Goal: Task Accomplishment & Management: Manage account settings

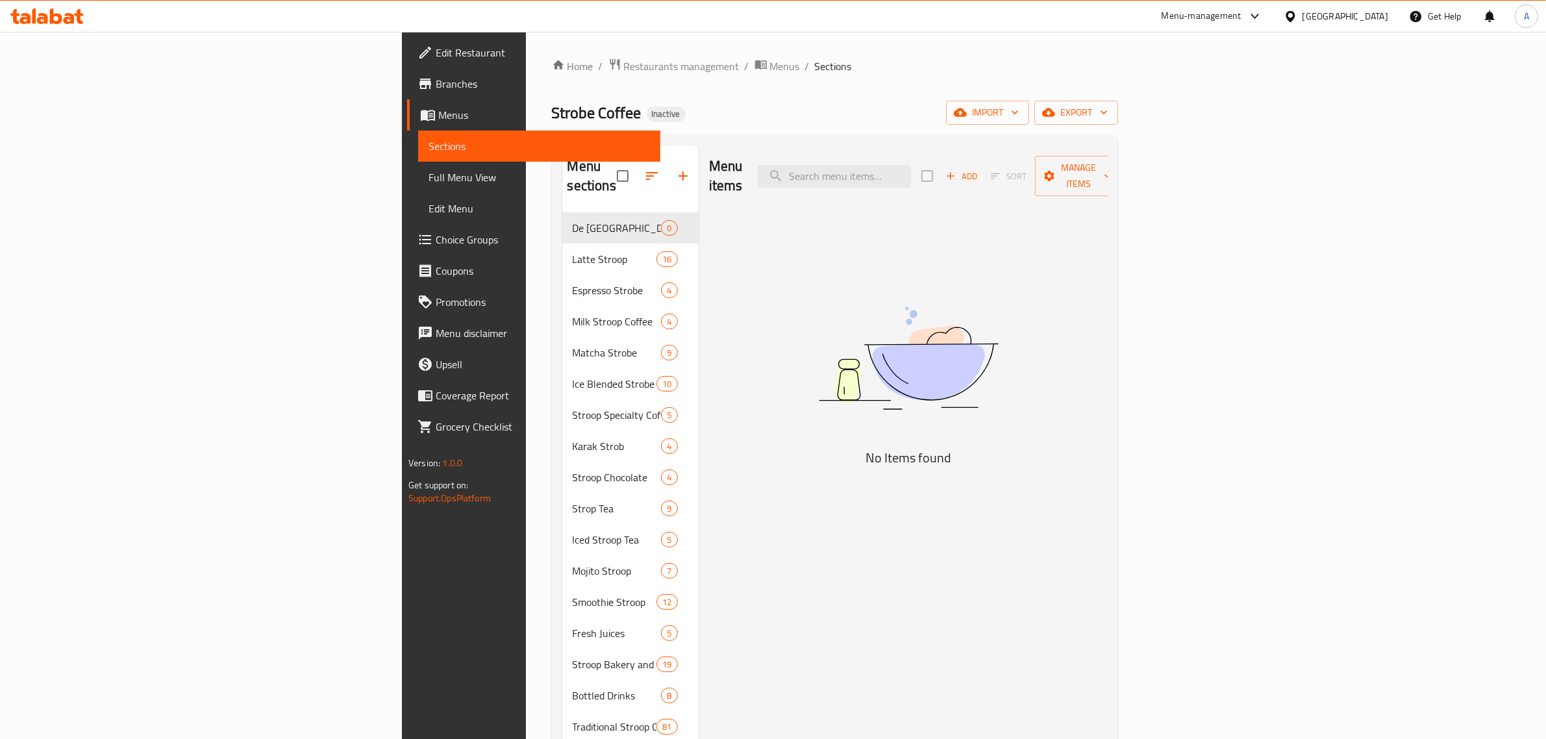
click at [526, 50] on div "Home / Restaurants management / Menus / Sections Strobe Coffee Inactive import …" at bounding box center [835, 476] width 618 height 889
click at [526, 53] on div "Home / Restaurants management / Menus / Sections Strobe Coffee Inactive import …" at bounding box center [835, 476] width 618 height 889
click at [770, 66] on span "Menus" at bounding box center [785, 66] width 30 height 16
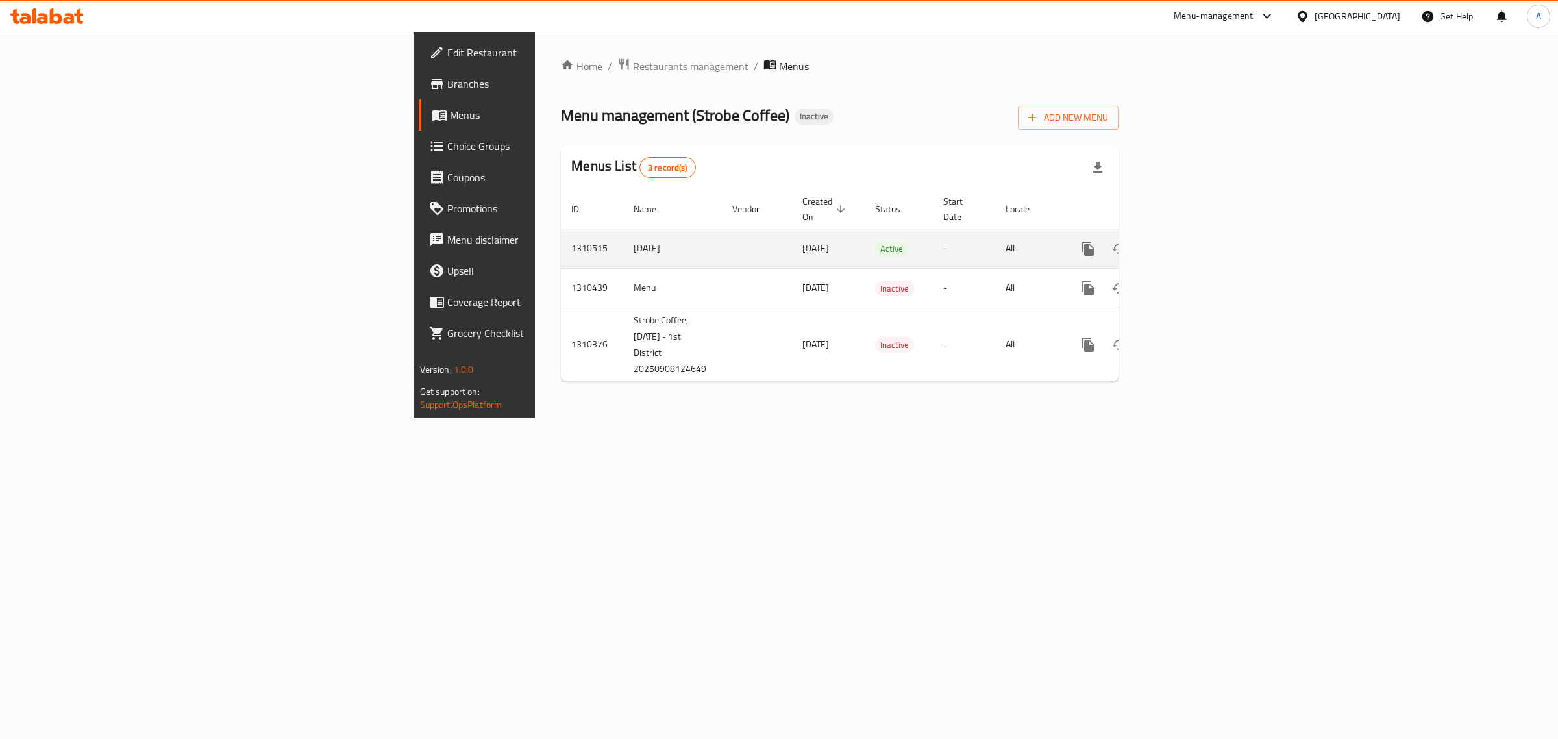
click at [1187, 243] on icon "enhanced table" at bounding box center [1182, 249] width 12 height 12
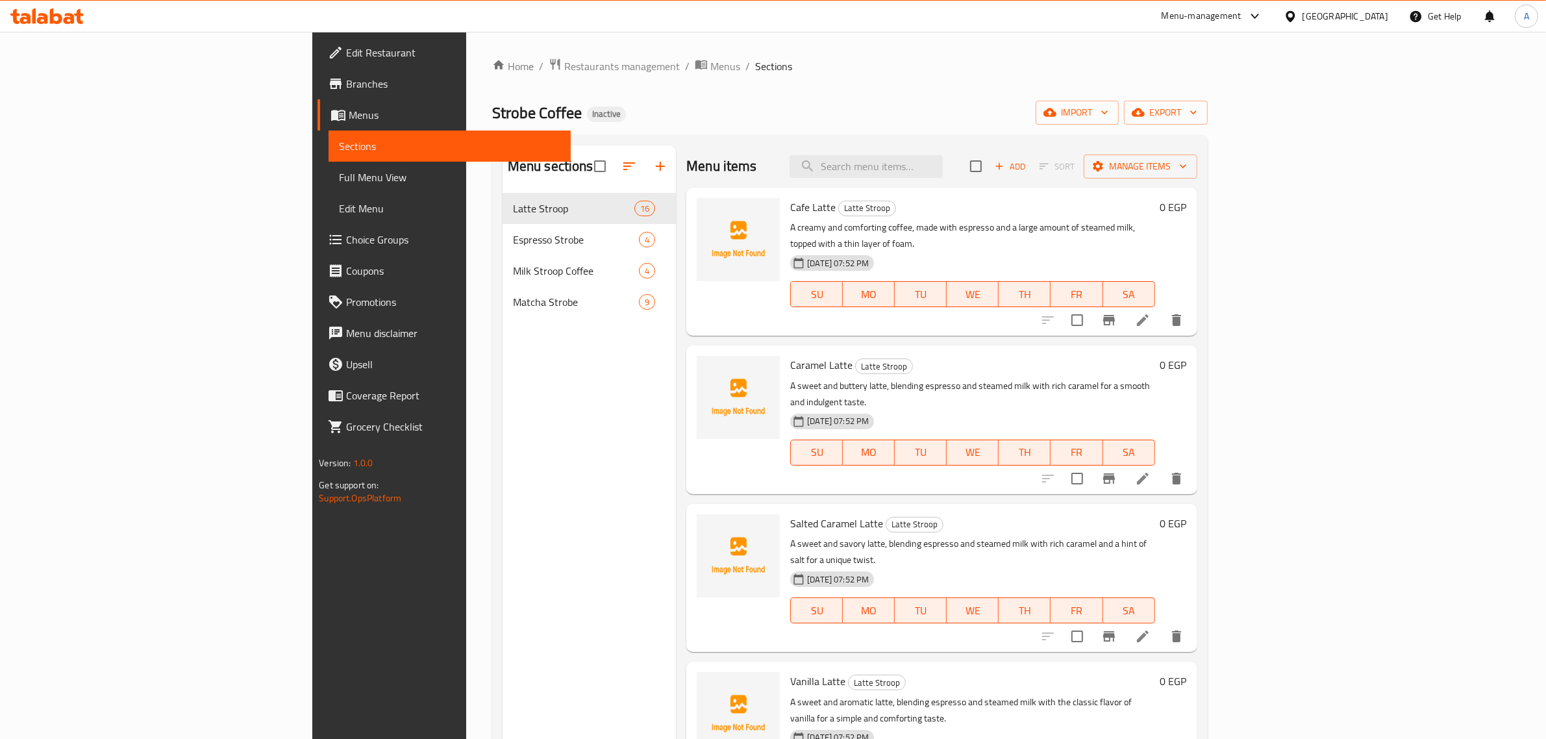
click at [502, 460] on div "Menu sections Latte Stroop 16 Espresso Strobe 4 Milk Stroop Coffee 4 Matcha Str…" at bounding box center [588, 514] width 173 height 739
click at [564, 66] on span "Restaurants management" at bounding box center [622, 66] width 116 height 16
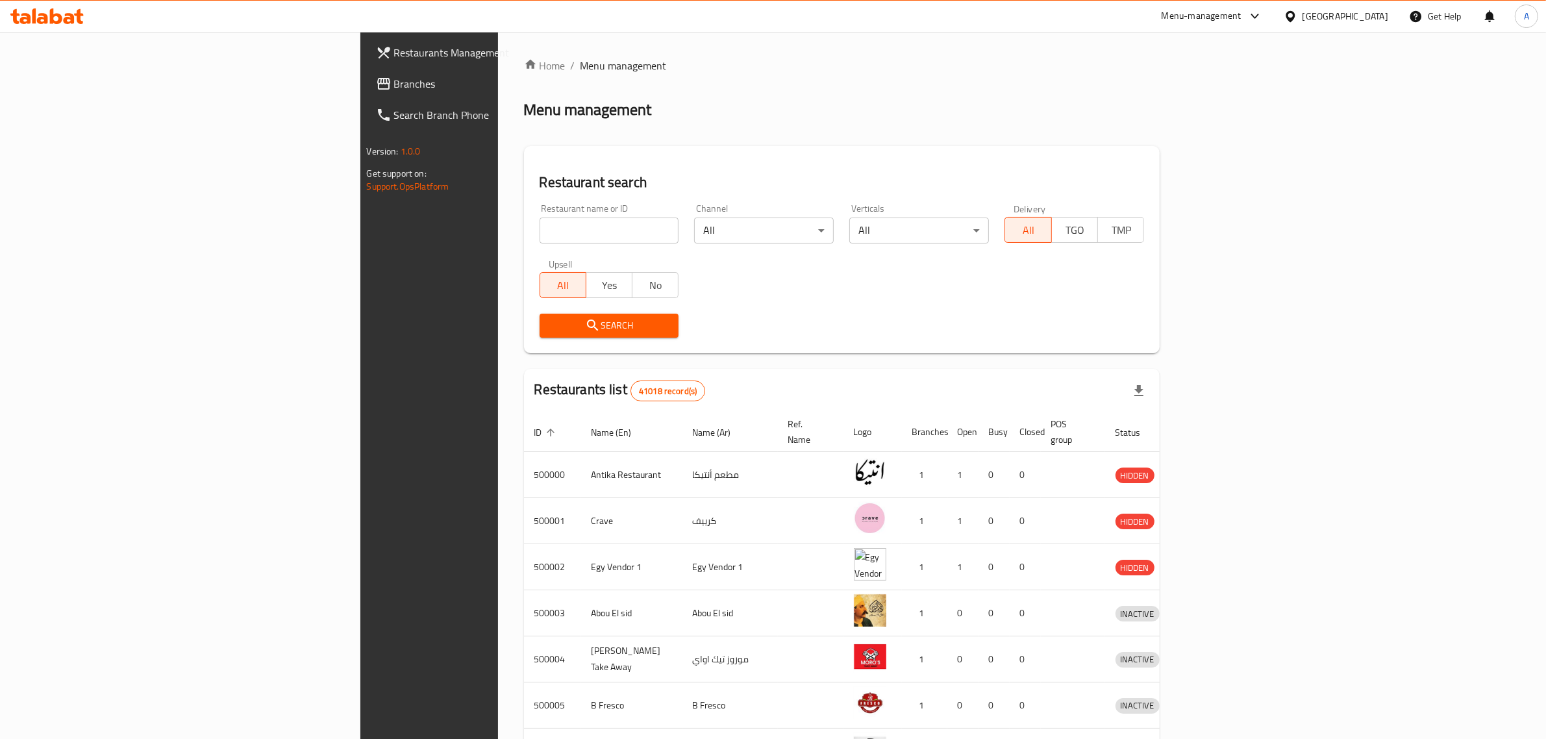
click at [1386, 14] on div "[GEOGRAPHIC_DATA]" at bounding box center [1345, 16] width 86 height 14
click at [1247, 333] on div "[GEOGRAPHIC_DATA]" at bounding box center [1247, 340] width 86 height 14
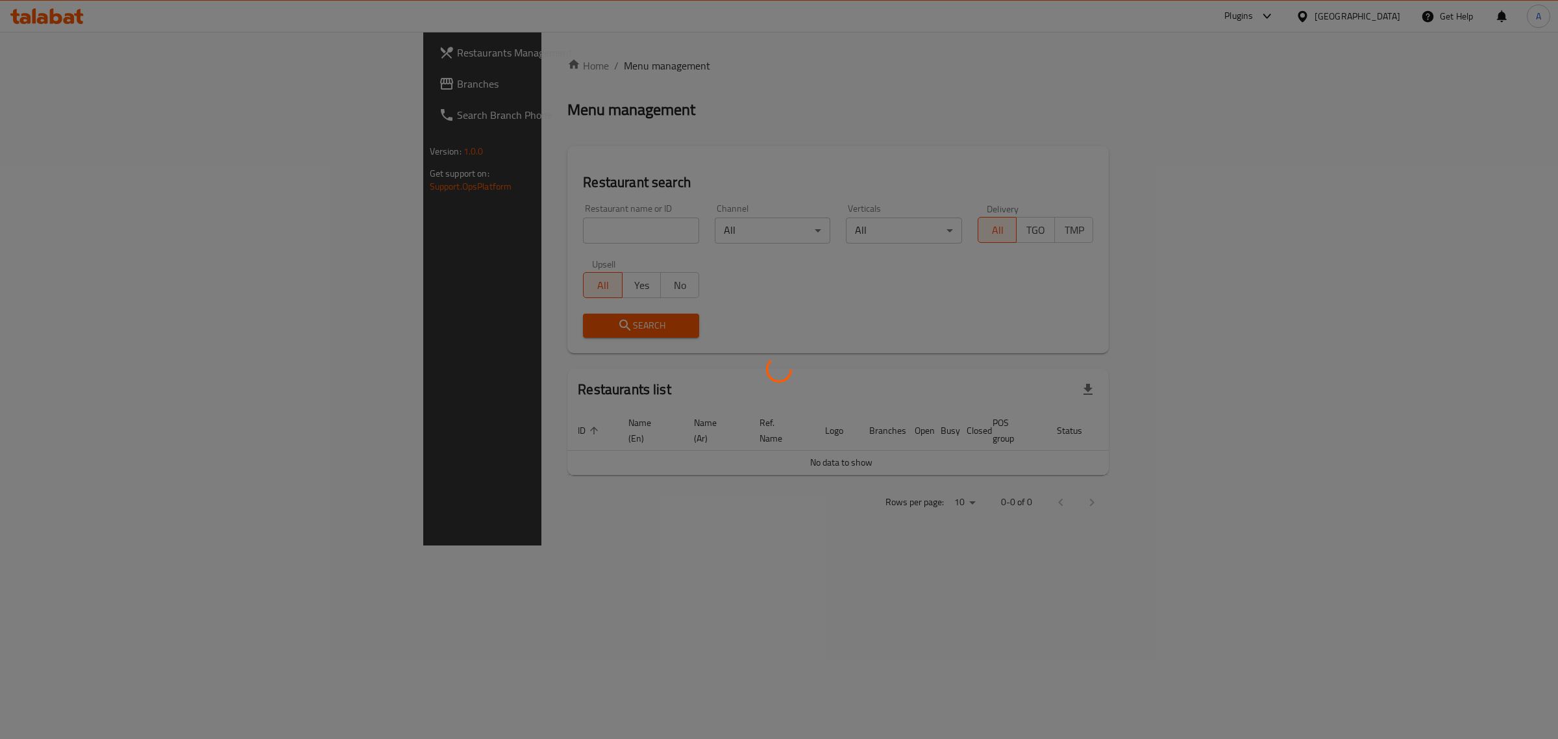
click at [517, 121] on div at bounding box center [779, 369] width 1558 height 739
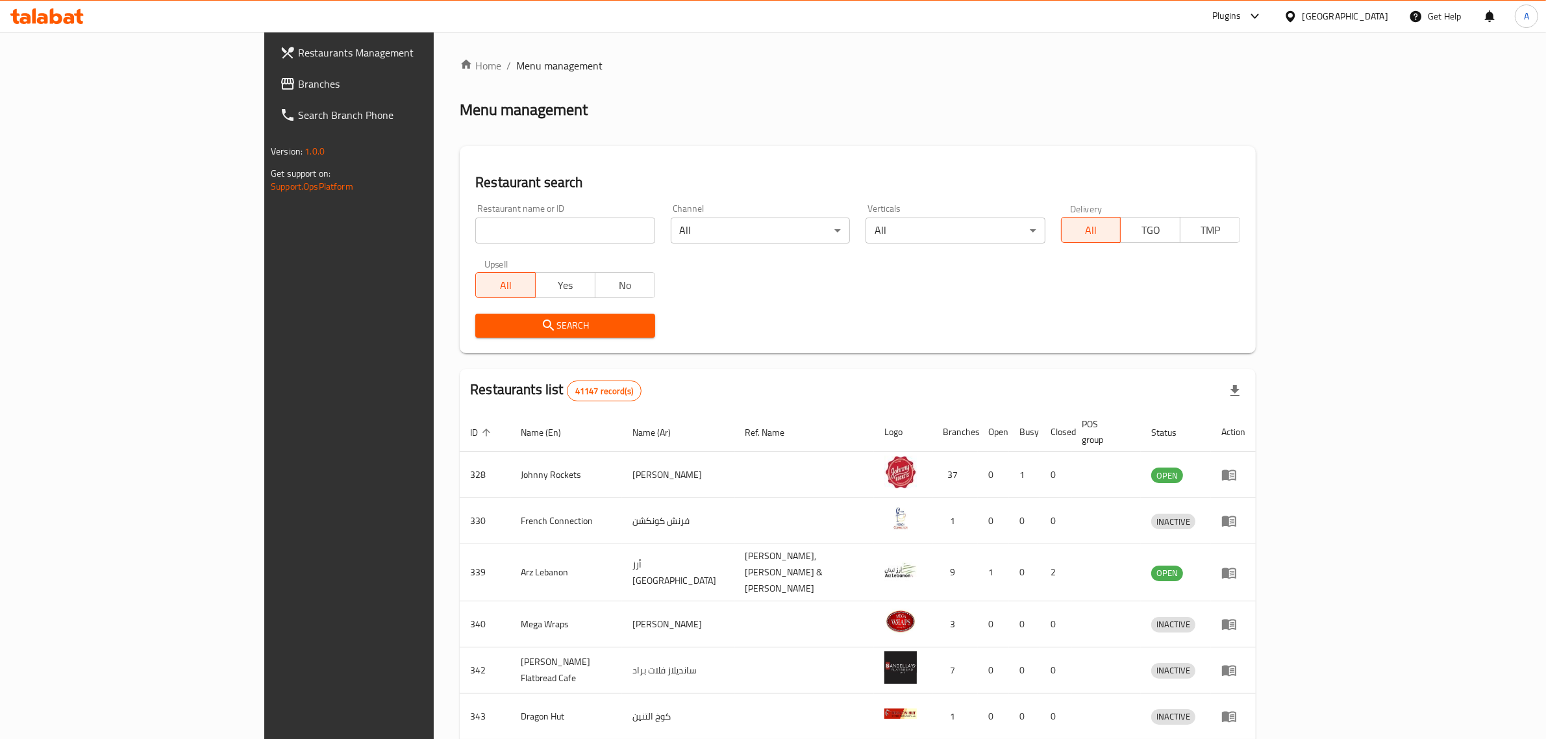
click at [298, 91] on span "Branches" at bounding box center [405, 84] width 214 height 16
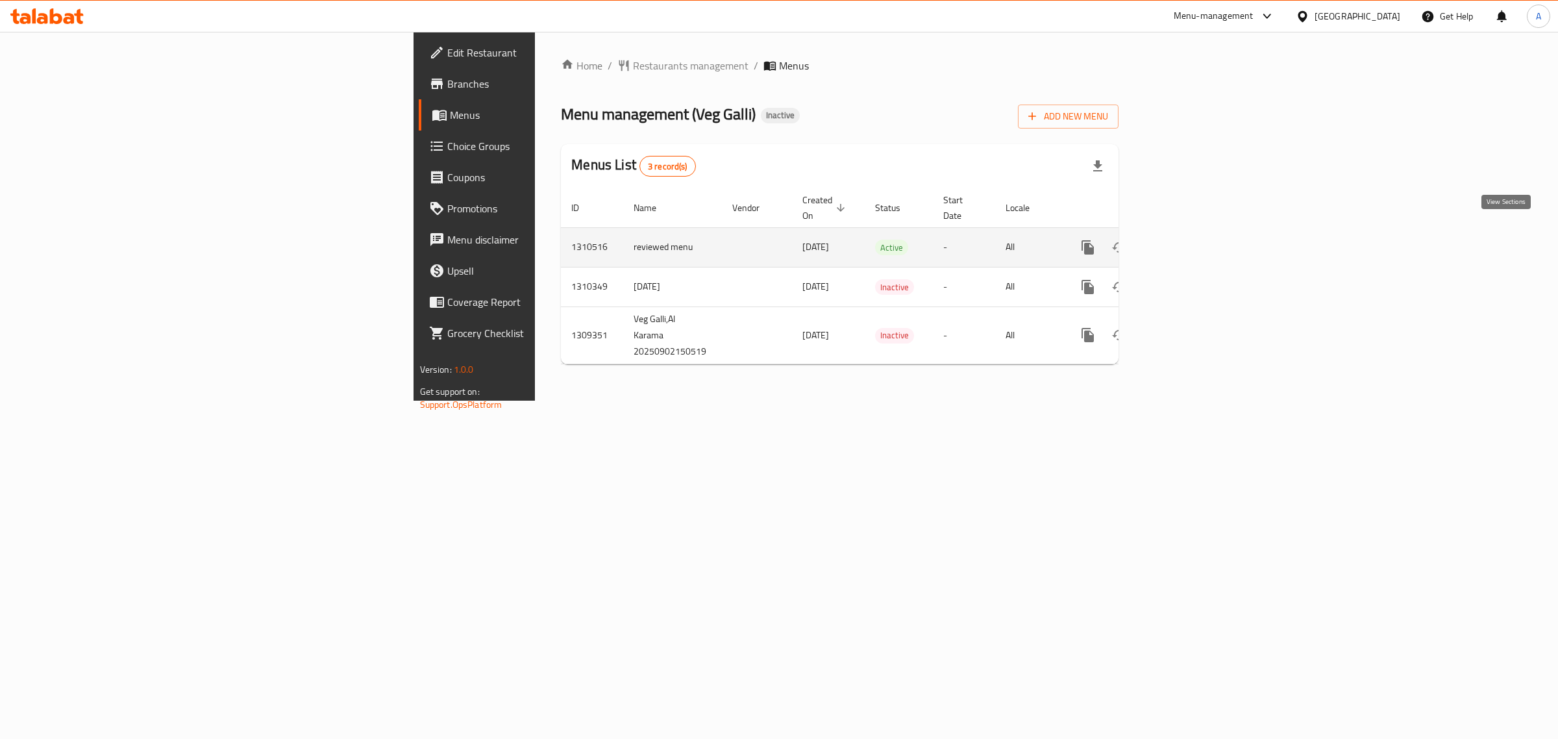
click at [1189, 240] on icon "enhanced table" at bounding box center [1182, 248] width 16 height 16
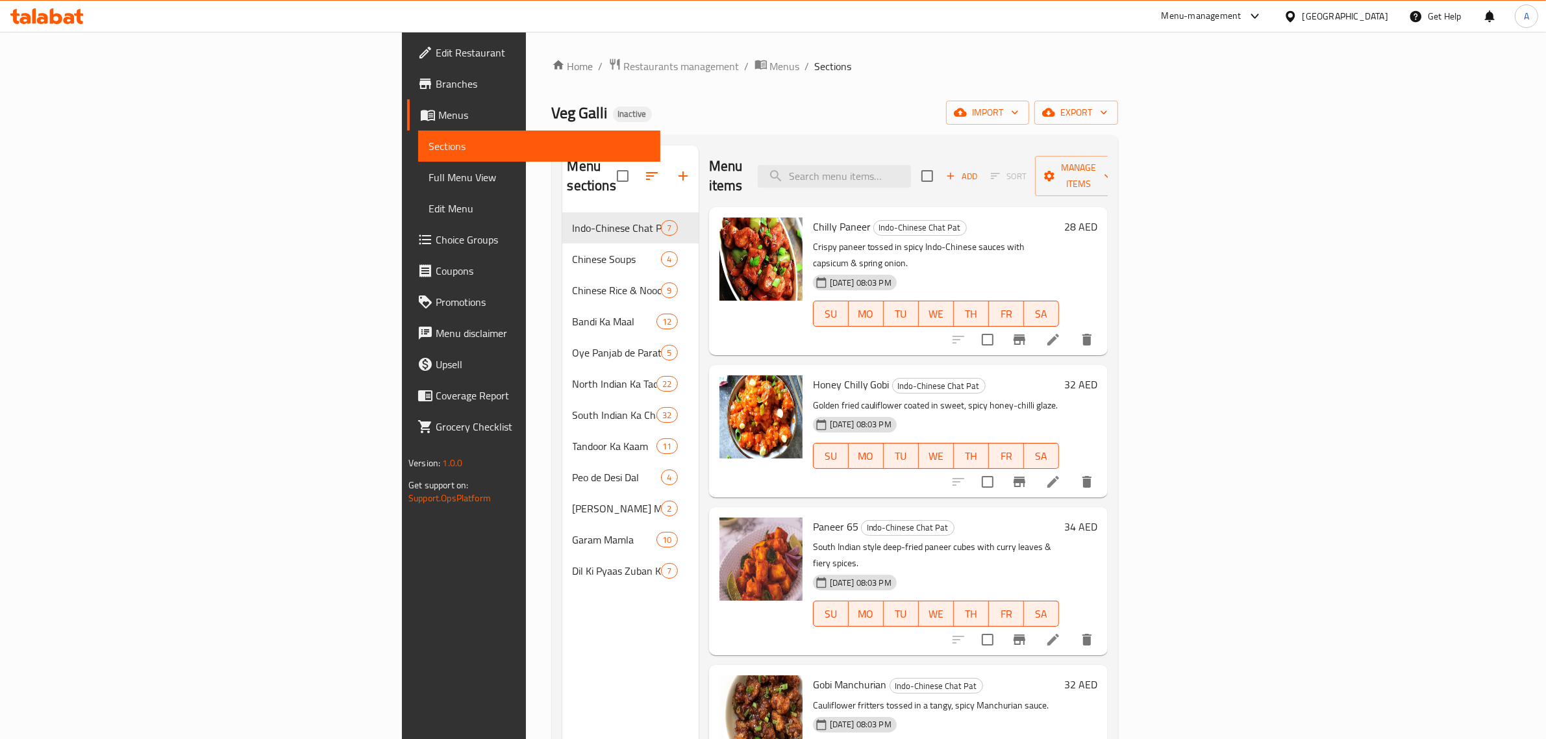
click at [803, 88] on div "Home / Restaurants management / Menus / Sections Veg Galli Inactive import expo…" at bounding box center [835, 476] width 566 height 837
click at [428, 174] on span "Full Menu View" at bounding box center [538, 177] width 221 height 16
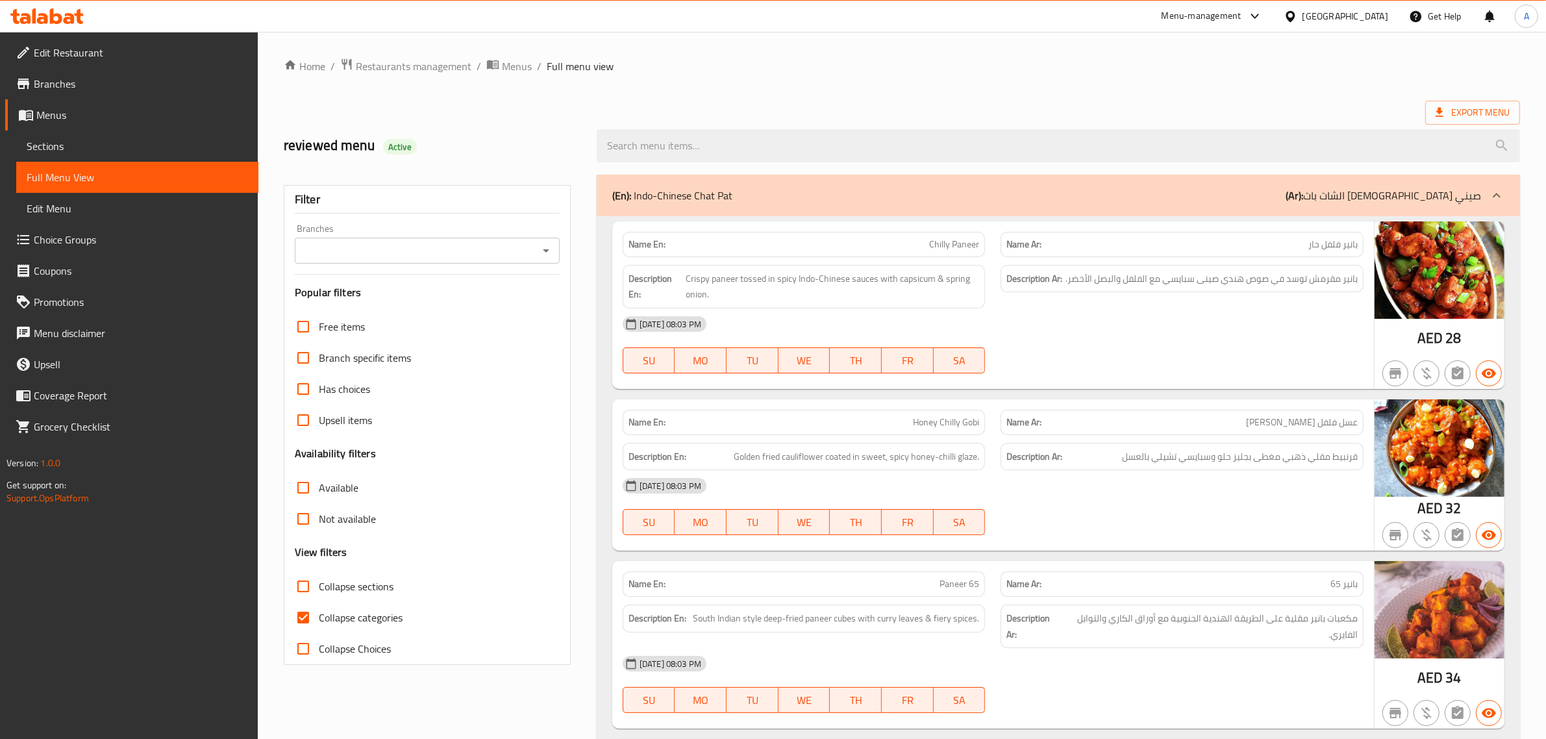
click at [323, 621] on span "Collapse categories" at bounding box center [361, 618] width 84 height 16
click at [319, 621] on input "Collapse categories" at bounding box center [303, 617] width 31 height 31
checkbox input "false"
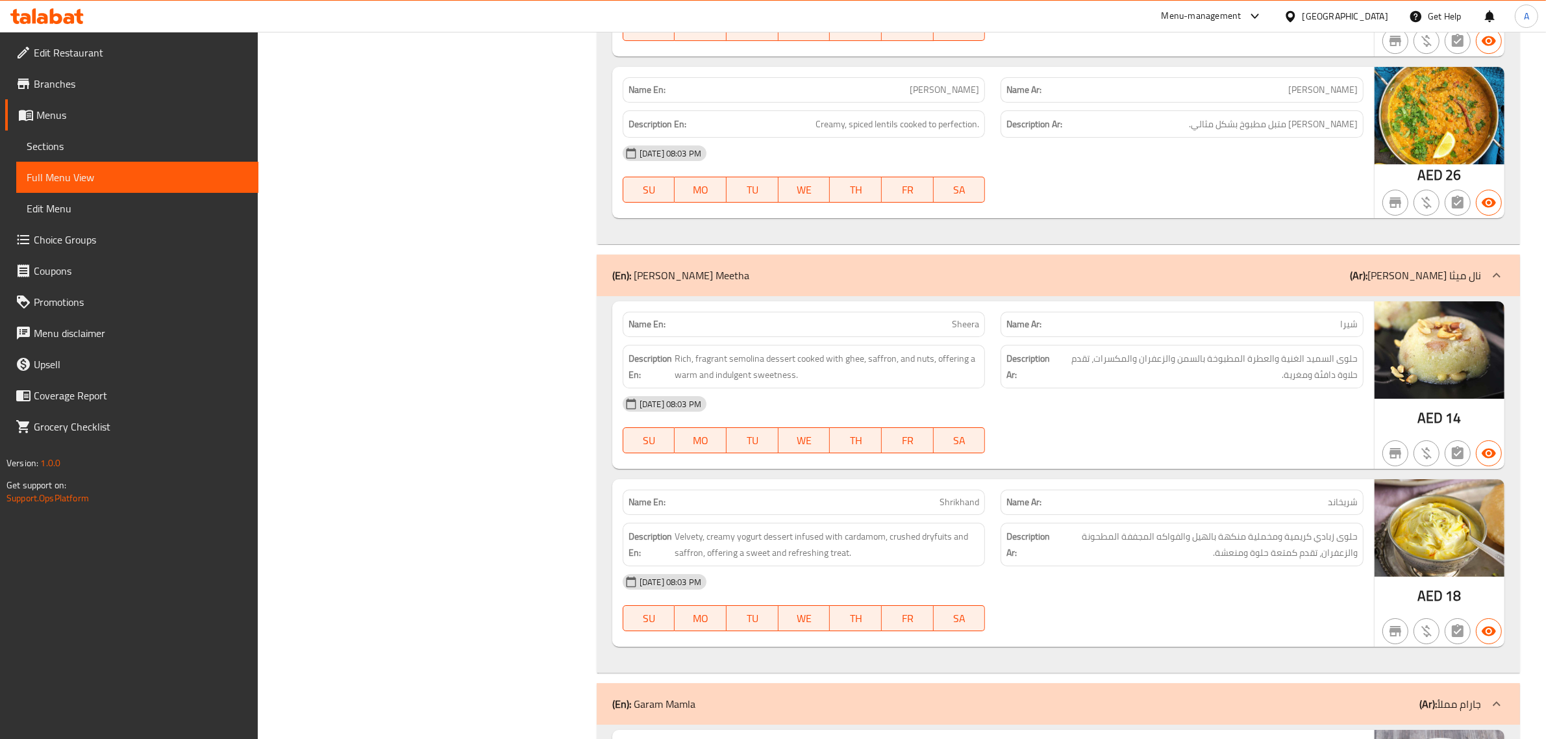
scroll to position [18020, 0]
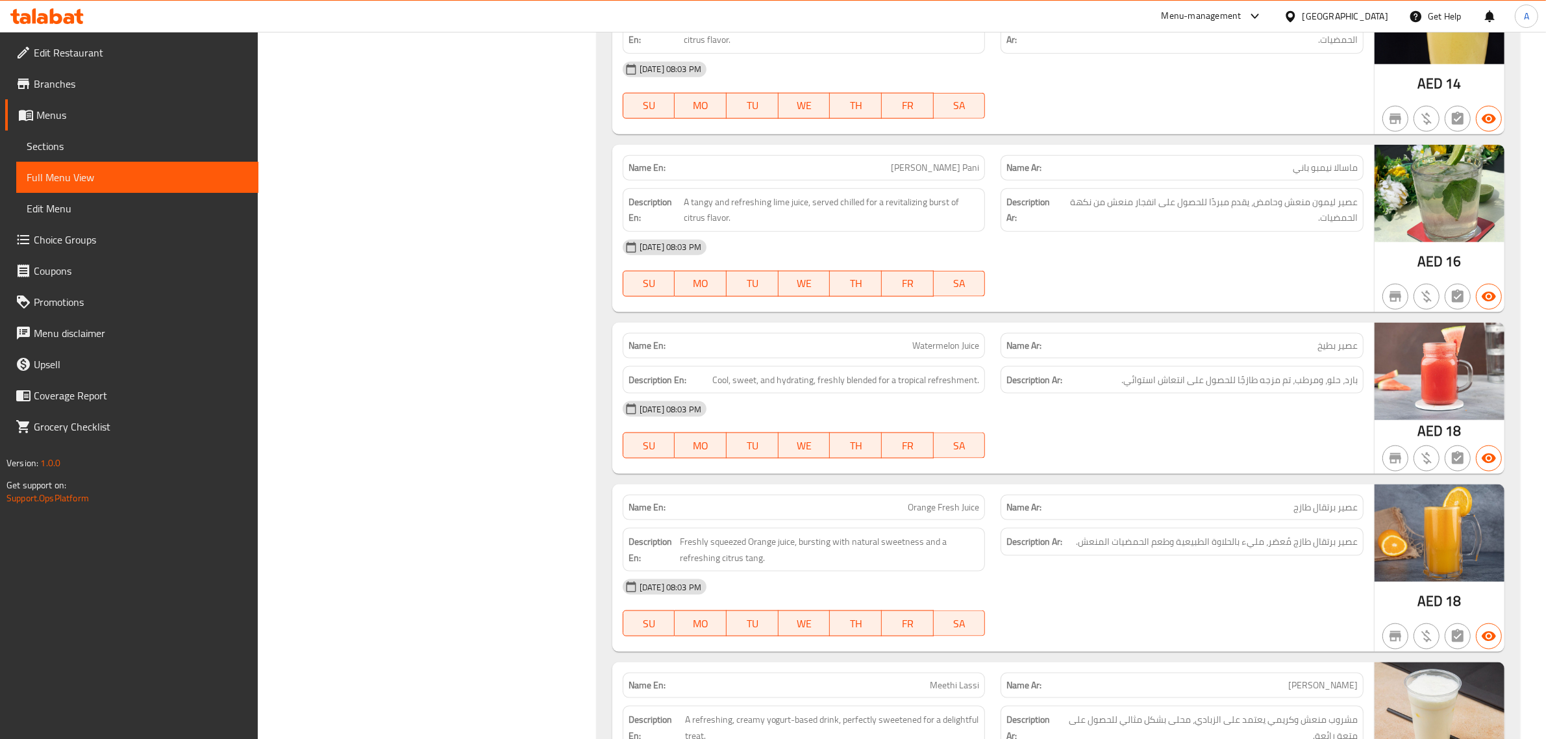
scroll to position [17696, 0]
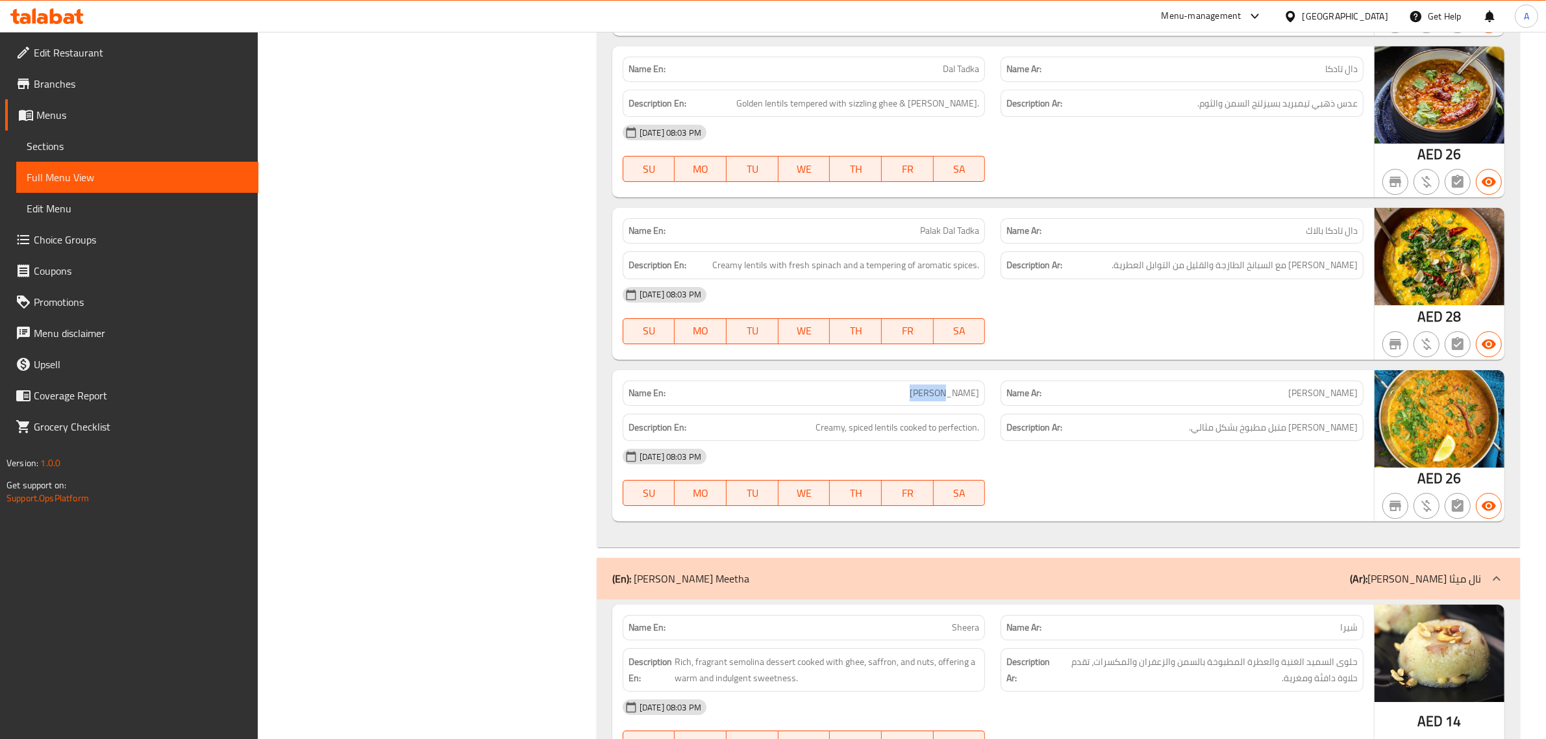
click at [202, 394] on span "Coverage Report" at bounding box center [141, 396] width 214 height 16
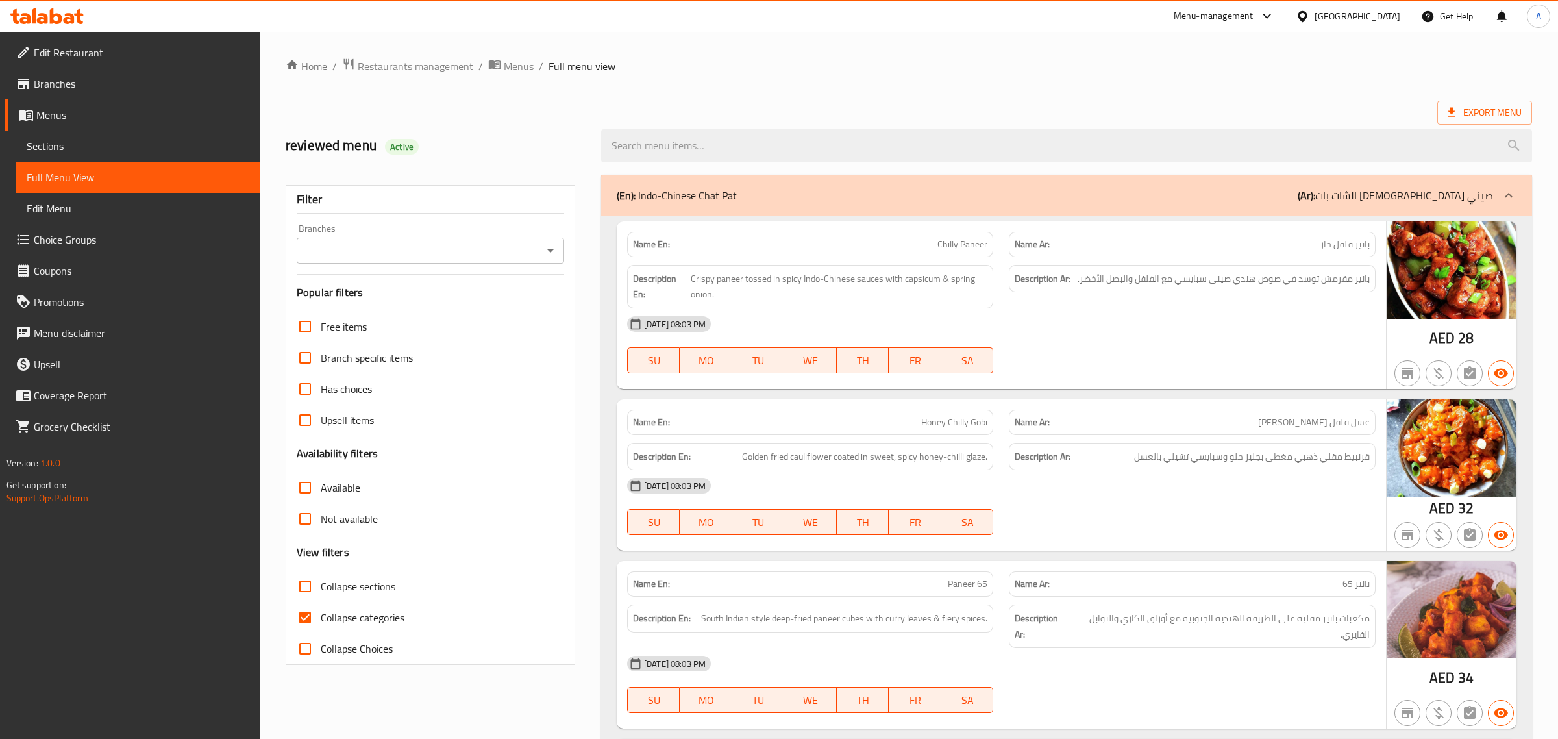
click at [320, 613] on span "Collapse categories" at bounding box center [361, 618] width 84 height 16
click at [319, 613] on input "Collapse categories" at bounding box center [303, 617] width 31 height 31
checkbox input "false"
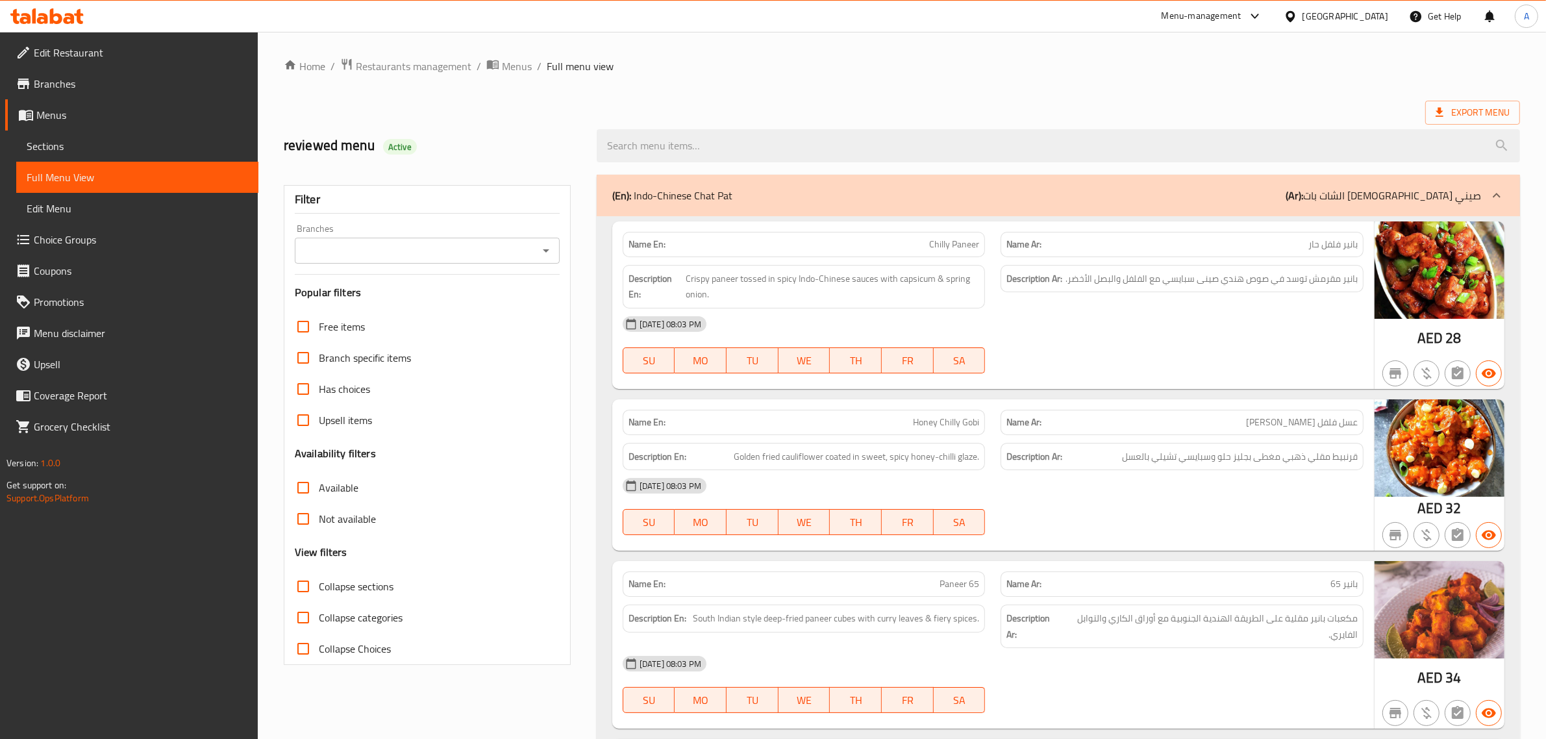
scroll to position [17696, 0]
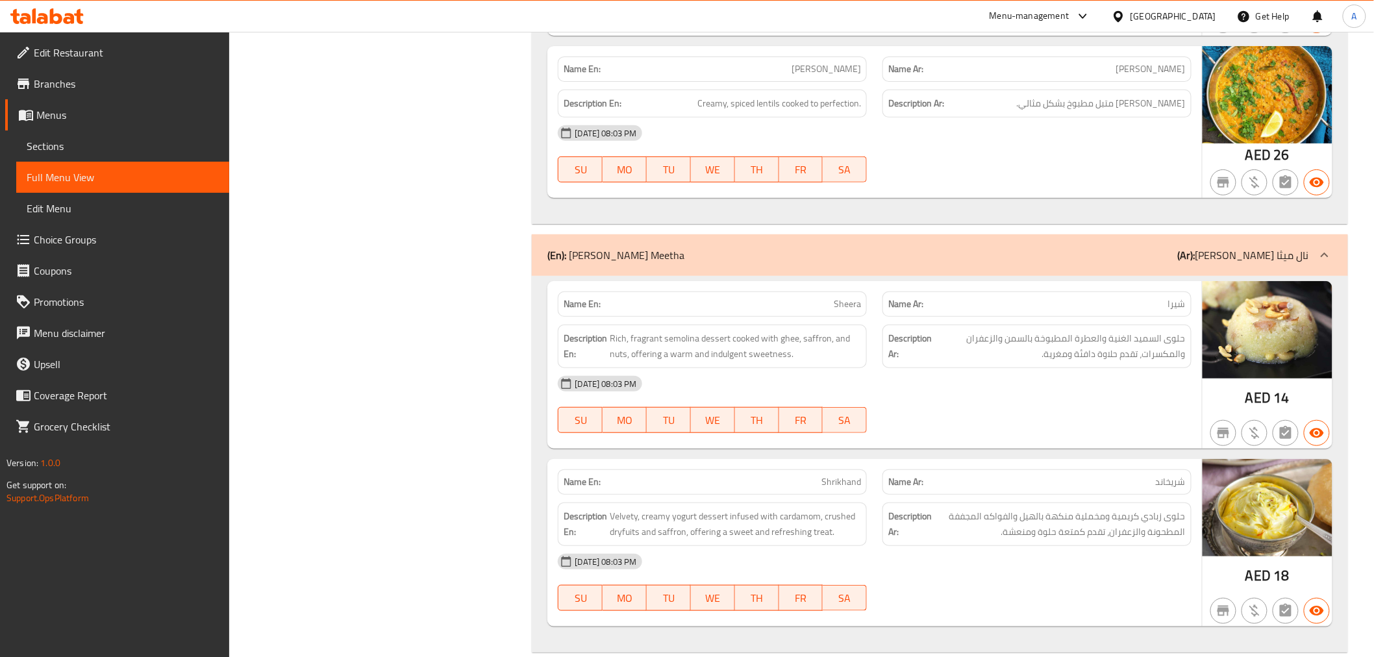
scroll to position [18722, 0]
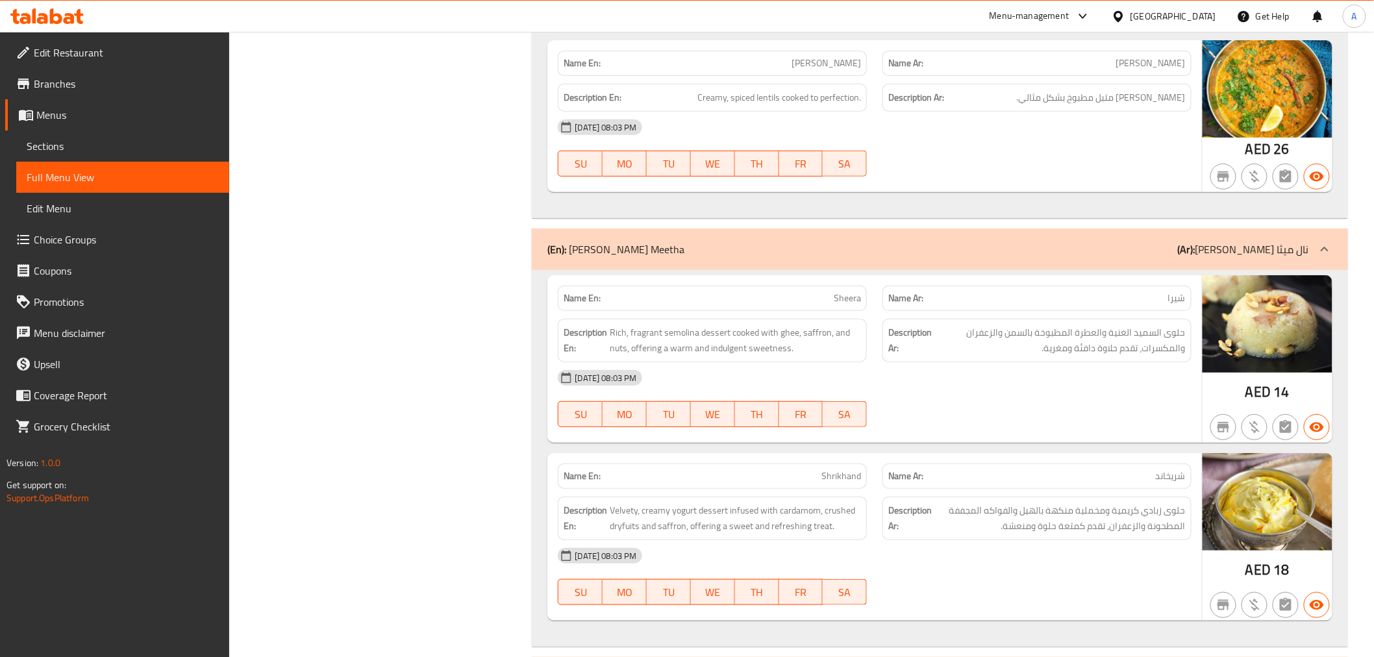
click at [686, 502] on span "Velvety, creamy yogurt dessert infused with cardamom, crushed dryfuits and saff…" at bounding box center [735, 518] width 251 height 32
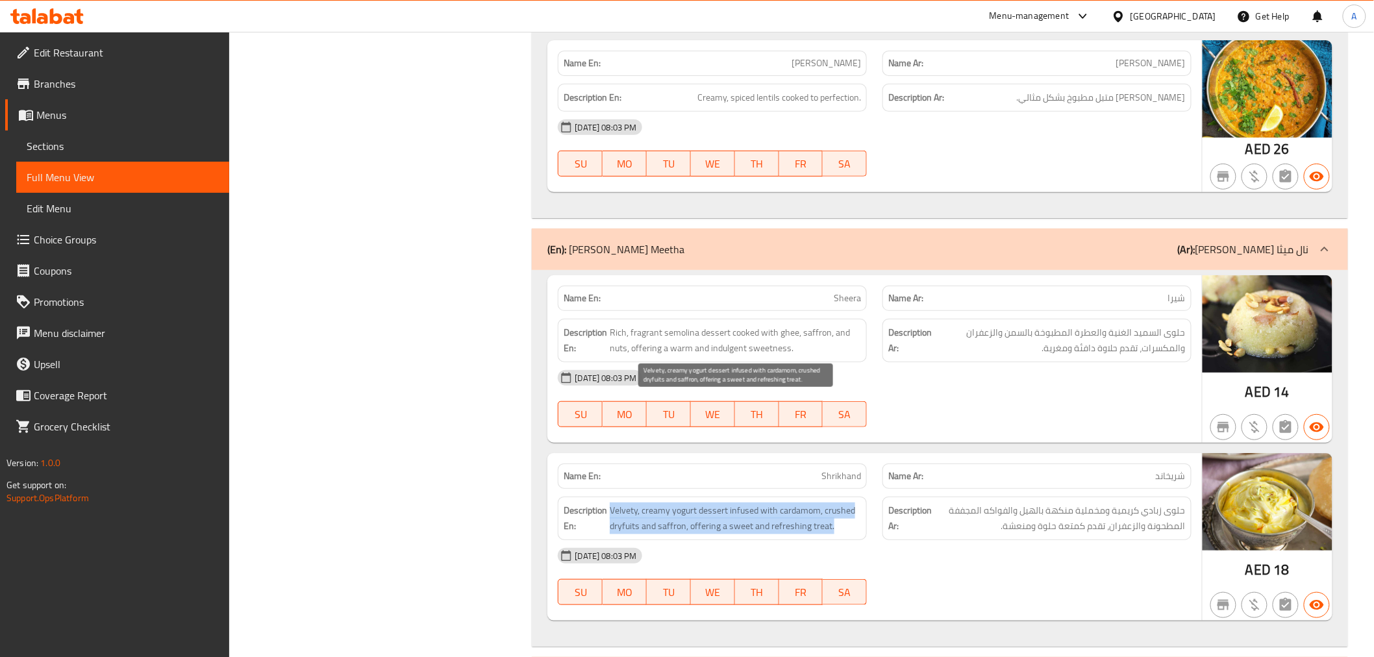
click at [686, 502] on span "Velvety, creamy yogurt dessert infused with cardamom, crushed dryfuits and saff…" at bounding box center [735, 518] width 251 height 32
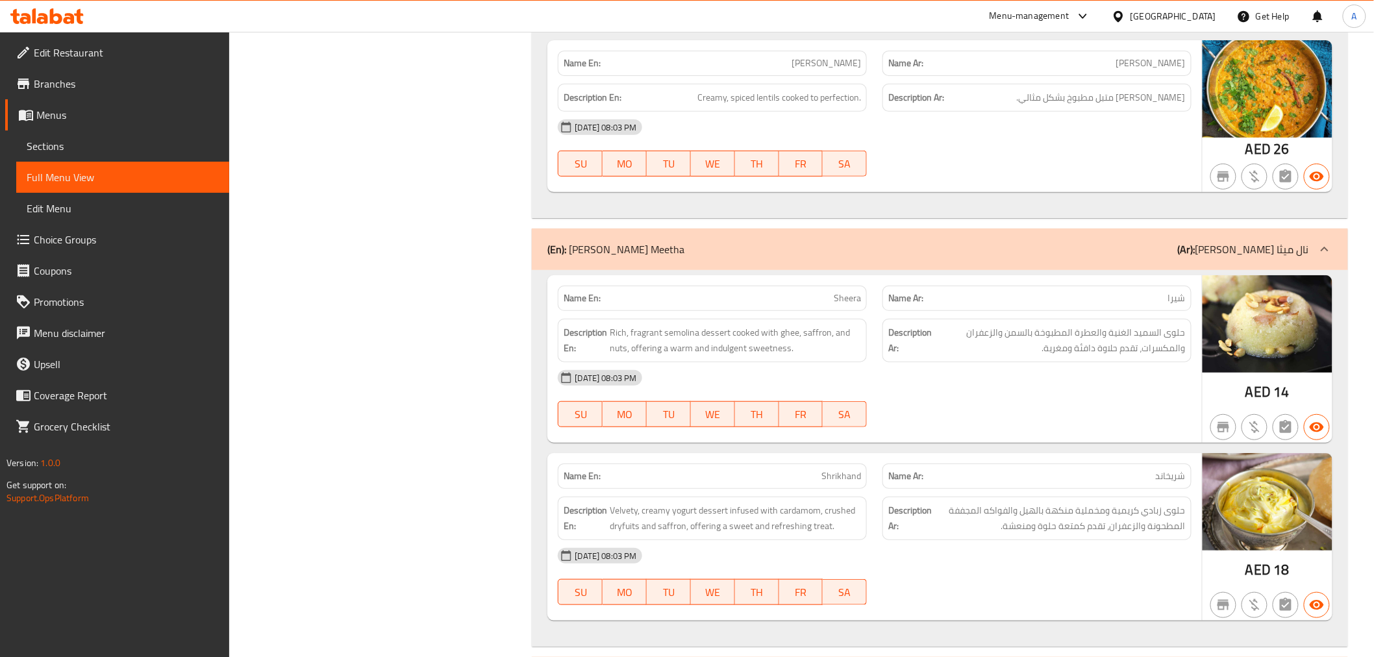
click at [872, 540] on div "[DATE] 08:03 PM" at bounding box center [874, 555] width 648 height 31
click at [747, 502] on span "Velvety, creamy yogurt dessert infused with cardamom, crushed dryfuits and saff…" at bounding box center [735, 518] width 251 height 32
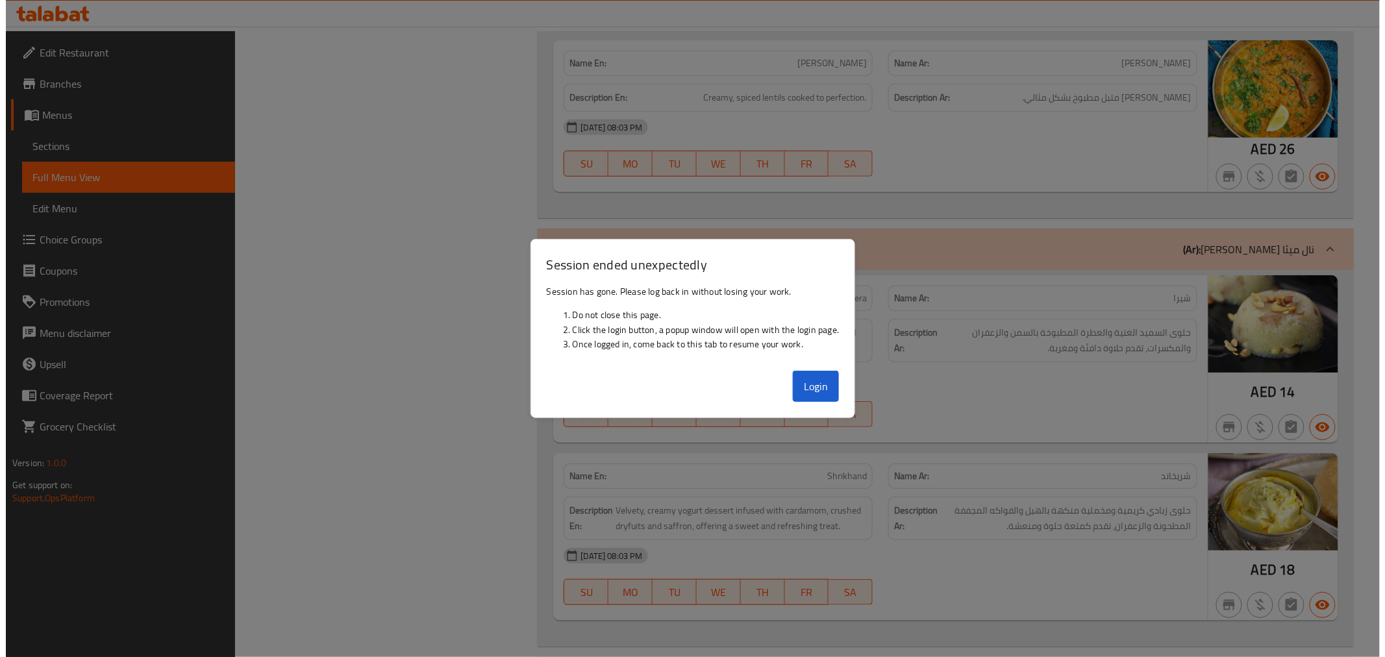
scroll to position [18658, 0]
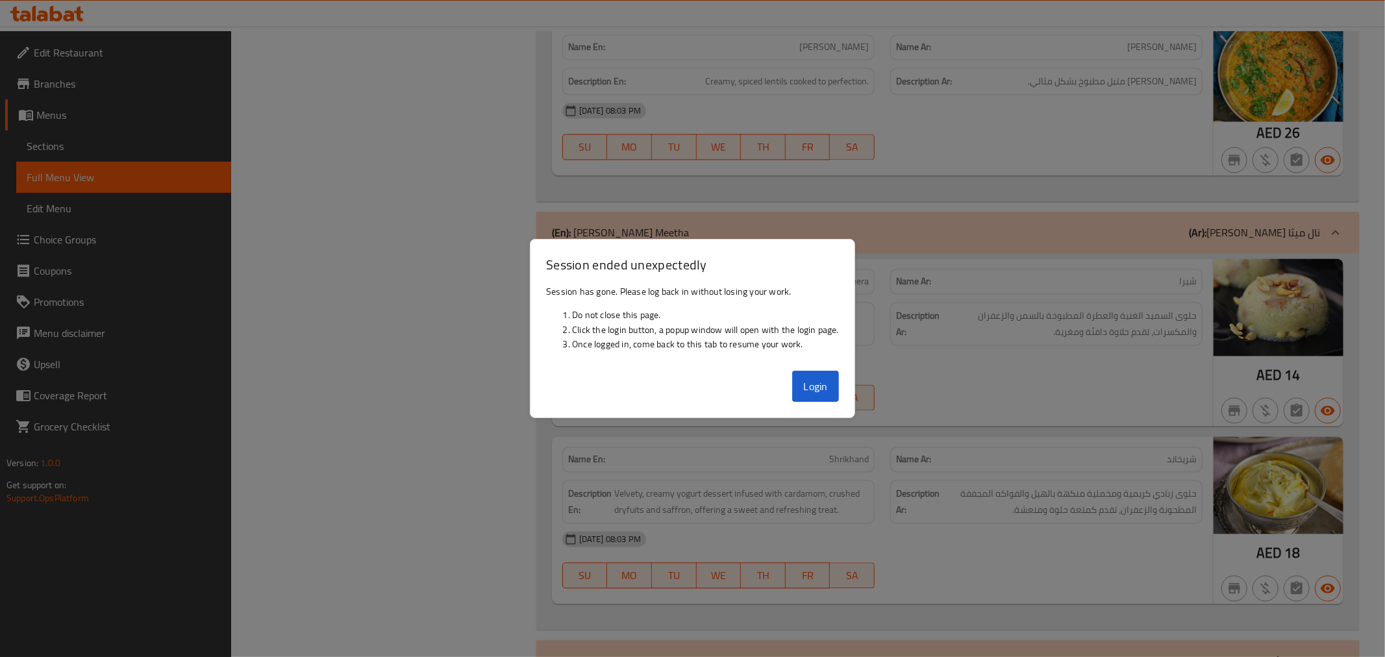
click at [380, 293] on div at bounding box center [692, 328] width 1385 height 657
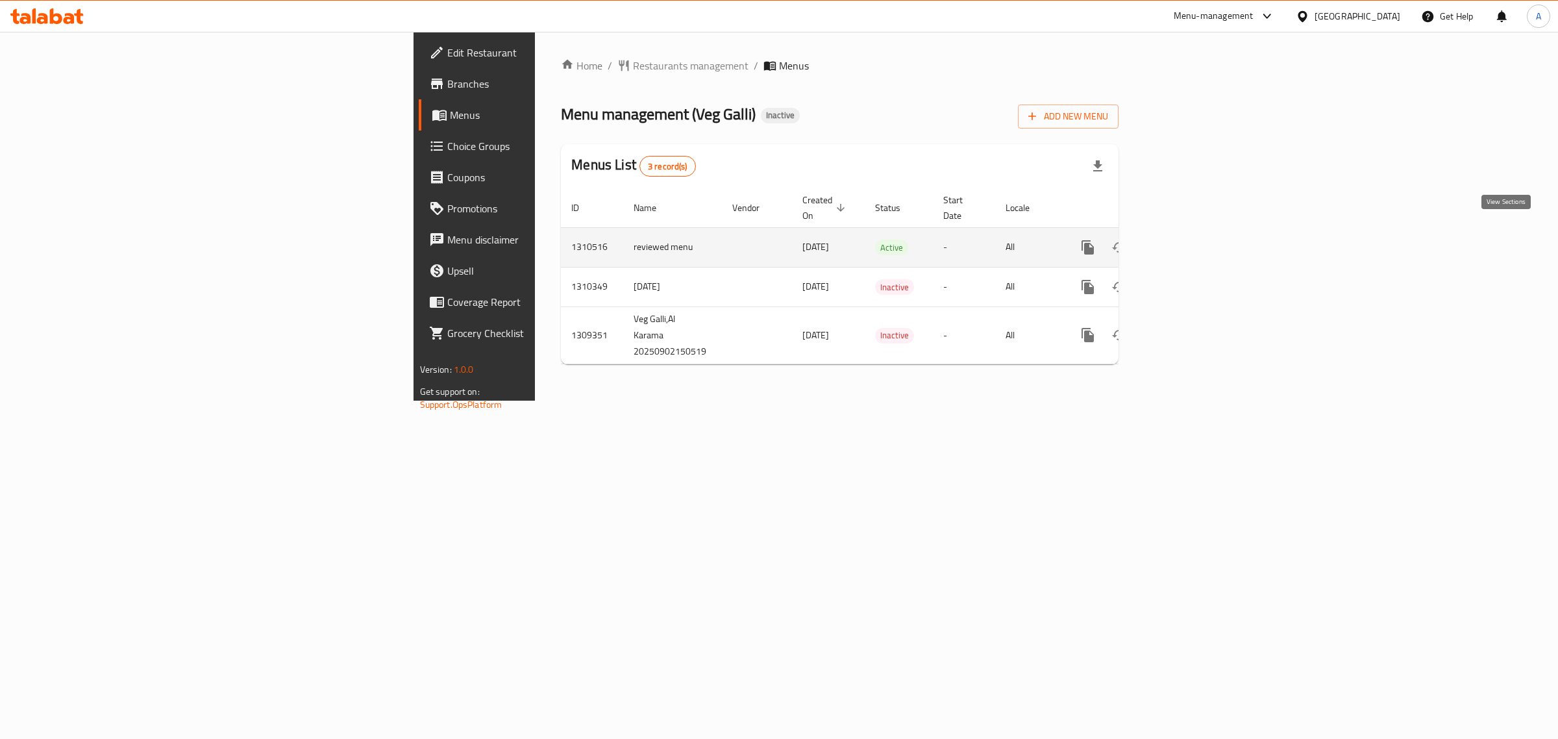
click at [1189, 240] on icon "enhanced table" at bounding box center [1182, 248] width 16 height 16
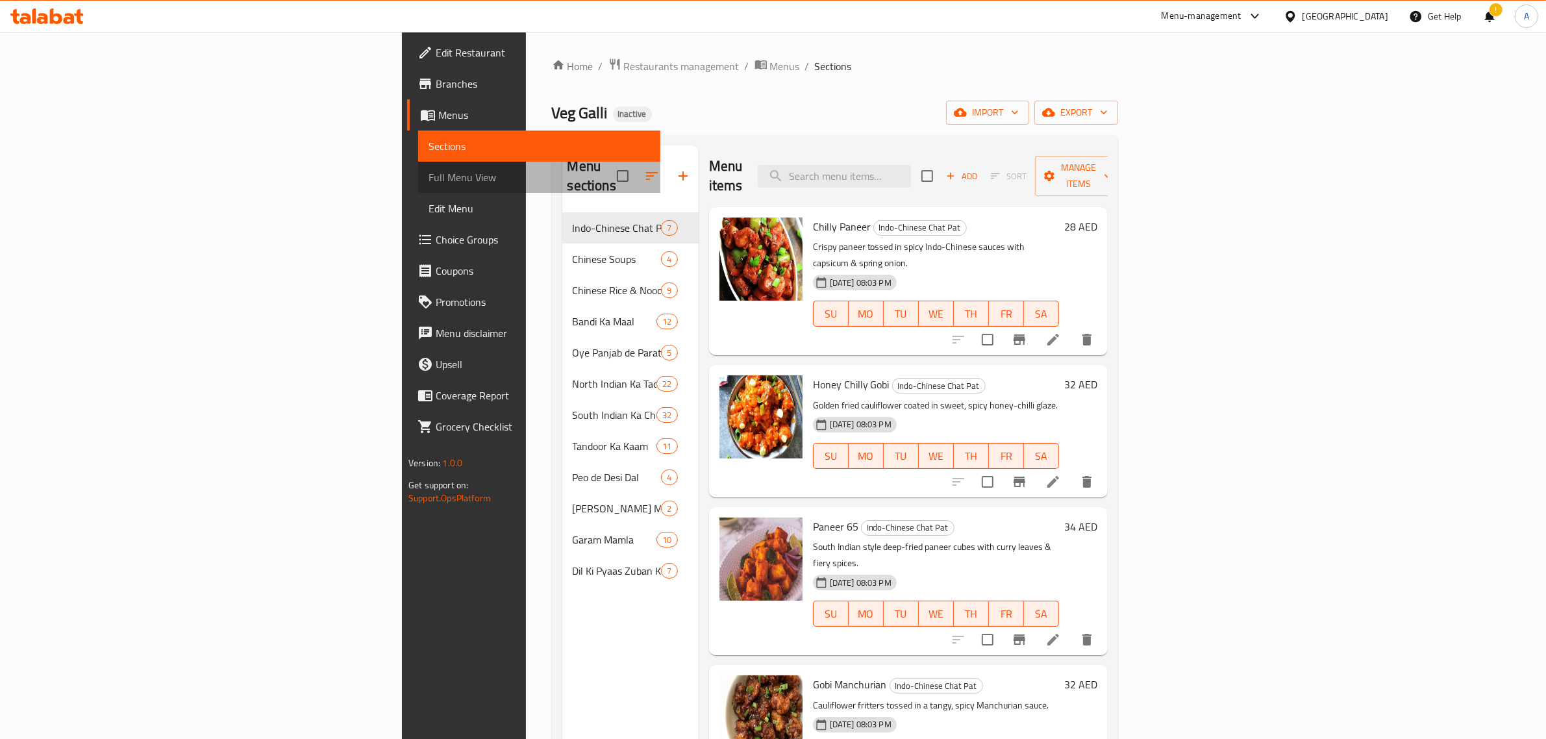
click at [428, 185] on span "Full Menu View" at bounding box center [538, 177] width 221 height 16
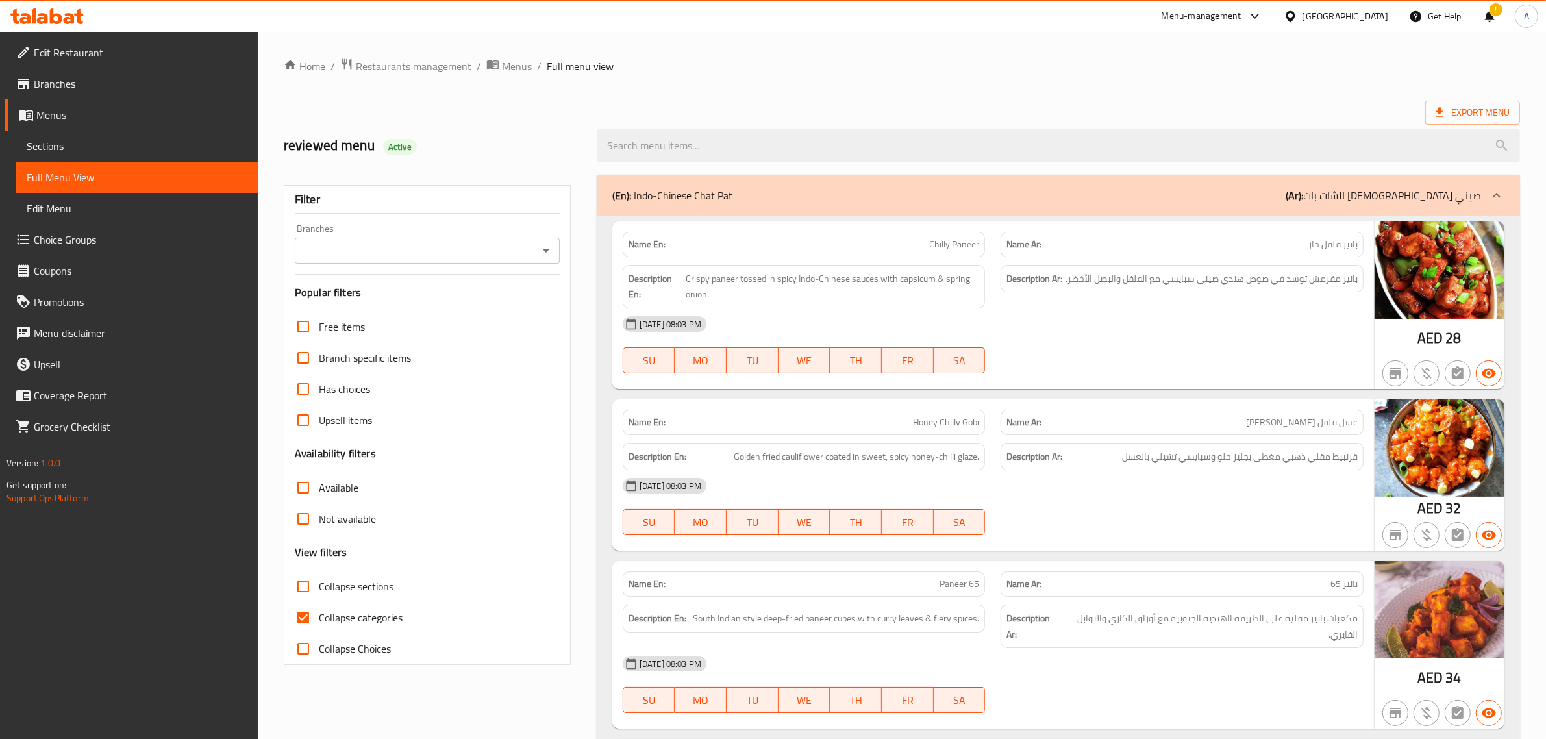
click at [338, 612] on span "Collapse categories" at bounding box center [361, 618] width 84 height 16
click at [319, 612] on input "Collapse categories" at bounding box center [303, 617] width 31 height 31
checkbox input "false"
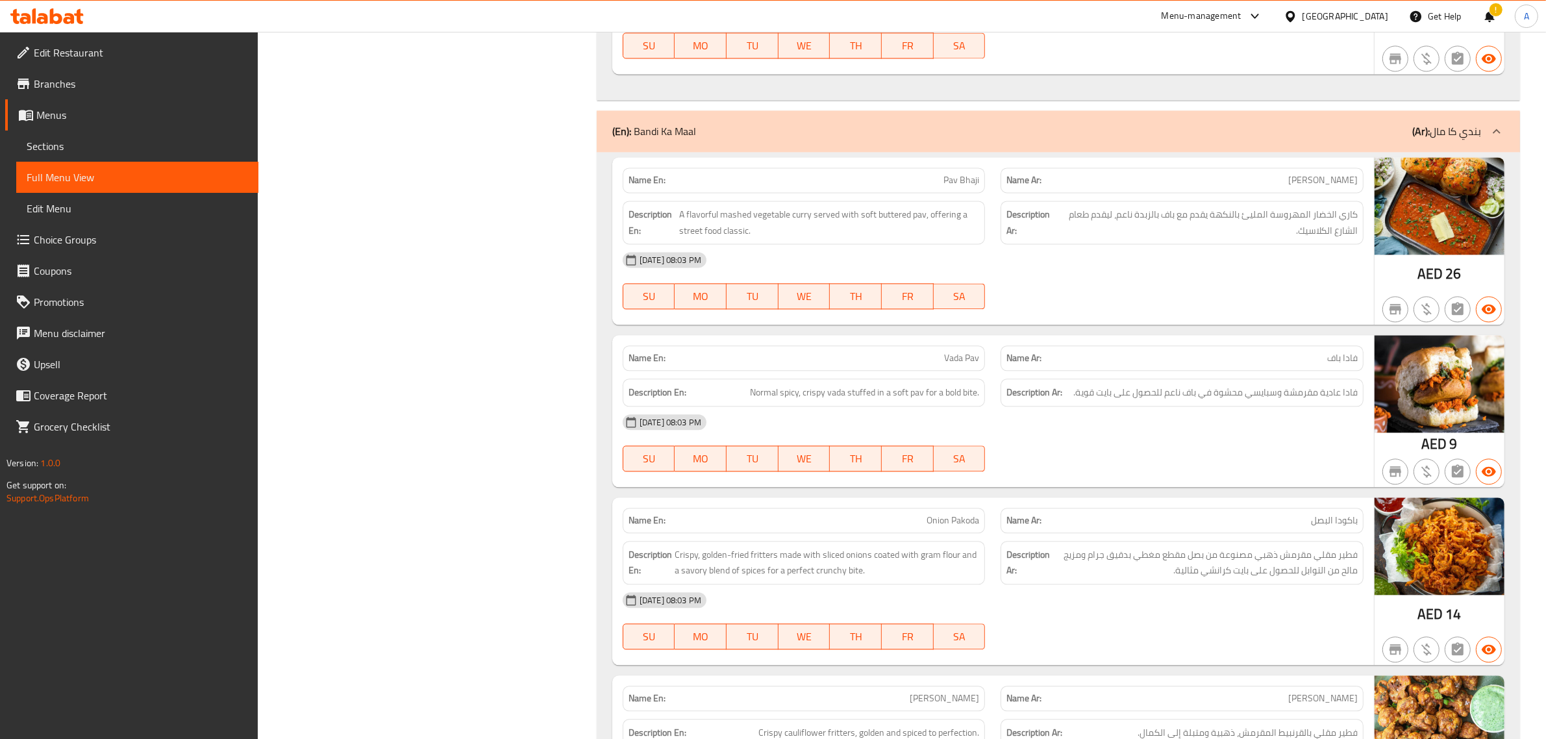
scroll to position [17208, 0]
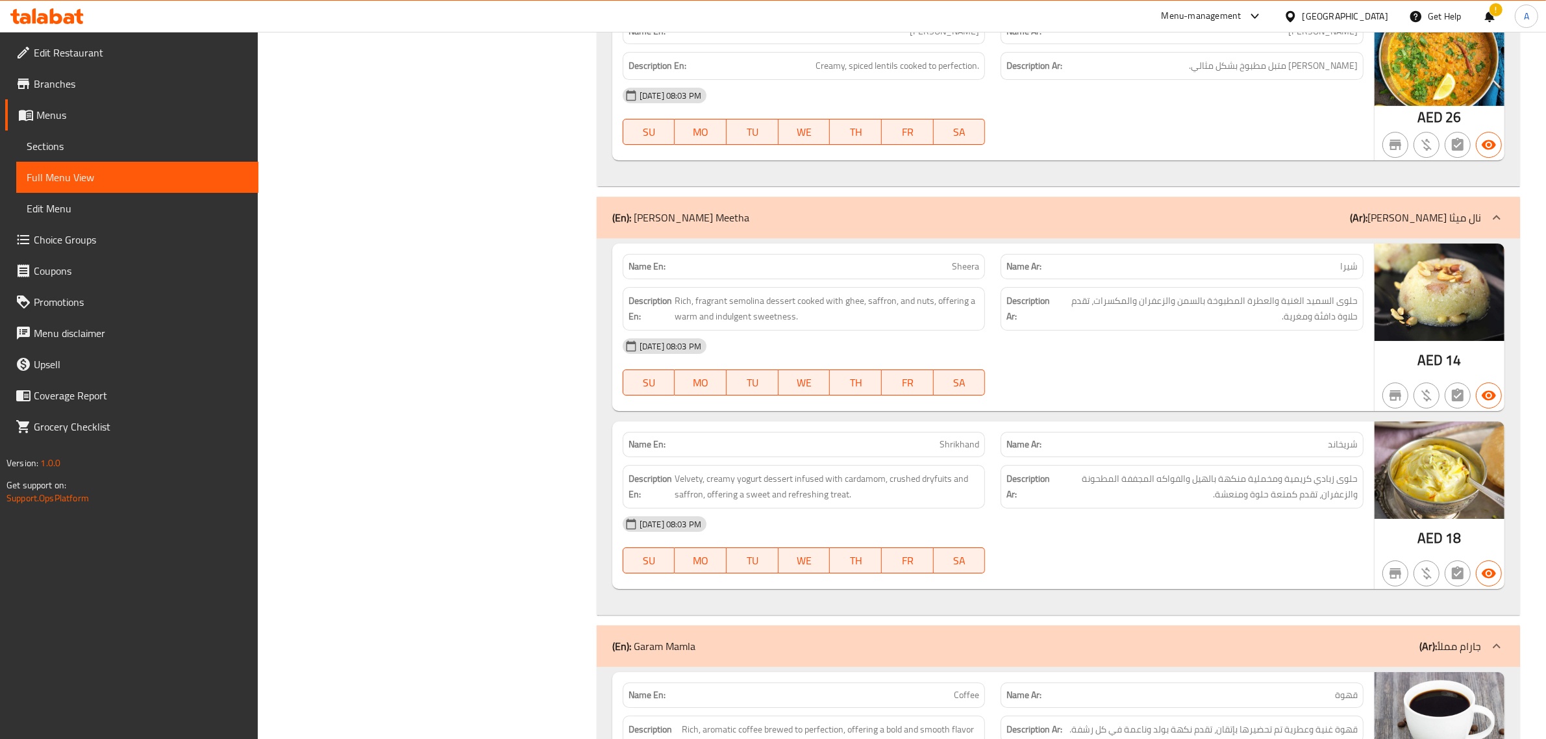
scroll to position [18182, 0]
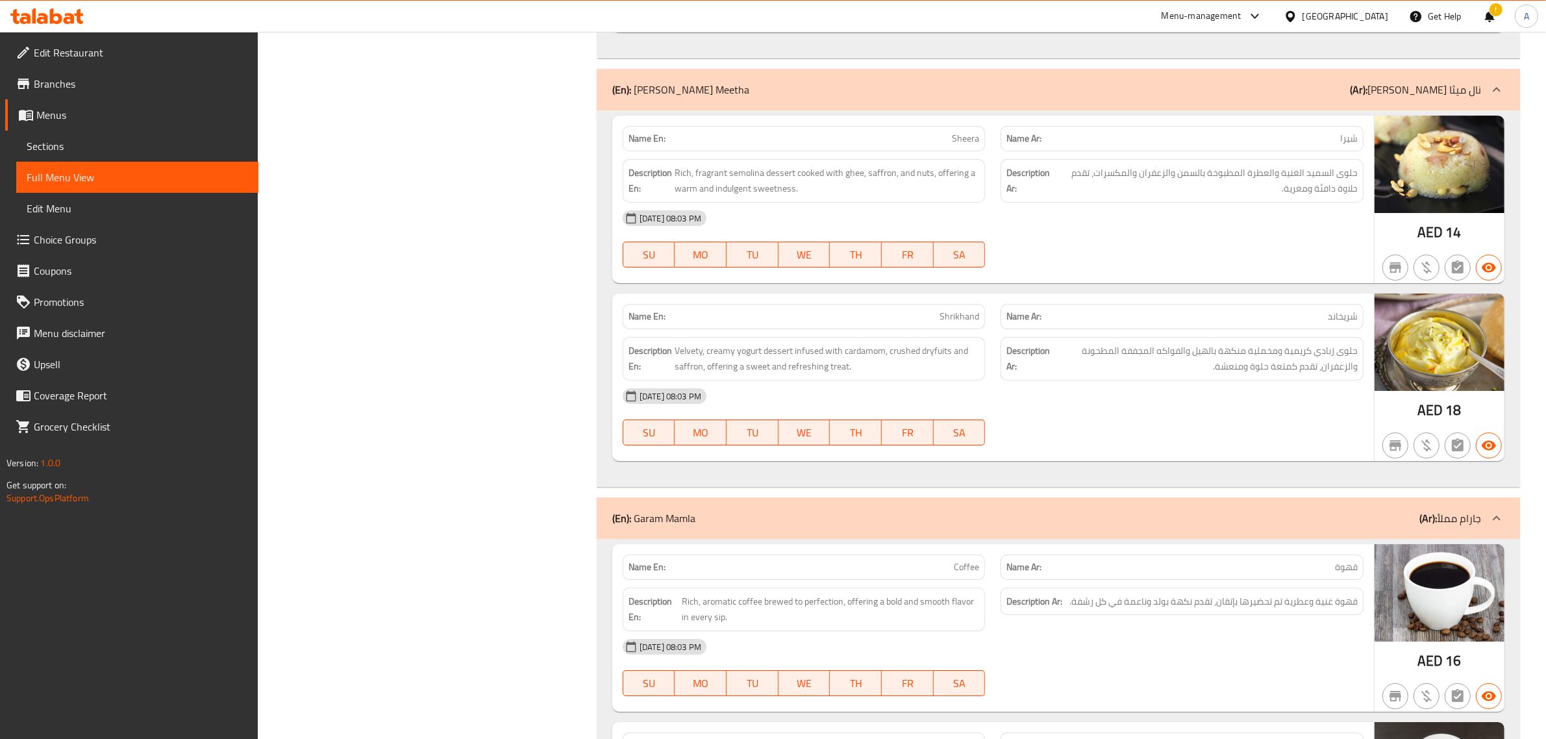
click at [935, 310] on p "Name En: Shrikhand" at bounding box center [803, 317] width 351 height 14
click at [946, 310] on span "Shrikhand" at bounding box center [959, 317] width 40 height 14
copy span "Shrikhand"
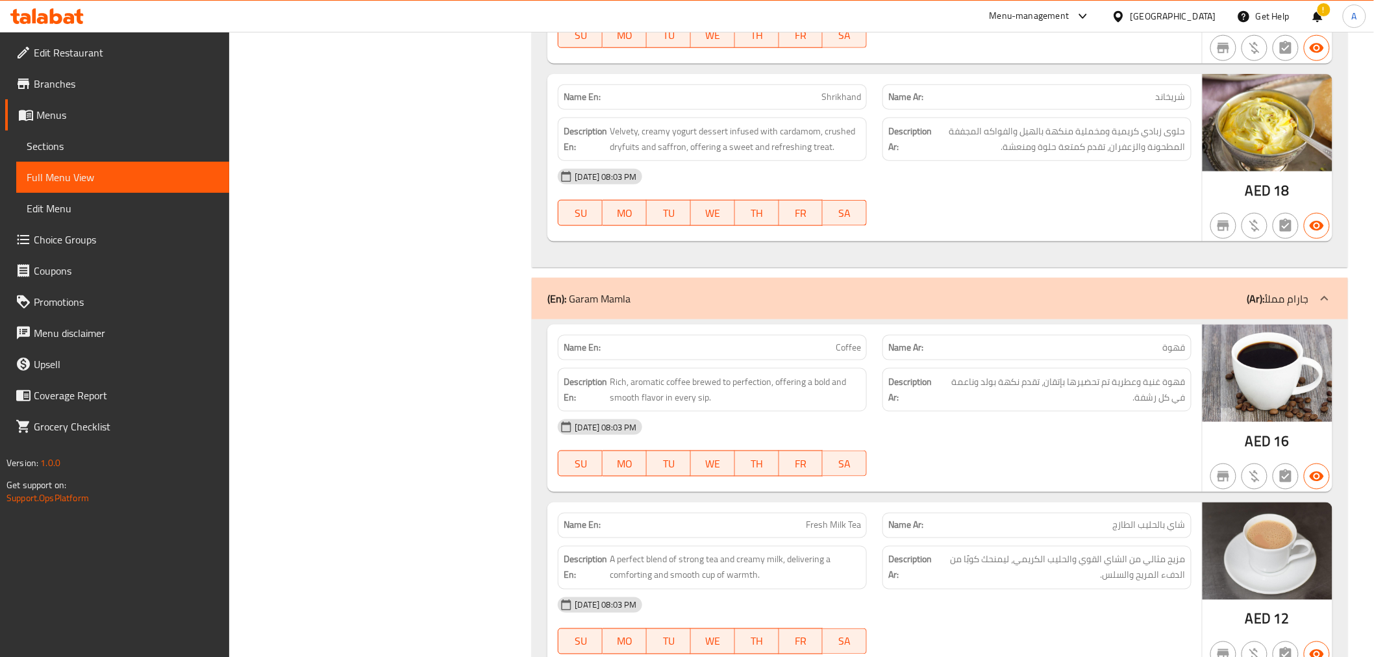
scroll to position [19146, 0]
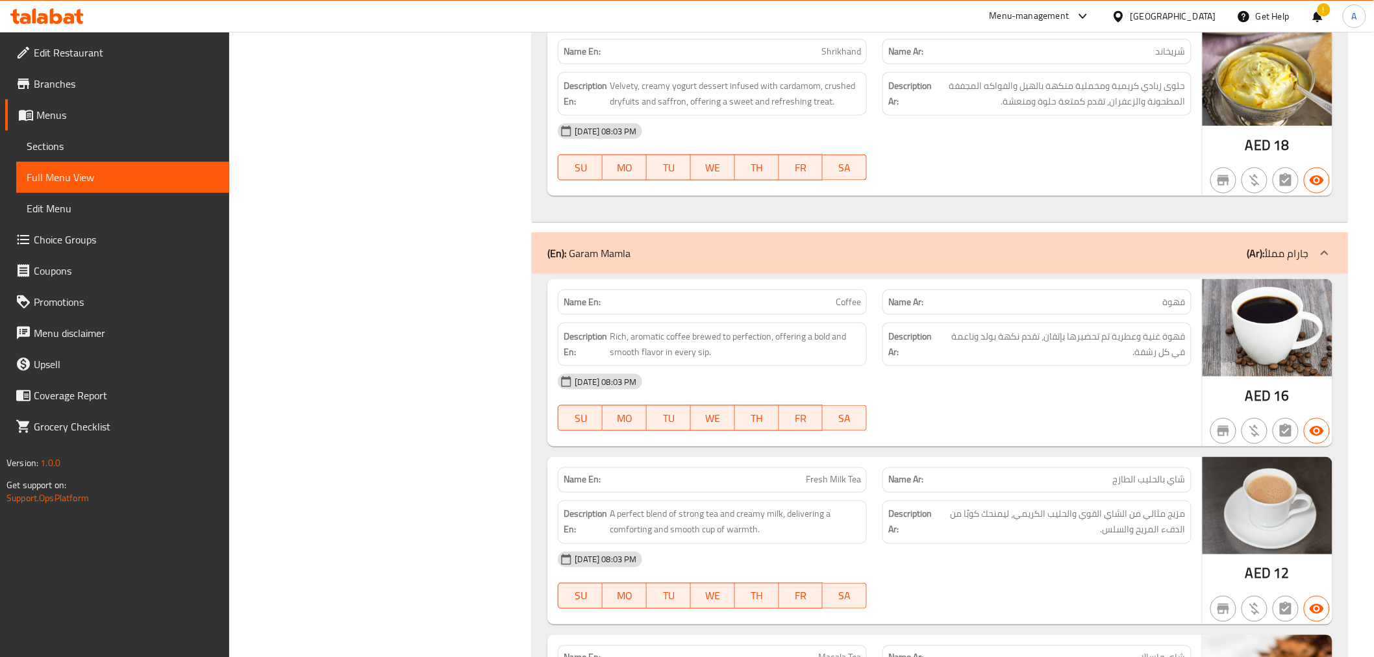
click at [846, 295] on span "Coffee" at bounding box center [847, 302] width 25 height 14
copy span "Coffee"
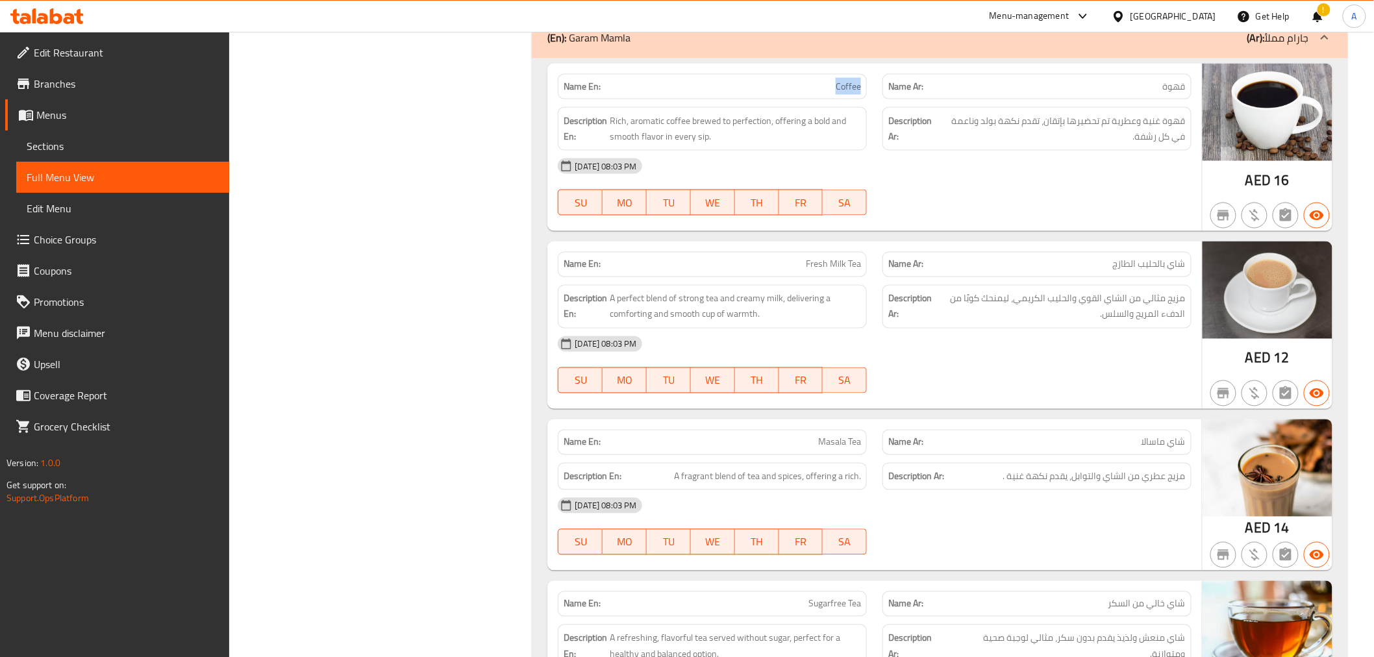
scroll to position [19363, 0]
click at [993, 489] on div "[DATE] 08:03 PM" at bounding box center [874, 504] width 648 height 31
click at [731, 467] on span "A fragrant blend of tea and spices, offering a rich." at bounding box center [767, 475] width 187 height 16
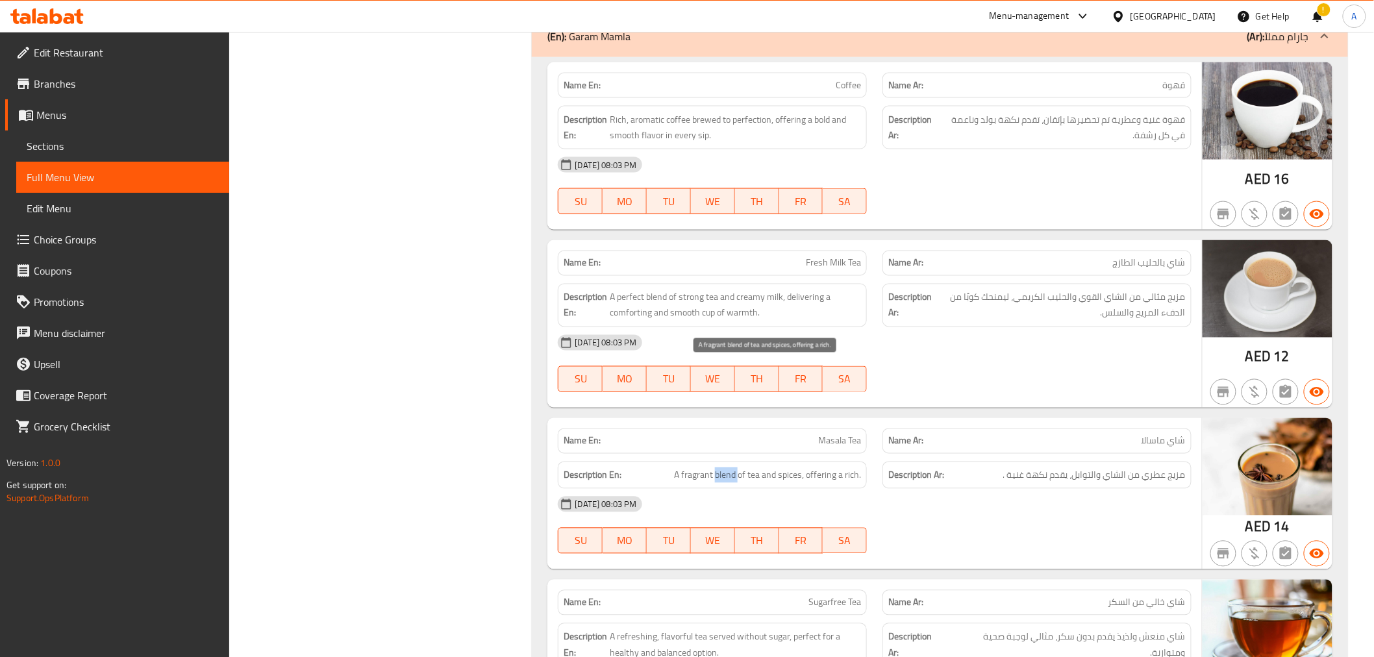
click at [731, 467] on span "A fragrant blend of tea and spices, offering a rich." at bounding box center [767, 475] width 187 height 16
click at [841, 434] on span "Masala Tea" at bounding box center [839, 441] width 43 height 14
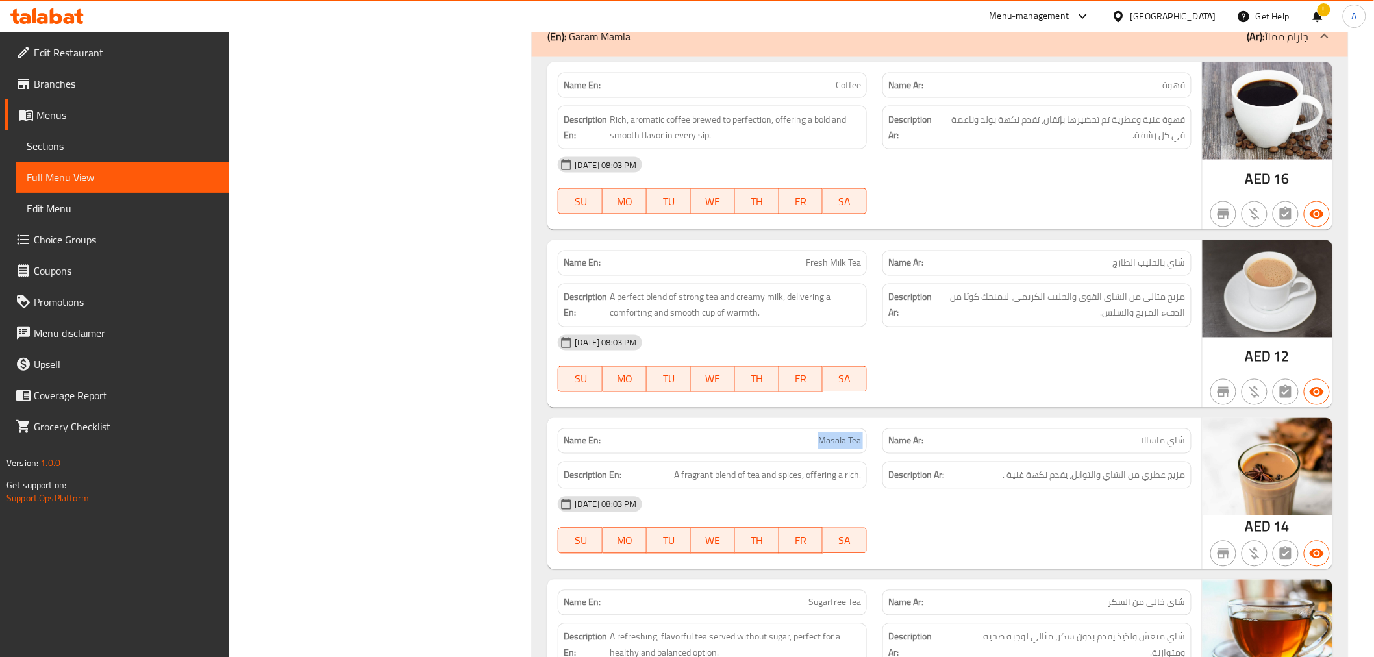
copy span "Masala Tea"
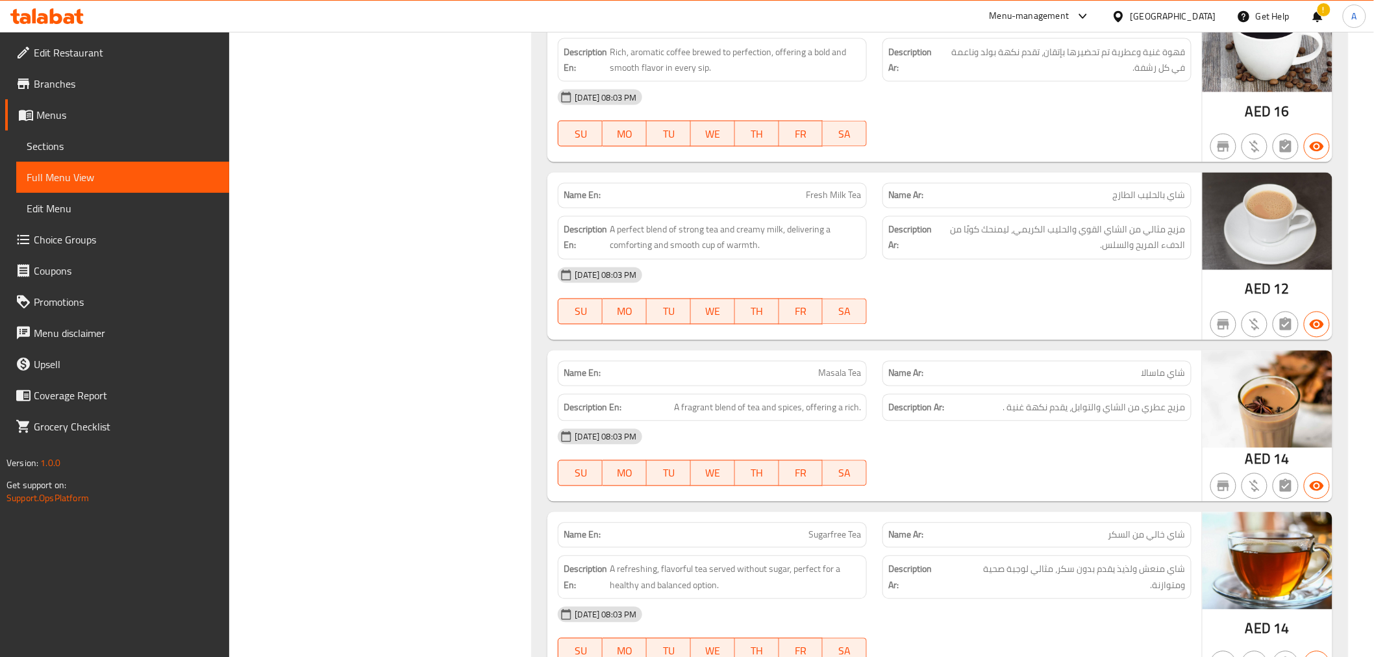
scroll to position [19435, 0]
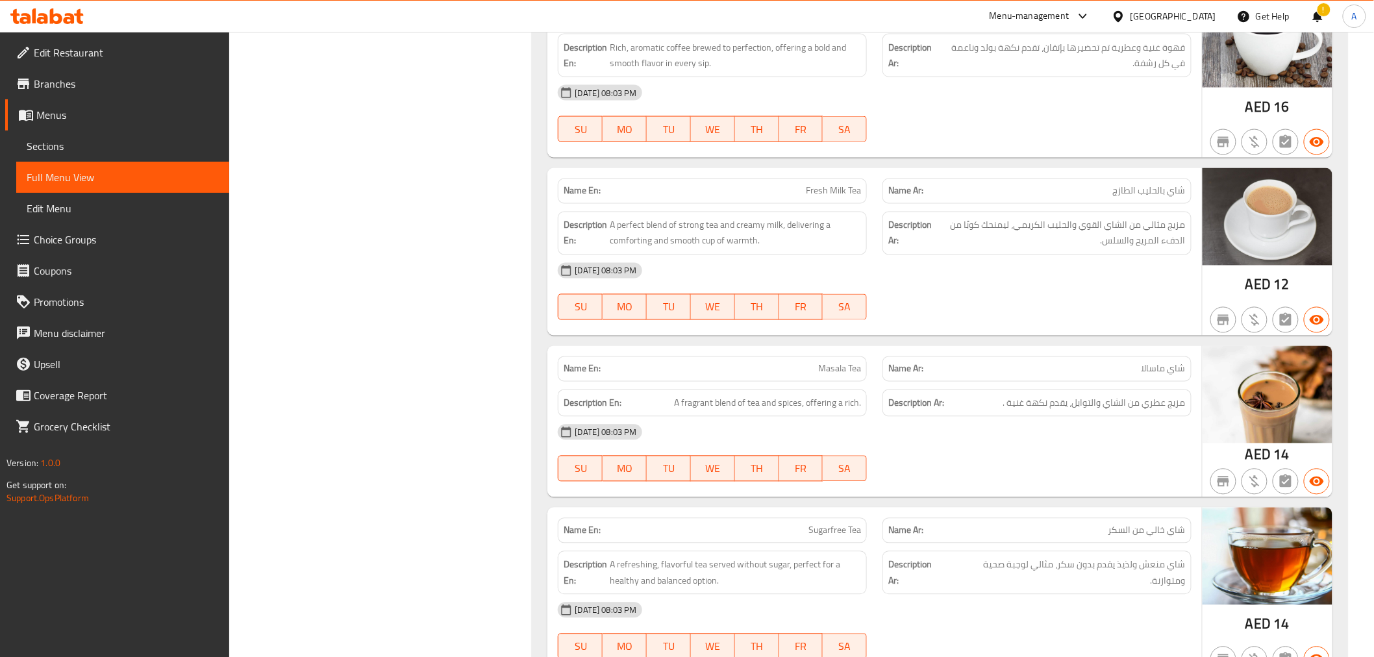
click at [926, 417] on div "[DATE] 08:03 PM" at bounding box center [874, 432] width 648 height 31
click at [1009, 417] on div "[DATE] 08:03 PM" at bounding box center [874, 432] width 648 height 31
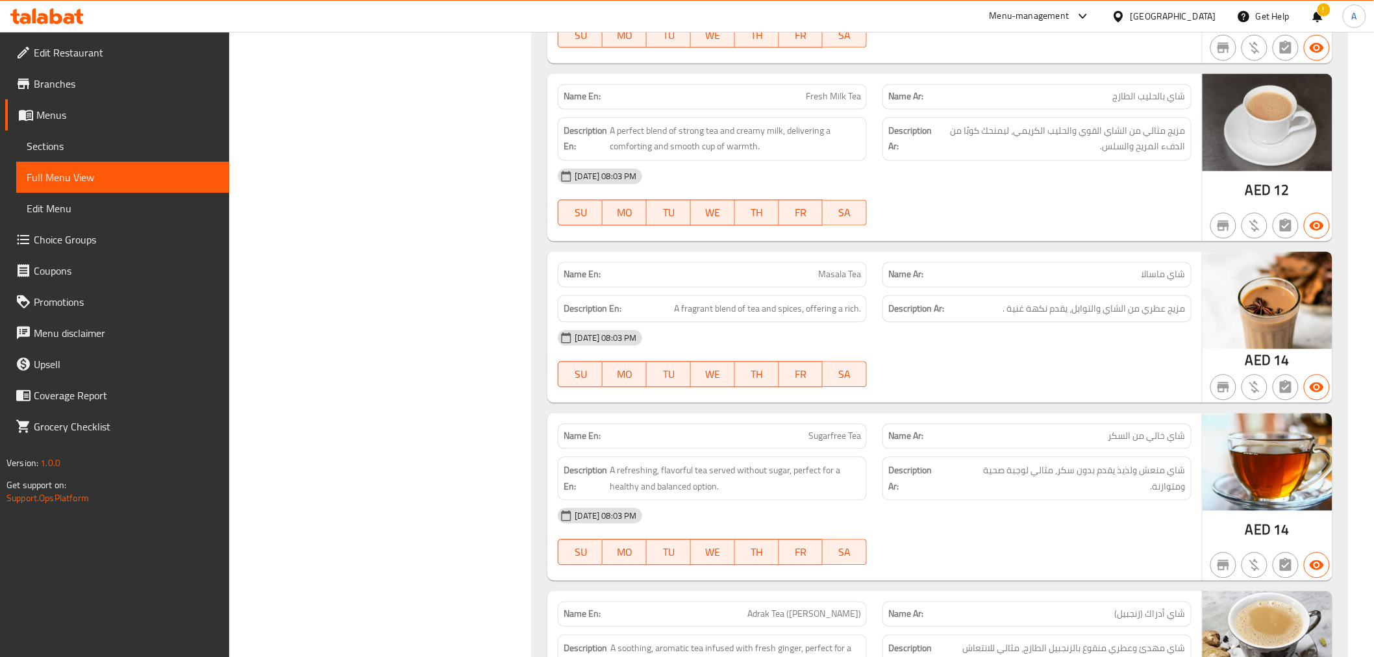
scroll to position [19579, 0]
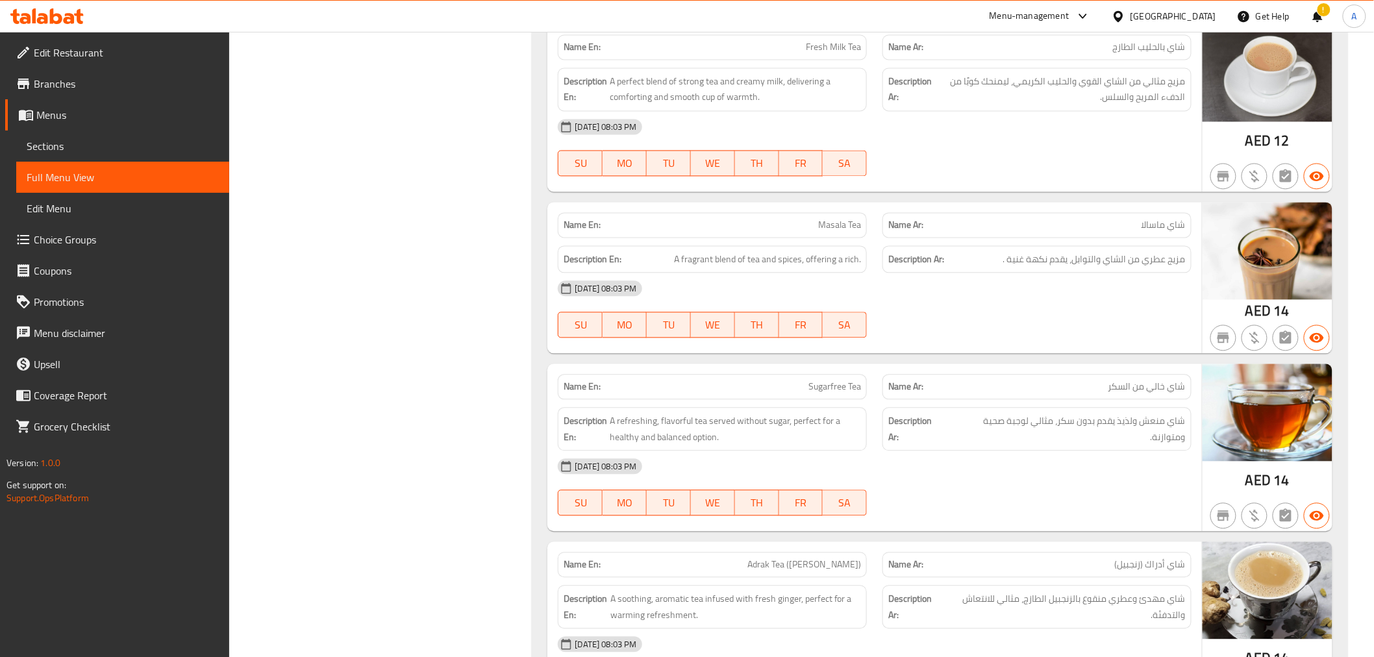
click at [828, 380] on span "Sugarfree Tea" at bounding box center [834, 387] width 53 height 14
copy span "Sugarfree Tea"
click at [845, 380] on span "Sugarfree Tea" at bounding box center [834, 387] width 53 height 14
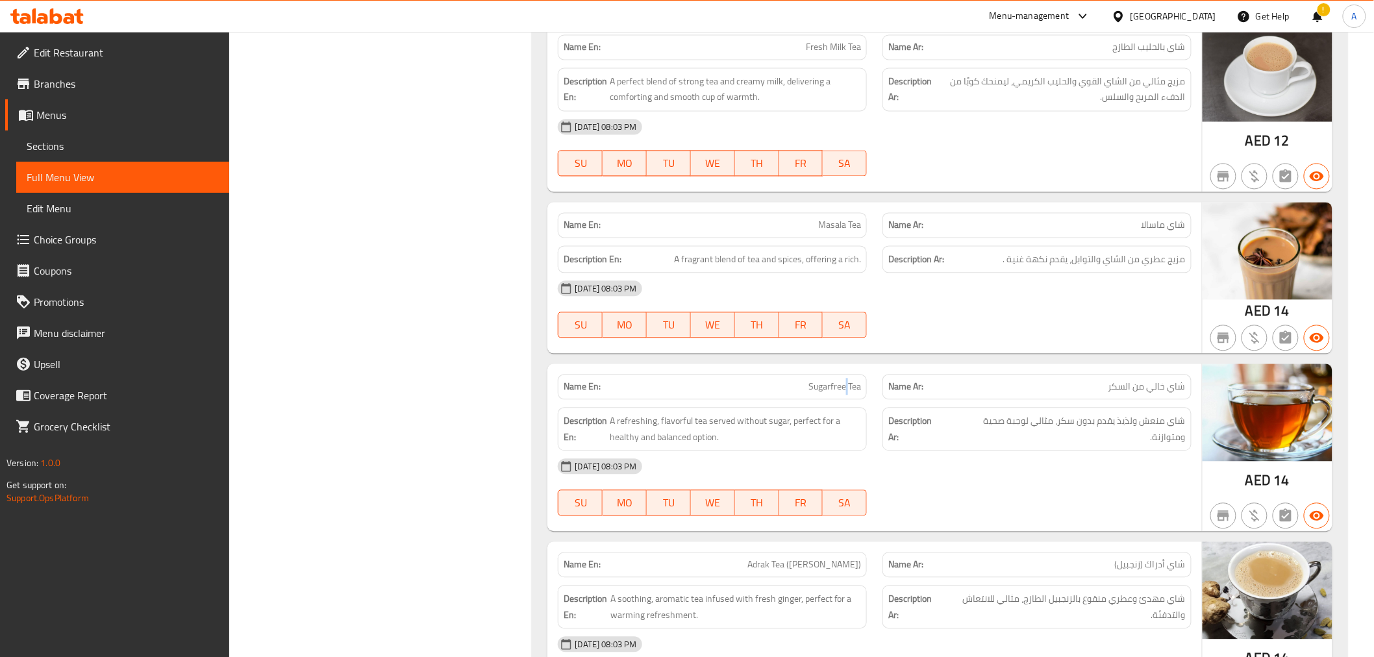
click at [845, 380] on span "Sugarfree Tea" at bounding box center [834, 387] width 53 height 14
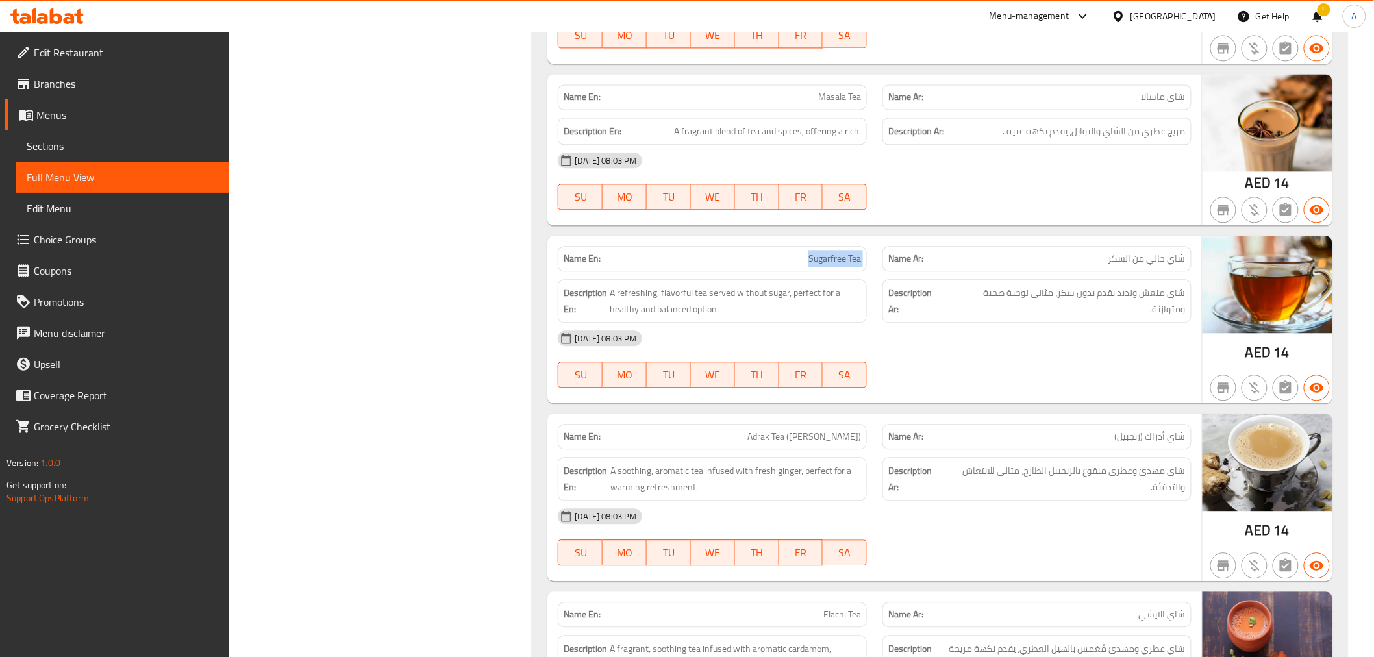
scroll to position [19723, 0]
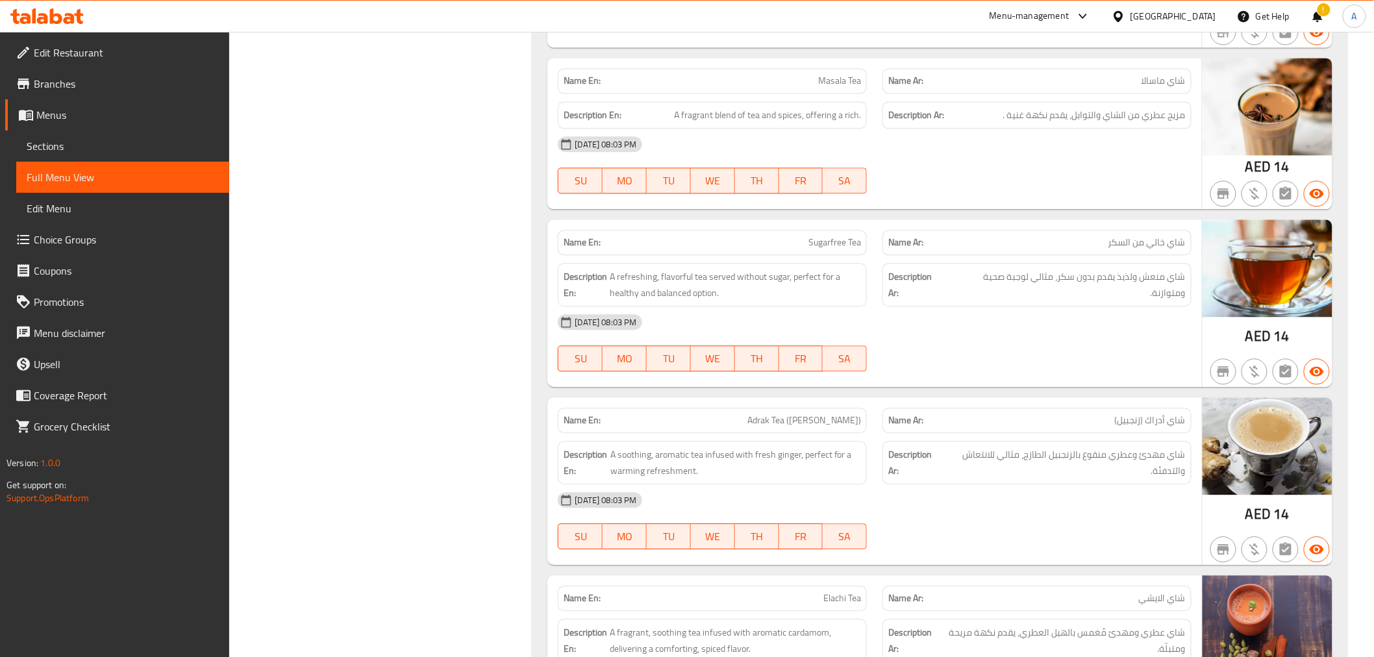
click at [808, 413] on span "Adrak Tea ([PERSON_NAME])" at bounding box center [804, 420] width 114 height 14
copy span "Adrak Tea ([PERSON_NAME])"
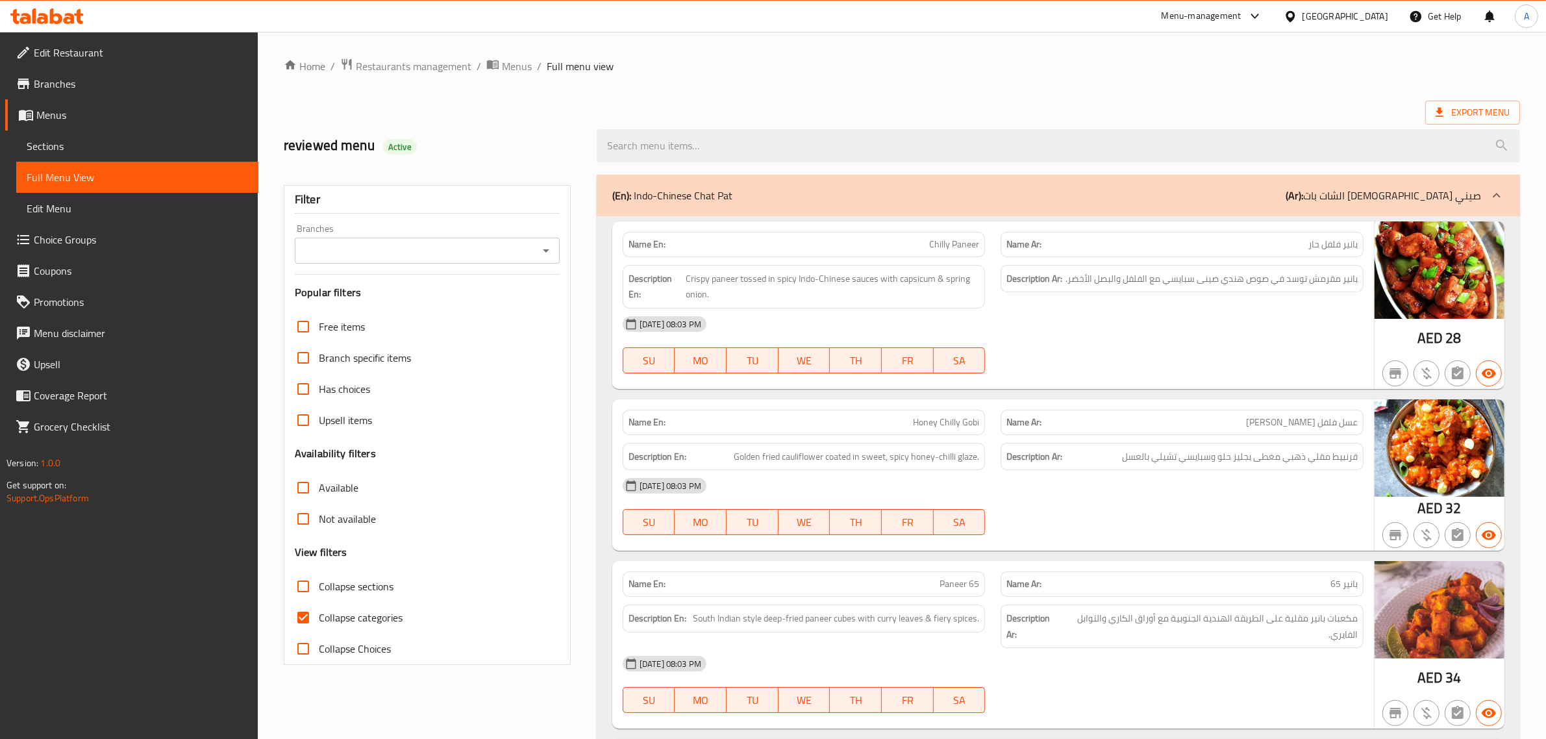
click at [75, 143] on span "Sections" at bounding box center [137, 146] width 221 height 16
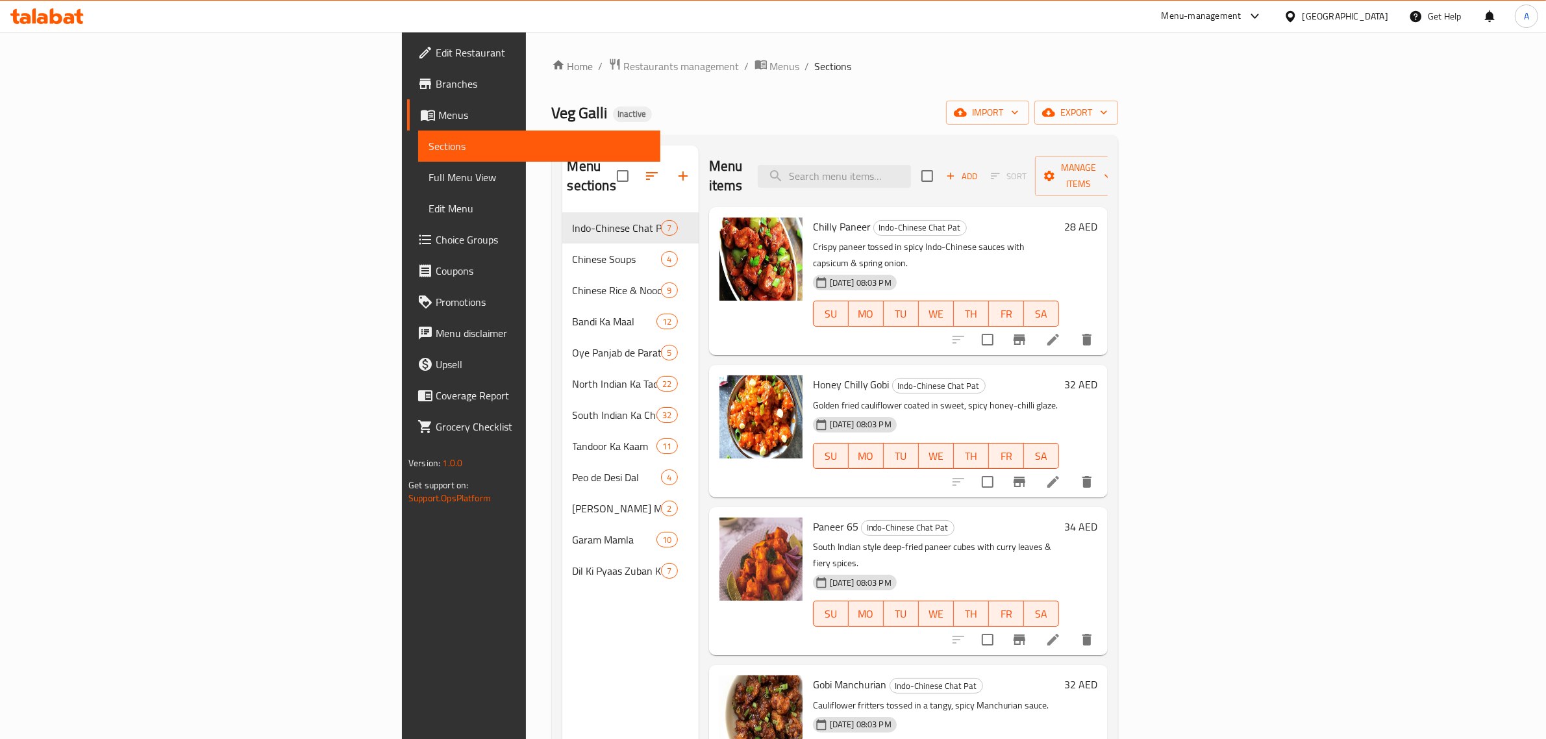
click at [1000, 179] on div "Menu items Add Sort Manage items" at bounding box center [908, 176] width 399 height 62
click at [911, 173] on input "search" at bounding box center [834, 176] width 153 height 23
paste input "Shrikhand"
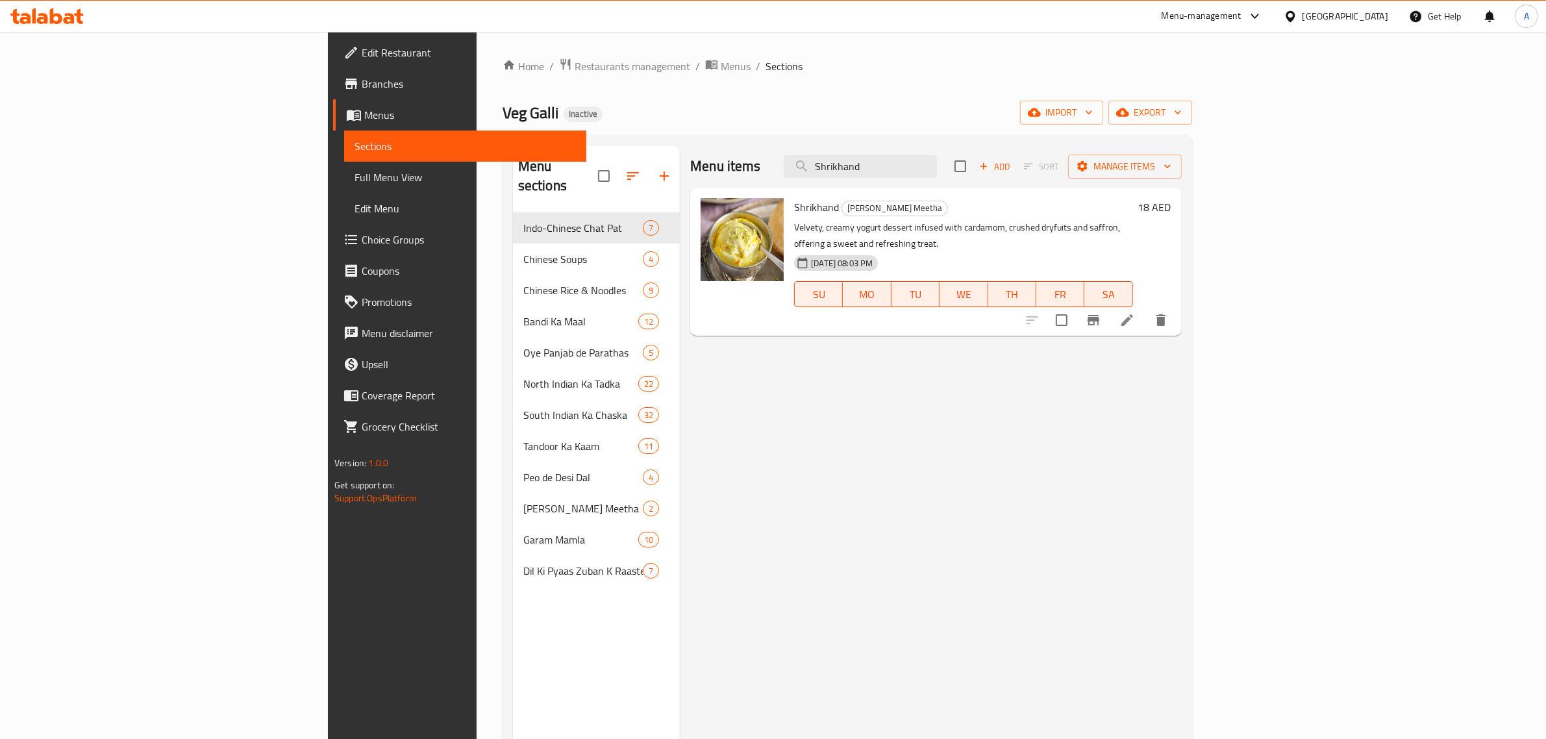
type input "Shrikhand"
click at [1135, 312] on icon at bounding box center [1127, 320] width 16 height 16
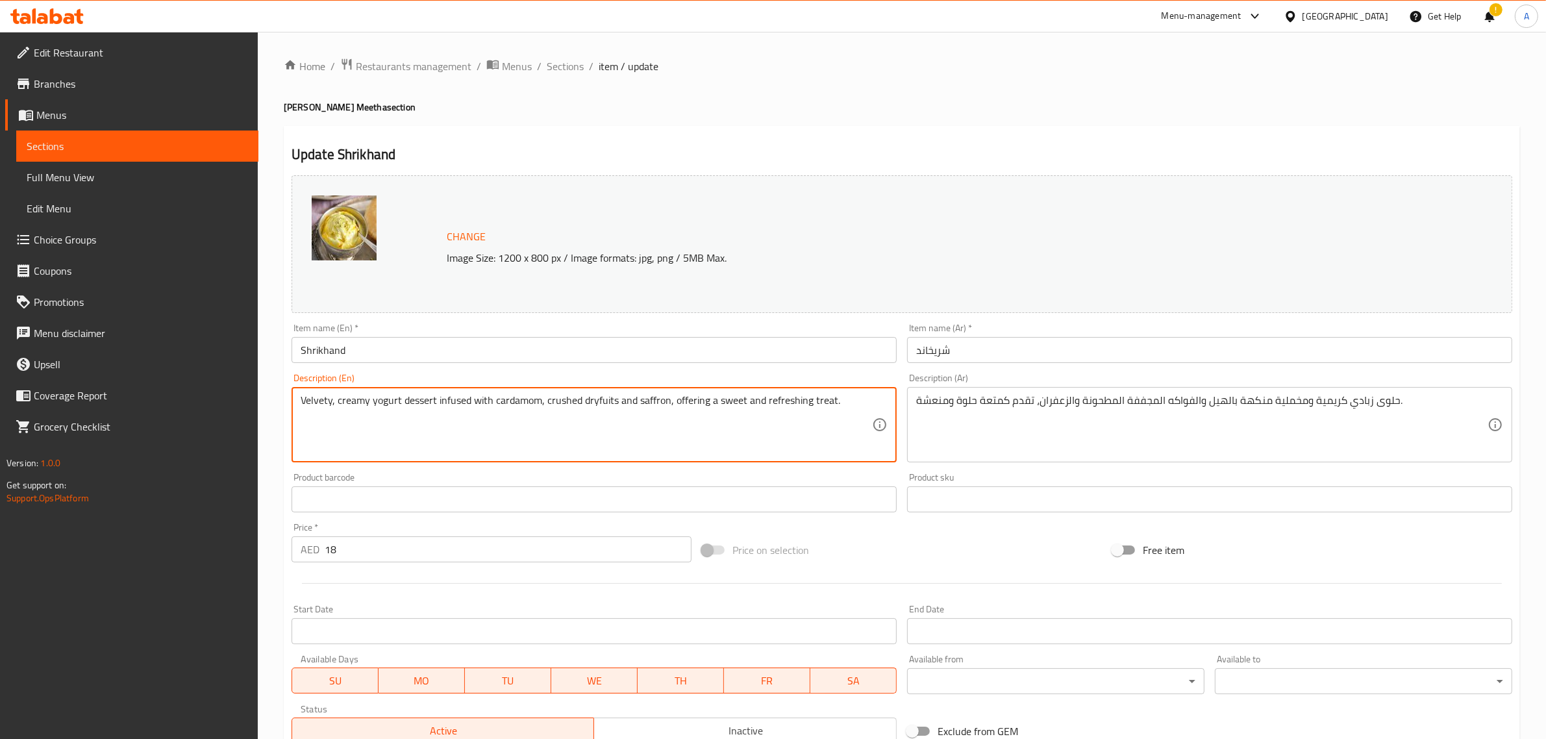
click at [456, 403] on textarea "Velvety, creamy yogurt dessert infused with cardamom, crushed dryfuits and saff…" at bounding box center [586, 425] width 571 height 62
click at [390, 404] on textarea "Velvety, creamy yogurt dessert infused with cardamom, crushed dryfuits and saff…" at bounding box center [586, 425] width 571 height 62
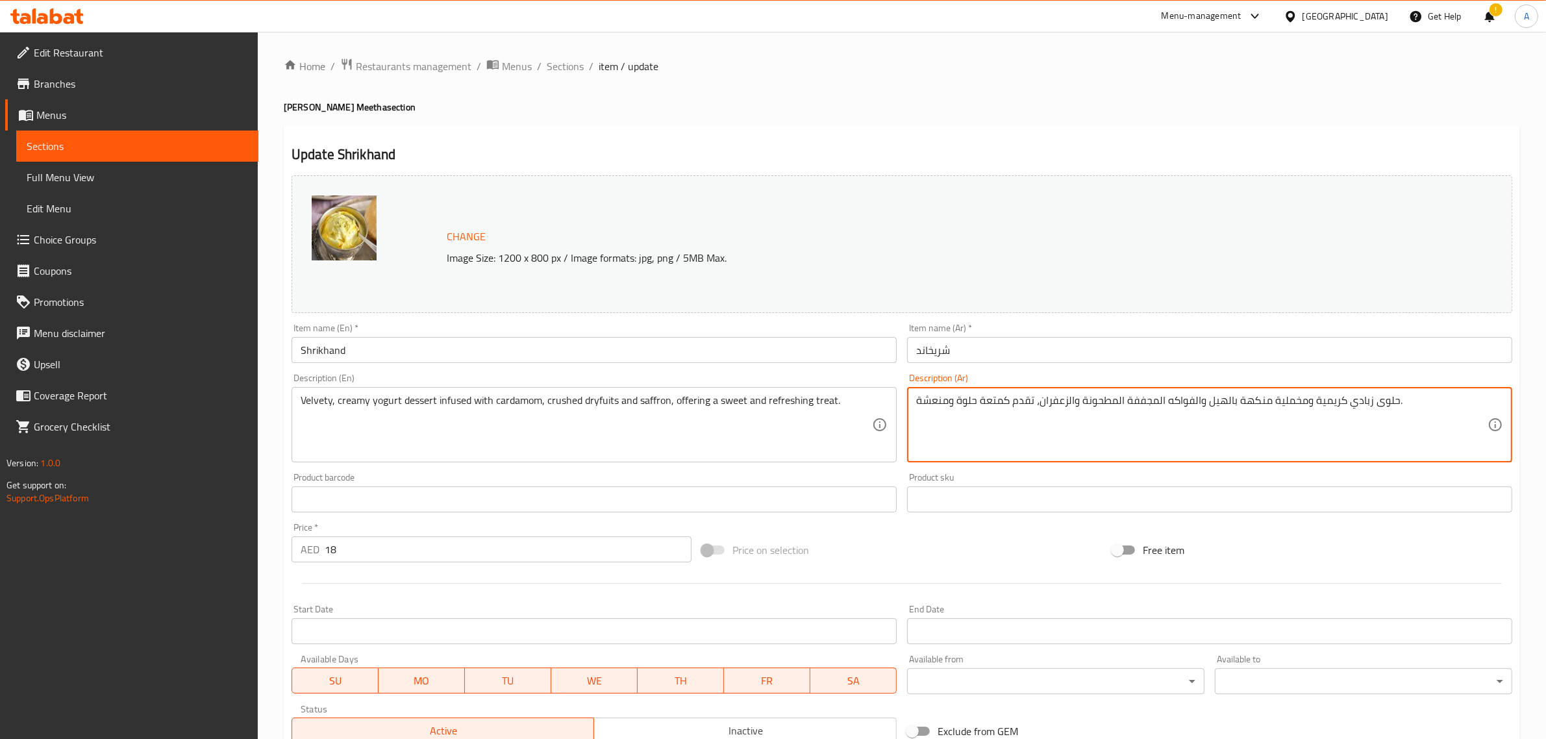
drag, startPoint x: 1251, startPoint y: 395, endPoint x: 1261, endPoint y: 403, distance: 12.4
click at [1251, 395] on textarea "حلوى زبادي كريمية ومخملية منكهة بالهيل والفواكه المجففة المطحونة والزعفران، تقد…" at bounding box center [1201, 425] width 571 height 62
paste textarea "الممزوجة"
type textarea "حلوى زبادي كريمية ومخملية الممزوجة بالهيل والفواكه المجففة المطحونة والزعفران، …"
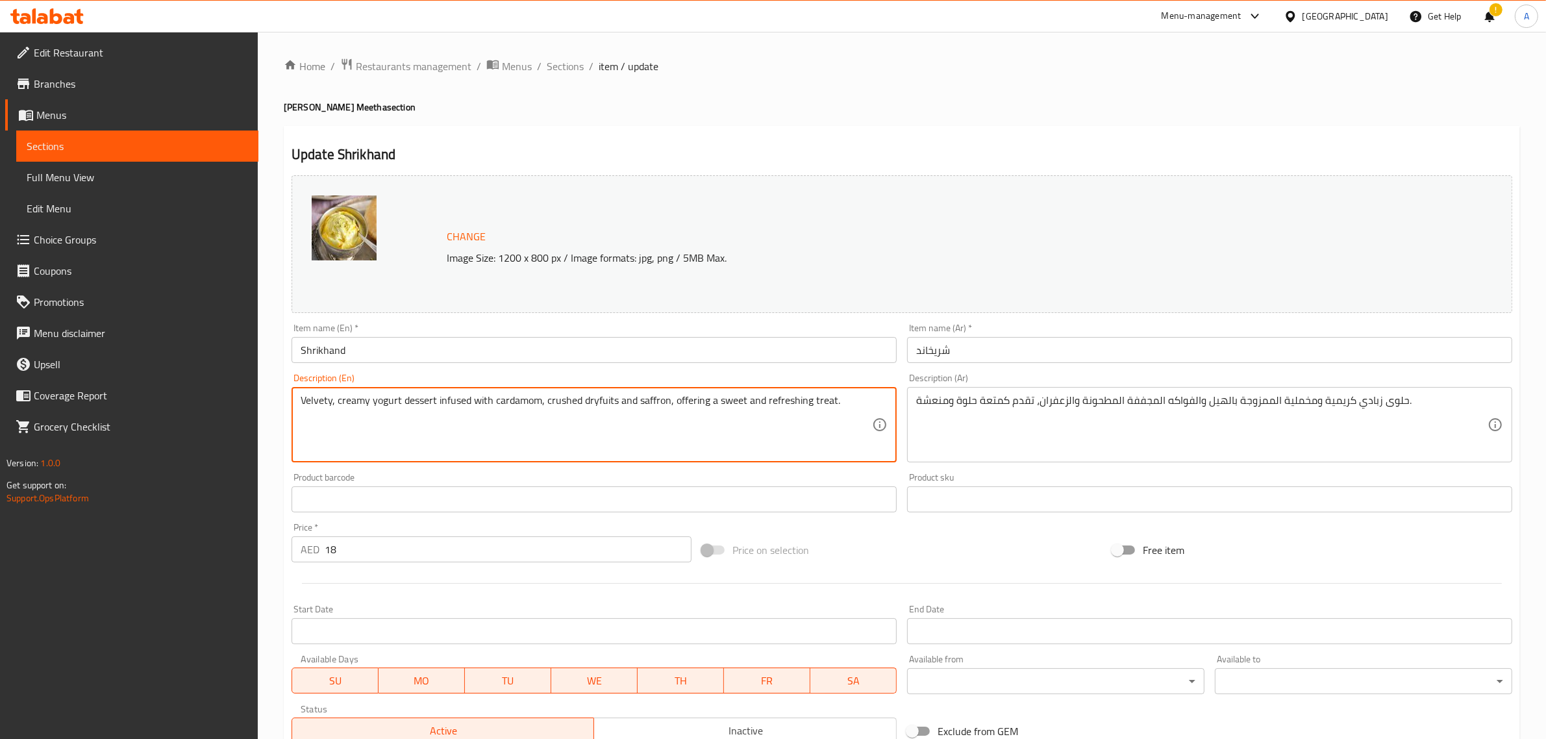
click at [595, 403] on textarea "Velvety, creamy yogurt dessert infused with cardamom, crushed dryfuits and saff…" at bounding box center [586, 425] width 571 height 62
type textarea "Velvety, creamy yogurt dessert infused with cardamom, crushed dry fuits and saf…"
click at [854, 110] on h4 "Yaara Nal Meetha section" at bounding box center [902, 107] width 1236 height 13
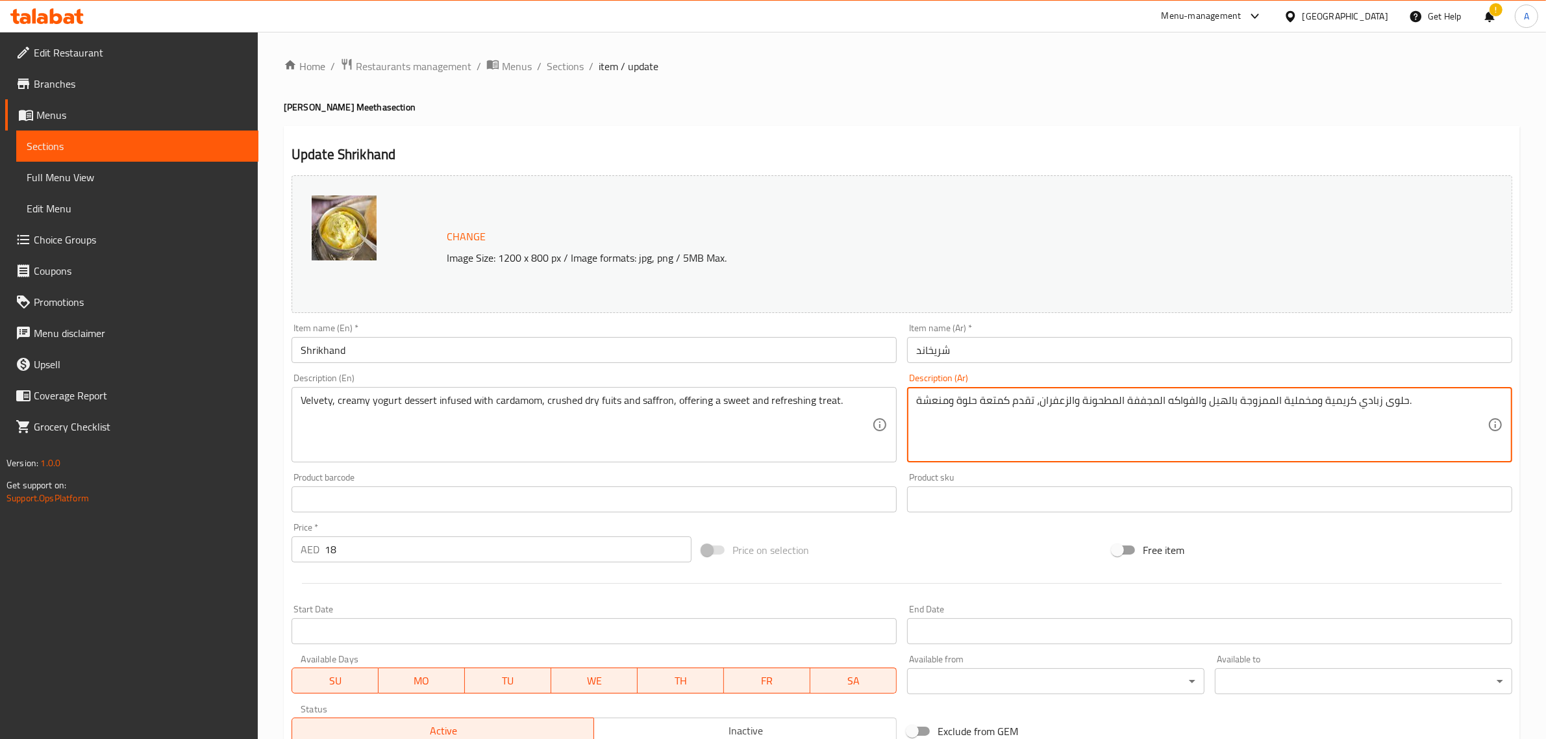
click at [1002, 401] on textarea "حلوى زبادي كريمية ومخملية الممزوجة بالهيل والفواكه المجففة المطحونة والزعفران، …" at bounding box center [1201, 425] width 571 height 62
type textarea "حلوى زبادي كريمية ومخملية الممزوجة بالهيل والفواكه المجففة المطحونة والزعفران، …"
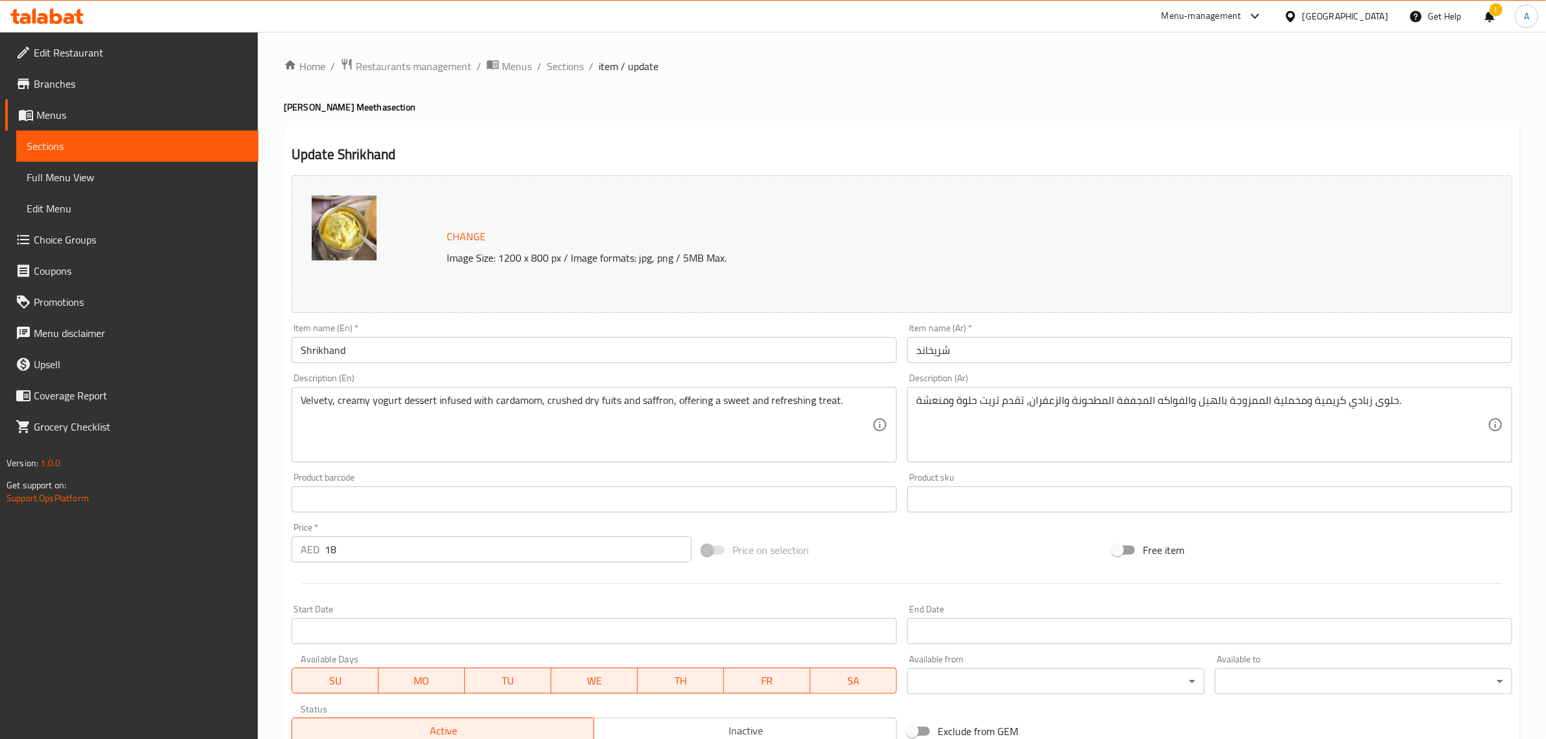
click at [910, 70] on ol "Home / Restaurants management / Menus / Sections / item / update" at bounding box center [902, 66] width 1236 height 17
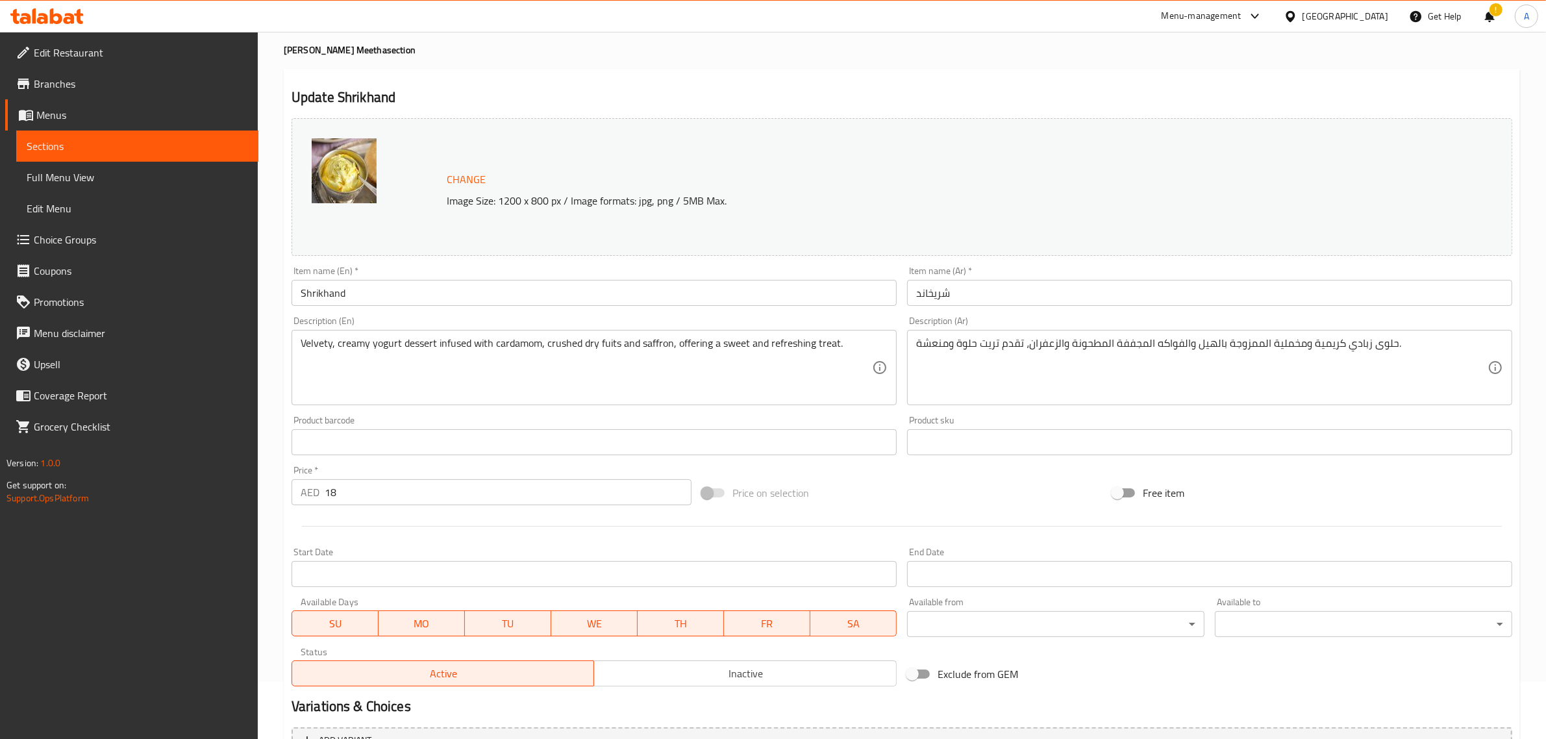
scroll to position [195, 0]
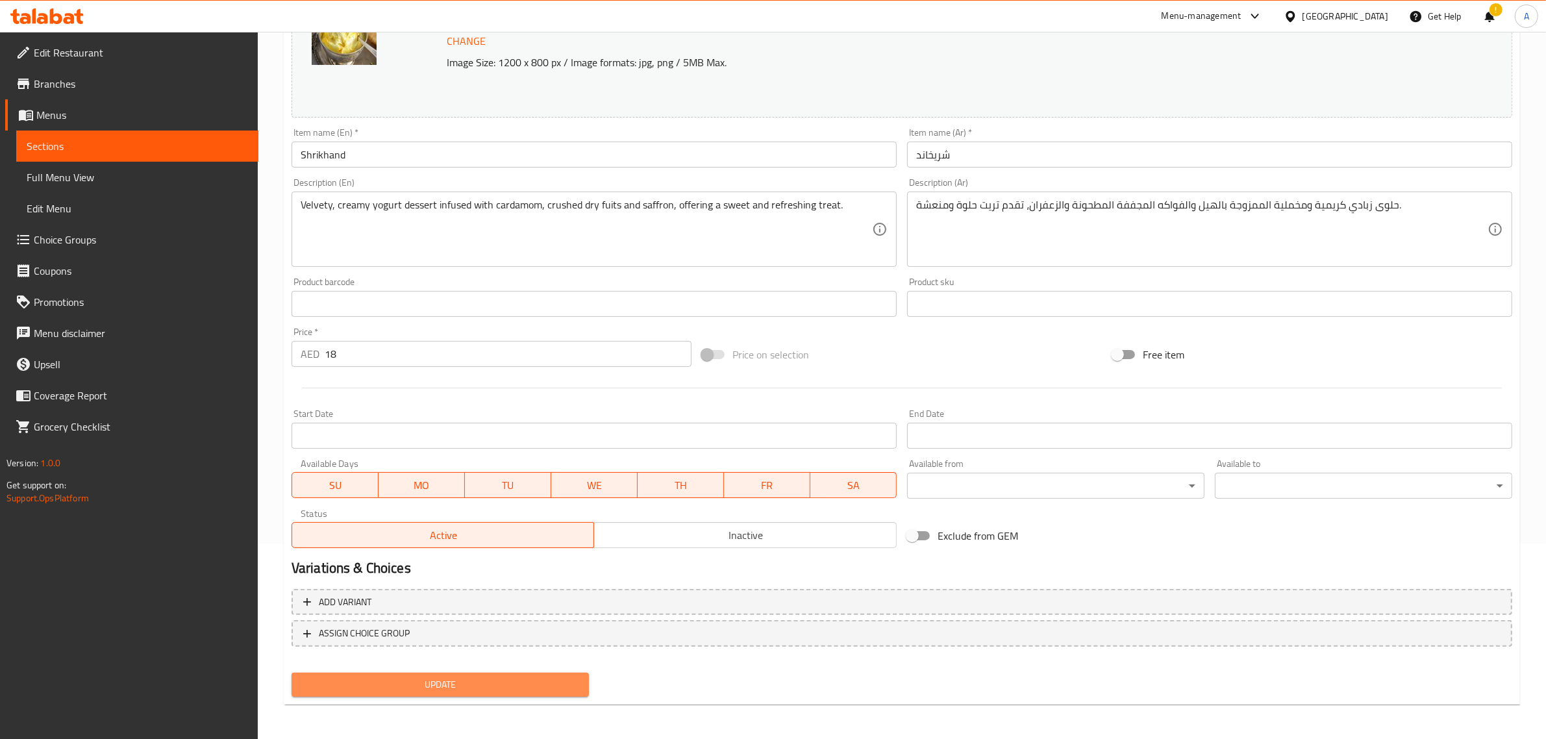
click at [481, 682] on span "Update" at bounding box center [440, 684] width 277 height 16
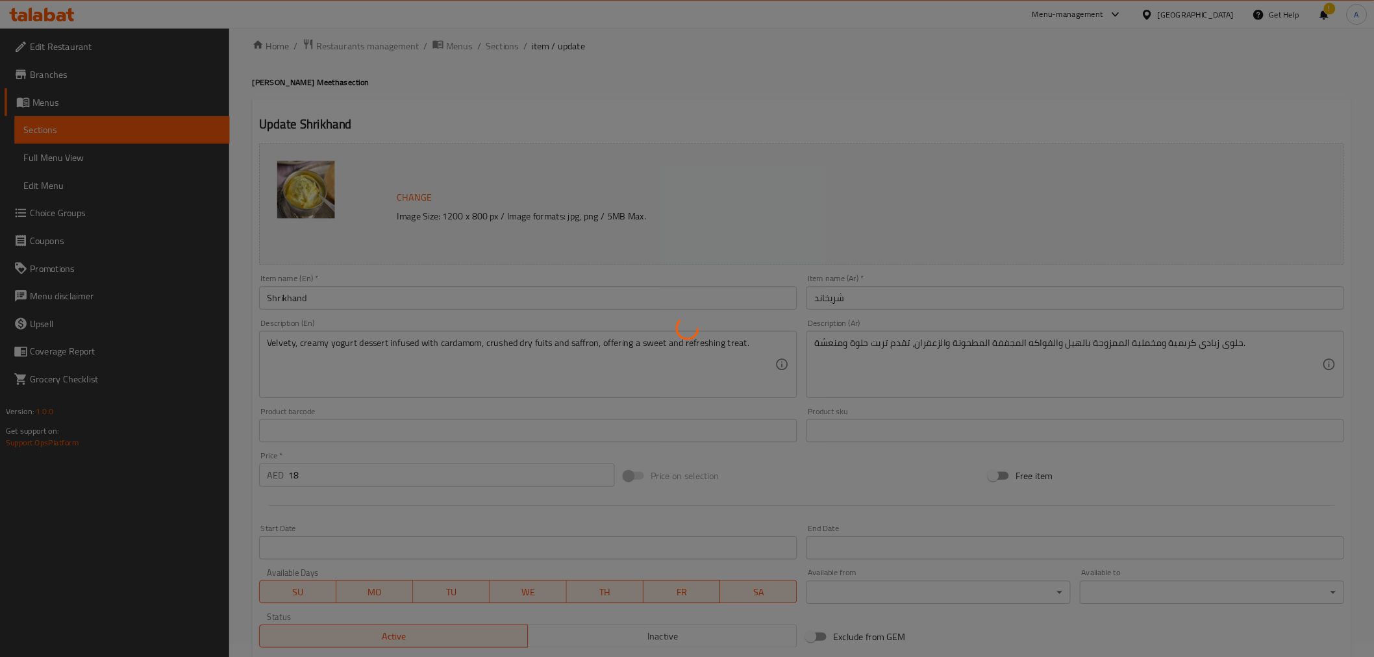
scroll to position [0, 0]
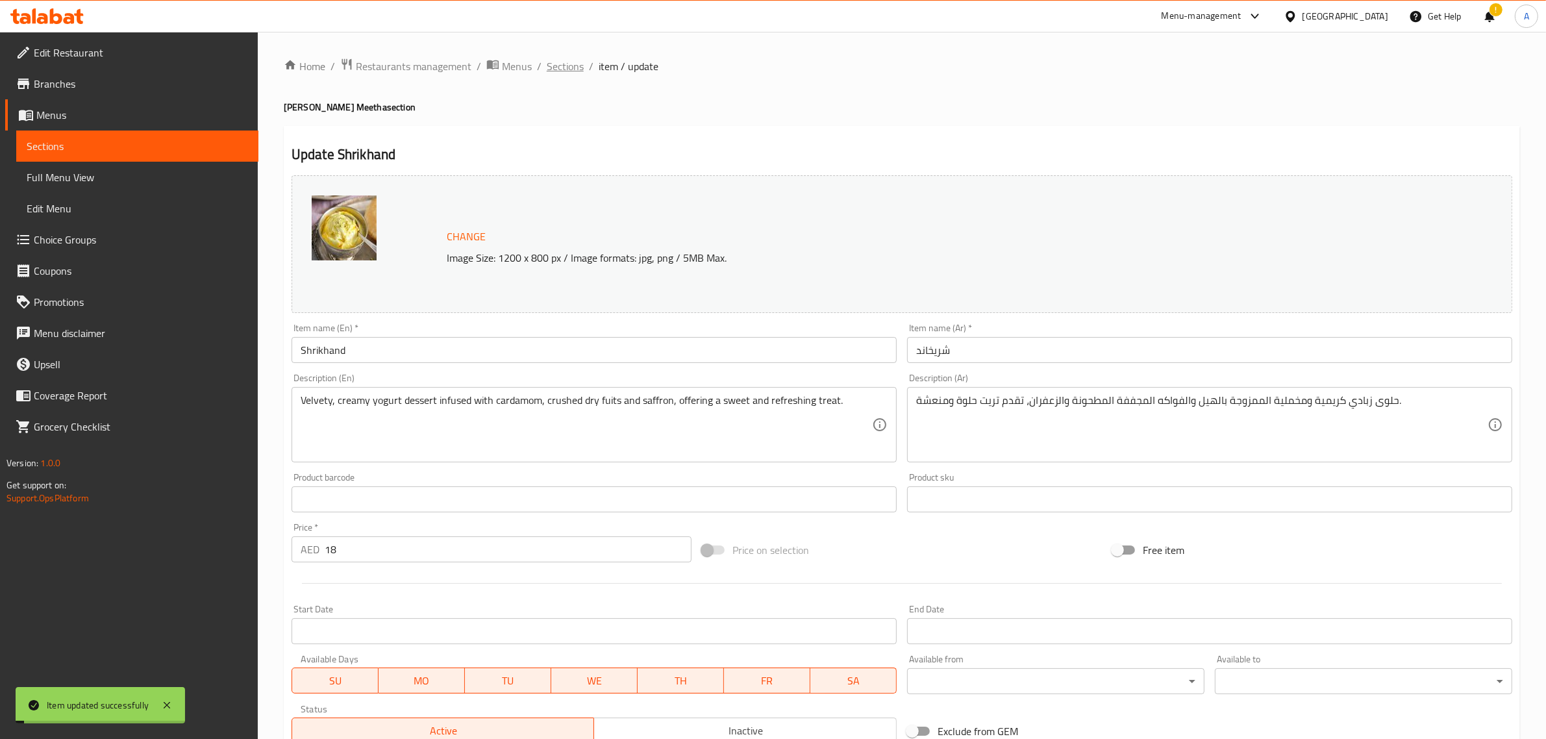
click at [573, 64] on span "Sections" at bounding box center [565, 66] width 37 height 16
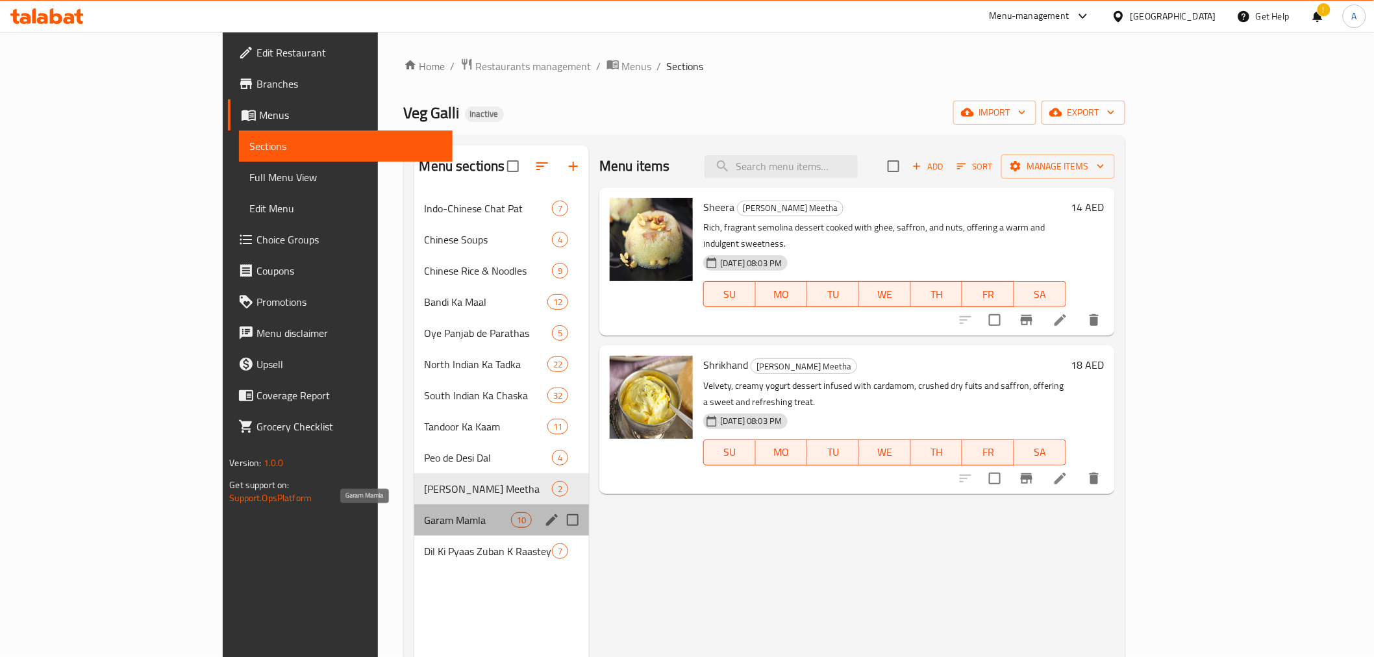
click at [425, 519] on span "Garam Mamla" at bounding box center [468, 520] width 86 height 16
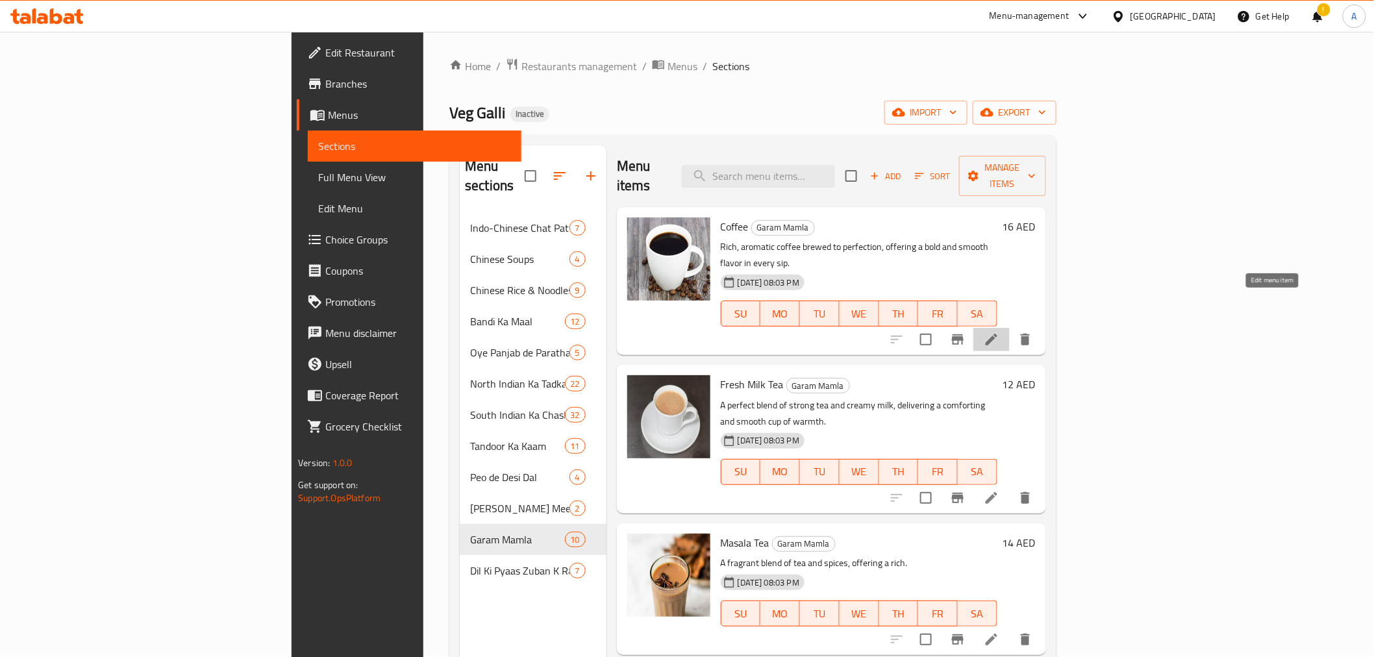
click at [997, 334] on icon at bounding box center [991, 340] width 12 height 12
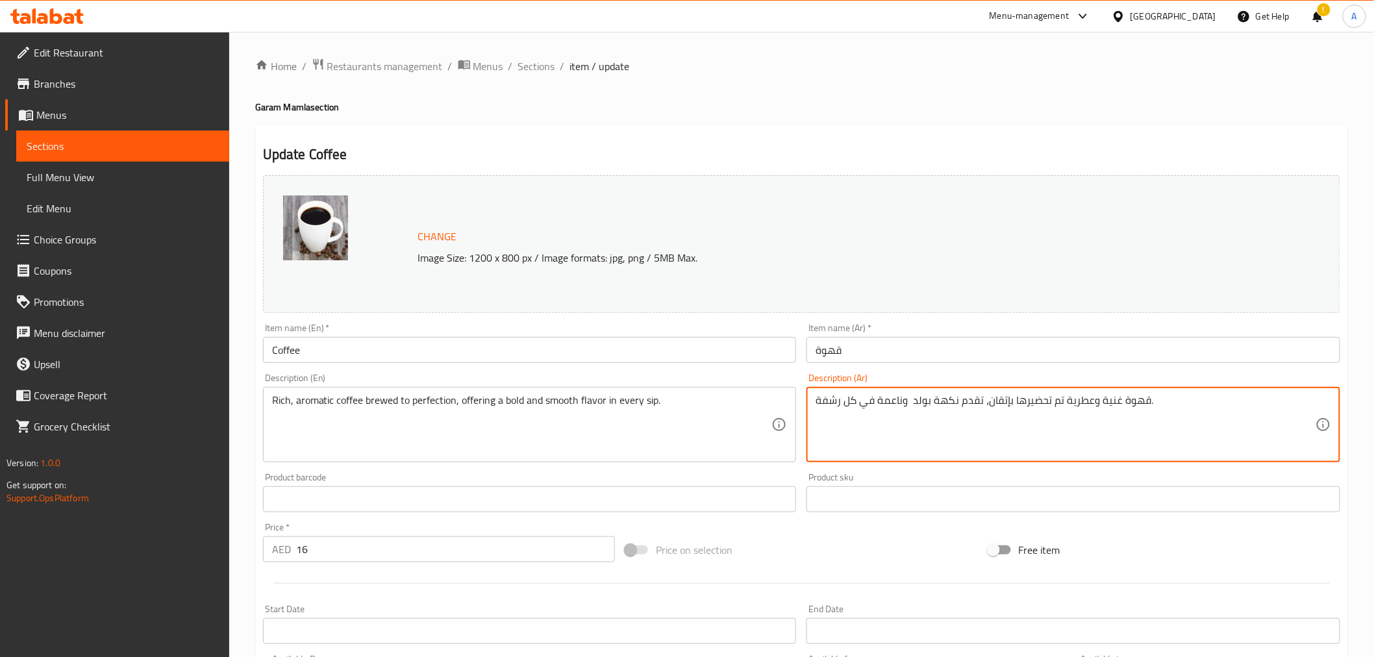
drag, startPoint x: 875, startPoint y: 404, endPoint x: 623, endPoint y: 406, distance: 251.9
type textarea "قهوة غنية وعطرية تم تحضيرها بإتقان، تقدم نكهة بولد وناعمة."
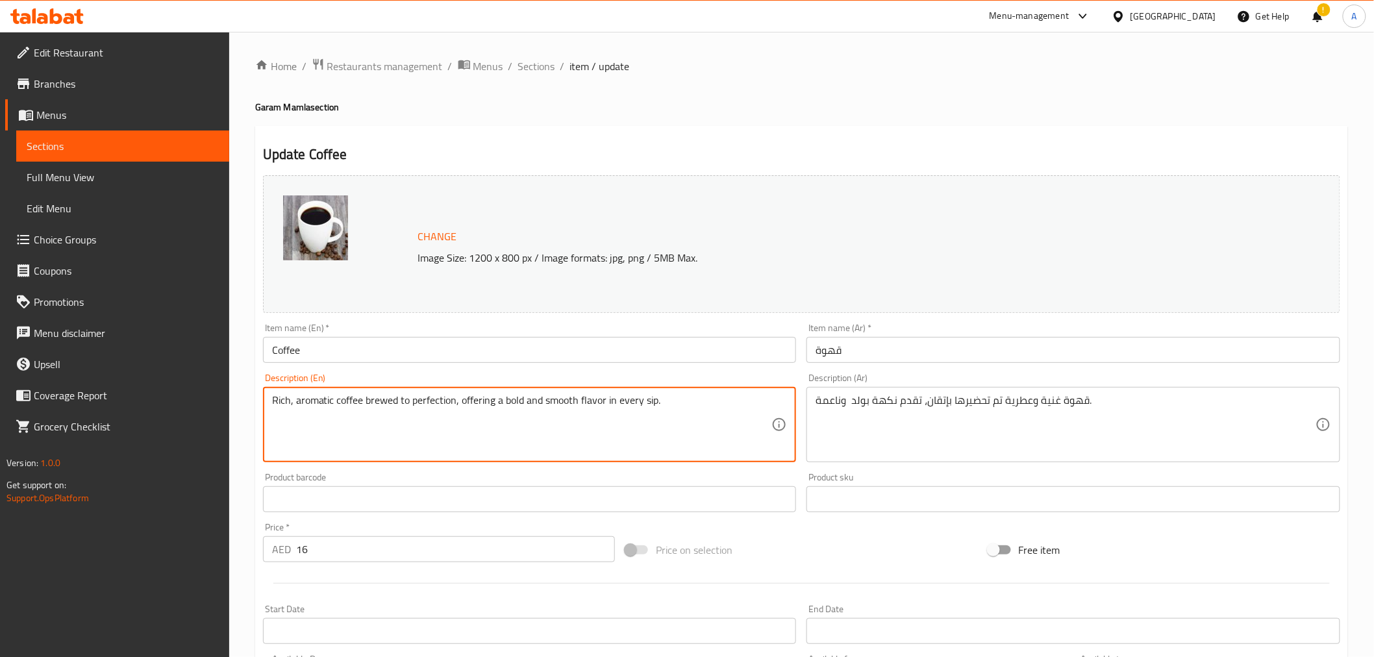
click at [607, 399] on textarea "Rich, aromatic coffee brewed to perfection, offering a bold and smooth flavor i…" at bounding box center [522, 425] width 500 height 62
click at [611, 403] on textarea "Rich, aromatic coffee brewed to perfection, offering a bold and smooth flavor i…" at bounding box center [522, 425] width 500 height 62
drag, startPoint x: 611, startPoint y: 403, endPoint x: 711, endPoint y: 403, distance: 100.0
type textarea "Rich, aromatic coffee brewed to perfection, offering a bold and smooth flavor"
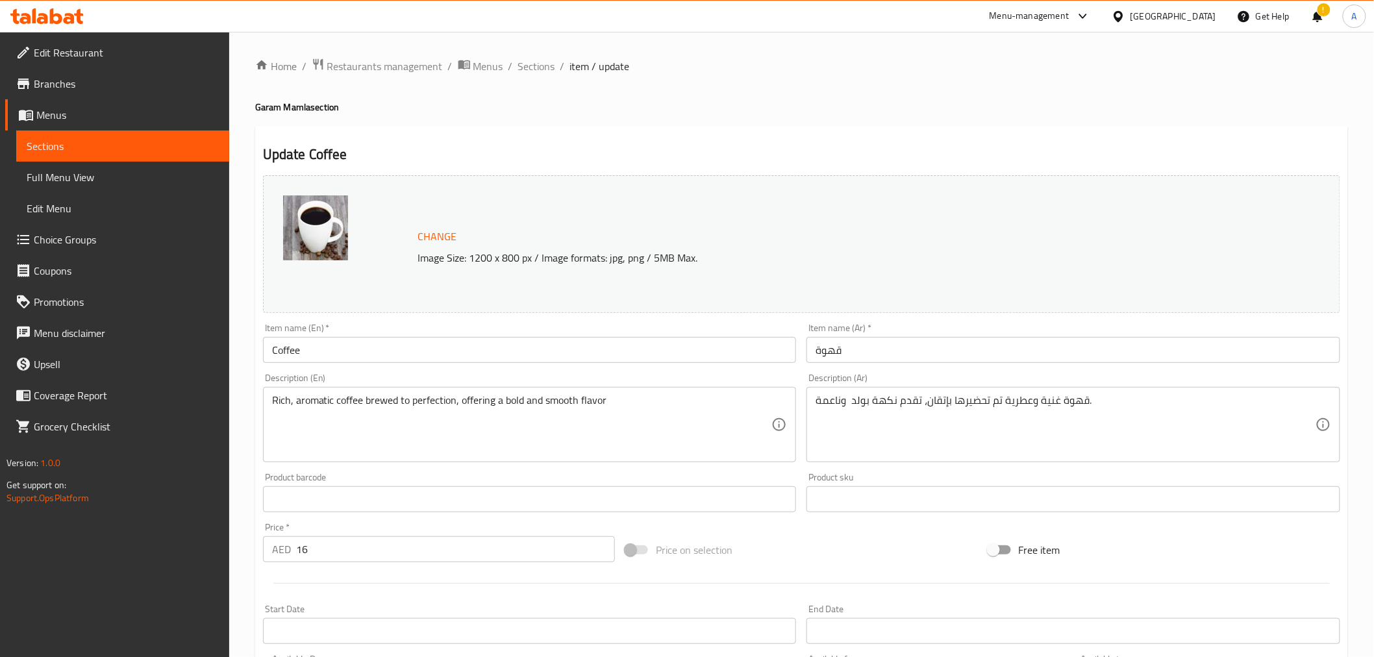
click at [789, 171] on div "Change Image Size: 1200 x 800 px / Image formats: jpg, png / 5MB Max." at bounding box center [801, 244] width 1087 height 148
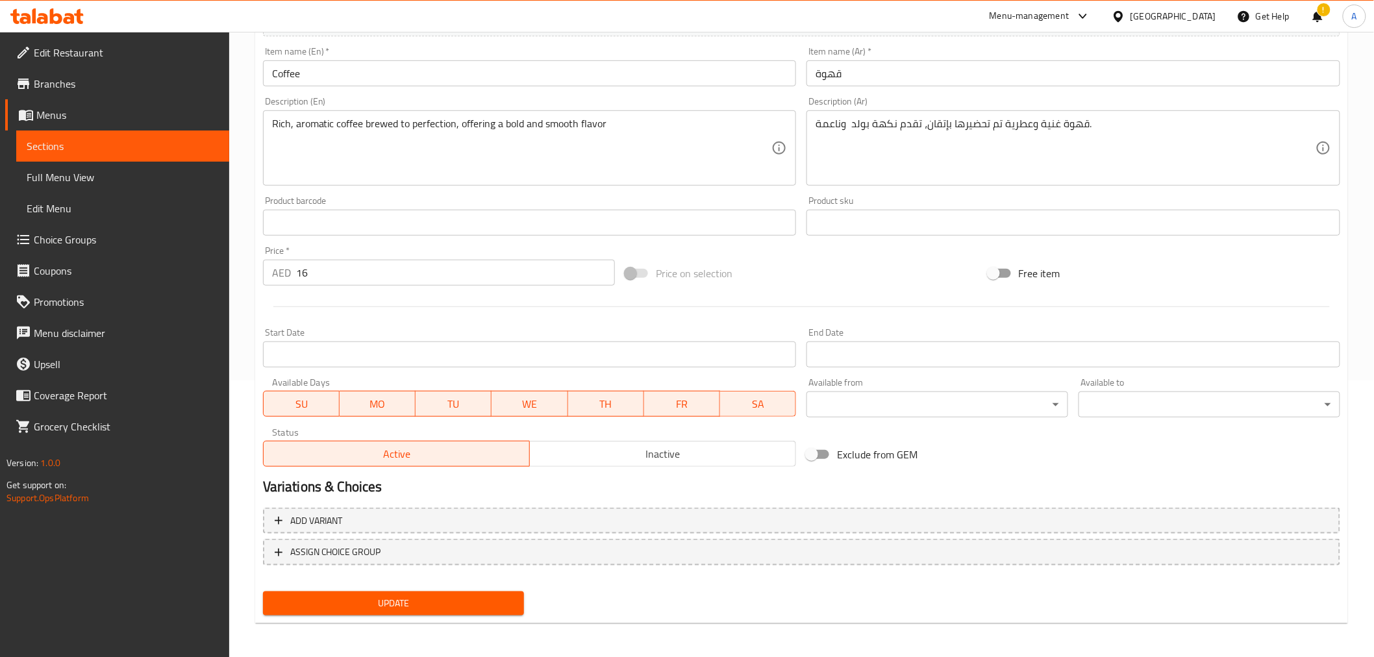
click at [432, 610] on button "Update" at bounding box center [394, 603] width 262 height 24
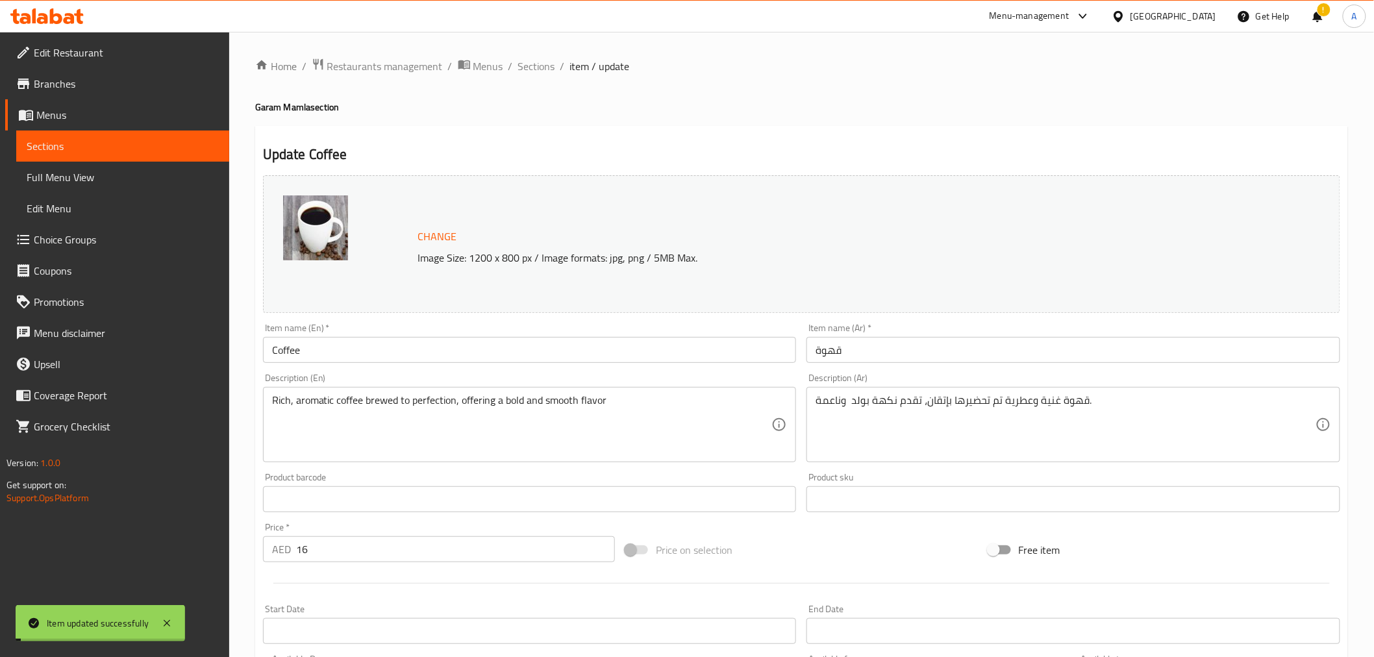
click at [535, 69] on span "Sections" at bounding box center [536, 66] width 37 height 16
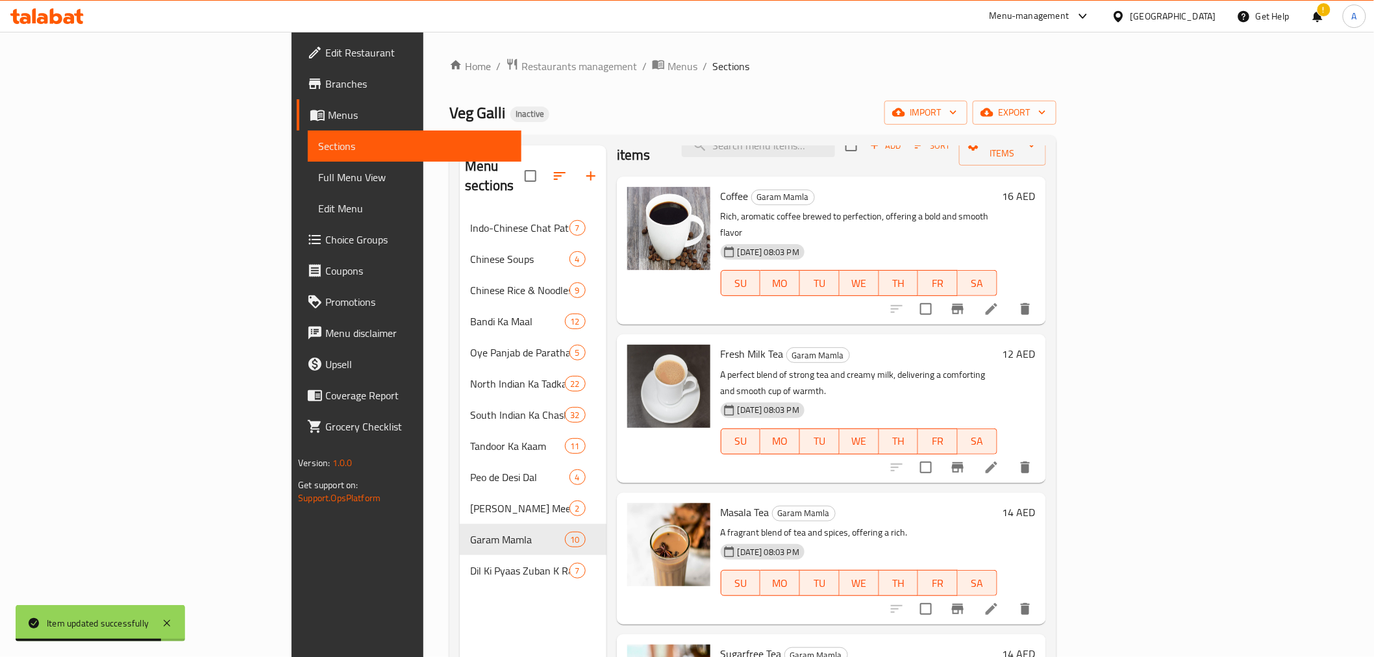
scroll to position [216, 0]
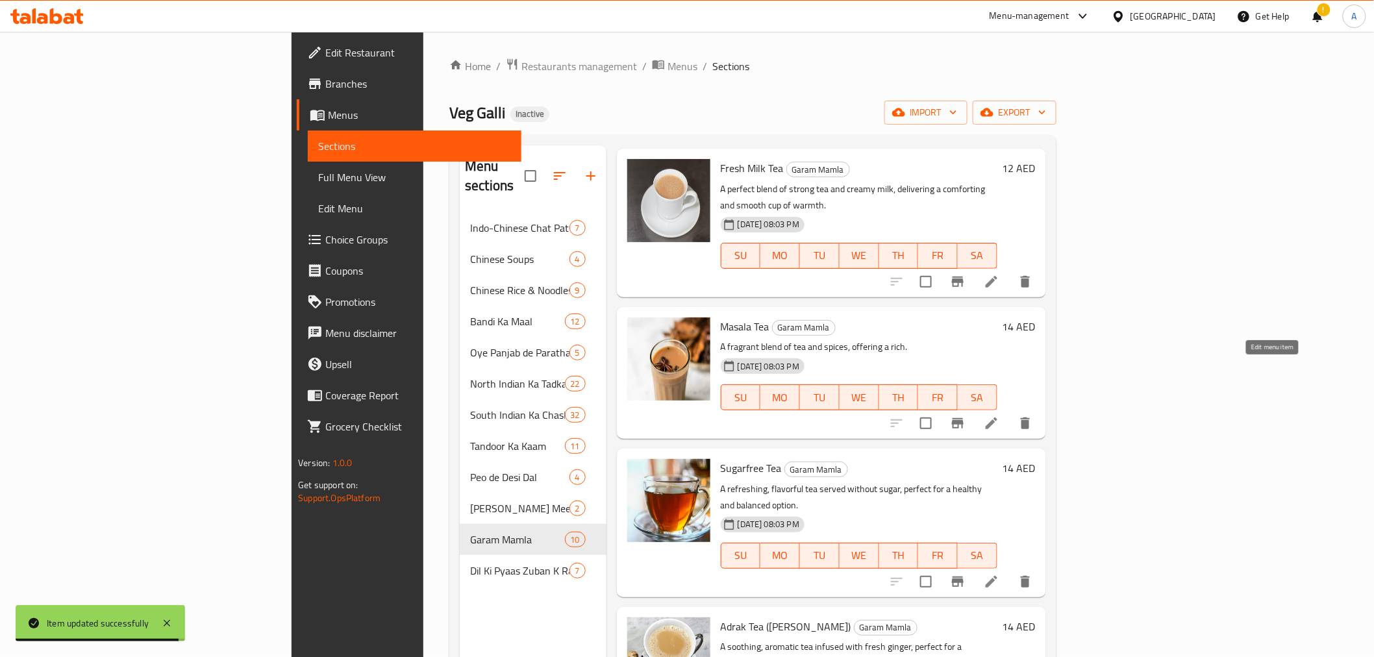
click at [997, 417] on icon at bounding box center [991, 423] width 12 height 12
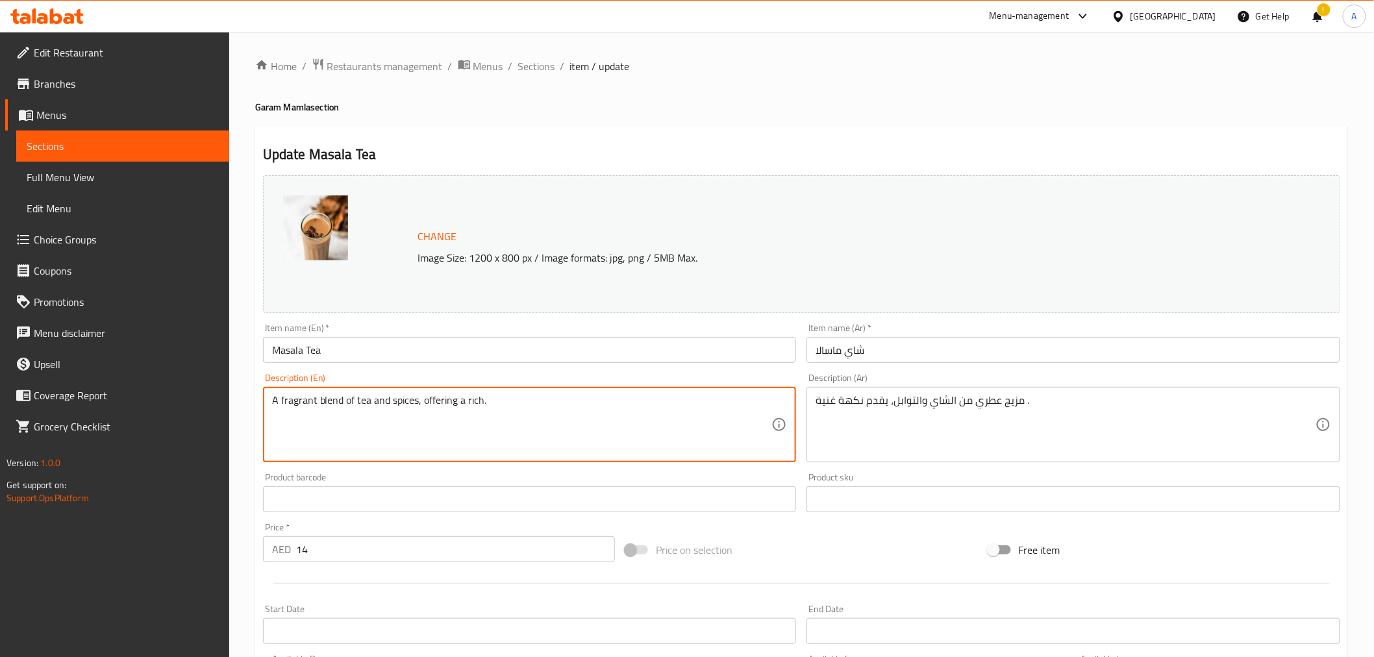
click at [509, 423] on textarea "A fragrant blend of tea and spices, offering a rich." at bounding box center [522, 425] width 500 height 62
paste textarea ", warming flavor with every sip"
click at [506, 407] on textarea "A fragrant blend of tea and spices, offering a rich, warming flavor with every …" at bounding box center [522, 425] width 500 height 62
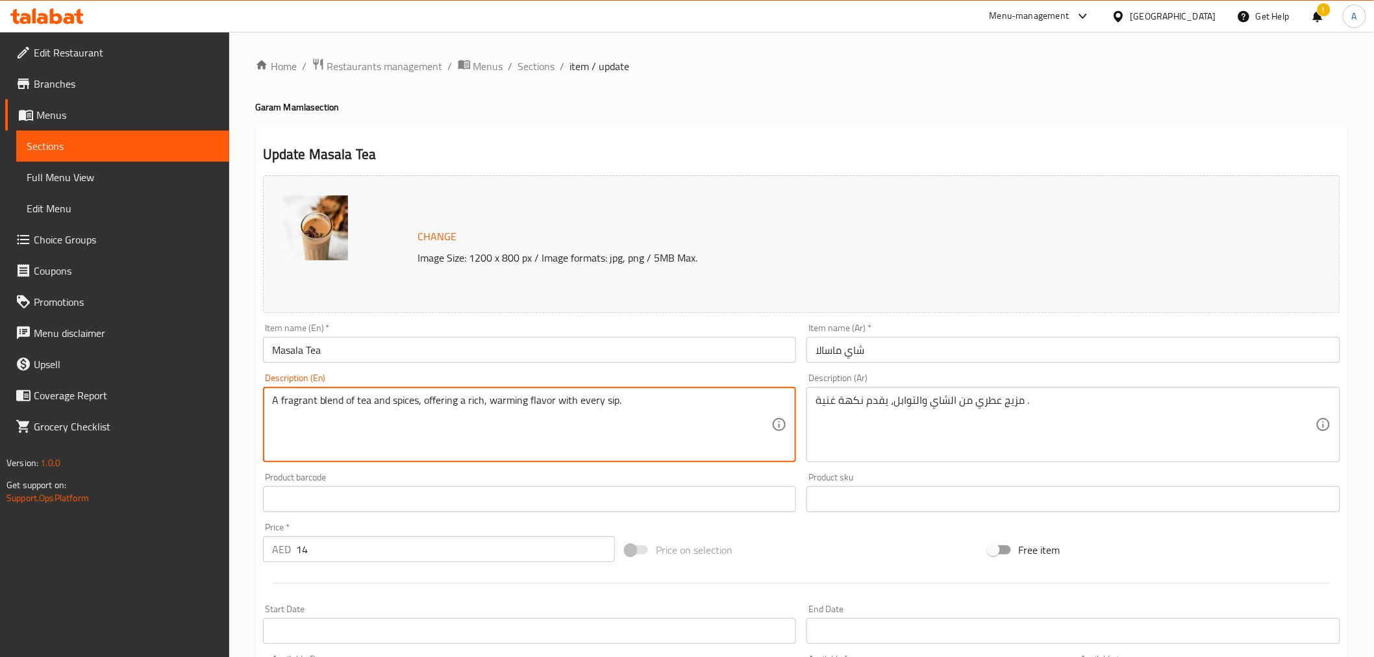
click at [509, 419] on textarea "A fragrant blend of tea and spices, offering a rich, warming flavor with every …" at bounding box center [522, 425] width 500 height 62
click at [569, 406] on textarea "A fragrant blend of tea and spices, offering a rich, warming flavor with every …" at bounding box center [522, 425] width 500 height 62
drag, startPoint x: 569, startPoint y: 406, endPoint x: 743, endPoint y: 401, distance: 174.0
click at [743, 401] on textarea "A fragrant blend of tea and spices, offering a rich, warming flavor with every …" at bounding box center [522, 425] width 500 height 62
type textarea "A fragrant blend of tea and spices, offering a rich, warming flavor"
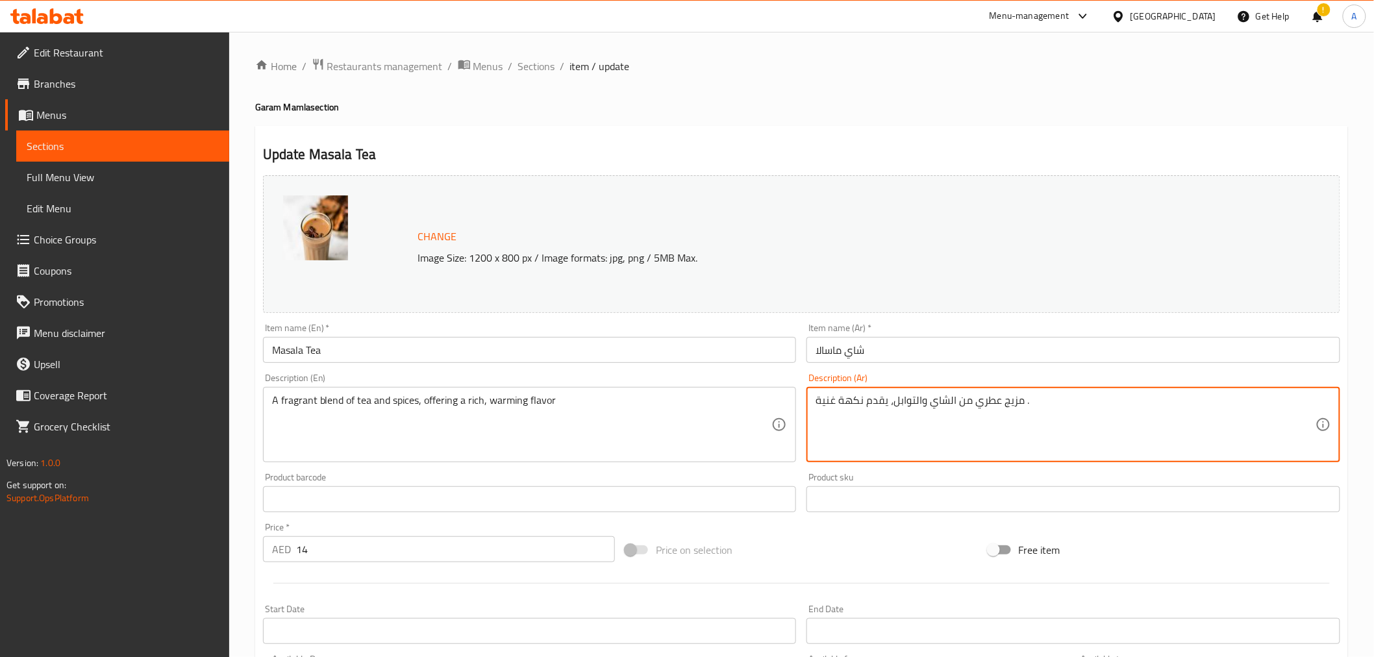
paste textarea "ودافئة"
type textarea "مزيج عطري من الشاي والتوابل، يقدم نكهة غنية ودافئة"
click at [759, 141] on div "Update Masala Tea Change Image Size: 1200 x 800 px / Image formats: jpg, png / …" at bounding box center [801, 513] width 1092 height 774
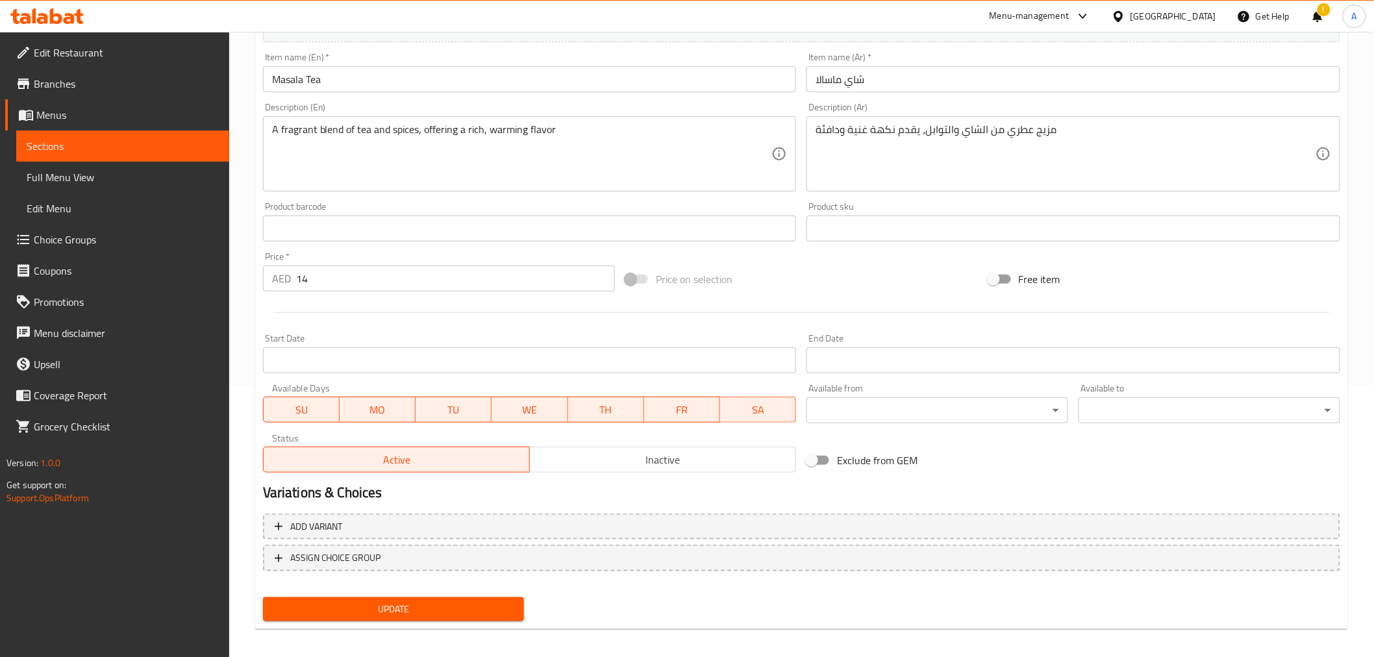
scroll to position [277, 0]
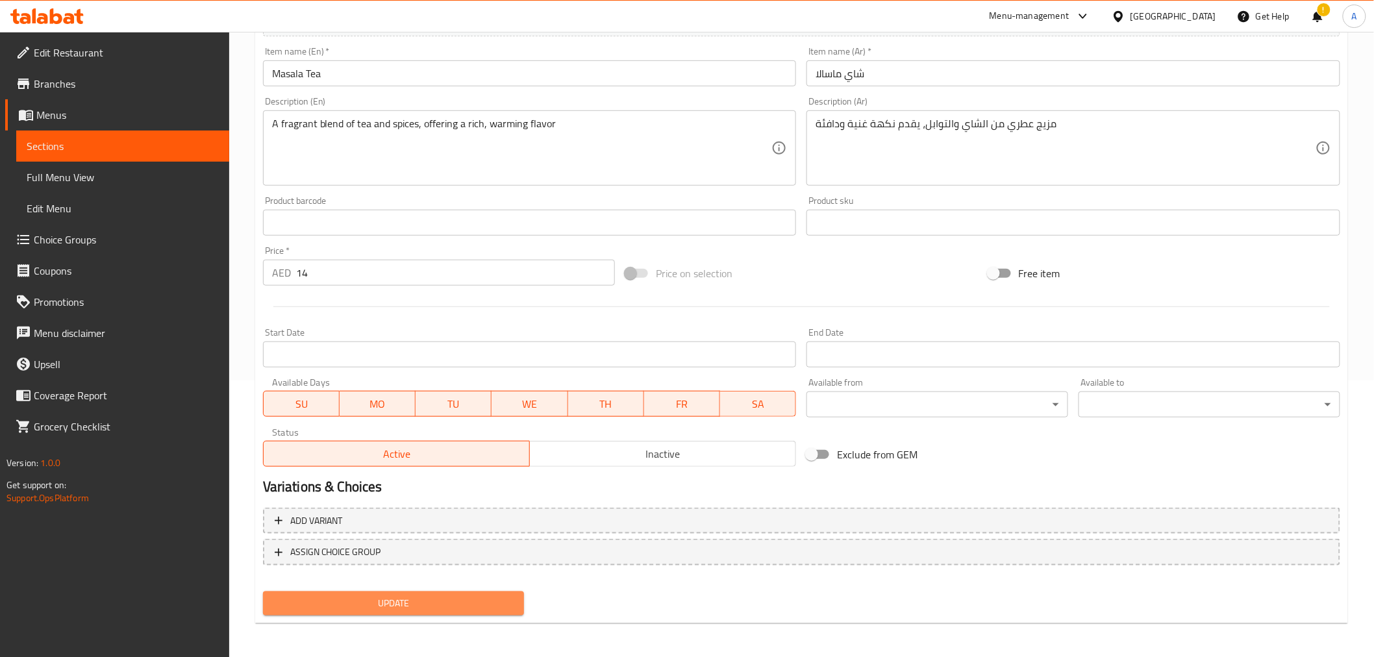
click at [429, 597] on span "Update" at bounding box center [393, 603] width 241 height 16
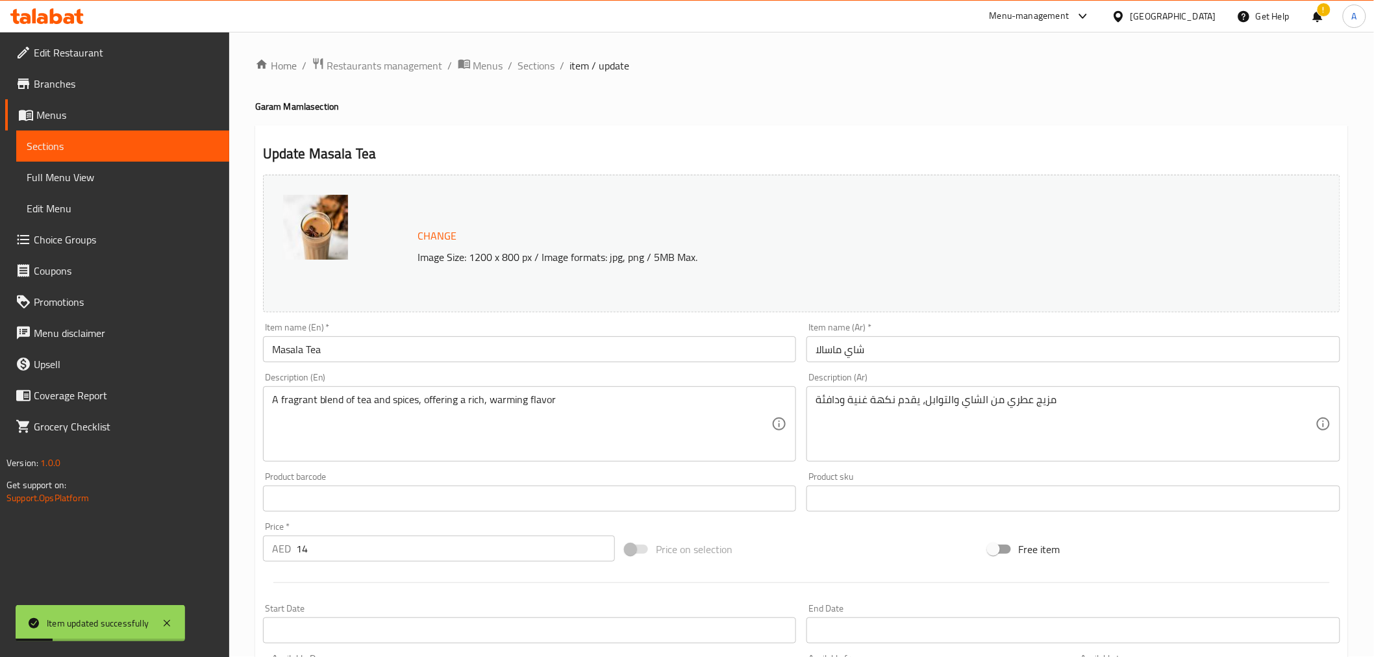
scroll to position [0, 0]
drag, startPoint x: 531, startPoint y: 71, endPoint x: 412, endPoint y: 18, distance: 130.8
click at [531, 71] on span "Sections" at bounding box center [536, 66] width 37 height 16
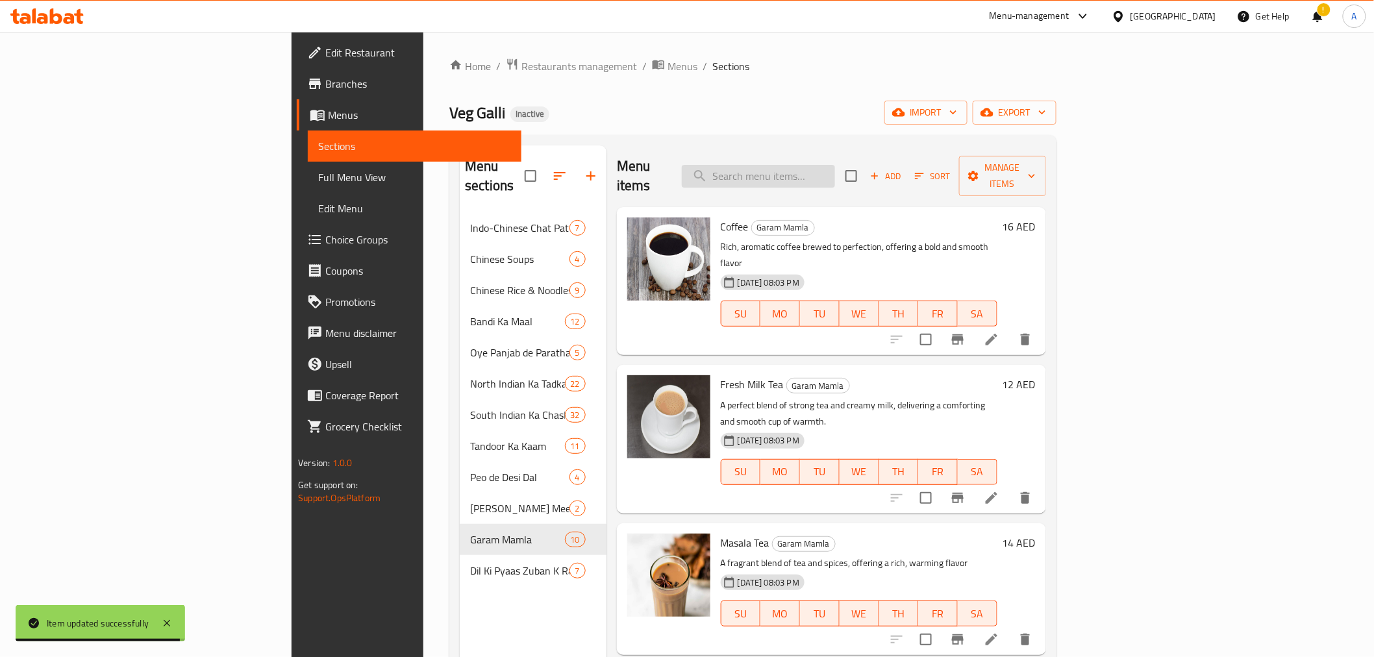
click at [835, 169] on input "search" at bounding box center [758, 176] width 153 height 23
paste input "Sugarfree Tea"
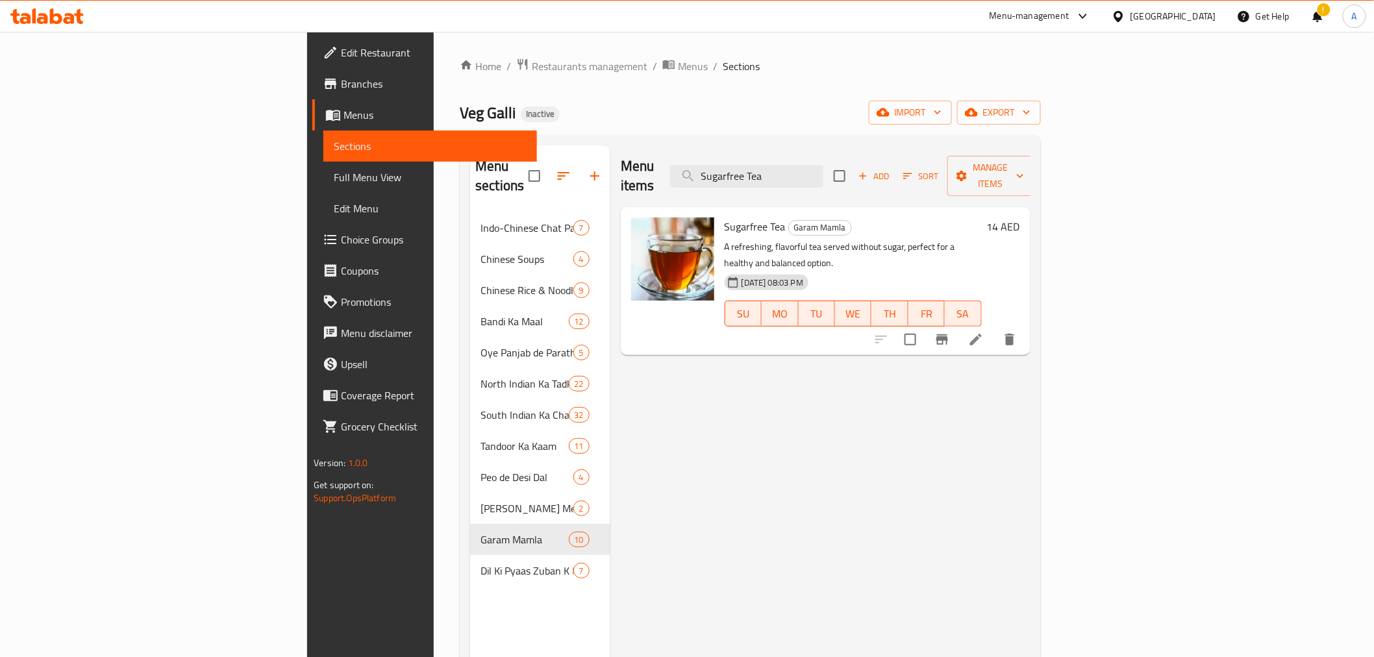
type input "Sugarfree Tea"
click at [994, 328] on li at bounding box center [975, 339] width 36 height 23
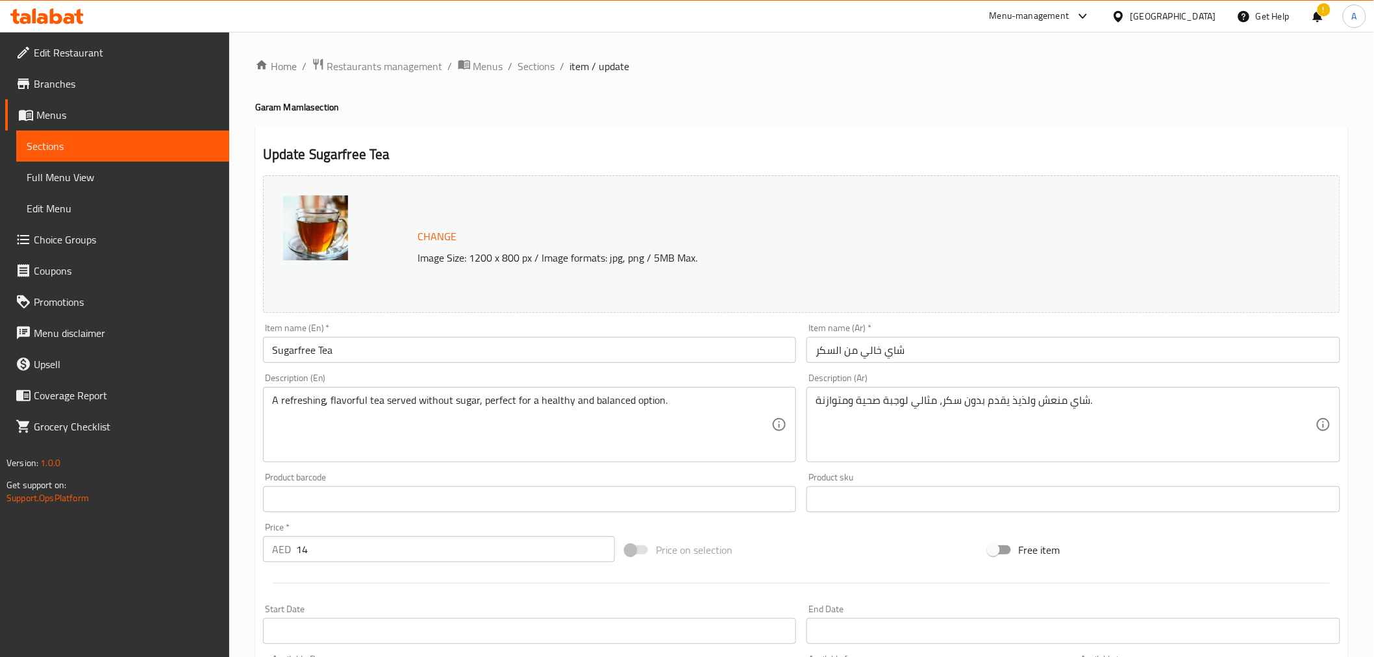
click at [293, 349] on input "Sugarfree Tea" at bounding box center [530, 350] width 534 height 26
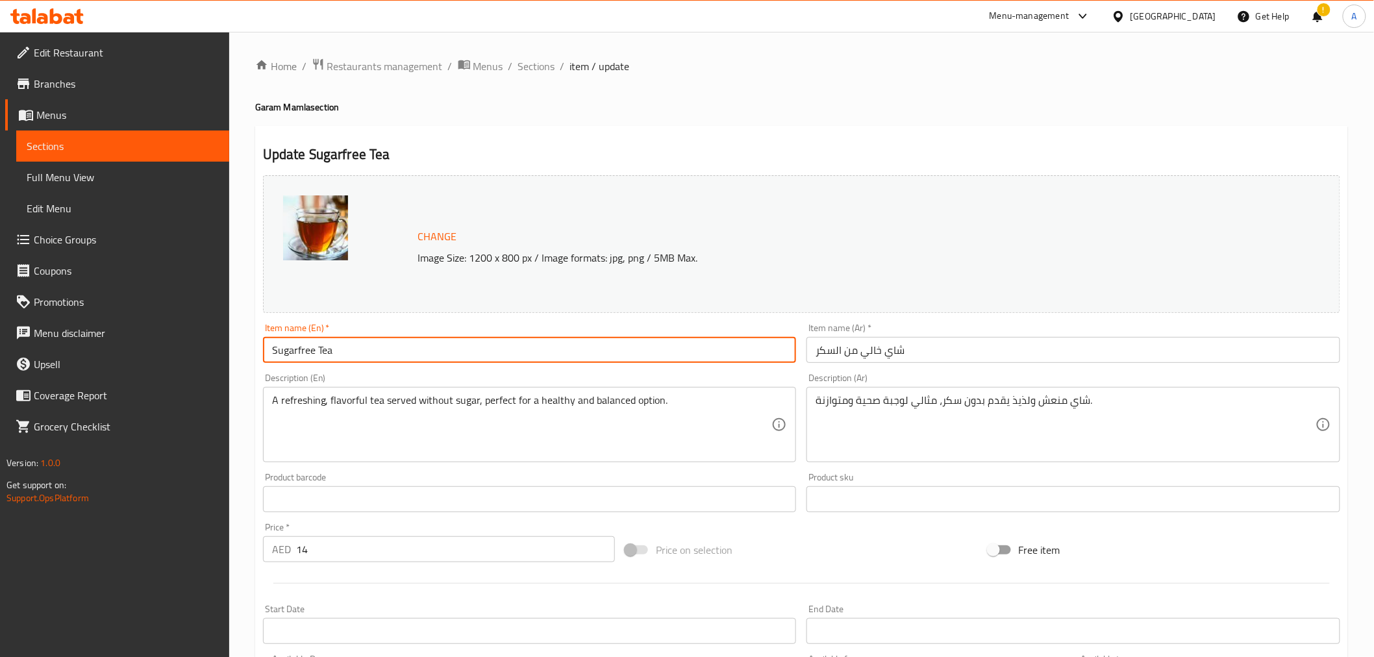
click at [295, 353] on input "Sugarfree Tea" at bounding box center [530, 350] width 534 height 26
type input "Sugar free Tea"
click at [682, 151] on h2 "Update Sugar free Tea" at bounding box center [801, 154] width 1077 height 19
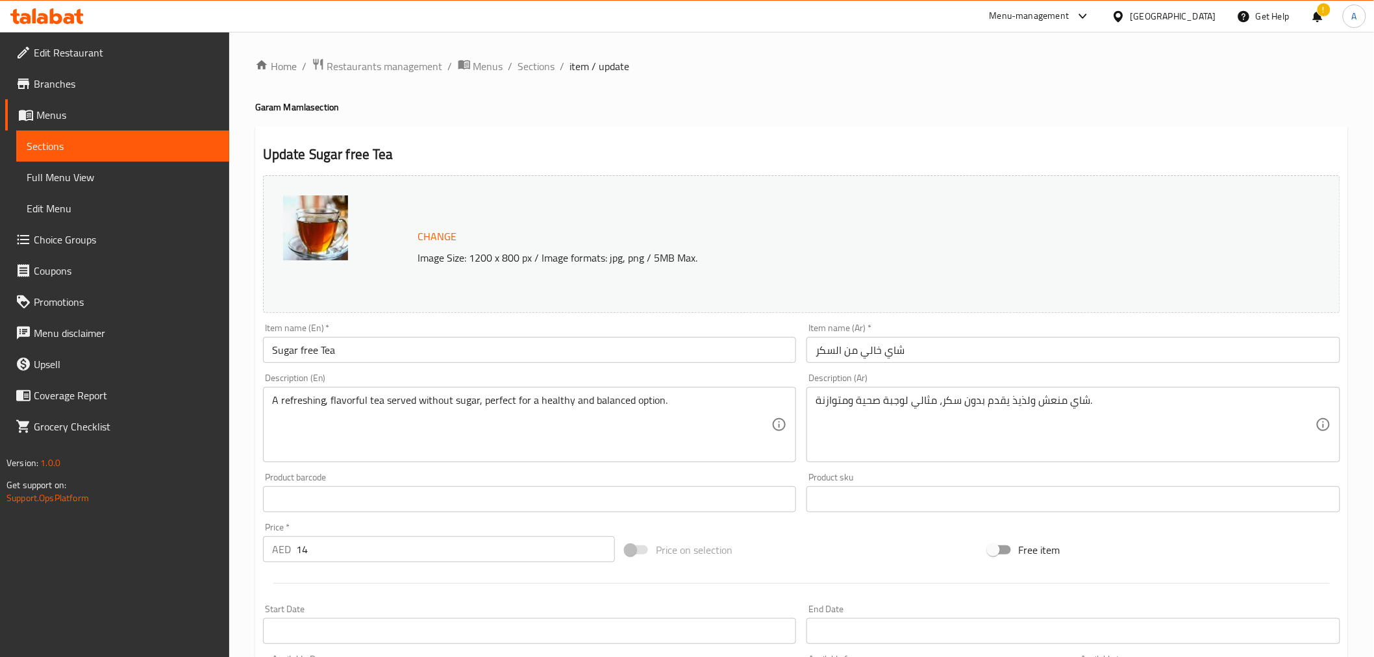
scroll to position [277, 0]
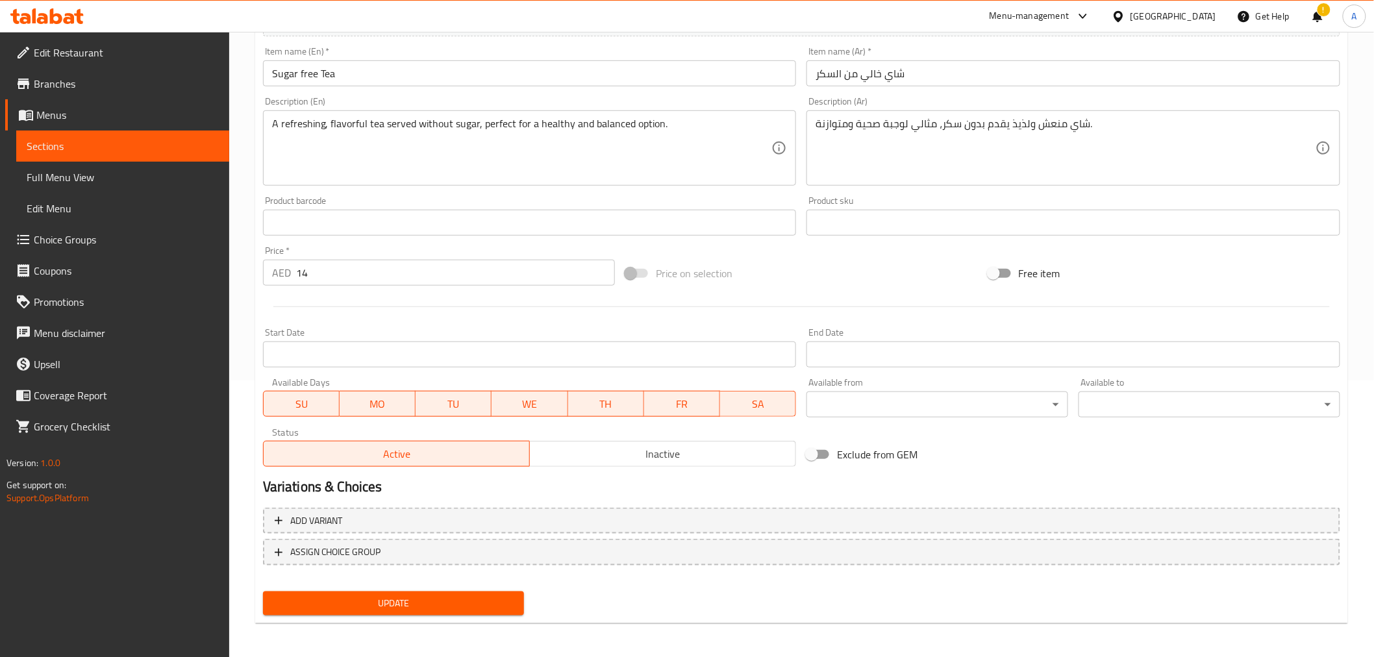
click at [458, 610] on button "Update" at bounding box center [394, 603] width 262 height 24
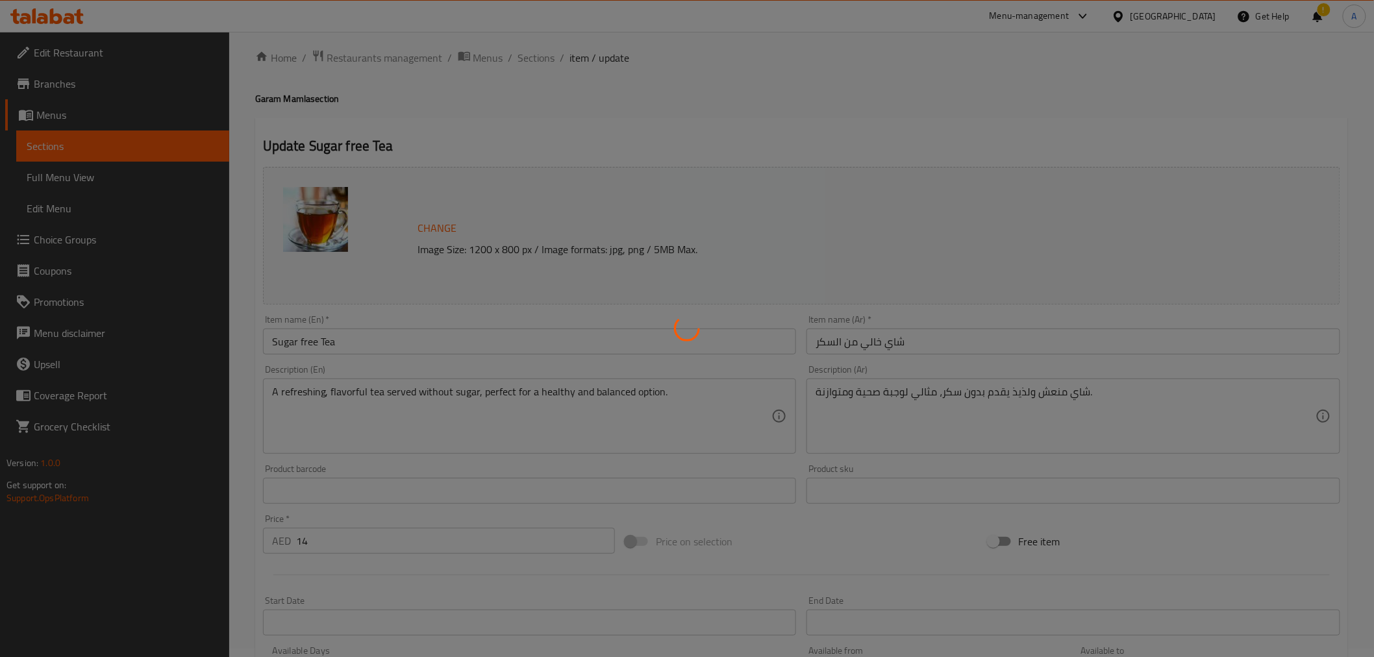
scroll to position [0, 0]
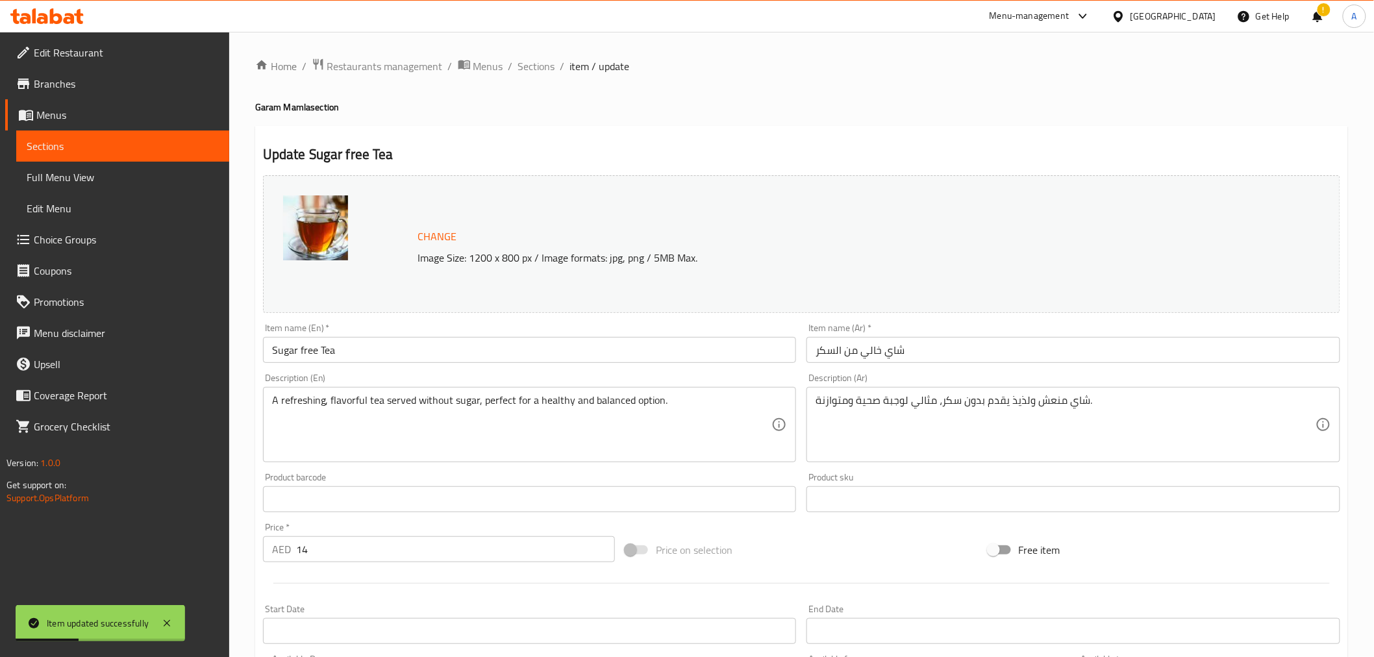
click at [546, 145] on h2 "Update Sugar free Tea" at bounding box center [801, 154] width 1077 height 19
click at [344, 403] on textarea "A refreshing, flavorful tea served without sugar, perfect for a healthy and bal…" at bounding box center [522, 425] width 500 height 62
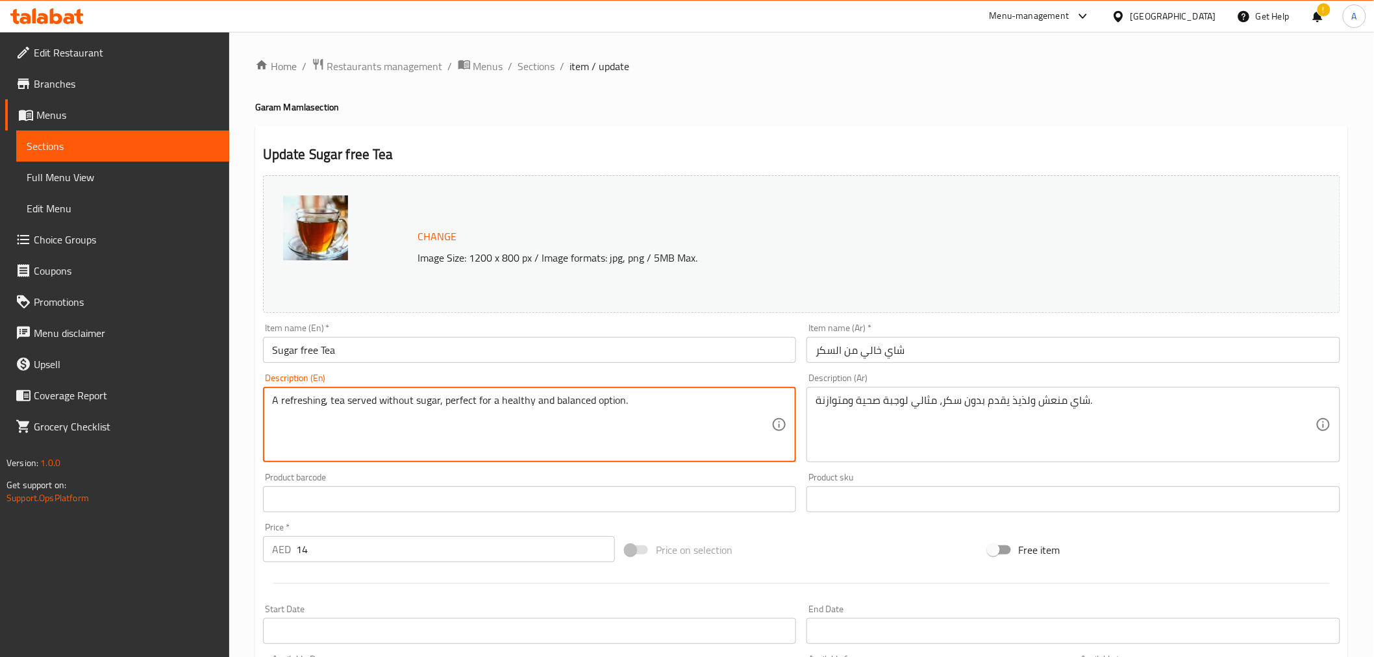
type textarea "A refreshing, tea served without sugar, perfect for a healthy and balanced opti…"
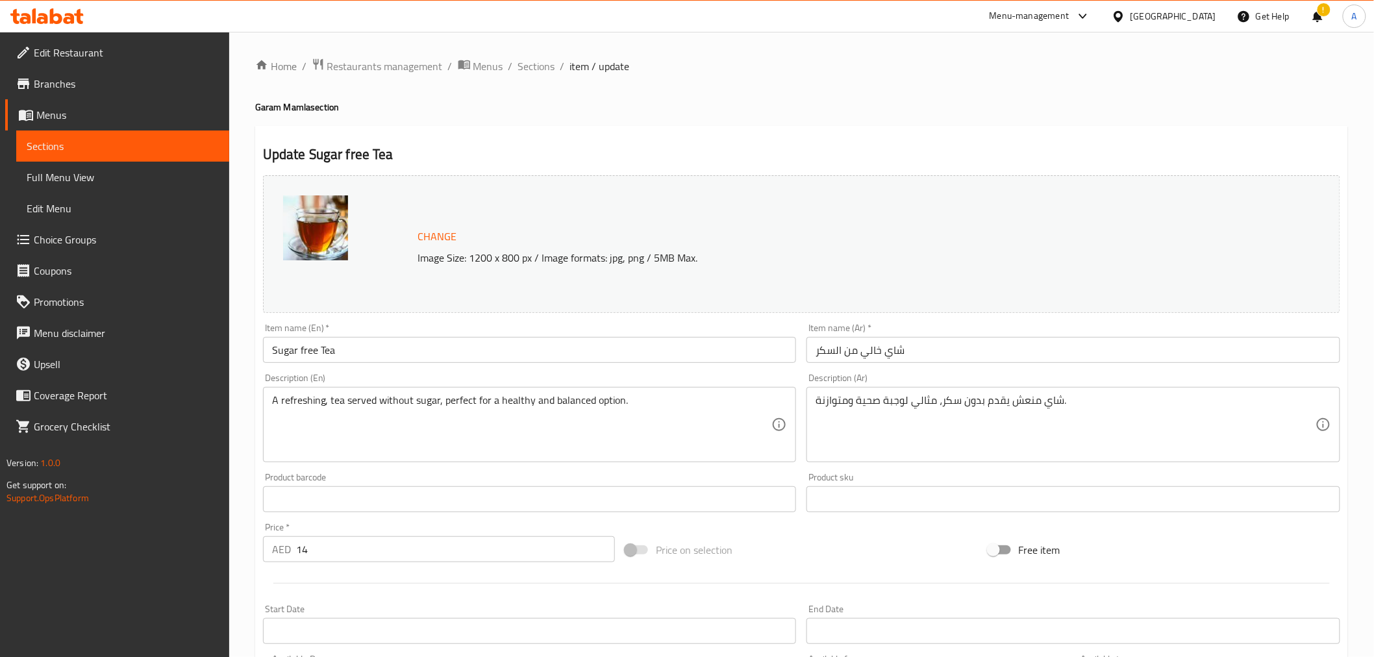
click at [770, 121] on div "Home / Restaurants management / Menus / Sections / item / update Garam Mamla se…" at bounding box center [801, 484] width 1092 height 852
click at [497, 403] on textarea "A refreshing, tea served without sugar, perfect for a healthy and balanced opti…" at bounding box center [522, 425] width 500 height 62
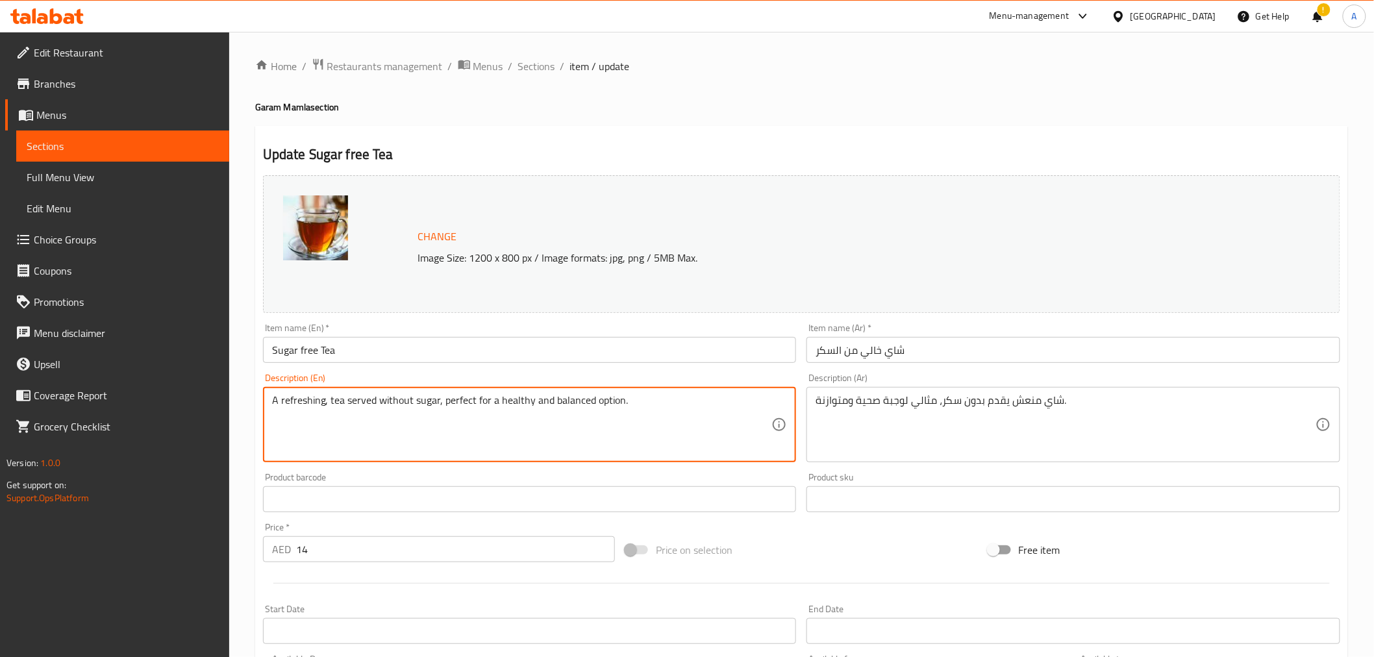
click at [497, 403] on textarea "A refreshing, tea served without sugar, perfect for a healthy and balanced opti…" at bounding box center [522, 425] width 500 height 62
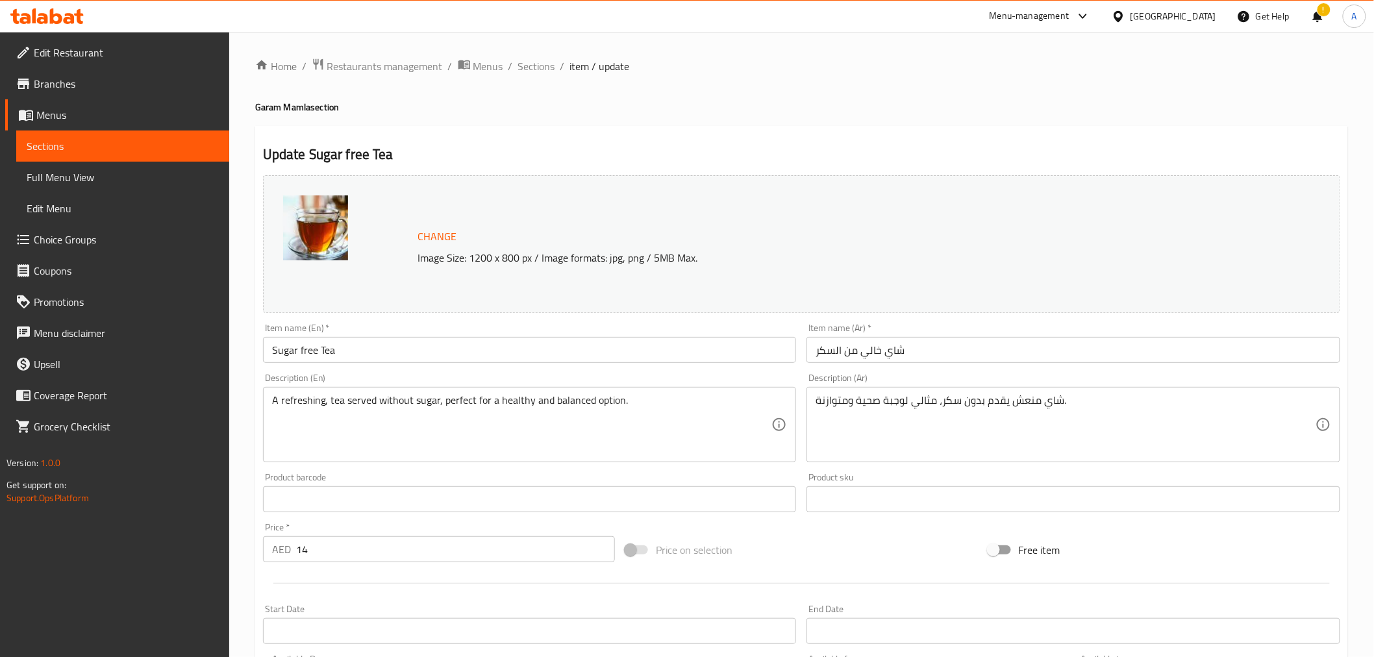
click at [894, 404] on textarea "شاي منعش يقدم بدون سكر، مثالي لوجبة صحية ومتوازنة." at bounding box center [1065, 425] width 500 height 62
click at [862, 393] on div "شاي منعش يقدم بدون سكر، مثالي لإختيار صحية ومتوازنة. Description (Ar)" at bounding box center [1073, 424] width 534 height 75
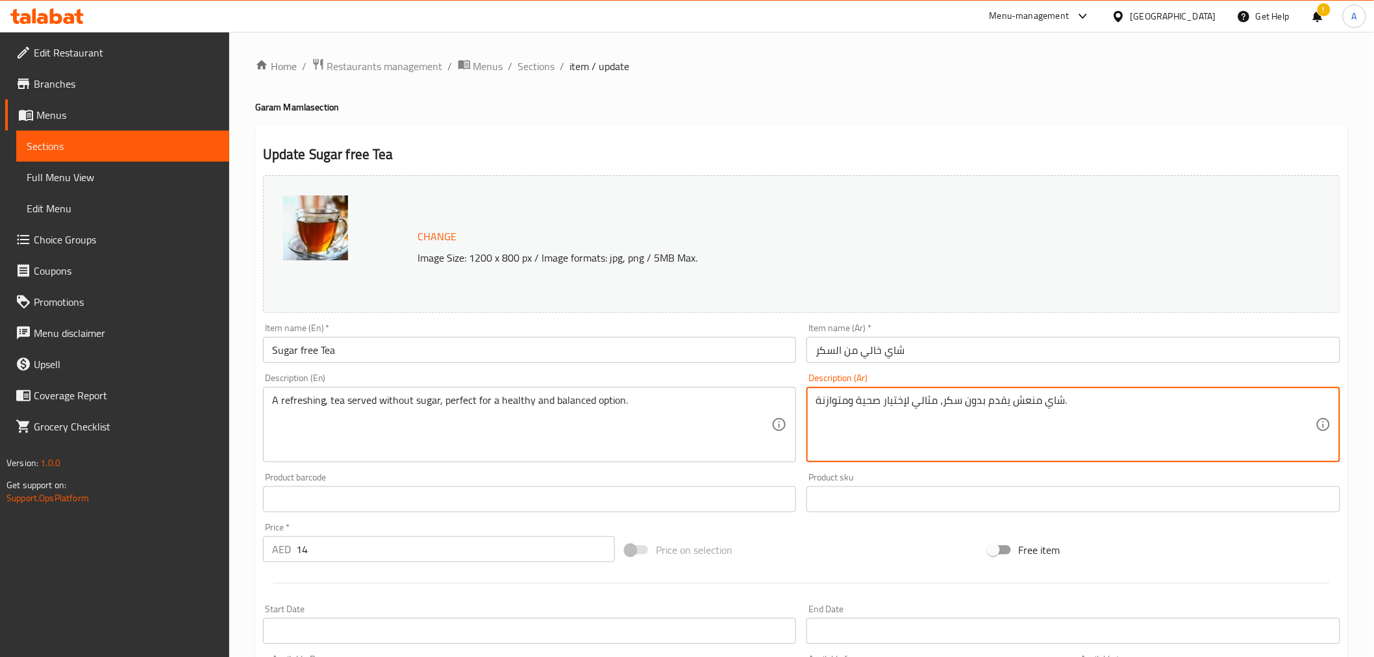
click at [855, 403] on textarea "شاي منعش يقدم بدون سكر، مثالي لإختيار صحية ومتوازنة." at bounding box center [1065, 425] width 500 height 62
click at [813, 406] on div "شاي منعش يقدم بدون سكر، مثالي لإختيار صحي ومتوازنة. Description (Ar)" at bounding box center [1073, 424] width 534 height 75
click at [816, 402] on textarea "شاي منعش يقدم بدون سكر، مثالي لإختيار صحي ومتوازنة." at bounding box center [1065, 425] width 500 height 62
drag, startPoint x: 820, startPoint y: 397, endPoint x: 809, endPoint y: 397, distance: 11.0
click at [809, 397] on div "شاي منعش يقدم بدون سكر، مثالي لإختيار صحي ومتوازنة. Description (Ar)" at bounding box center [1073, 424] width 534 height 75
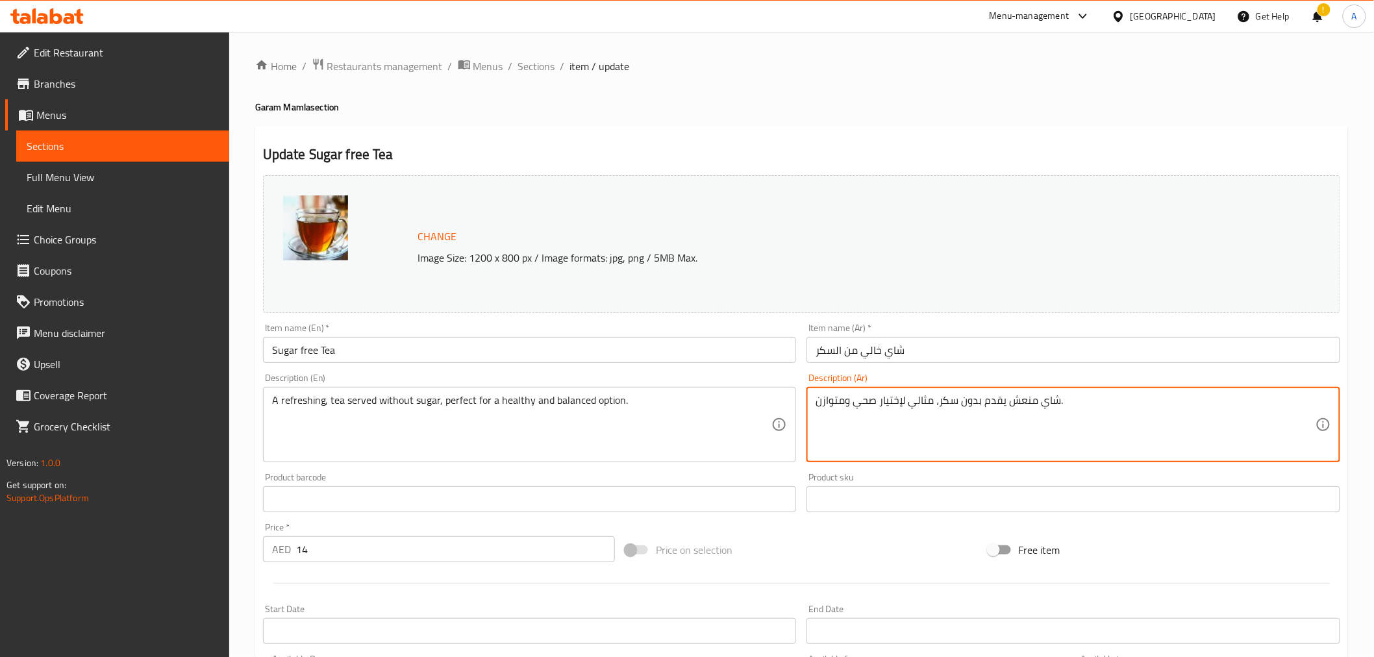
type textarea "شاي منعش يقدم بدون سكر، مثالي لإختيار صحي ومتوازن."
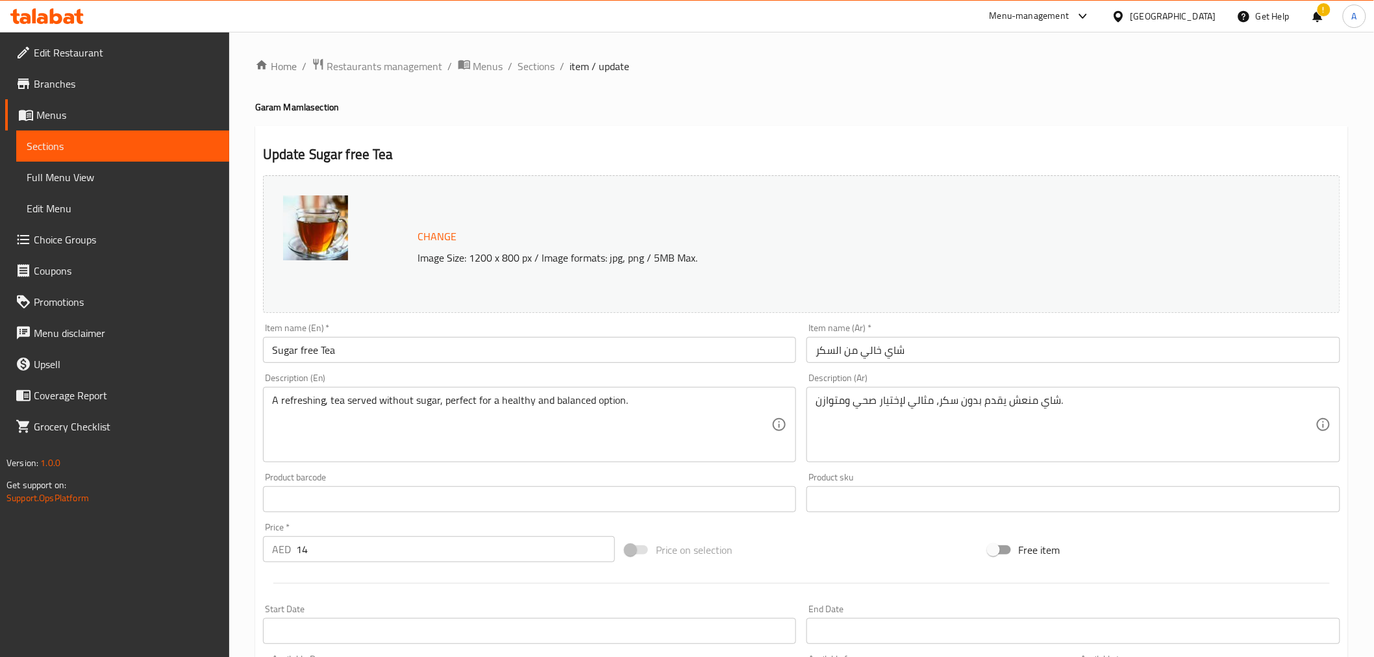
click at [763, 127] on div "Update Sugar free Tea Change Image Size: 1200 x 800 px / Image formats: jpg, pn…" at bounding box center [801, 513] width 1092 height 774
click at [706, 136] on div "Update Sugar free Tea Change Image Size: 1200 x 800 px / Image formats: jpg, pn…" at bounding box center [801, 513] width 1092 height 774
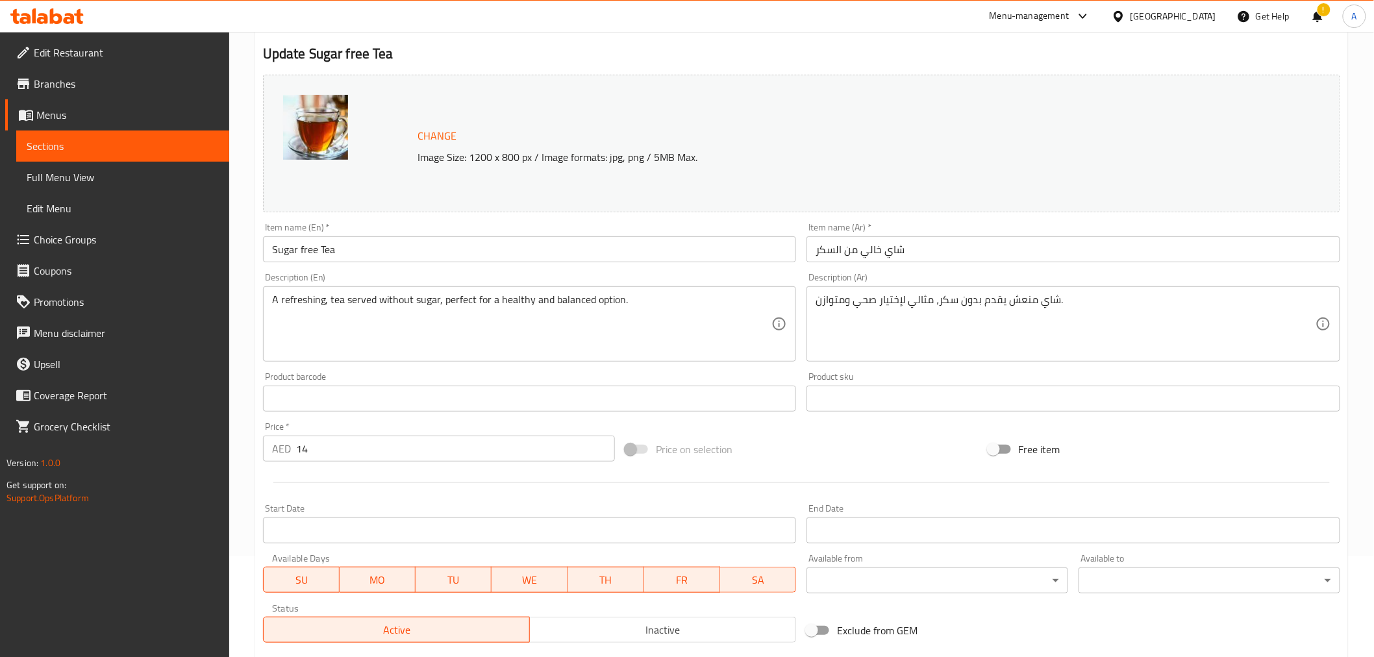
scroll to position [277, 0]
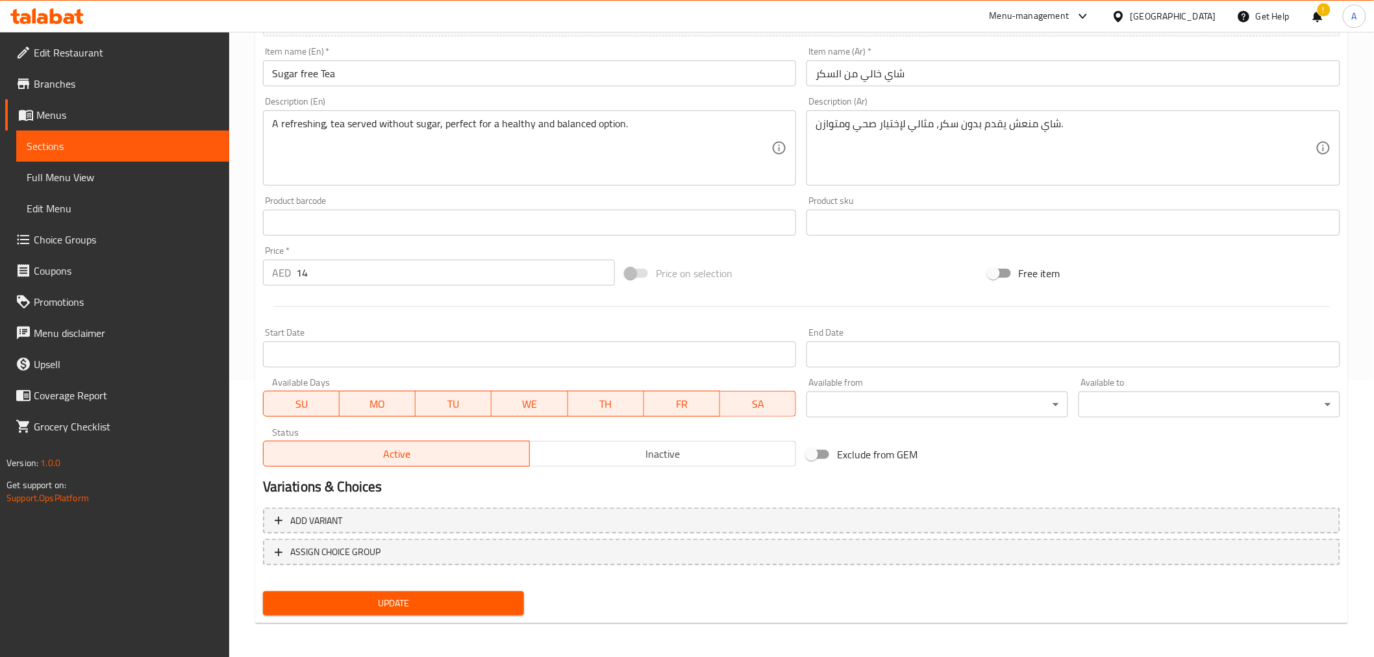
click at [407, 607] on span "Update" at bounding box center [393, 603] width 241 height 16
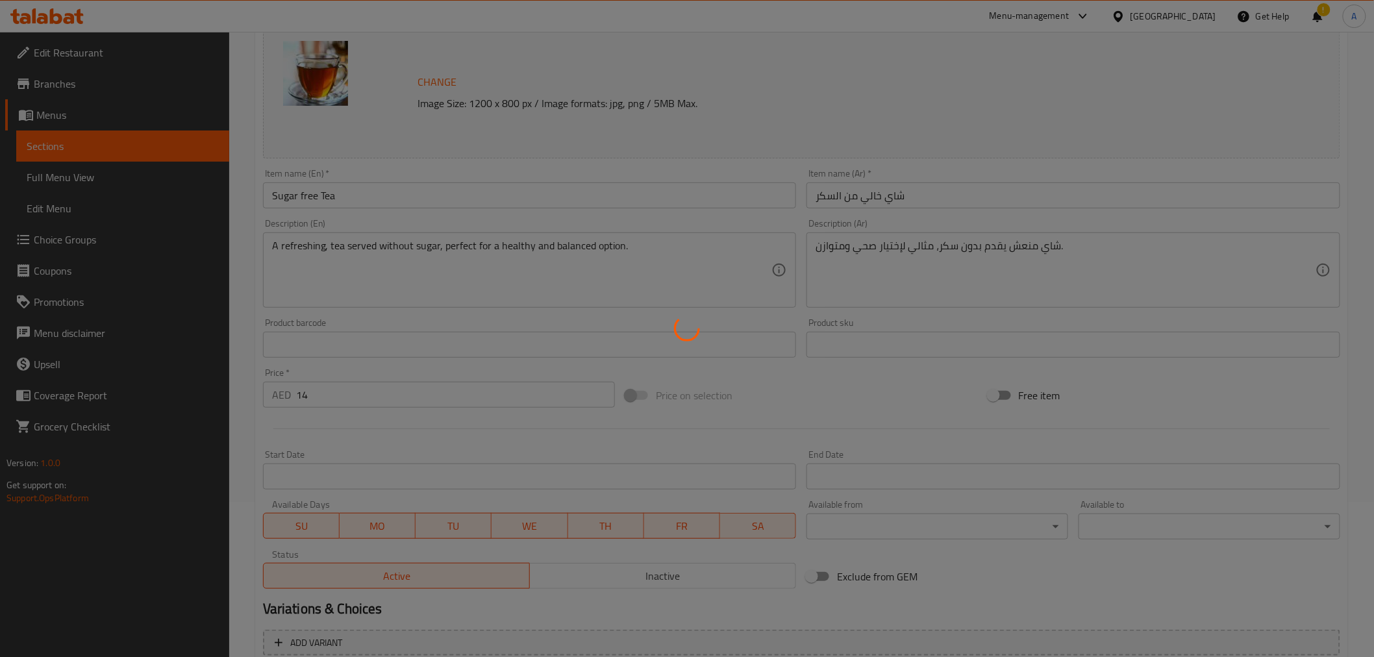
scroll to position [0, 0]
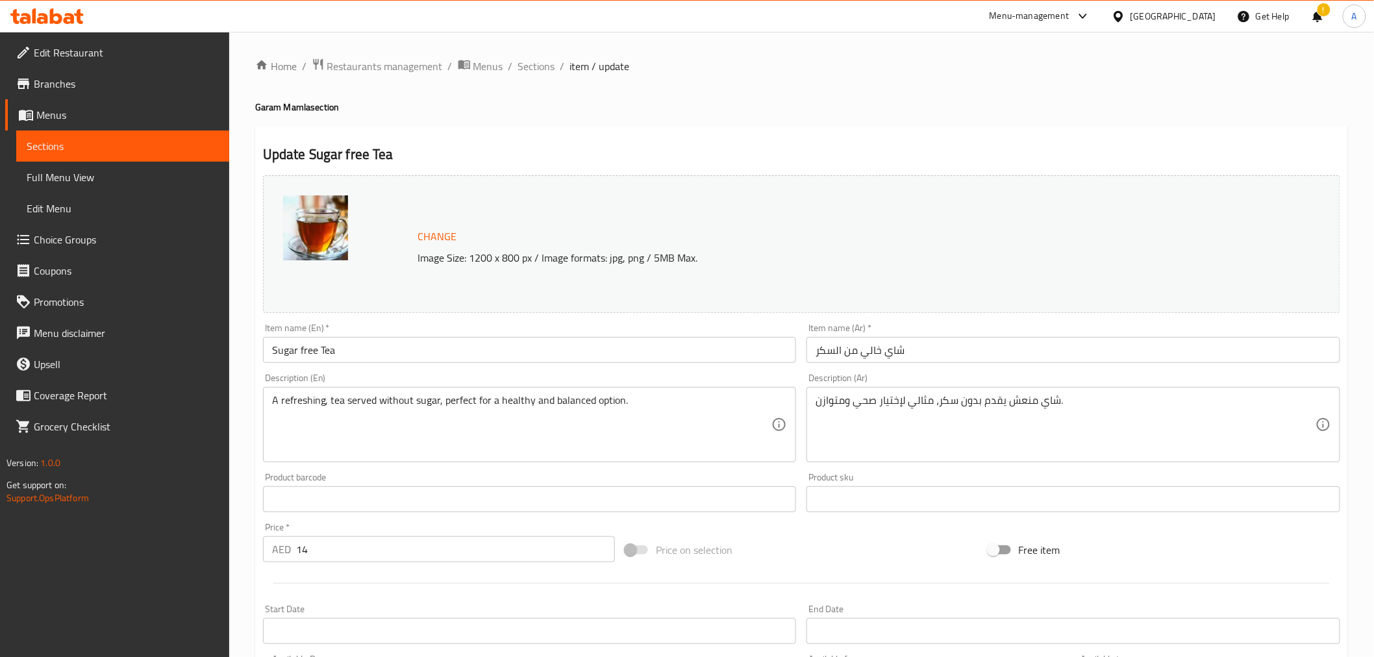
click at [711, 95] on div "Home / Restaurants management / Menus / Sections / item / update Garam Mamla se…" at bounding box center [801, 484] width 1092 height 852
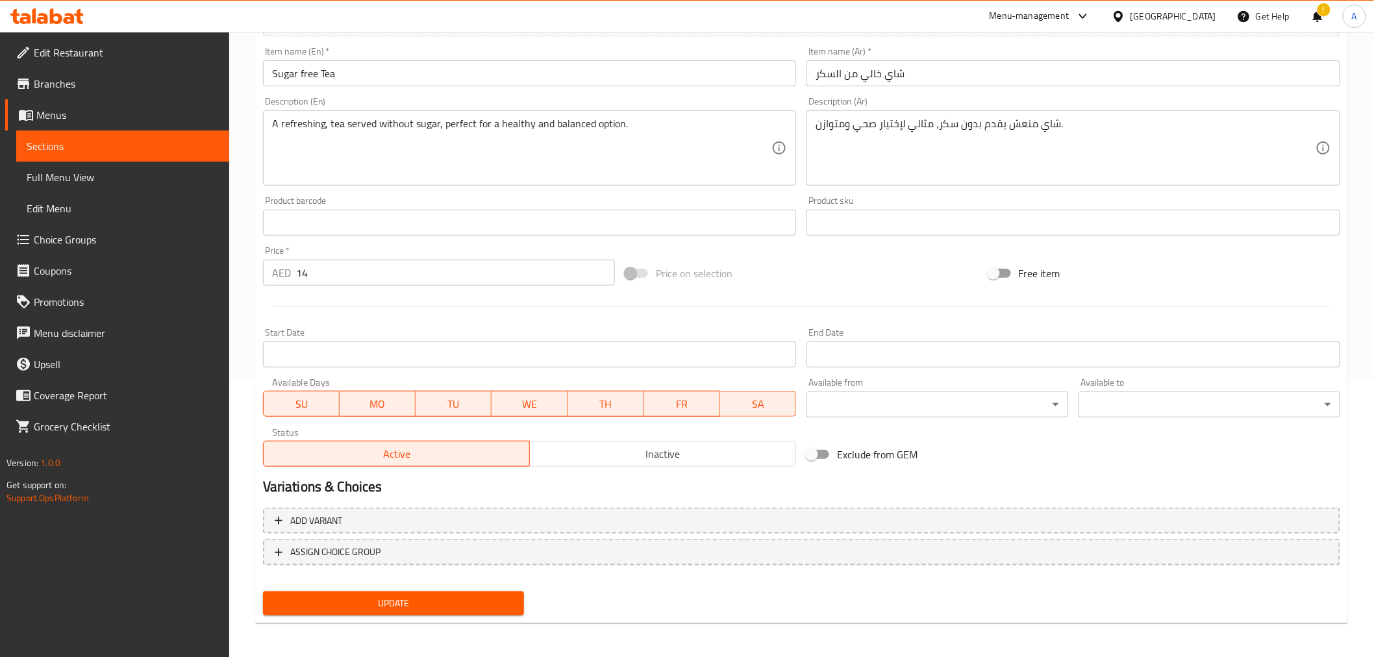
click at [452, 606] on span "Update" at bounding box center [393, 603] width 241 height 16
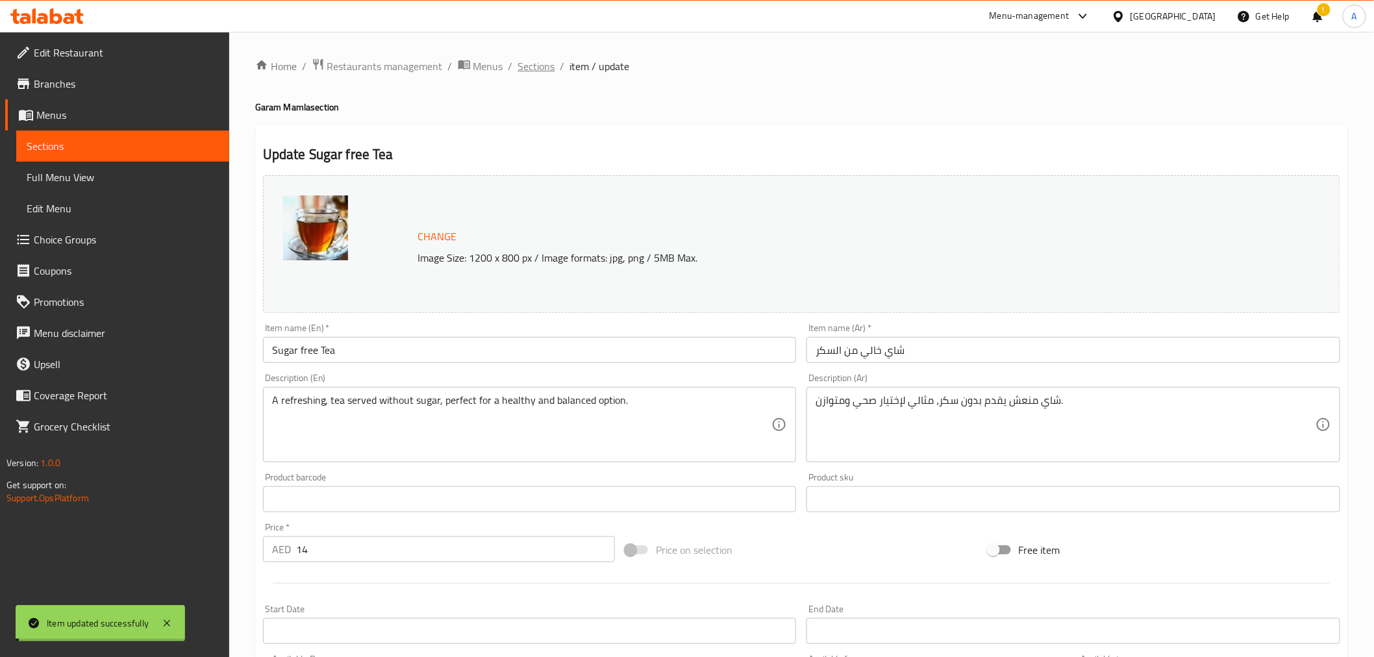
click at [539, 68] on span "Sections" at bounding box center [536, 66] width 37 height 16
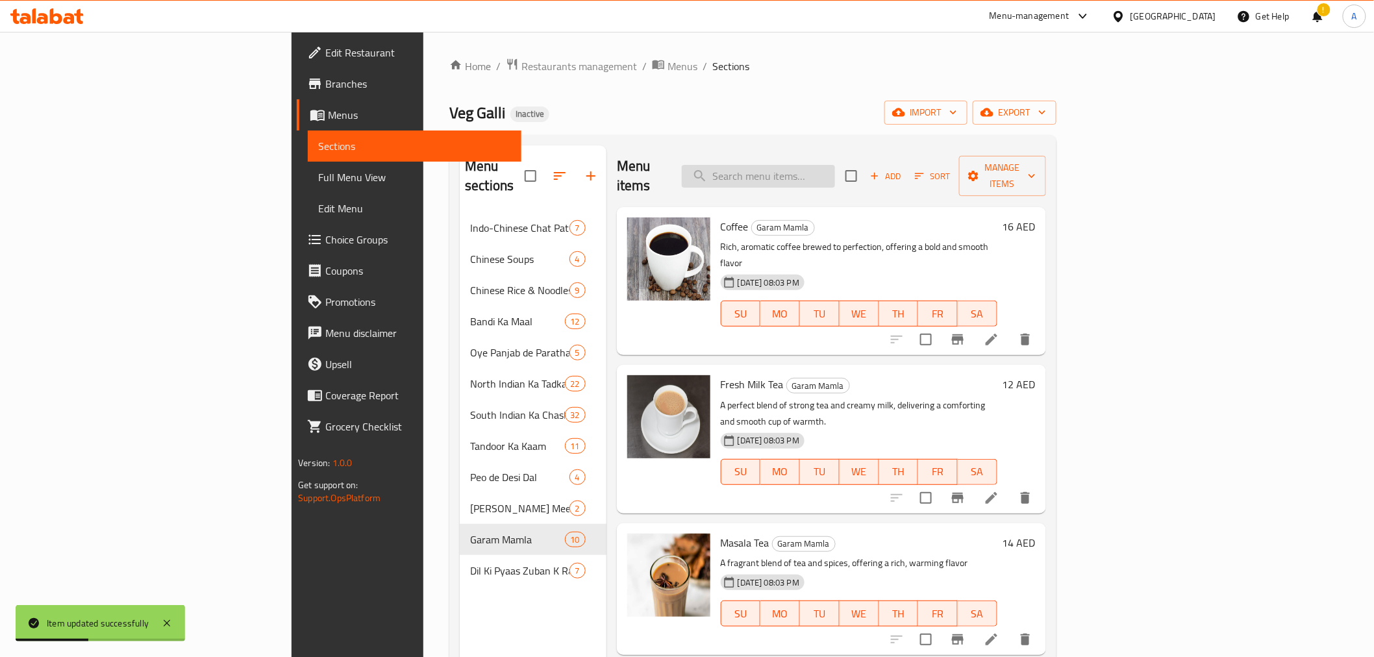
click at [835, 166] on input "search" at bounding box center [758, 176] width 153 height 23
paste input "Adrak Tea ([PERSON_NAME])"
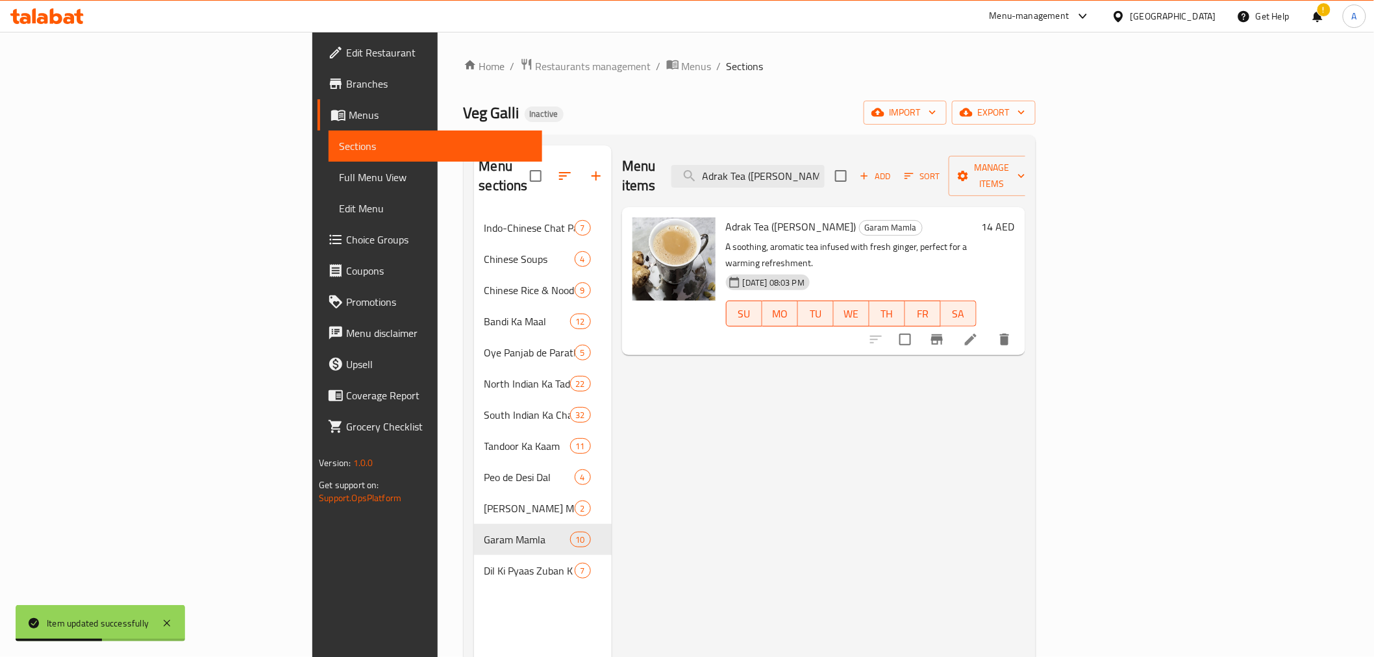
type input "Adrak Tea ([PERSON_NAME])"
click at [978, 332] on icon at bounding box center [971, 340] width 16 height 16
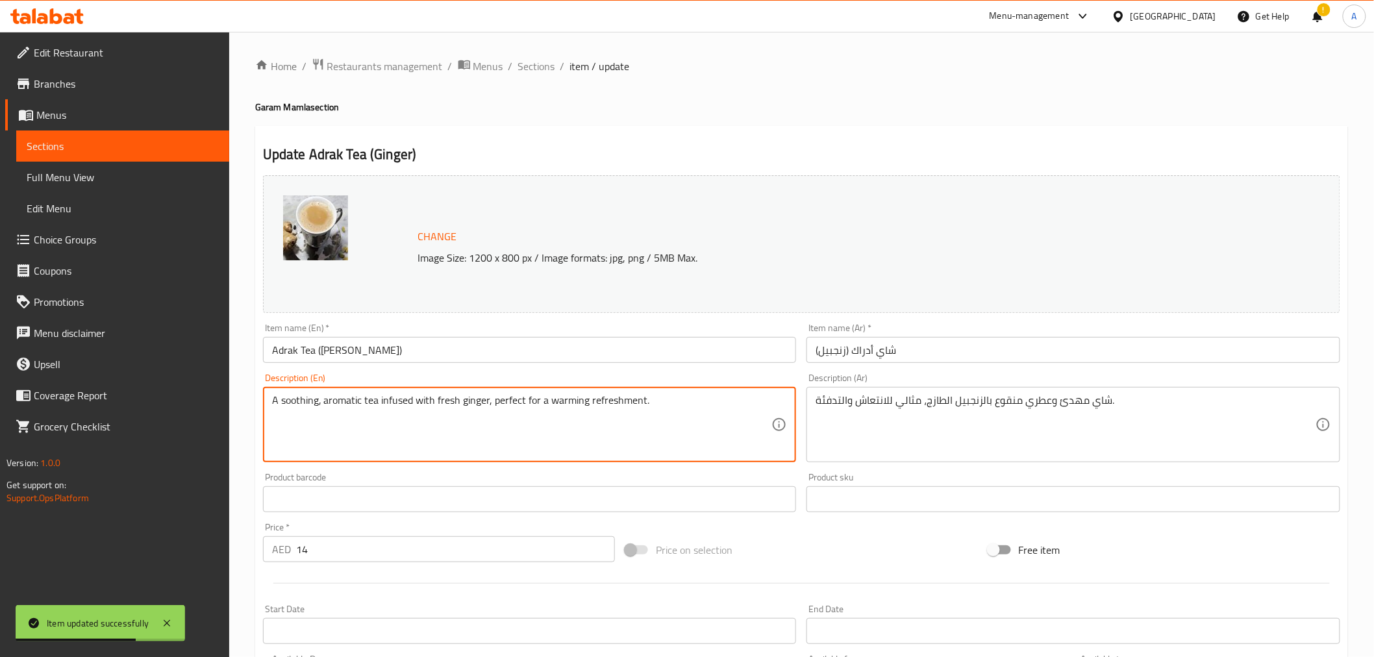
click at [432, 403] on textarea "A soothing, aromatic tea infused with fresh ginger, perfect for a warming refre…" at bounding box center [522, 425] width 500 height 62
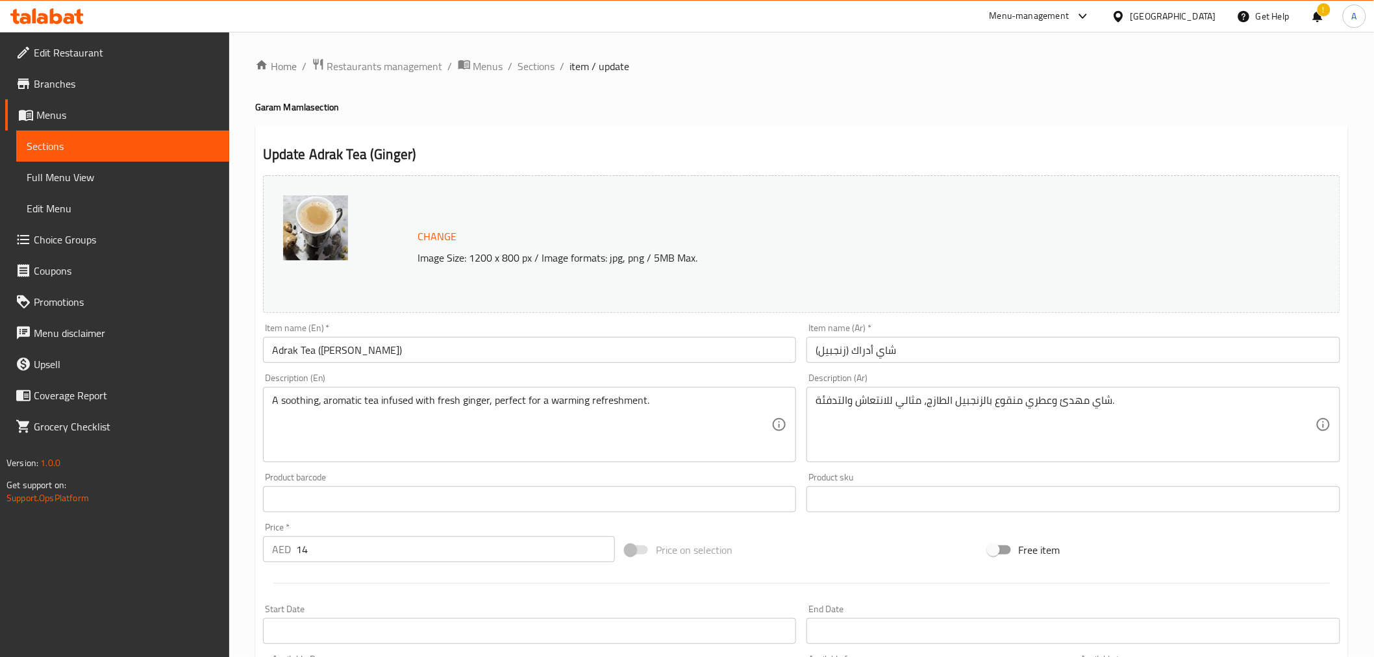
click at [506, 402] on textarea "A soothing, aromatic tea infused with fresh ginger, perfect for a warming refre…" at bounding box center [522, 425] width 500 height 62
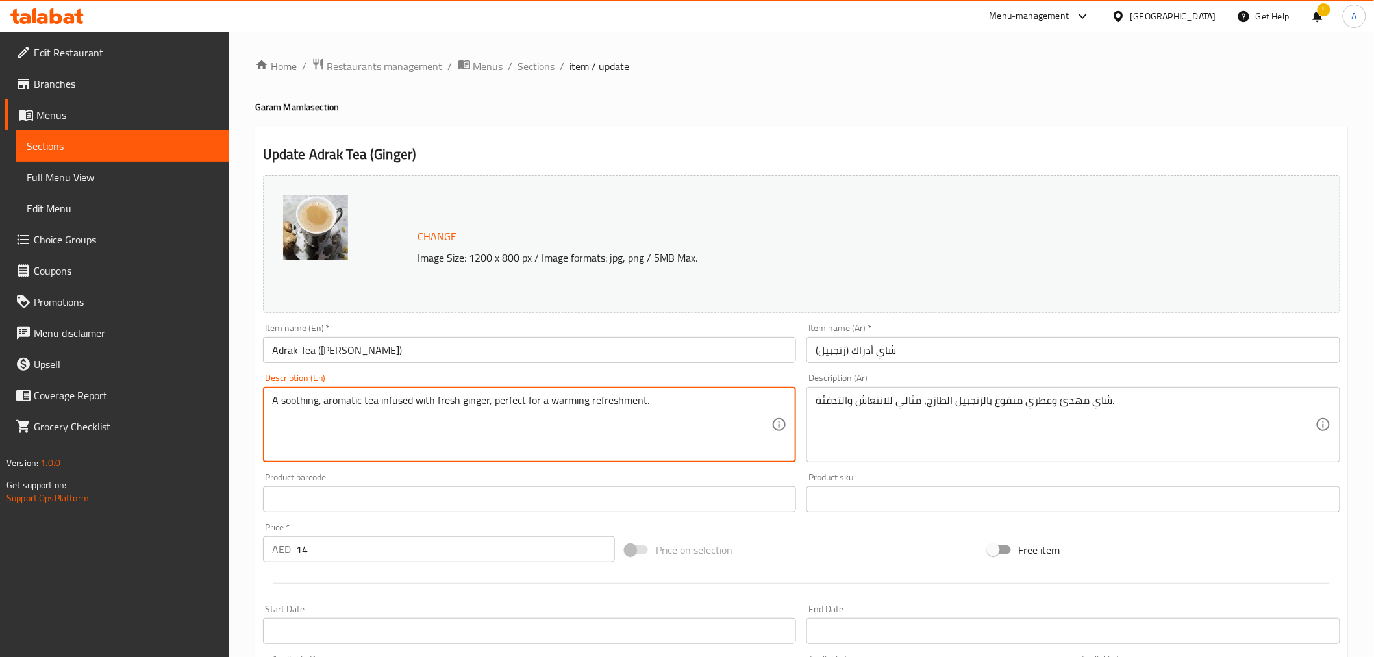
drag, startPoint x: 506, startPoint y: 402, endPoint x: 689, endPoint y: 400, distance: 183.1
click at [689, 400] on textarea "A soothing, aromatic tea infused with fresh ginger, perfect for a warming refre…" at bounding box center [522, 425] width 500 height 62
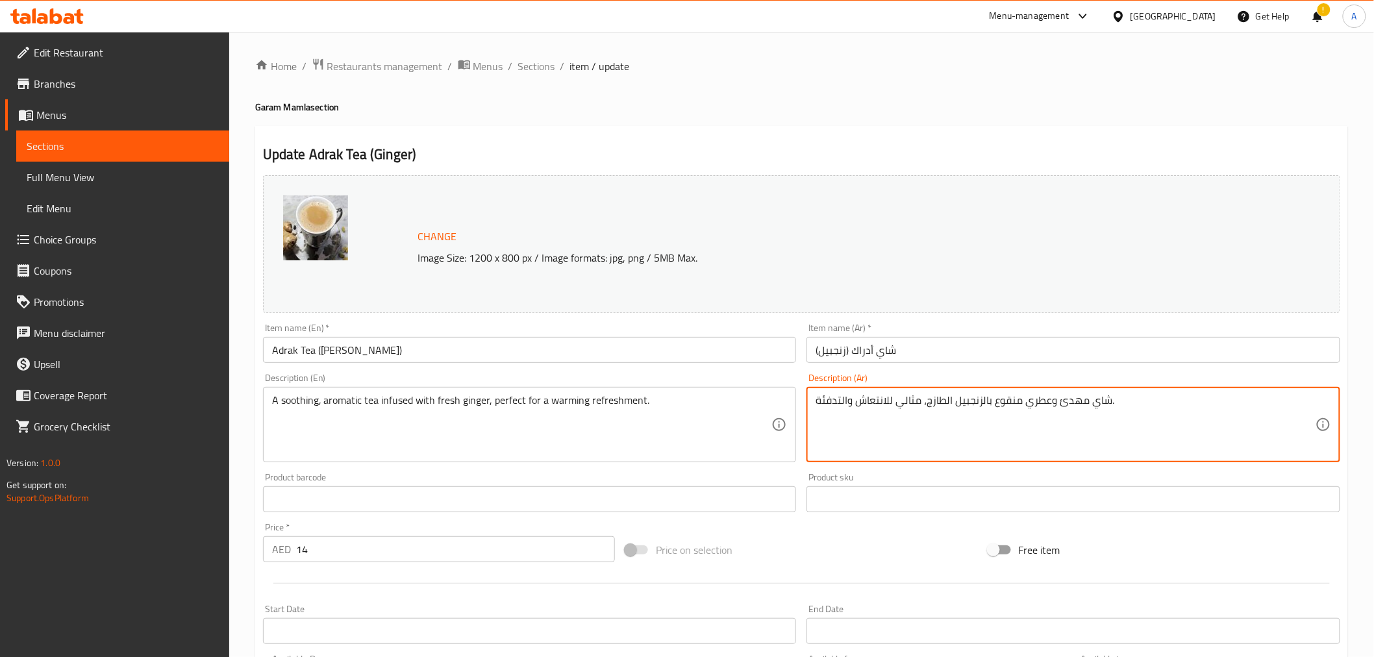
click at [836, 397] on textarea "شاي مهدئ وعطري منقوع بالزنجبيل الطازج، مثالي للانتعاش والتدفئة." at bounding box center [1065, 425] width 500 height 62
click at [892, 136] on div "Update Adrak Tea (Ginger) Change Image Size: 1200 x 800 px / Image formats: jpg…" at bounding box center [801, 513] width 1092 height 774
click at [875, 401] on textarea "شاي مهدئ وعطري منقوع بالزنجبيل الطازج، مثالي للانتعاش دافئ." at bounding box center [1065, 425] width 500 height 62
type textarea "شاي مهدئ وعطري منقوع بالزنجبيل الطازج، مثالي لانتعاش دافئ."
drag, startPoint x: 717, startPoint y: 121, endPoint x: 698, endPoint y: 147, distance: 32.6
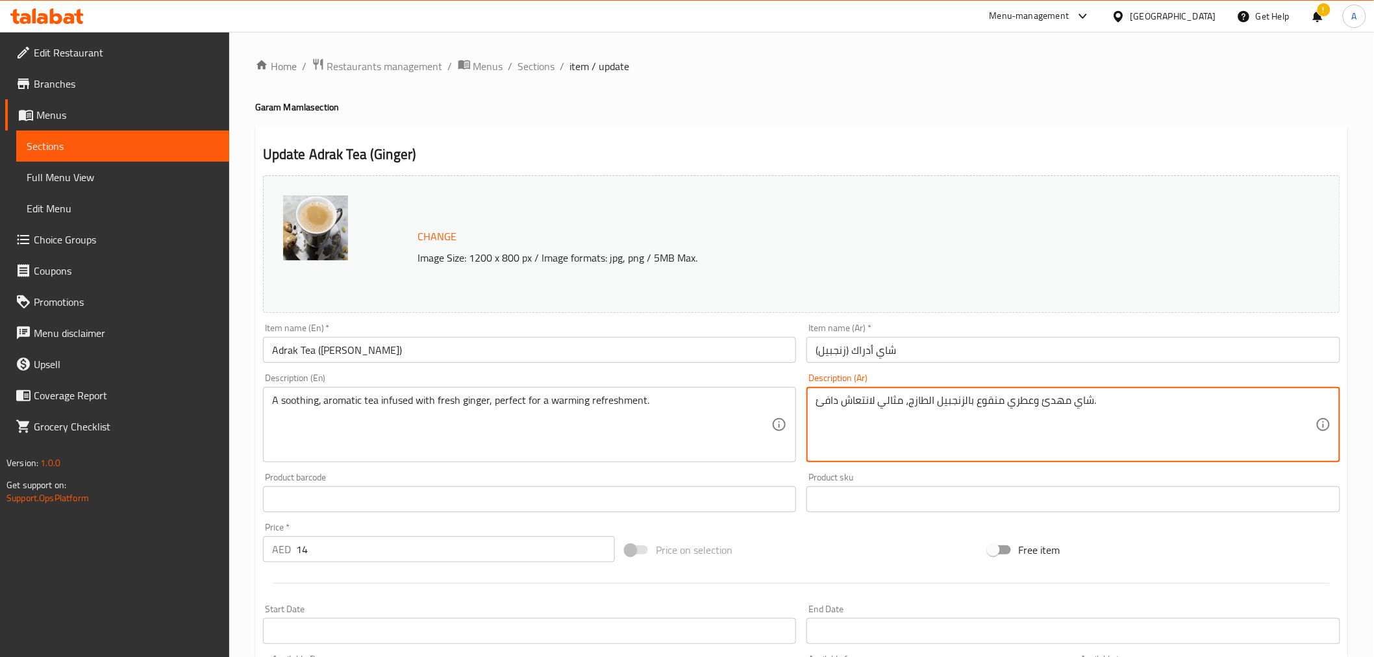
click at [717, 120] on div "Home / Restaurants management / Menus / Sections / item / update Garam Mamla se…" at bounding box center [801, 484] width 1092 height 852
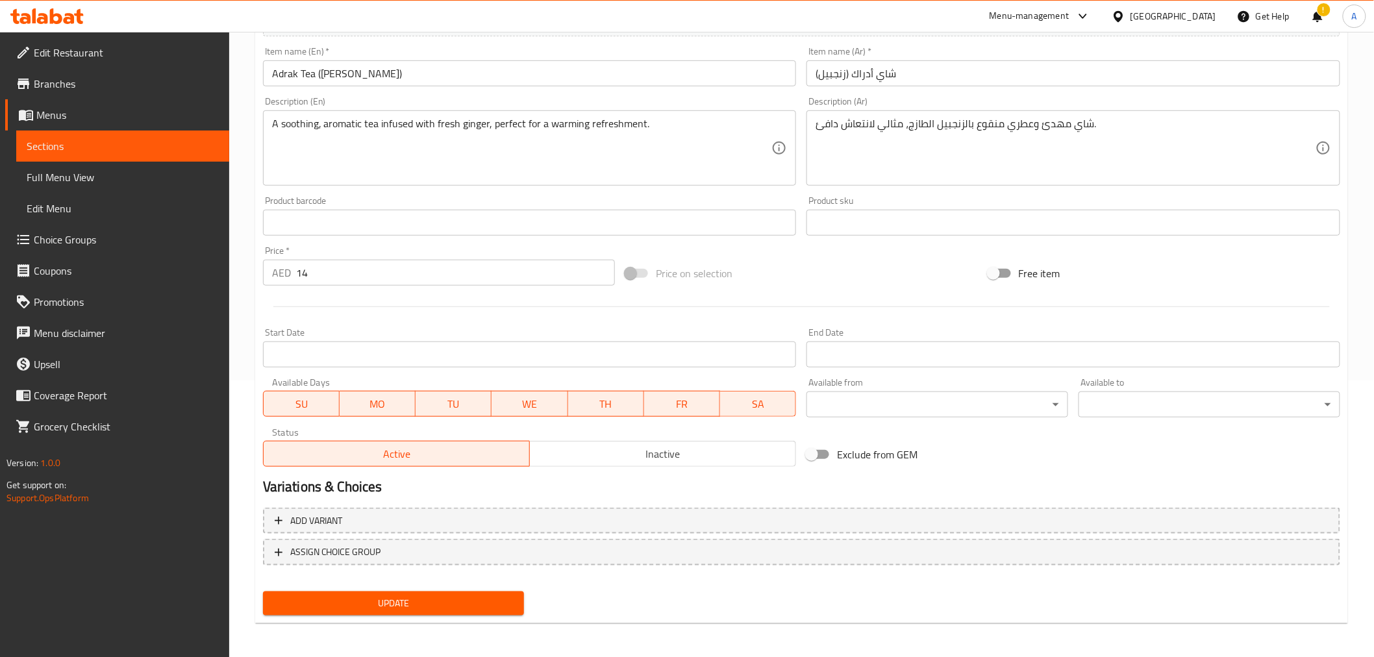
click at [427, 601] on span "Update" at bounding box center [393, 603] width 241 height 16
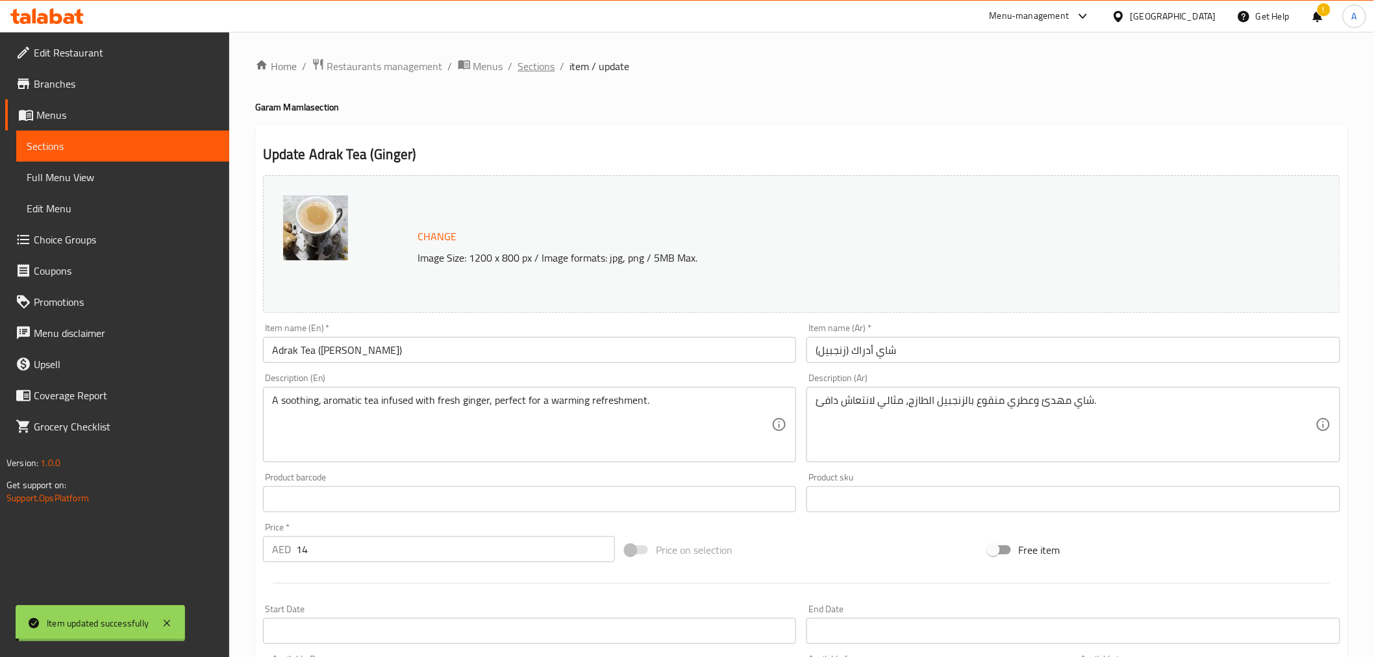
click at [526, 70] on span "Sections" at bounding box center [536, 66] width 37 height 16
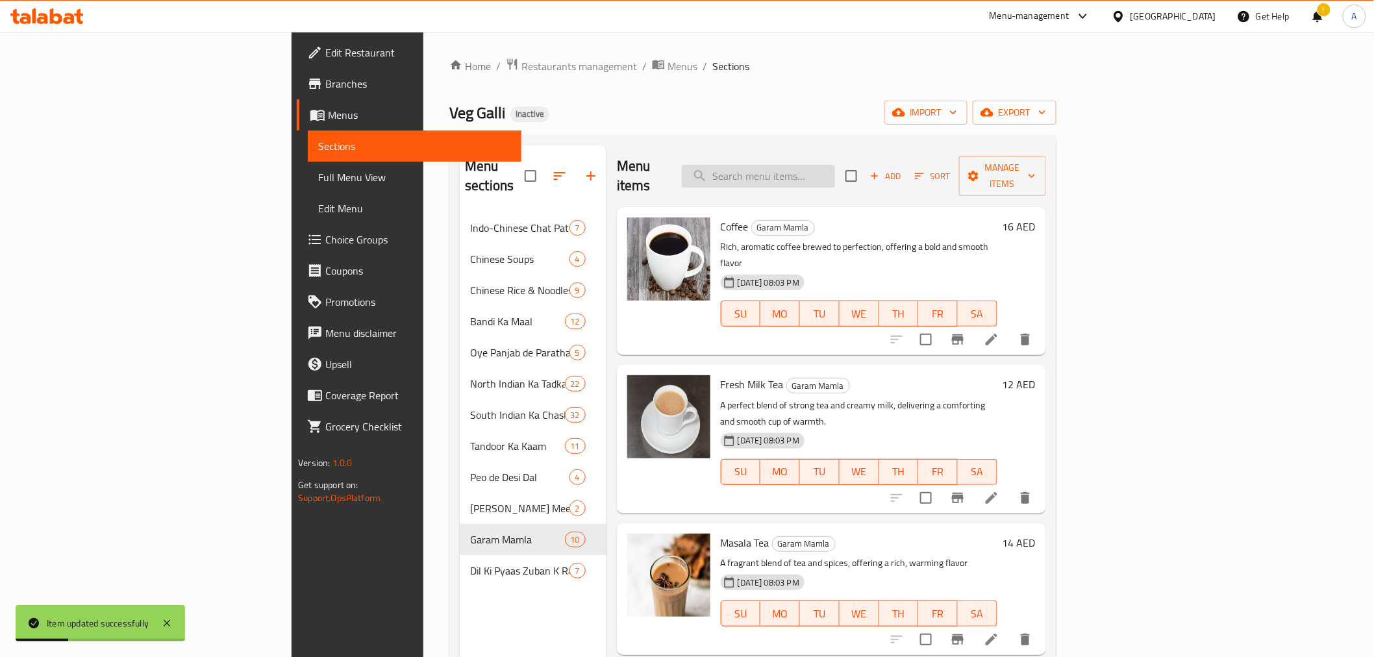
click at [835, 165] on input "search" at bounding box center [758, 176] width 153 height 23
paste input "Elachi Tea"
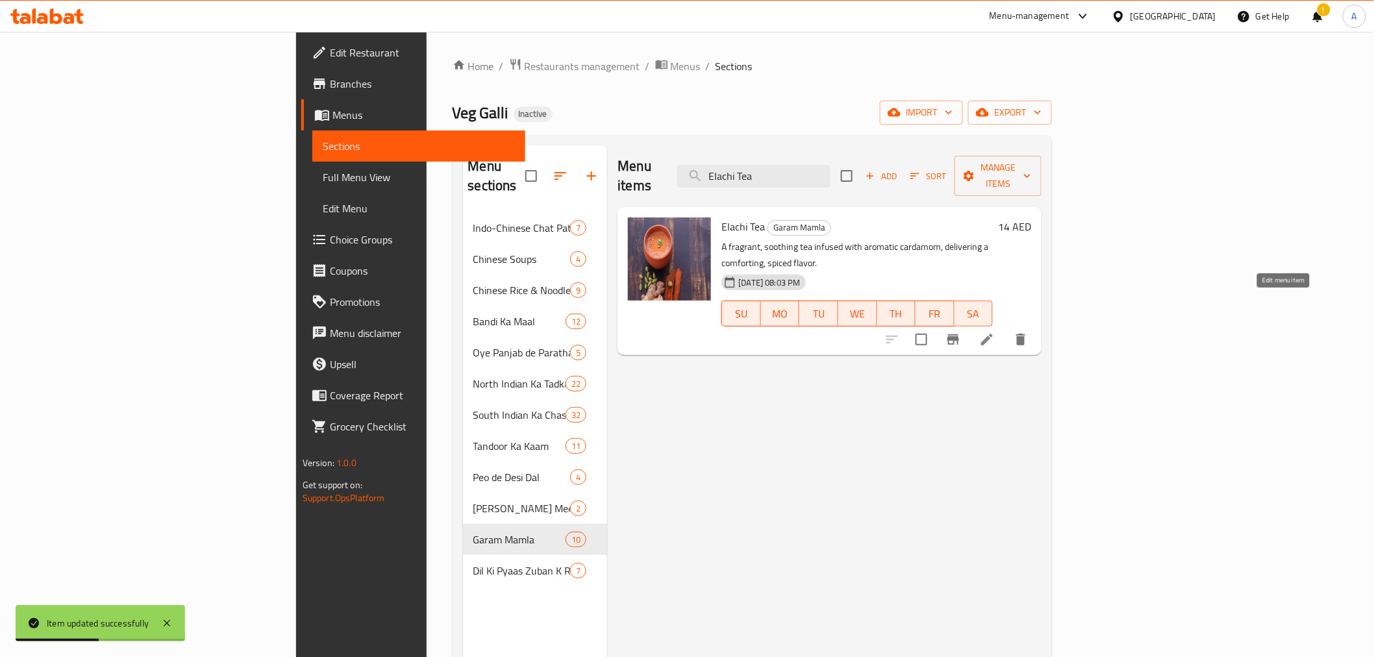
type input "Elachi Tea"
click at [992, 334] on icon at bounding box center [987, 340] width 12 height 12
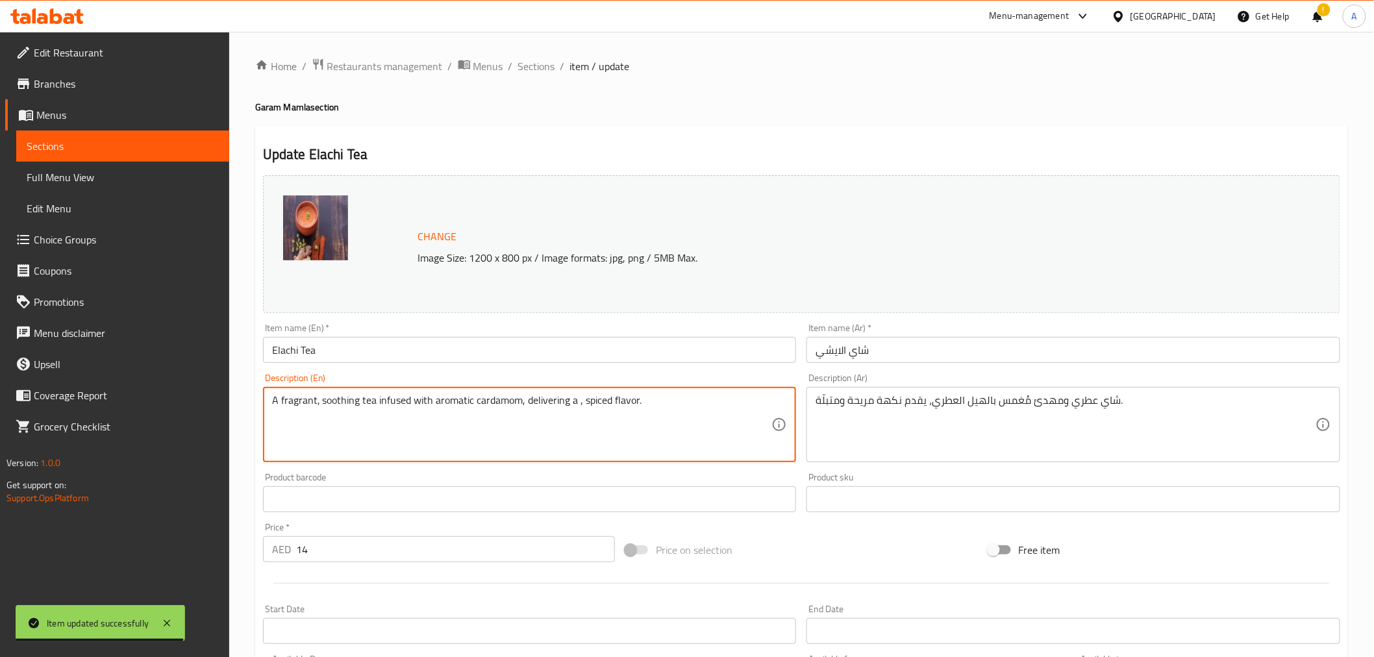
click at [581, 402] on textarea "A fragrant, soothing tea infused with aromatic cardamom, delivering a , spiced …" at bounding box center [522, 425] width 500 height 62
type textarea "A fragrant, soothing tea infused with aromatic cardamom, delivering a spiced fl…"
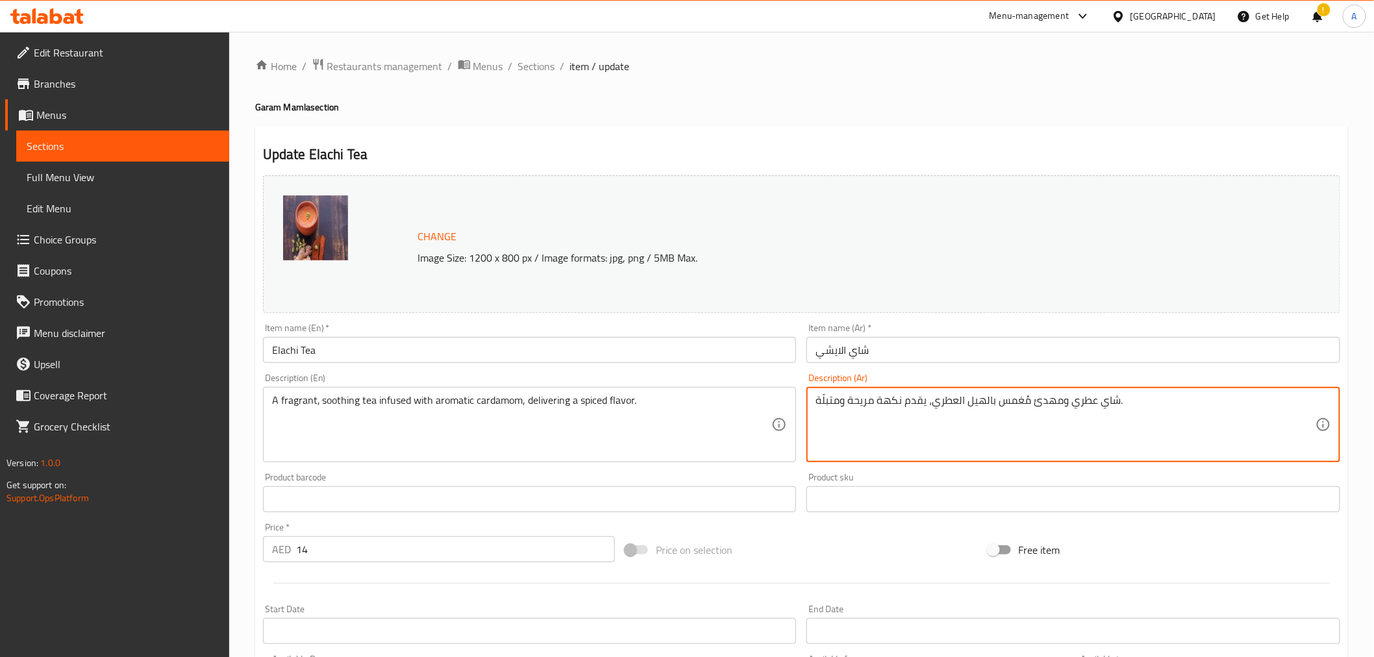
click at [862, 401] on textarea "شاي عطري ومهدئ مُغمس بالهيل العطري، يقدم نكهة مريحة ومتبلّة." at bounding box center [1065, 425] width 500 height 62
click at [840, 399] on textarea "شاي عطري ومهدئ مُغمس بالهيل العطري، يقدم نكهة ومتبلّة." at bounding box center [1065, 425] width 500 height 62
type textarea "شاي عطري ومهدئ مُغمس بالهيل العطري، يقدم نكهة متبلّة."
click at [808, 177] on div "Change Image Size: 1200 x 800 px / Image formats: jpg, png / 5MB Max." at bounding box center [801, 244] width 1077 height 138
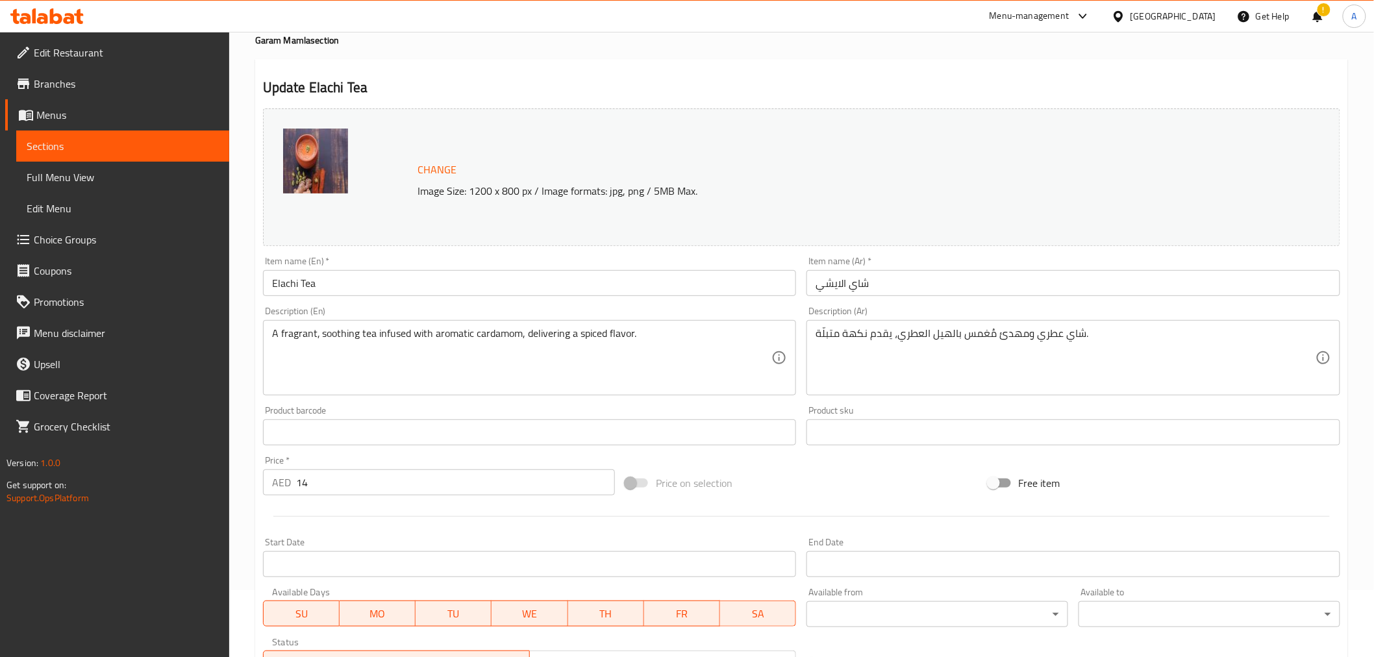
scroll to position [277, 0]
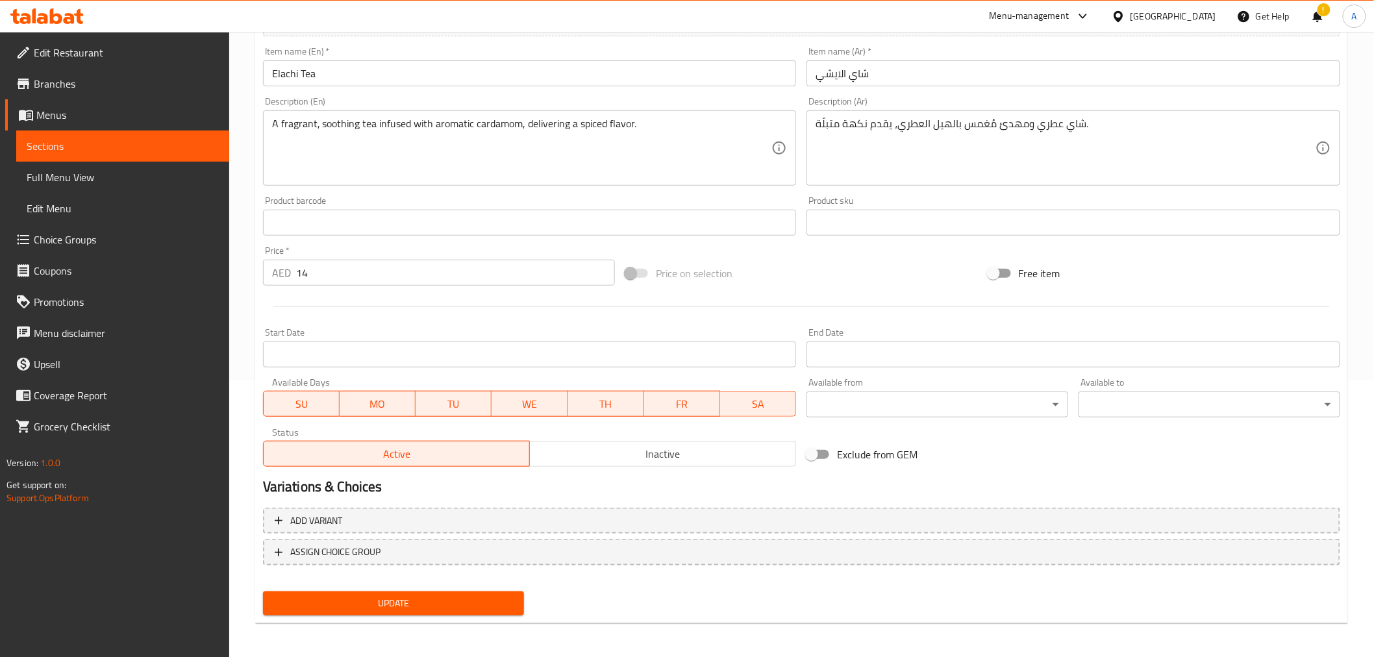
click at [482, 591] on button "Update" at bounding box center [394, 603] width 262 height 24
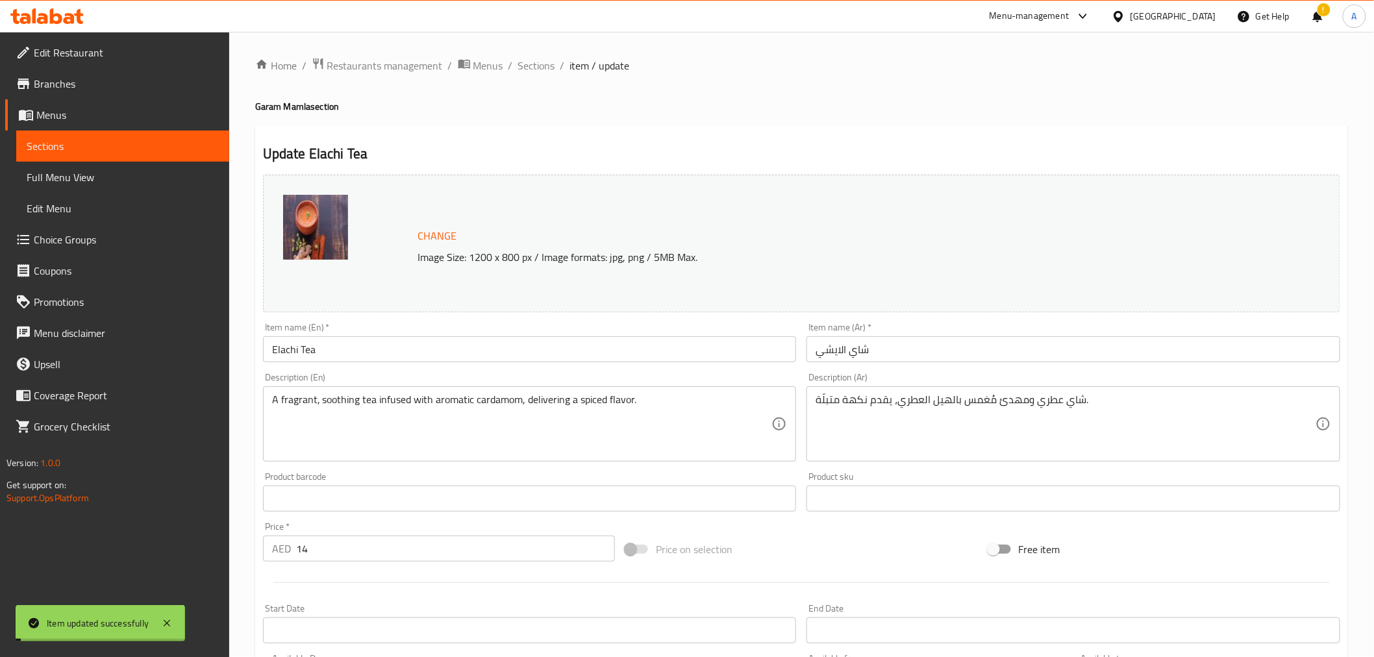
scroll to position [0, 0]
click at [537, 66] on span "Sections" at bounding box center [536, 66] width 37 height 16
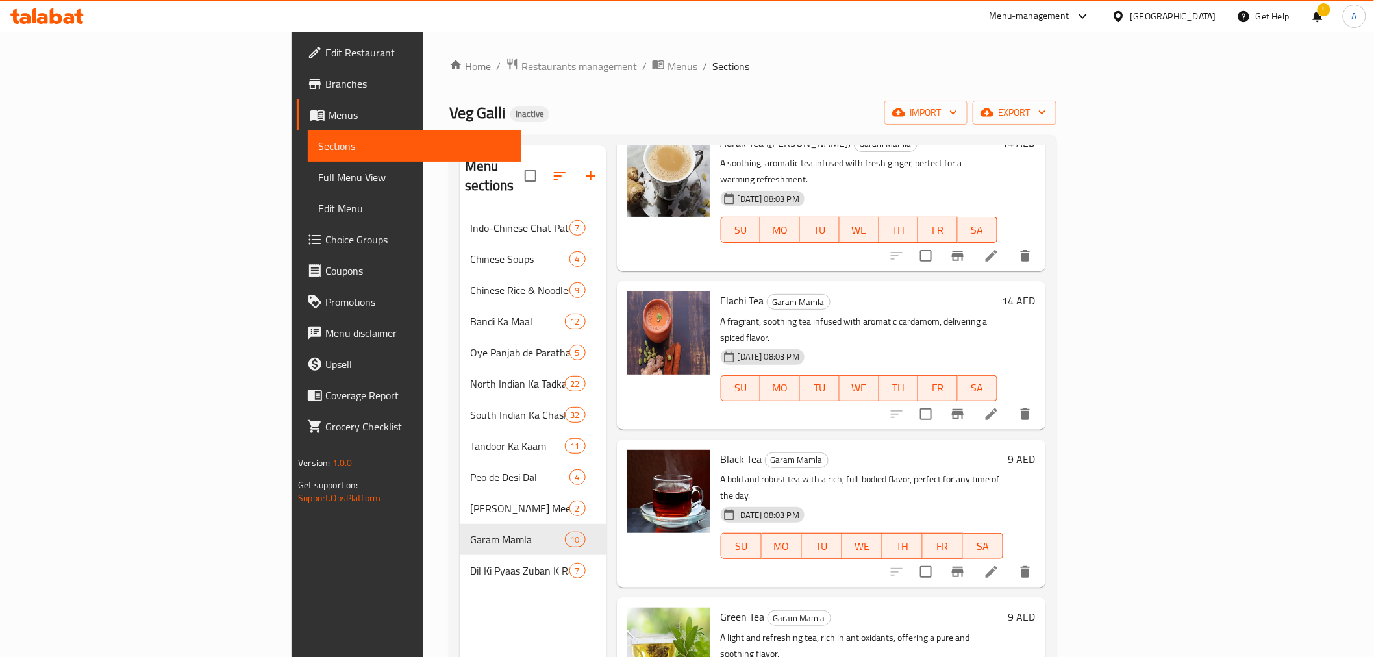
scroll to position [721, 0]
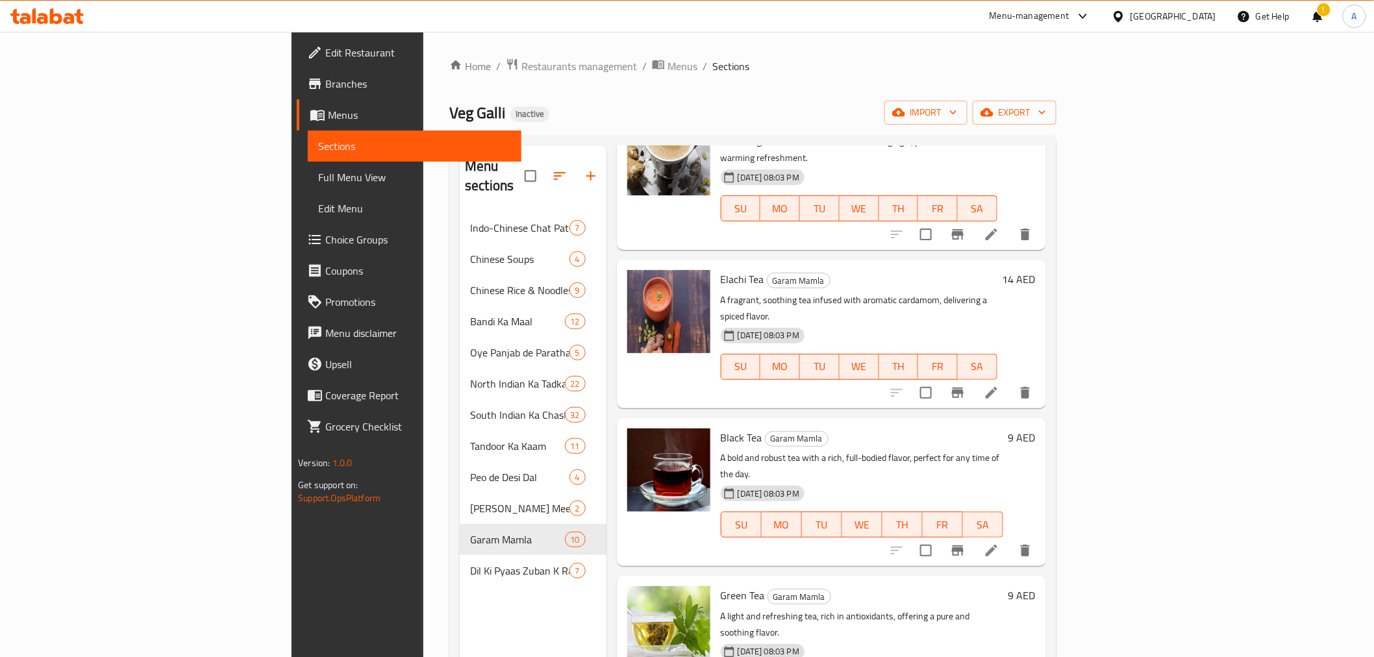
click at [999, 543] on icon at bounding box center [991, 551] width 16 height 16
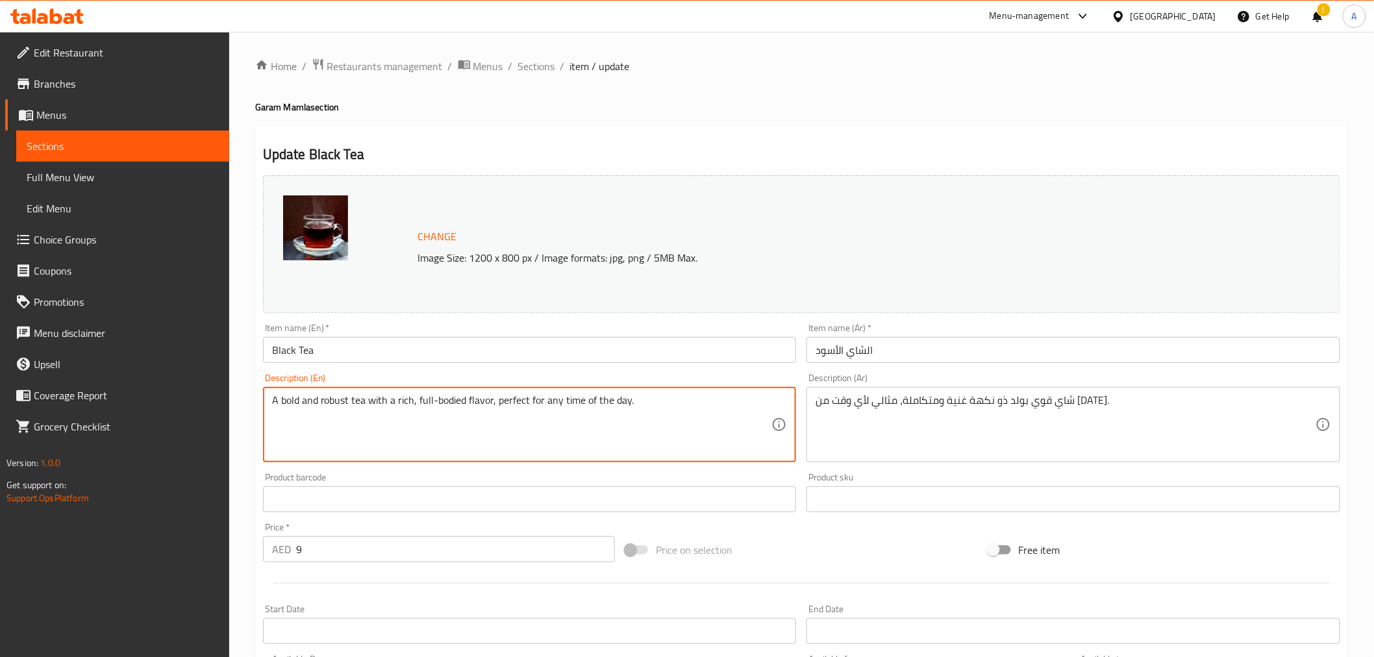
drag, startPoint x: 489, startPoint y: 403, endPoint x: 839, endPoint y: 404, distance: 349.2
type textarea "A bold and robust tea with a rich, full-bodied flavor"
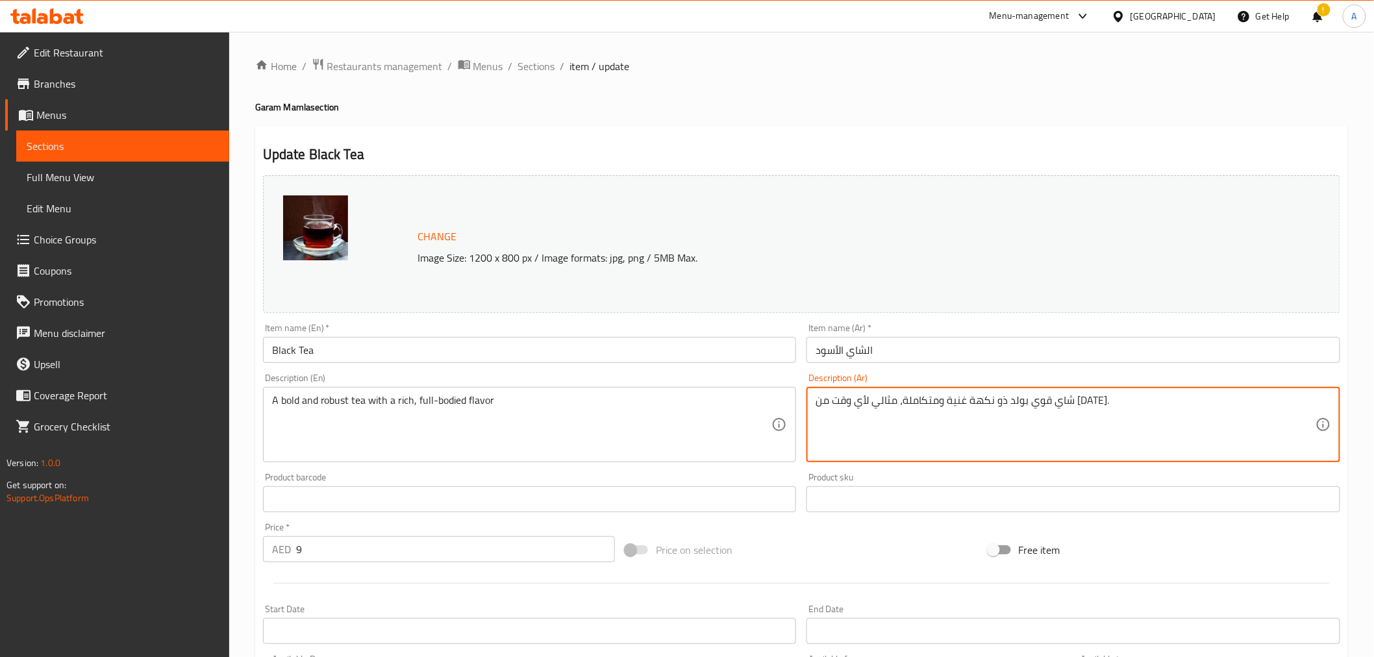
drag, startPoint x: 927, startPoint y: 407, endPoint x: 591, endPoint y: 406, distance: 335.6
type textarea "شاي قوي بولد ذو نكهة غنية ومتكاملة."
click at [713, 82] on div "Home / Restaurants management / Menus / Sections / item / update Garam Mamla se…" at bounding box center [801, 484] width 1092 height 852
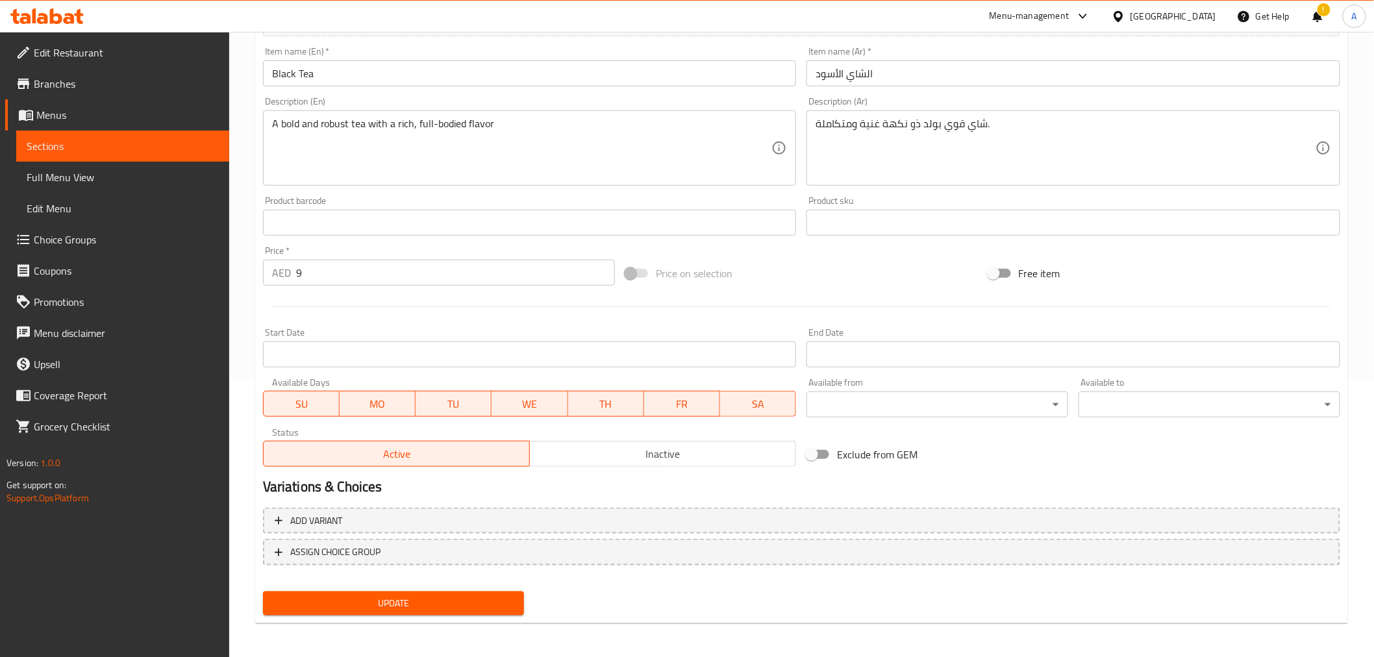
click at [460, 591] on button "Update" at bounding box center [394, 603] width 262 height 24
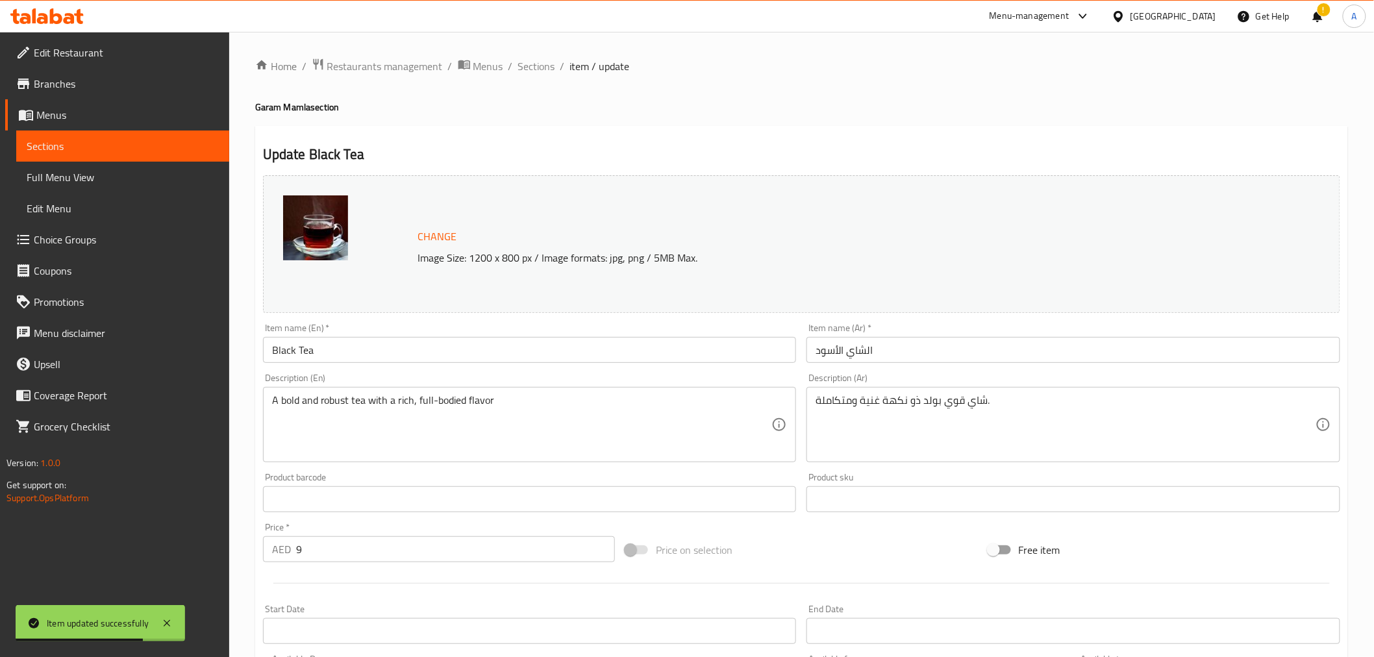
click at [535, 76] on div "Home / Restaurants management / Menus / Sections / item / update Garam Mamla se…" at bounding box center [801, 484] width 1092 height 852
click at [535, 69] on span "Sections" at bounding box center [536, 66] width 37 height 16
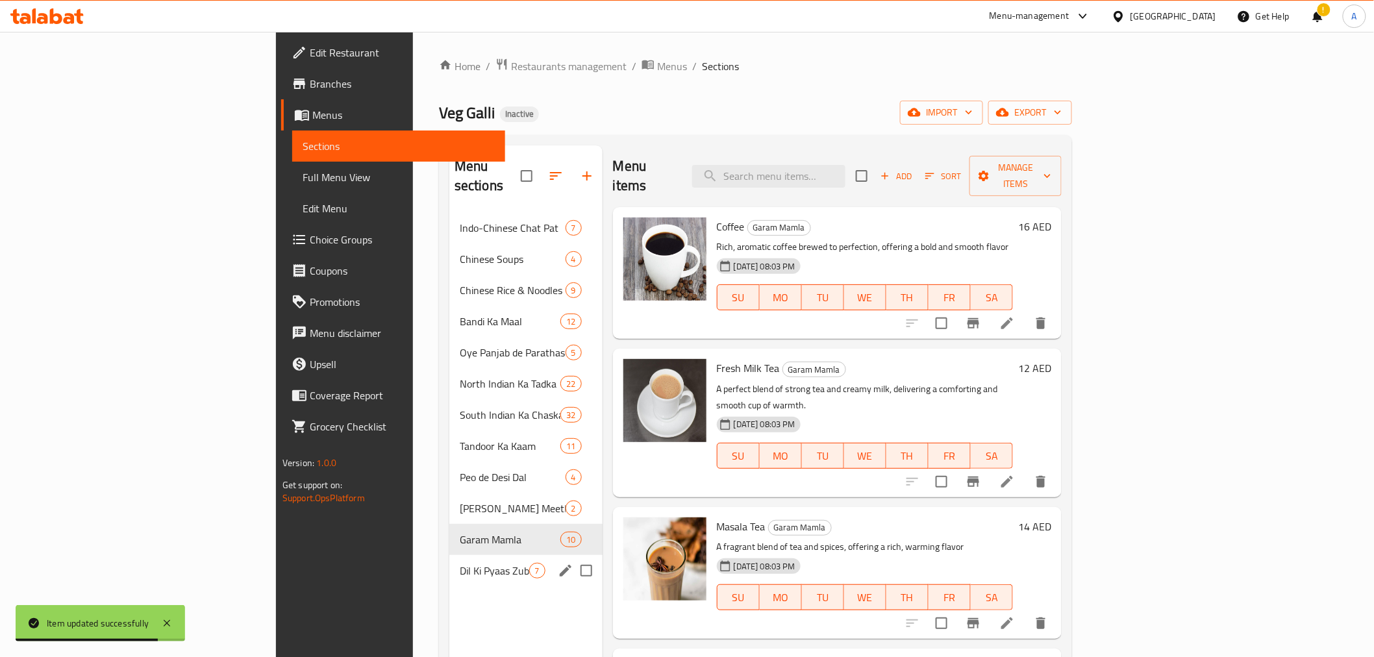
click at [449, 555] on div "Dil Ki Pyaas Zuban K Raastey 7" at bounding box center [525, 570] width 153 height 31
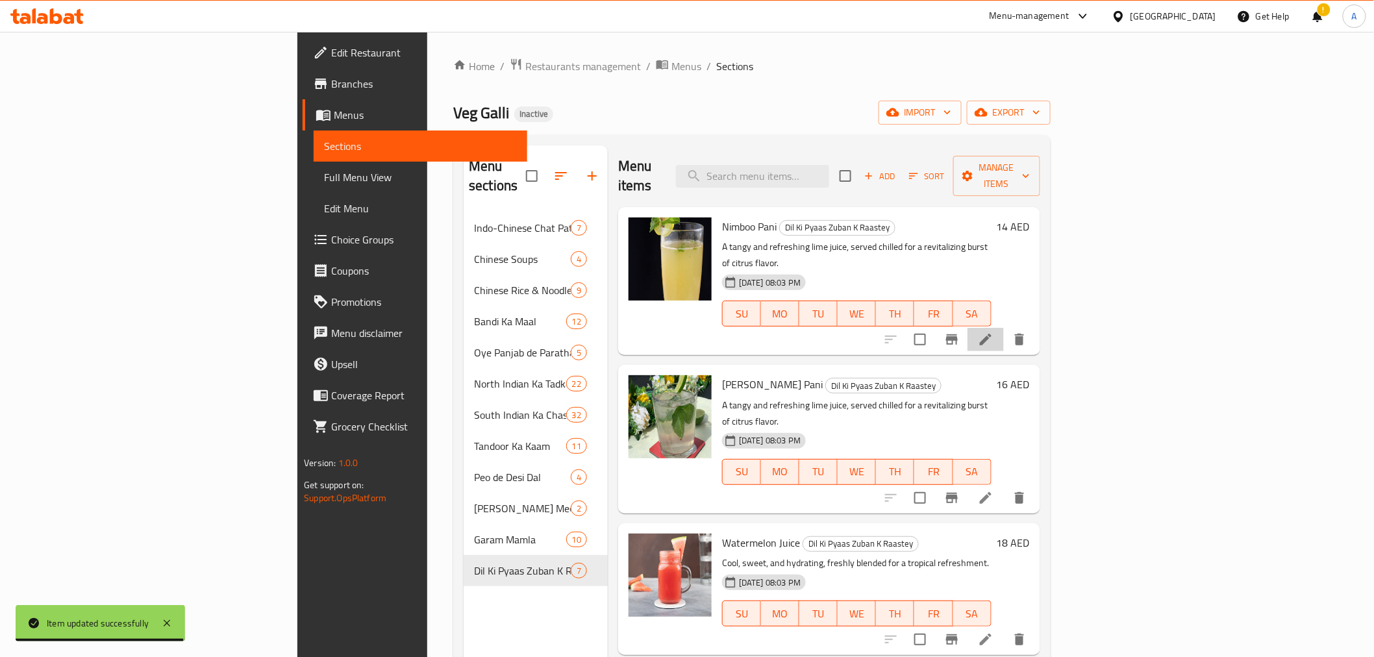
click at [993, 332] on icon at bounding box center [986, 340] width 16 height 16
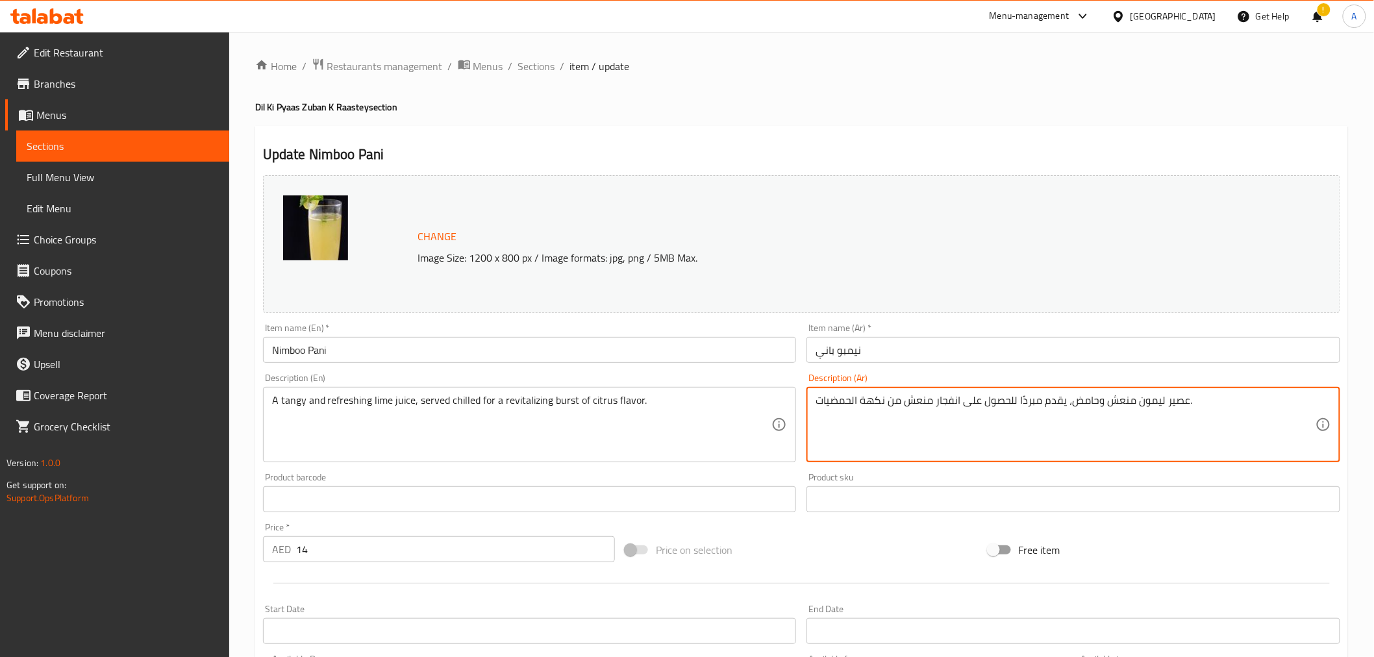
click at [1146, 401] on textarea "عصير ليمون منعش وحامض، يقدم مبردًا للحصول على انفجار منعش من نكهة الحمضيات." at bounding box center [1065, 425] width 500 height 62
click at [1153, 401] on textarea "عصير حامض منعش وحامض، يقدم مبردًا للحصول على انفجار منعش من نكهة الحمضيات." at bounding box center [1065, 425] width 500 height 62
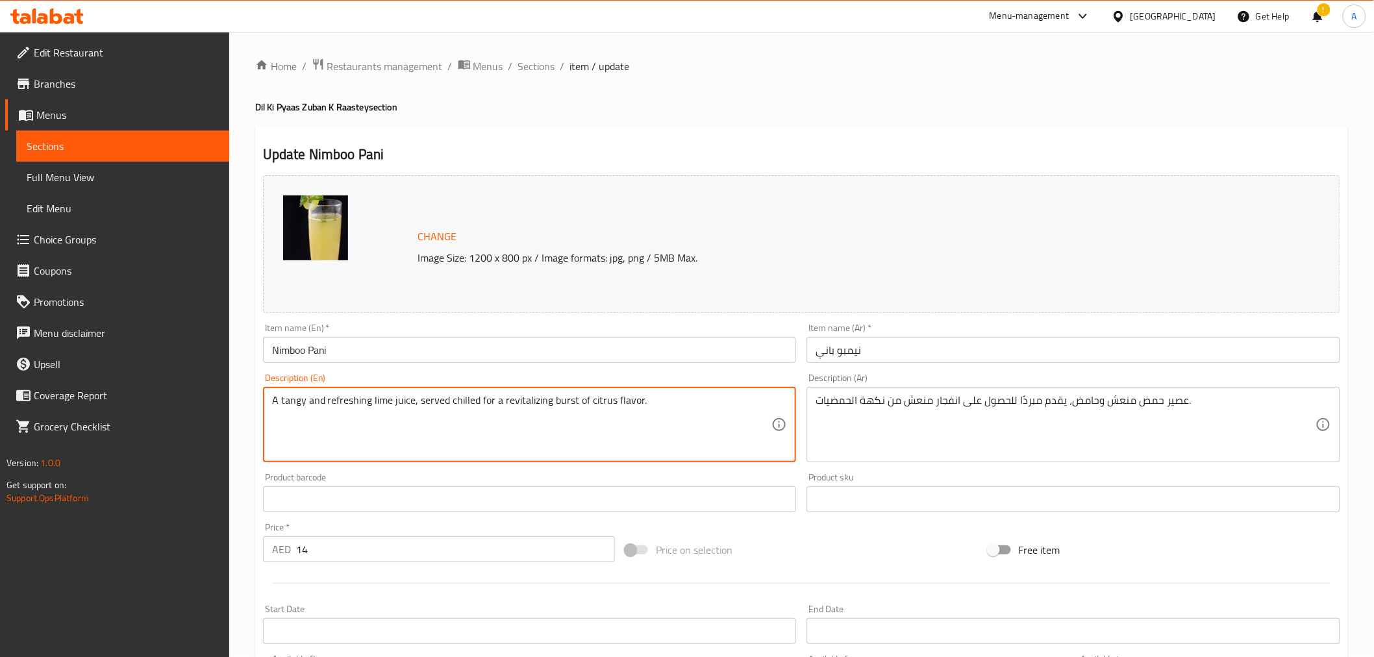
drag, startPoint x: 286, startPoint y: 399, endPoint x: 348, endPoint y: 404, distance: 61.9
click at [348, 404] on textarea "A tangy and refreshing lime juice, served chilled for a revitalizing burst of c…" at bounding box center [522, 425] width 500 height 62
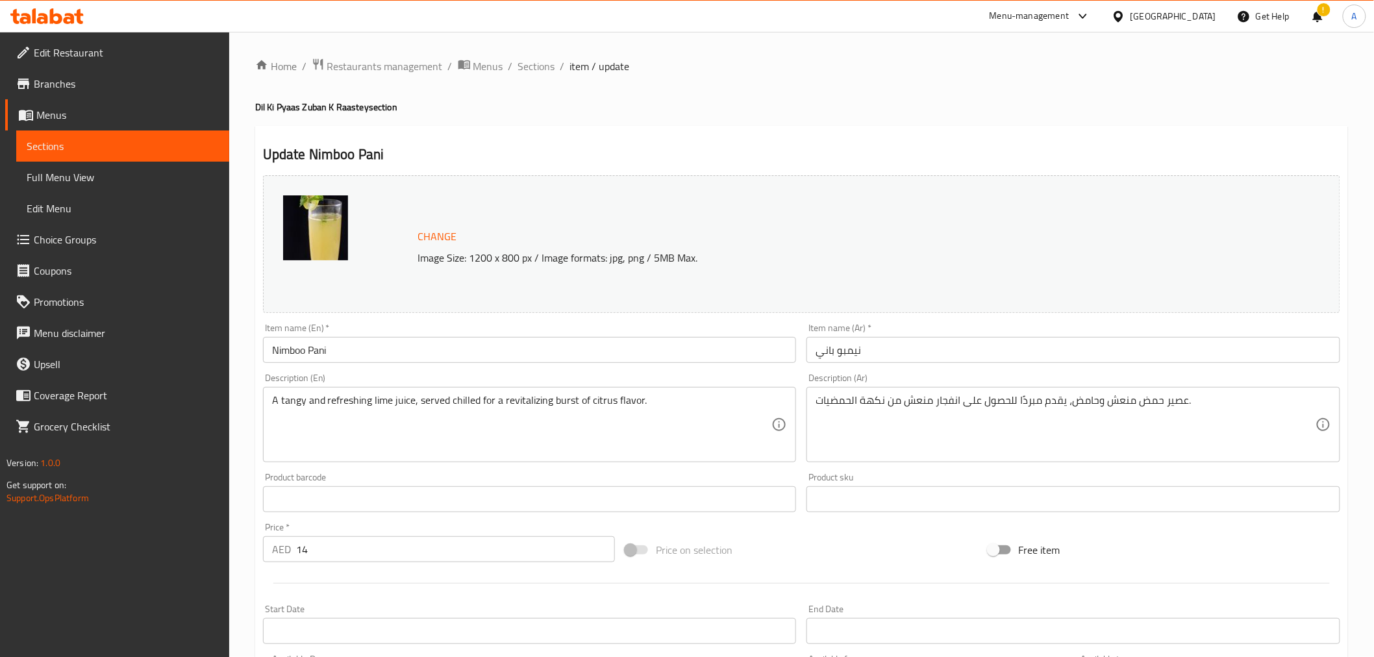
click at [332, 404] on textarea "A tangy and refreshing lime juice, served chilled for a revitalizing burst of c…" at bounding box center [522, 425] width 500 height 62
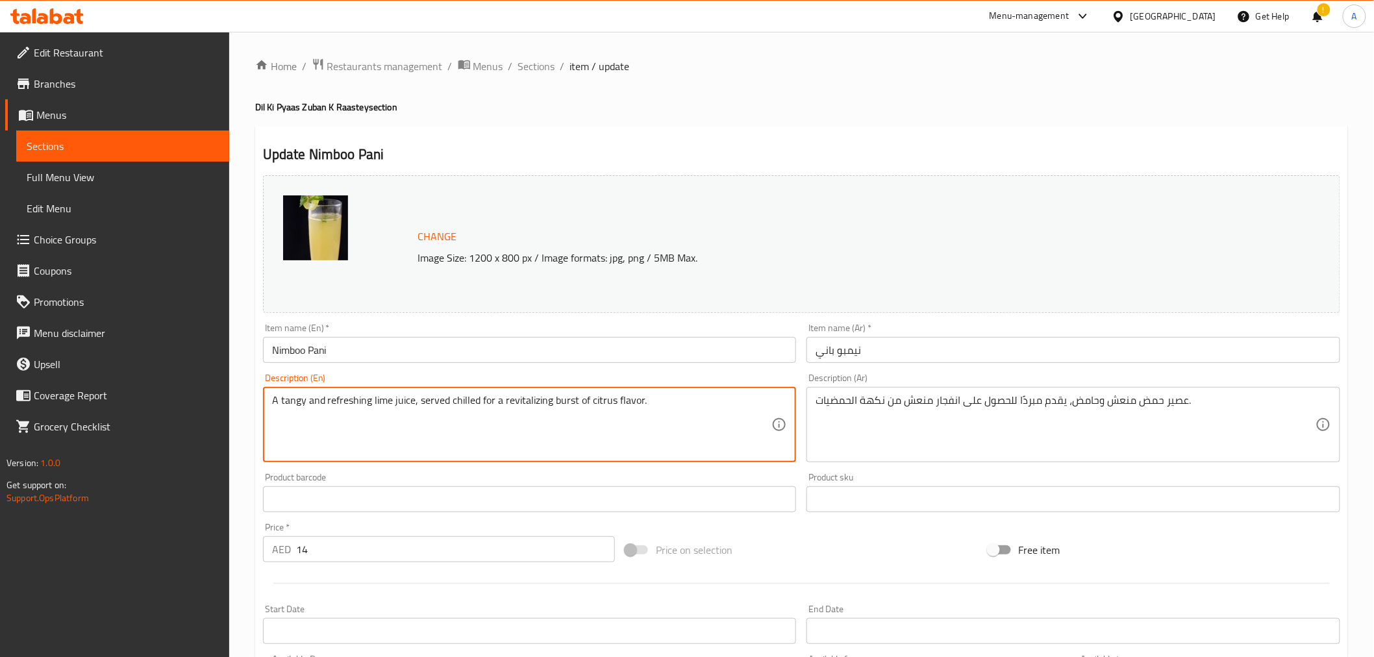
click at [332, 404] on textarea "A tangy and refreshing lime juice, served chilled for a revitalizing burst of c…" at bounding box center [522, 425] width 500 height 62
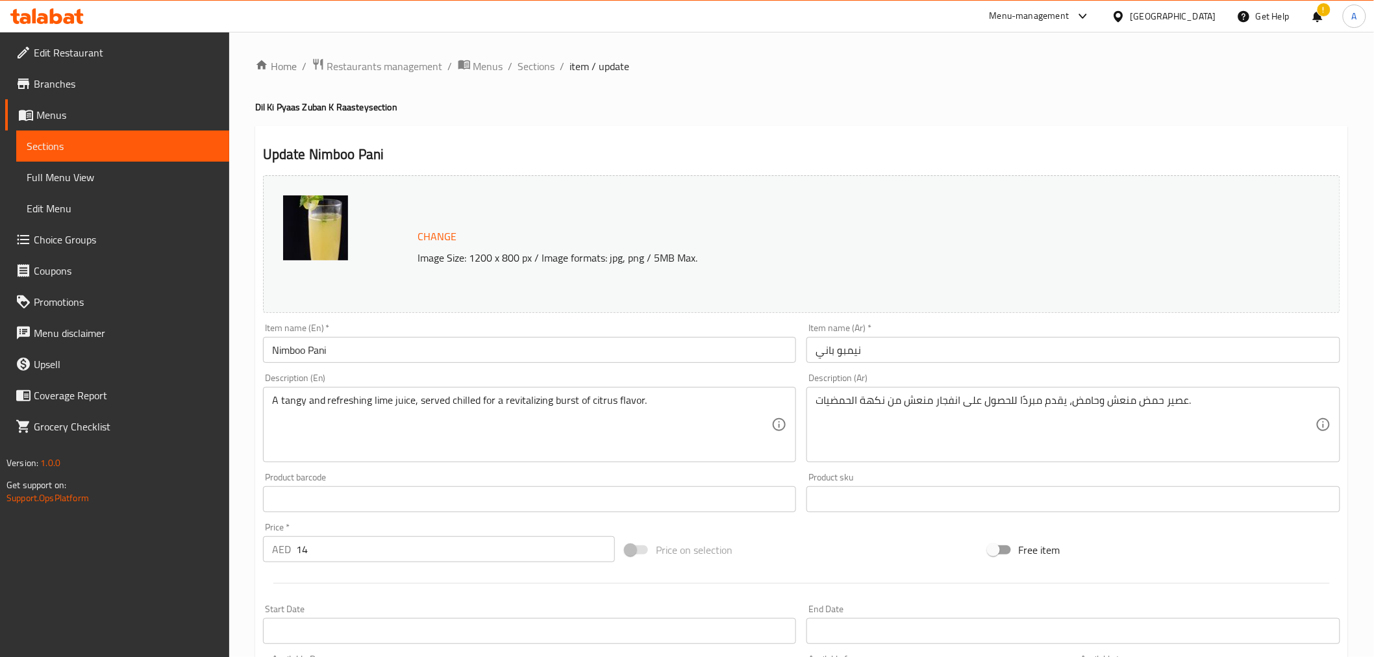
click at [332, 404] on textarea "A tangy and refreshing lime juice, served chilled for a revitalizing burst of c…" at bounding box center [522, 425] width 500 height 62
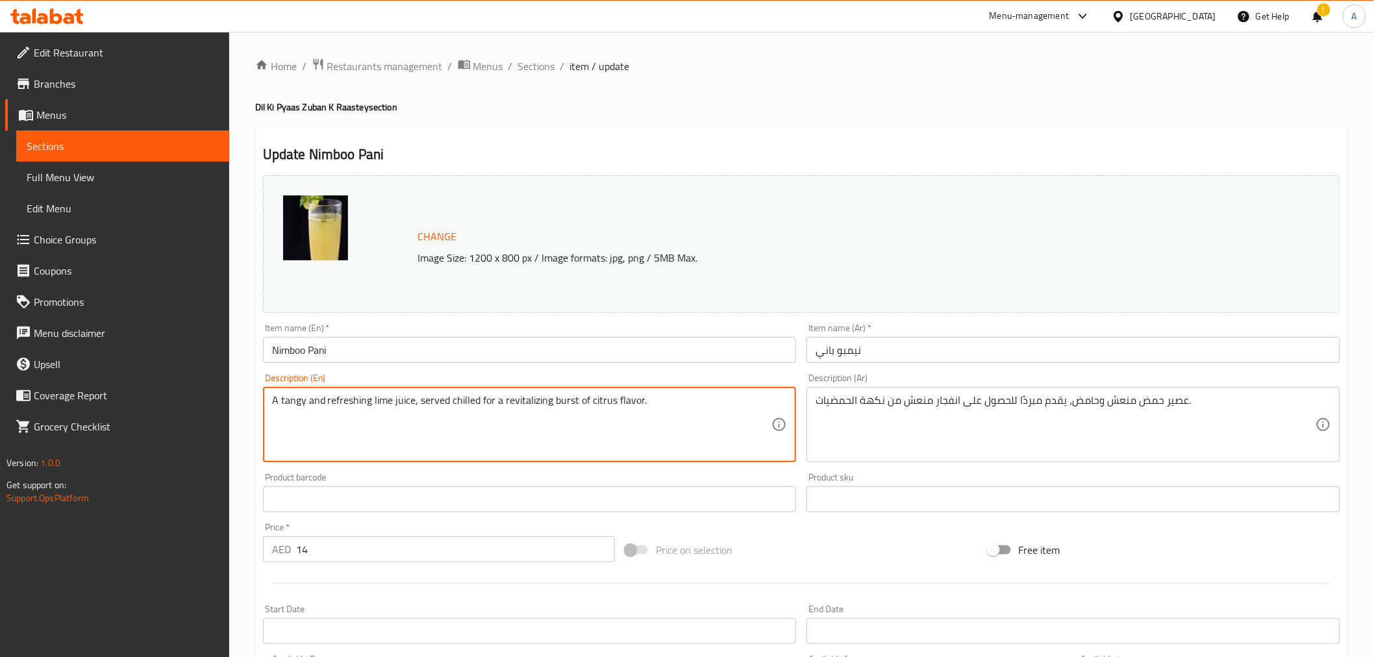
click at [341, 406] on textarea "A tangy and refreshing lime juice, served chilled for a revitalizing burst of c…" at bounding box center [522, 425] width 500 height 62
click at [682, 103] on h4 "Dil Ki Pyaas Zuban K Raastey section" at bounding box center [801, 107] width 1092 height 13
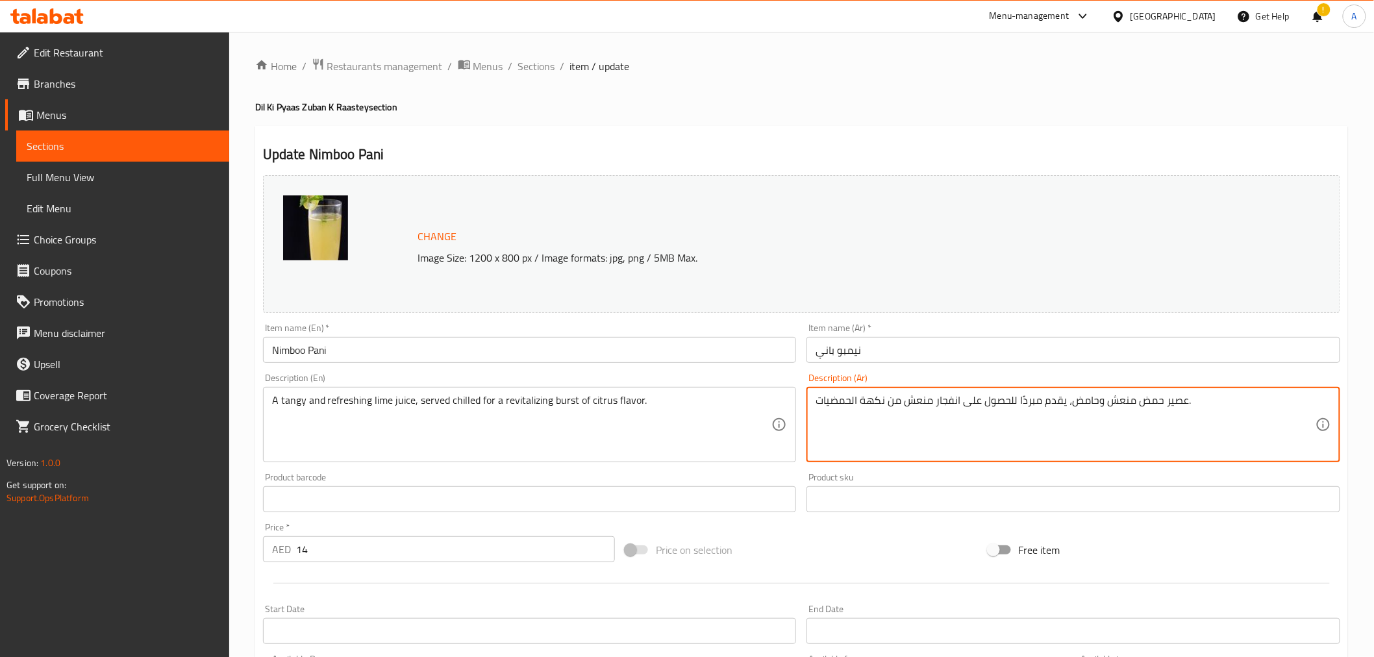
click at [1158, 398] on textarea "عصير حمض منعش وحامض، يقدم مبردًا للحصول على انفجار منعش من نكهة الحمضيات." at bounding box center [1065, 425] width 500 height 62
click at [1155, 398] on textarea "عصير حمض منعش وحامض، يقدم مبردًا للحصول على انفجار منعش من نكهة الحمضيات." at bounding box center [1065, 425] width 500 height 62
drag, startPoint x: 1097, startPoint y: 401, endPoint x: 1071, endPoint y: 399, distance: 26.0
click at [1071, 399] on textarea "عصير حامض منعش وحامض، يقدم مبردًا للحصول على انفجار منعش من نكهة الحمضيات." at bounding box center [1065, 425] width 500 height 62
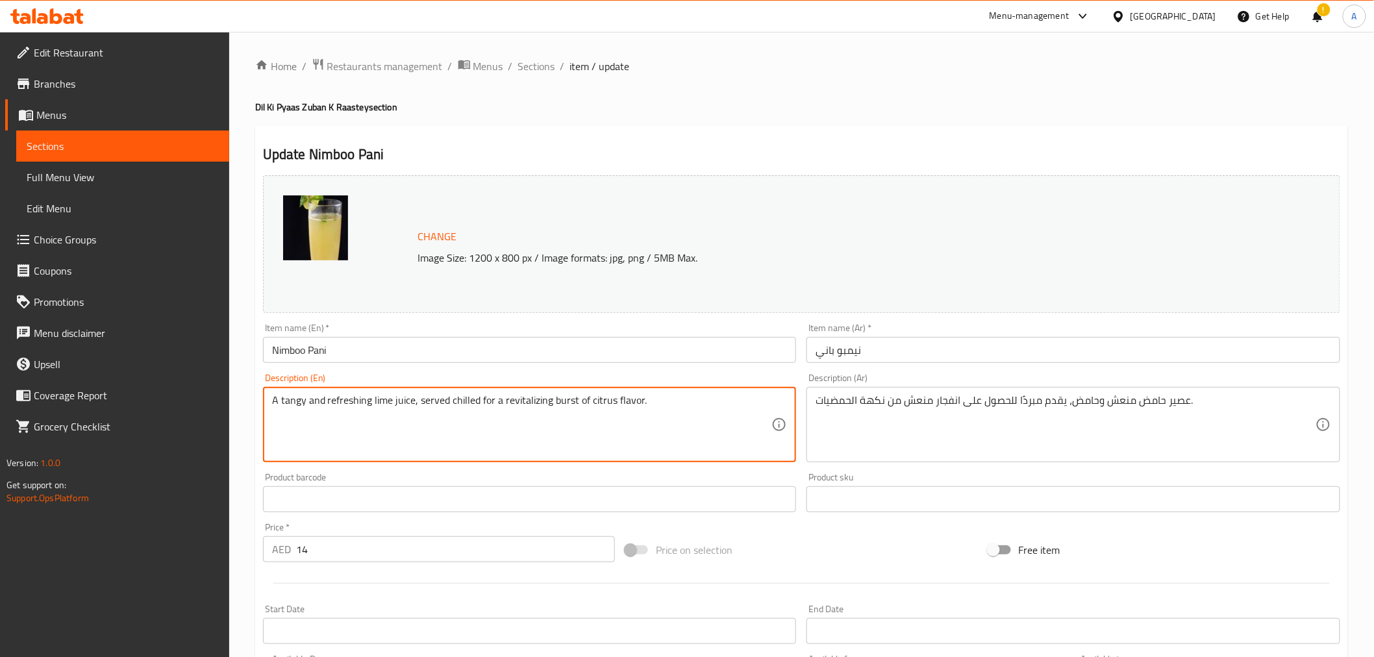
click at [353, 401] on textarea "A tangy and refreshing lime juice, served chilled for a revitalizing burst of c…" at bounding box center [522, 425] width 500 height 62
click at [689, 143] on div "Update Nimboo Pani Change Image Size: 1200 x 800 px / Image formats: jpg, png /…" at bounding box center [801, 513] width 1092 height 774
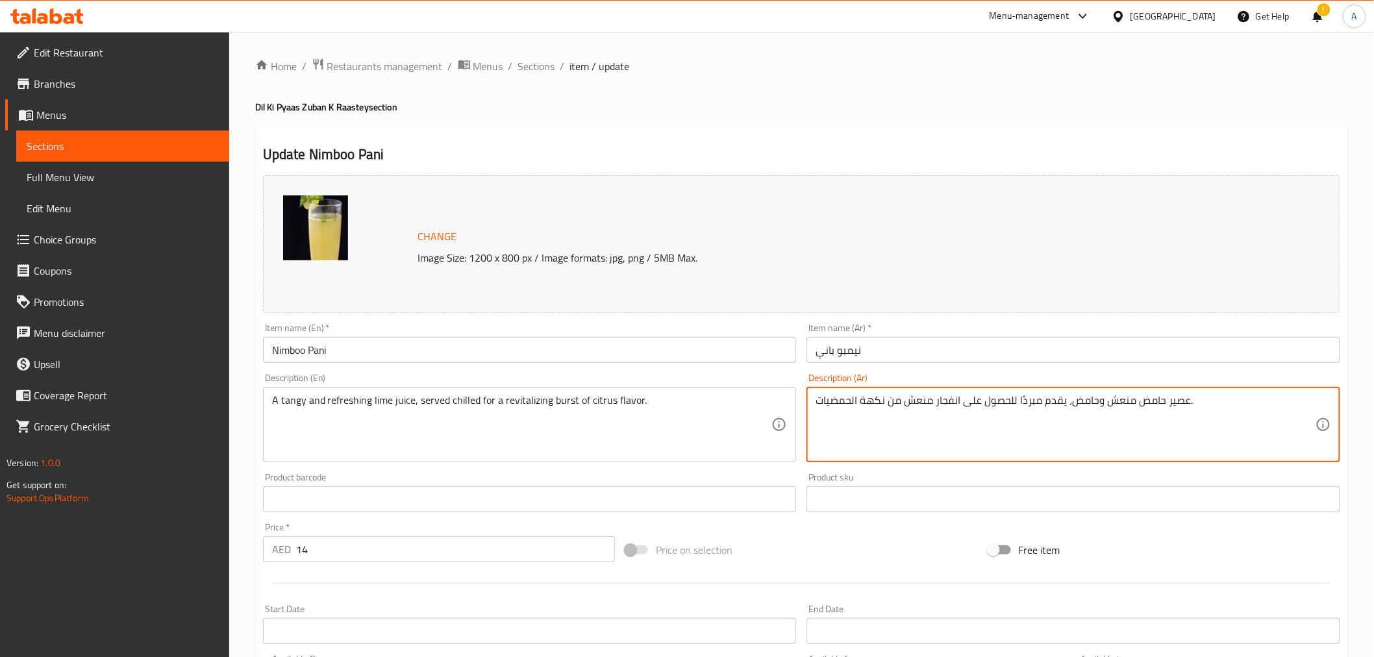
drag, startPoint x: 1095, startPoint y: 403, endPoint x: 1072, endPoint y: 401, distance: 23.5
click at [834, 128] on div "Update Nimboo Pani Change Image Size: 1200 x 800 px / Image formats: jpg, png /…" at bounding box center [801, 513] width 1092 height 774
drag, startPoint x: 1094, startPoint y: 401, endPoint x: 1068, endPoint y: 401, distance: 25.3
click at [1121, 403] on textarea "عصير حامض منعش وتانجي، يقدم مبردًا للحصول على انفجار منعش من نكهة الحمضيات." at bounding box center [1065, 425] width 500 height 62
click at [1119, 407] on textarea "عصير حامض منتعش وتانجي، يقدم مبردًا للحصول على انفجار منعش من نكهة الحمضيات." at bounding box center [1065, 425] width 500 height 62
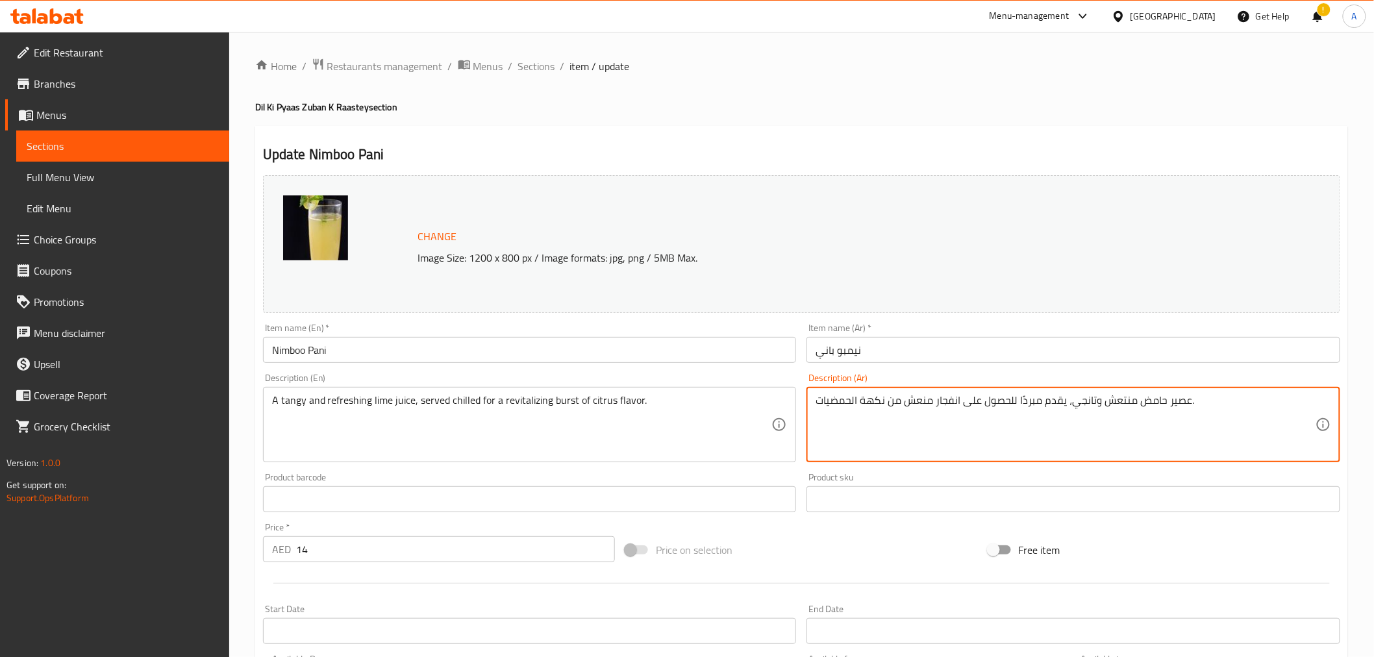
click at [1119, 407] on textarea "عصير حامض منتعش وتانجي، يقدم مبردًا للحصول على انفجار منعش من نكهة الحمضيات." at bounding box center [1065, 425] width 500 height 62
click at [1108, 406] on textarea "عصير حامض منتعش وتانجي، يقدم مبردًا للحصول على انفجار منعش من نكهة الحمضيات." at bounding box center [1065, 425] width 500 height 62
drag, startPoint x: 1091, startPoint y: 402, endPoint x: 1072, endPoint y: 398, distance: 19.4
click at [1072, 398] on textarea "عصير حامض منتعش وتانجي، يقدم مبردًا للحصول على انفجار منعش من نكهة الحمضيات." at bounding box center [1065, 425] width 500 height 62
drag, startPoint x: 1093, startPoint y: 401, endPoint x: 1072, endPoint y: 401, distance: 20.8
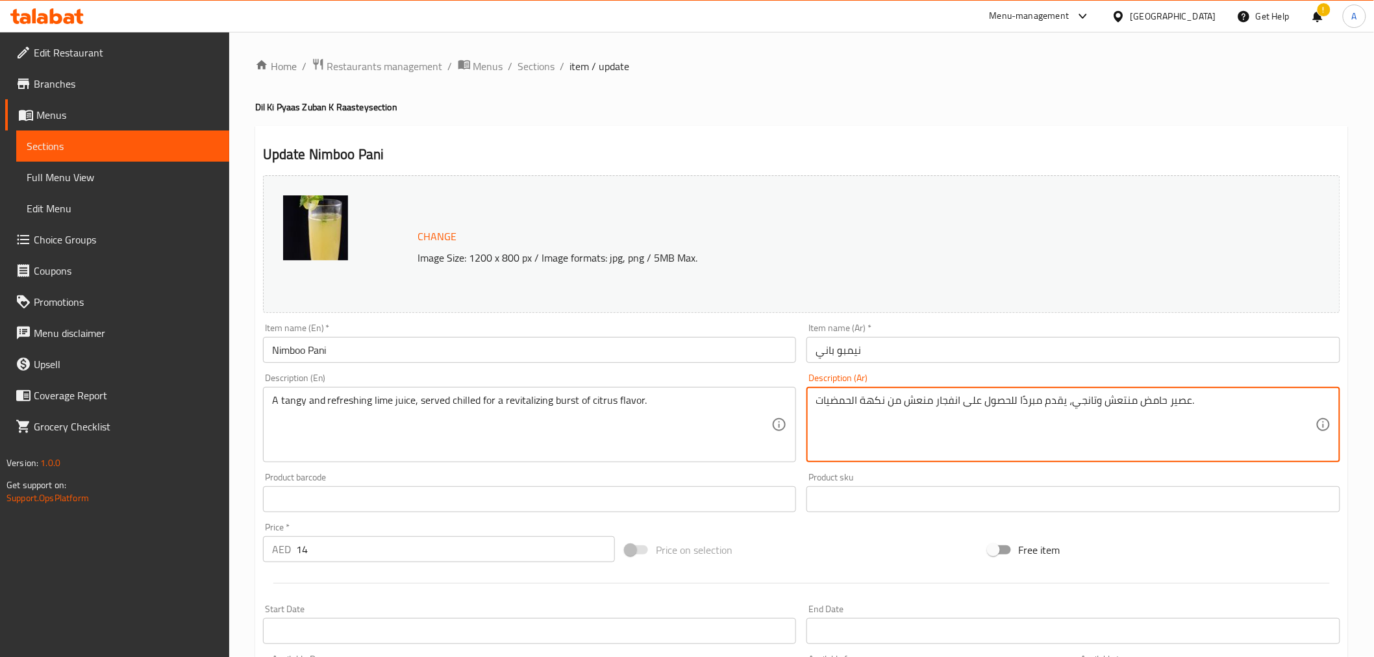
click at [1072, 401] on textarea "عصير حامض منتعش وتانجي، يقدم مبردًا للحصول على انفجار منعش من نكهة الحمضيات." at bounding box center [1065, 425] width 500 height 62
type textarea "عصير حامض منتعش ومنعش، يقدم مبردًا للحصول على انفجار منعش من نكهة الحمضيات."
click at [529, 402] on textarea "A tangy and refreshing lime juice, served chilled for a revitalizing burst of c…" at bounding box center [522, 425] width 500 height 62
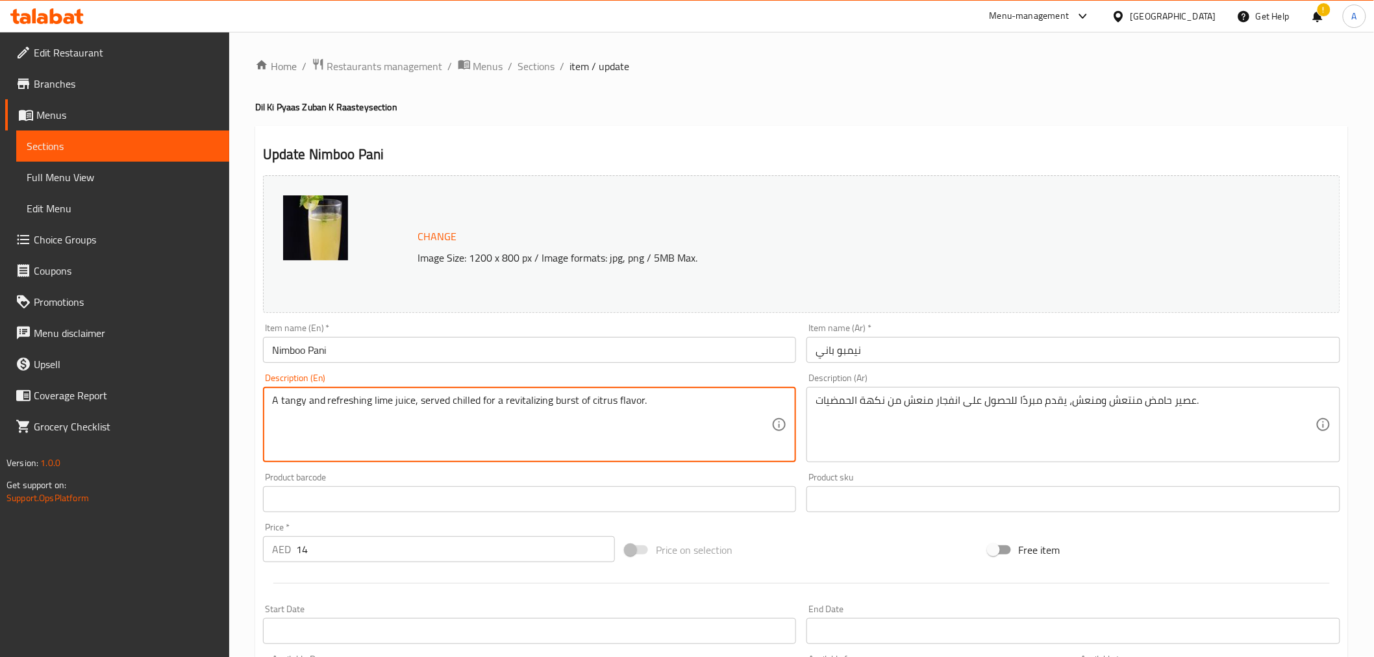
click at [513, 399] on textarea "A tangy and refreshing lime juice, served chilled for a revitalizing burst of c…" at bounding box center [522, 425] width 500 height 62
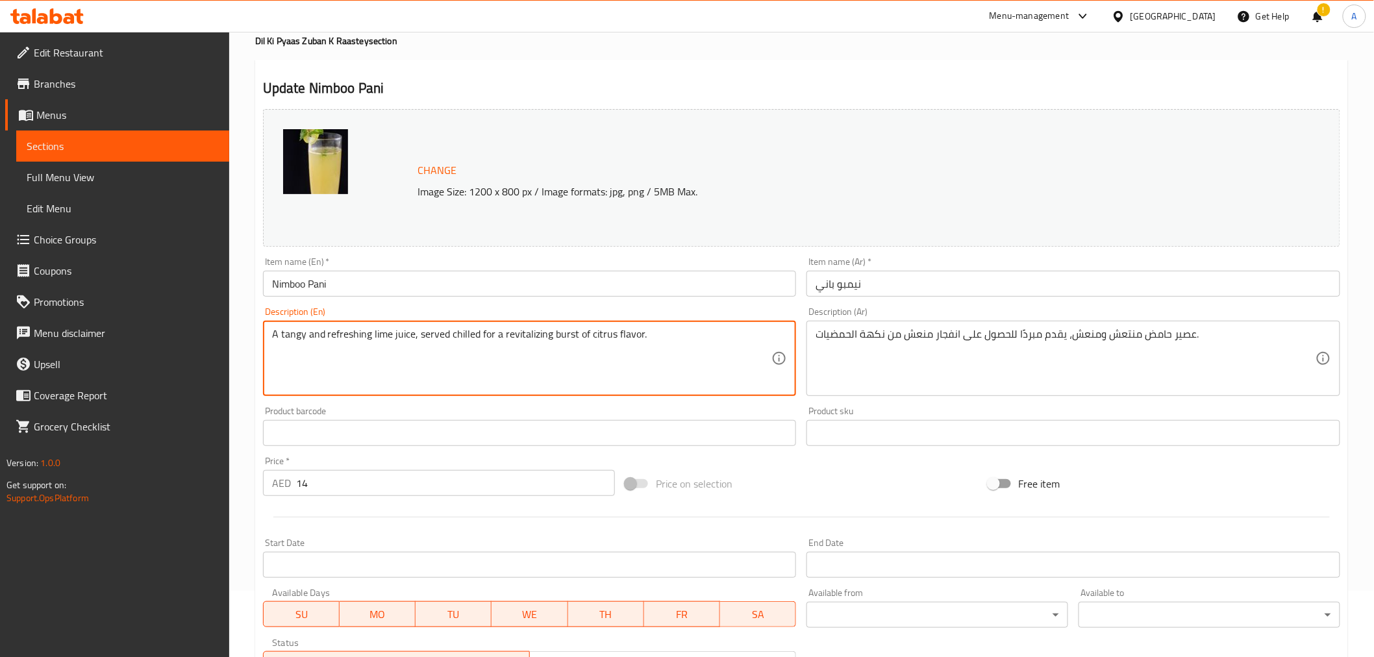
scroll to position [72, 0]
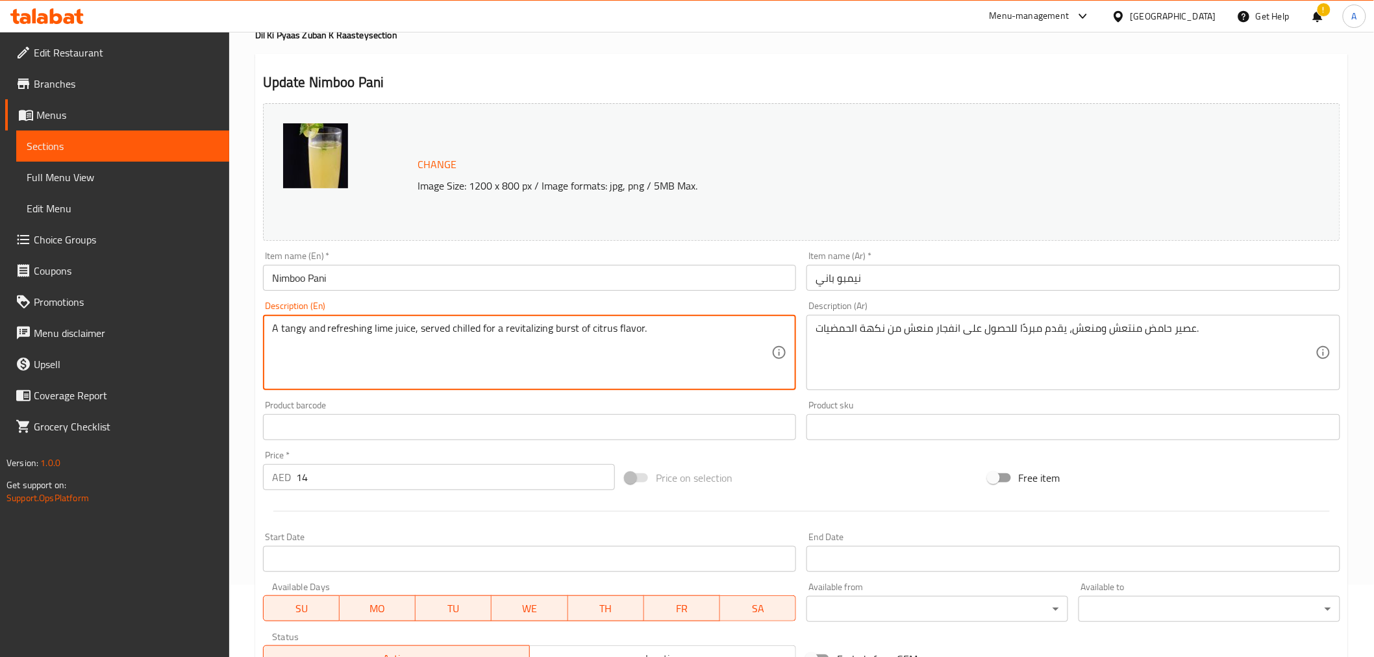
click at [560, 327] on textarea "A tangy and refreshing lime juice, served chilled for a revitalizing burst of c…" at bounding box center [522, 353] width 500 height 62
click at [534, 331] on textarea "A tangy and refreshing lime juice, served chilled for a revitalizing of citrus …" at bounding box center [522, 353] width 500 height 62
drag, startPoint x: 534, startPoint y: 331, endPoint x: 633, endPoint y: 327, distance: 98.8
click at [633, 327] on textarea "A tangy and refreshing lime juice, served chilled for a revitalizing of citrus …" at bounding box center [522, 353] width 500 height 62
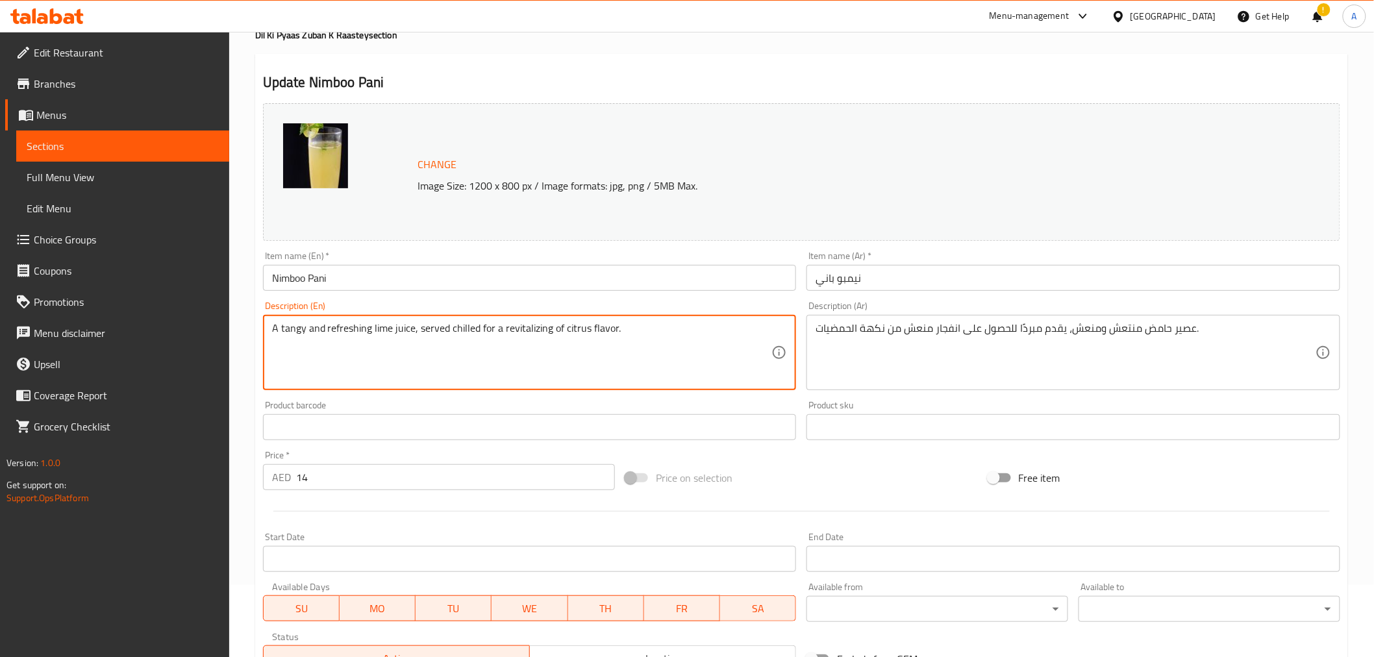
type textarea "A tangy and refreshing lime juice, served chilled for a revitalizing of citrus …"
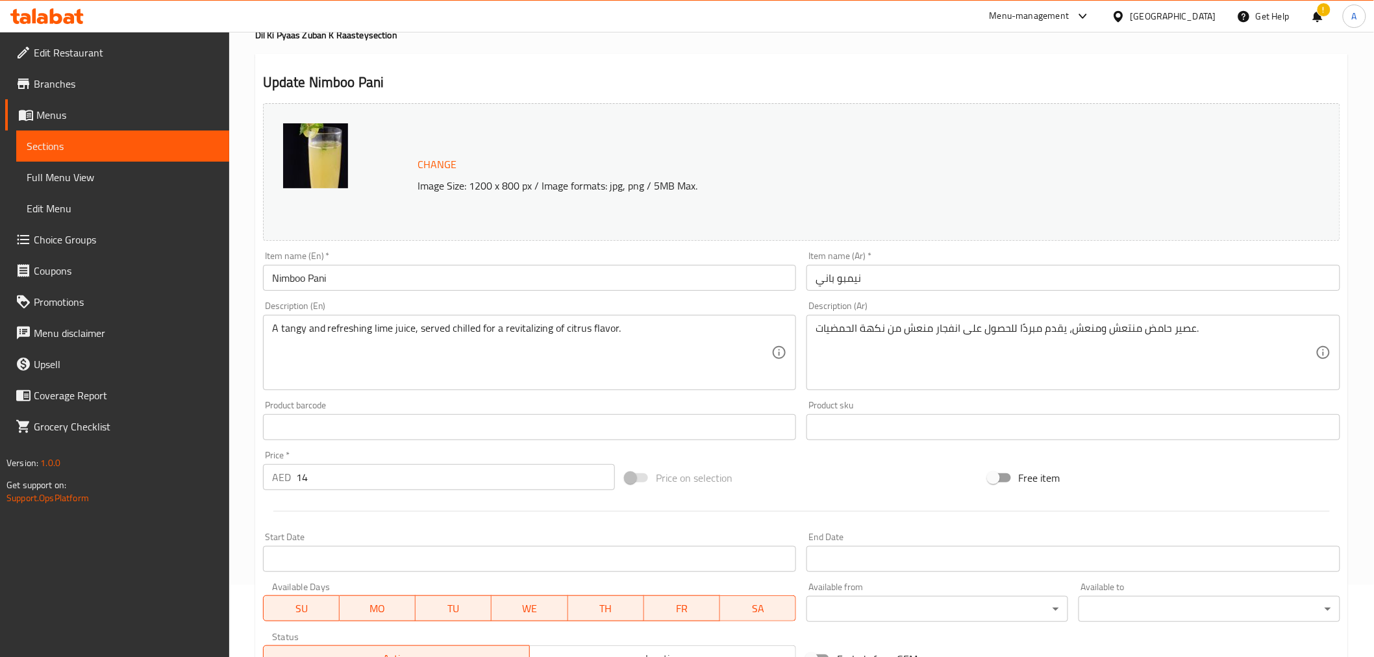
click at [521, 328] on textarea "A tangy and refreshing lime juice, served chilled for a revitalizing of citrus …" at bounding box center [522, 353] width 500 height 62
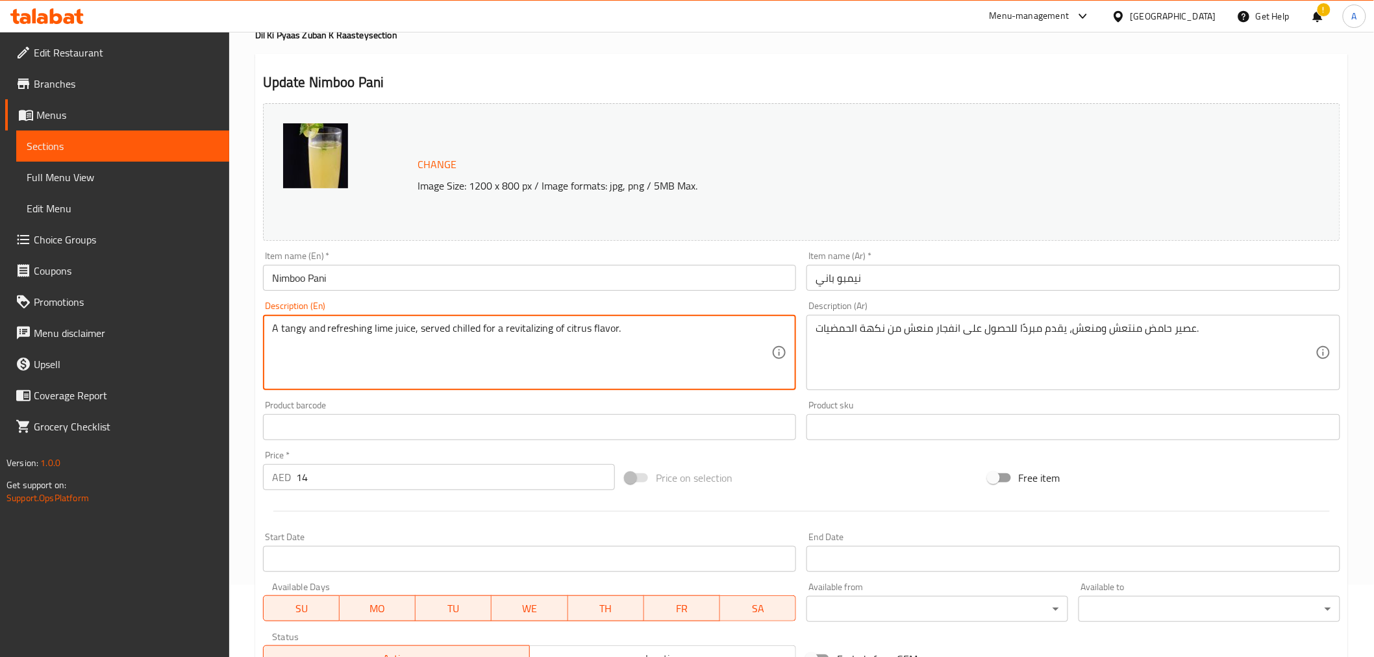
drag, startPoint x: 521, startPoint y: 328, endPoint x: 619, endPoint y: 321, distance: 99.0
click at [621, 328] on textarea "A tangy and refreshing lime juice, served chilled for a revitalizing of citrus …" at bounding box center [522, 353] width 500 height 62
click at [517, 330] on textarea "A tangy and refreshing lime juice, served chilled for a revitalizing of citrus …" at bounding box center [522, 353] width 500 height 62
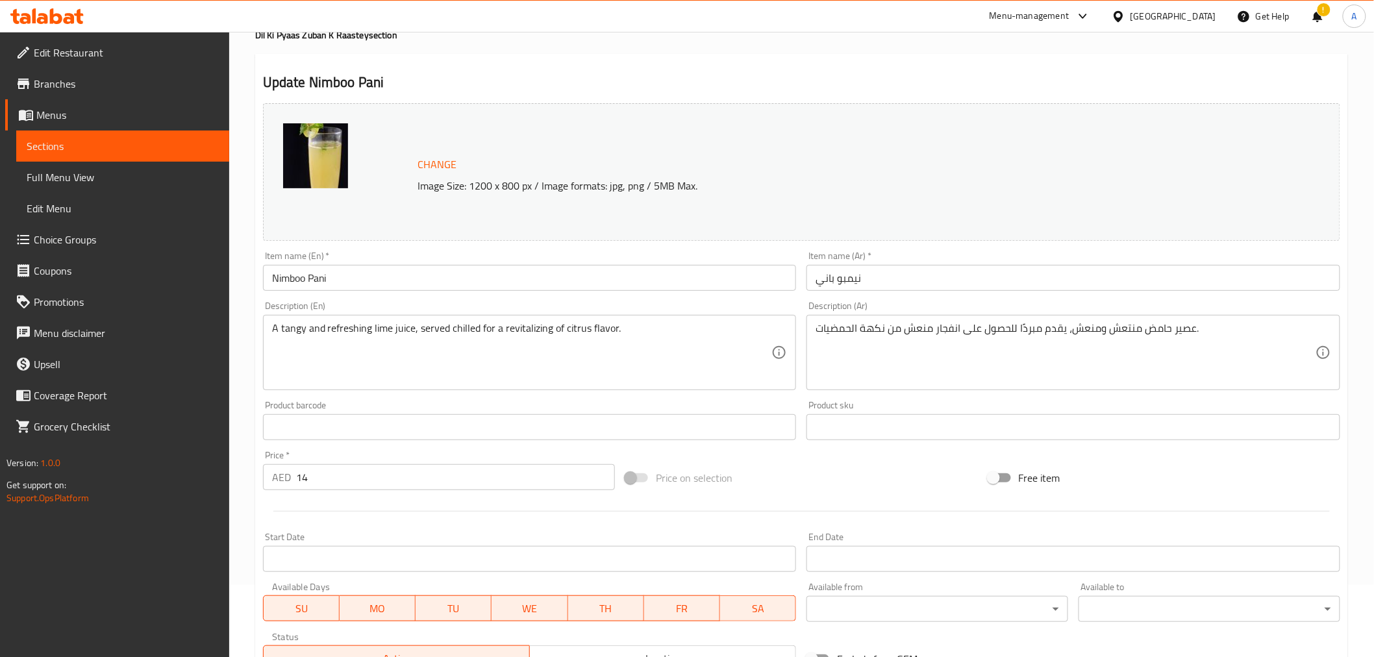
click at [517, 330] on textarea "A tangy and refreshing lime juice, served chilled for a revitalizing of citrus …" at bounding box center [522, 353] width 500 height 62
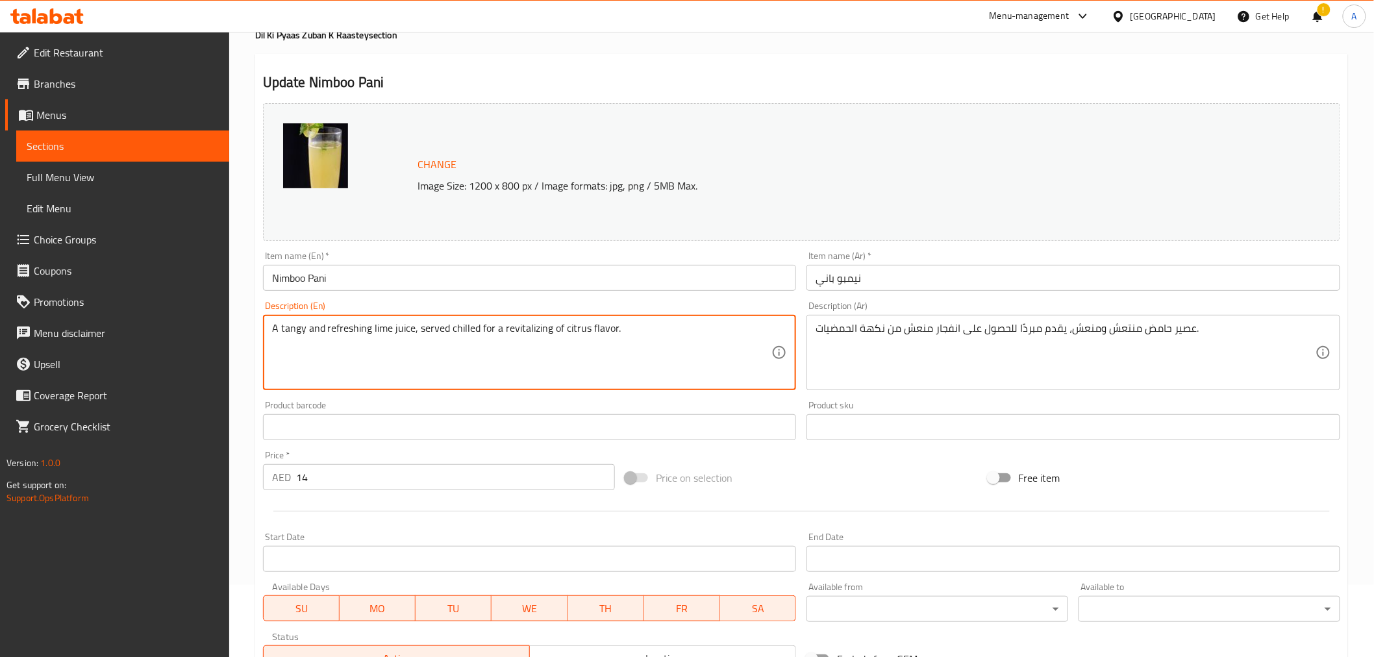
click at [517, 330] on textarea "A tangy and refreshing lime juice, served chilled for a revitalizing of citrus …" at bounding box center [522, 353] width 500 height 62
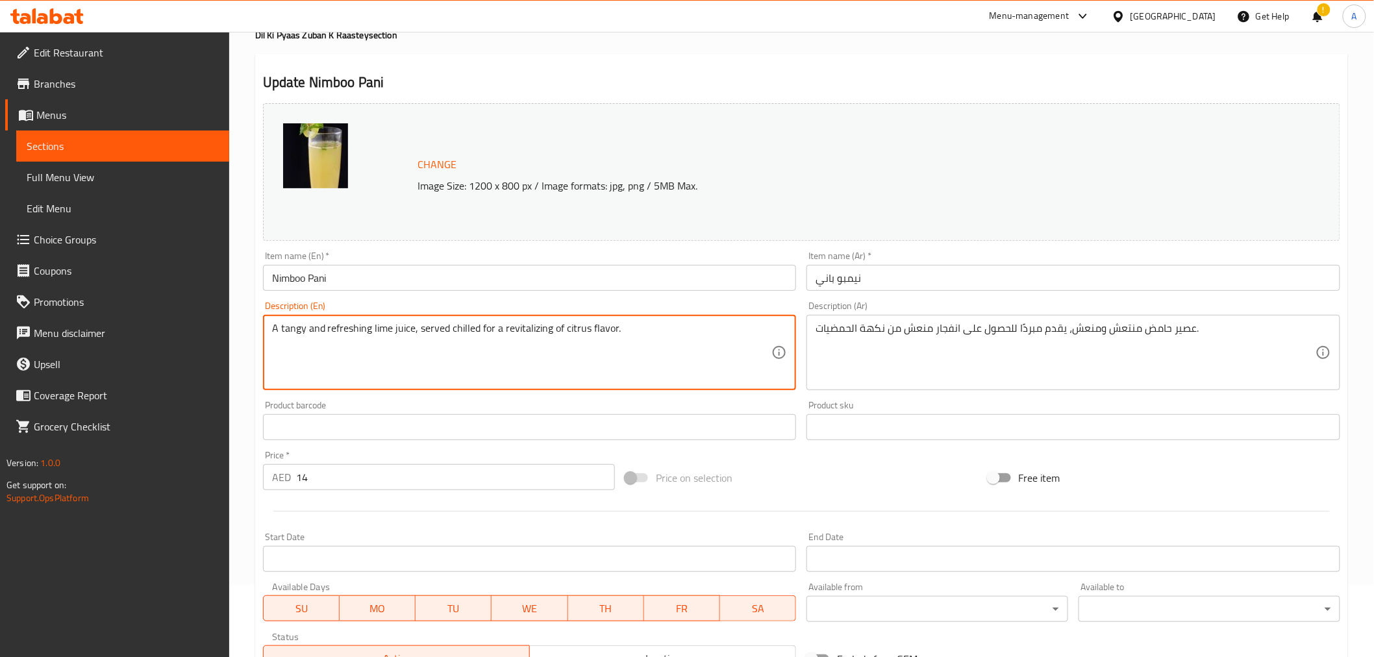
click at [517, 330] on textarea "A tangy and refreshing lime juice, served chilled for a revitalizing of citrus …" at bounding box center [522, 353] width 500 height 62
click at [519, 335] on textarea "A tangy and refreshing lime juice, served chilled for a revitalizing of citrus …" at bounding box center [522, 353] width 500 height 62
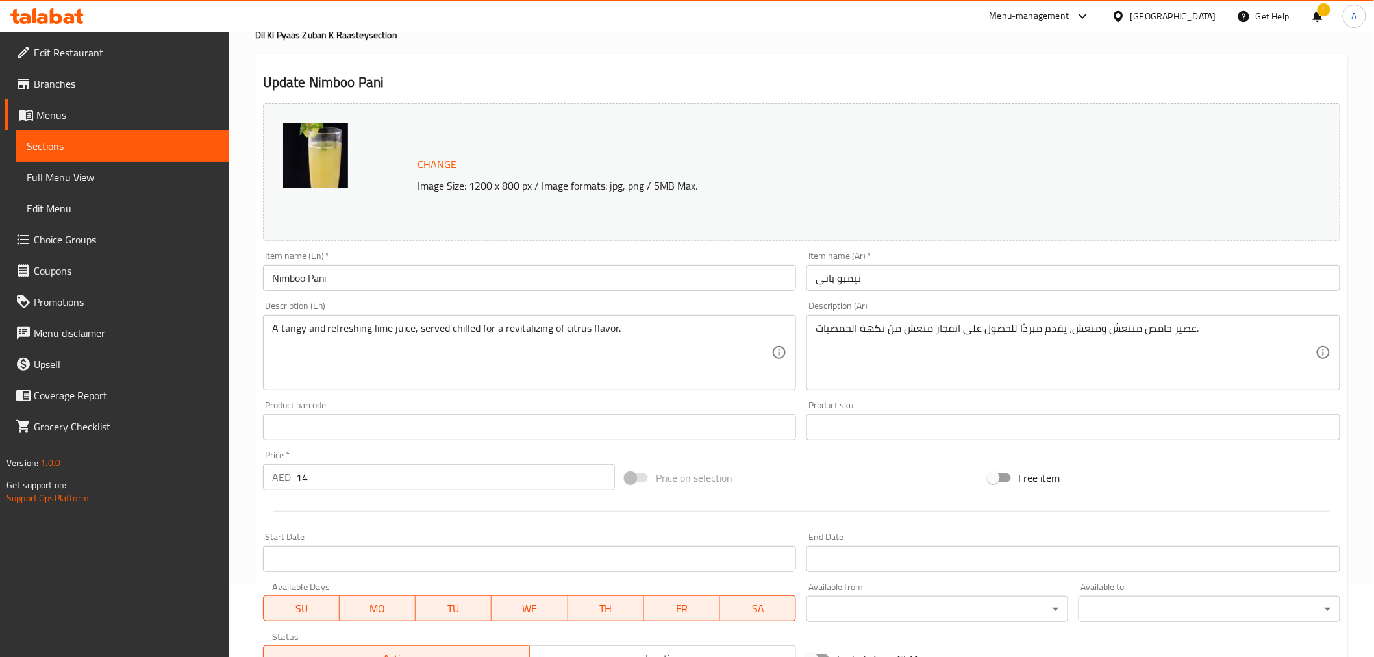
click at [803, 63] on div "Update Nimboo Pani Change Image Size: 1200 x 800 px / Image formats: jpg, png /…" at bounding box center [801, 441] width 1092 height 774
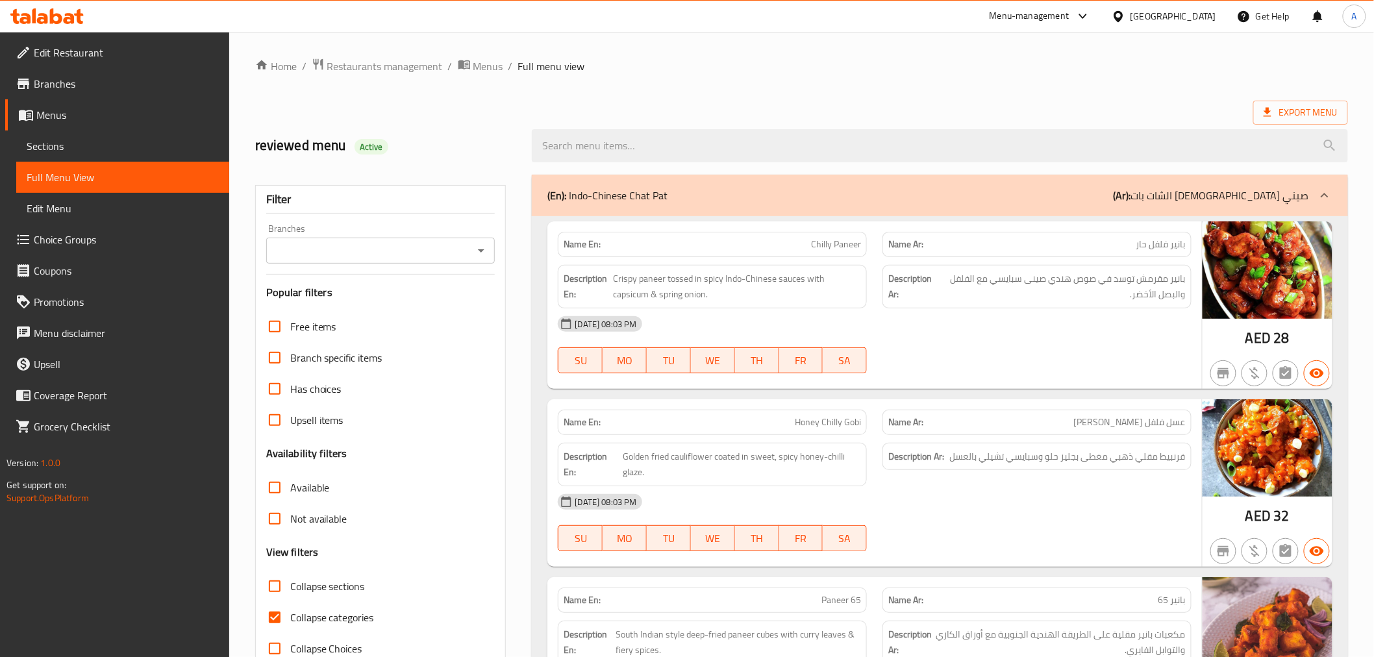
click at [280, 615] on input "Collapse categories" at bounding box center [274, 617] width 31 height 31
checkbox input "false"
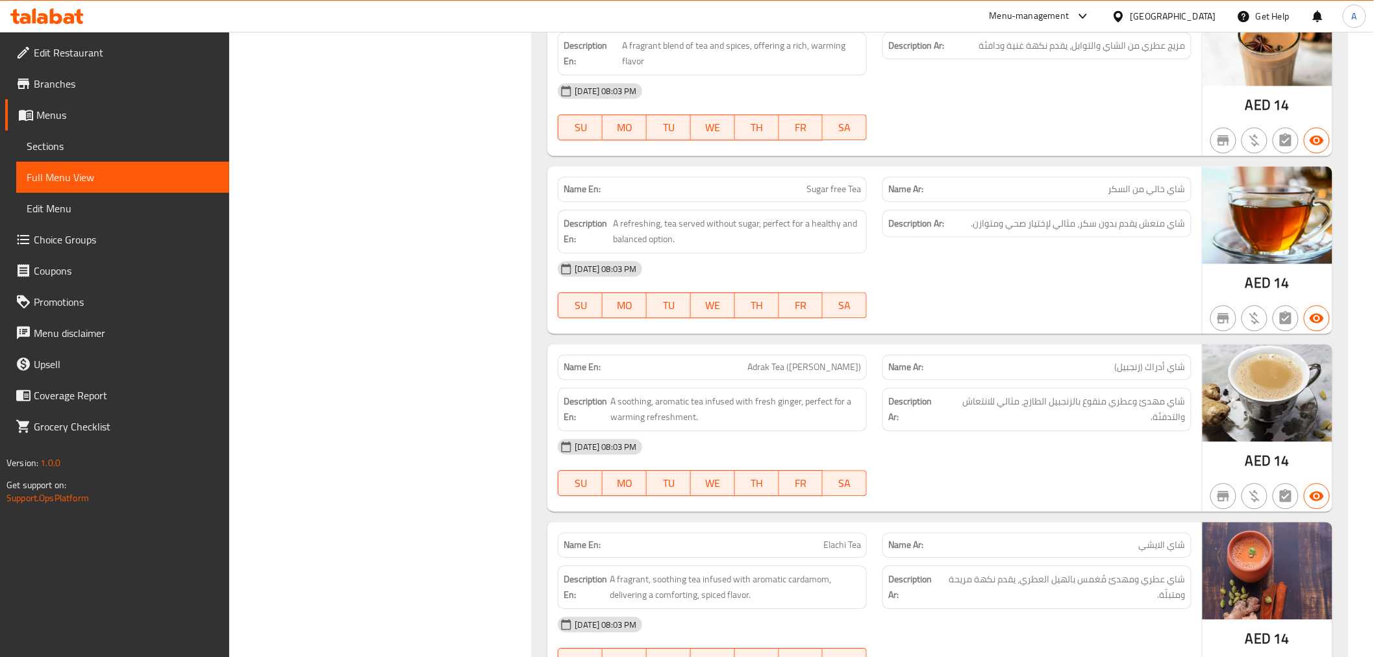
scroll to position [19798, 0]
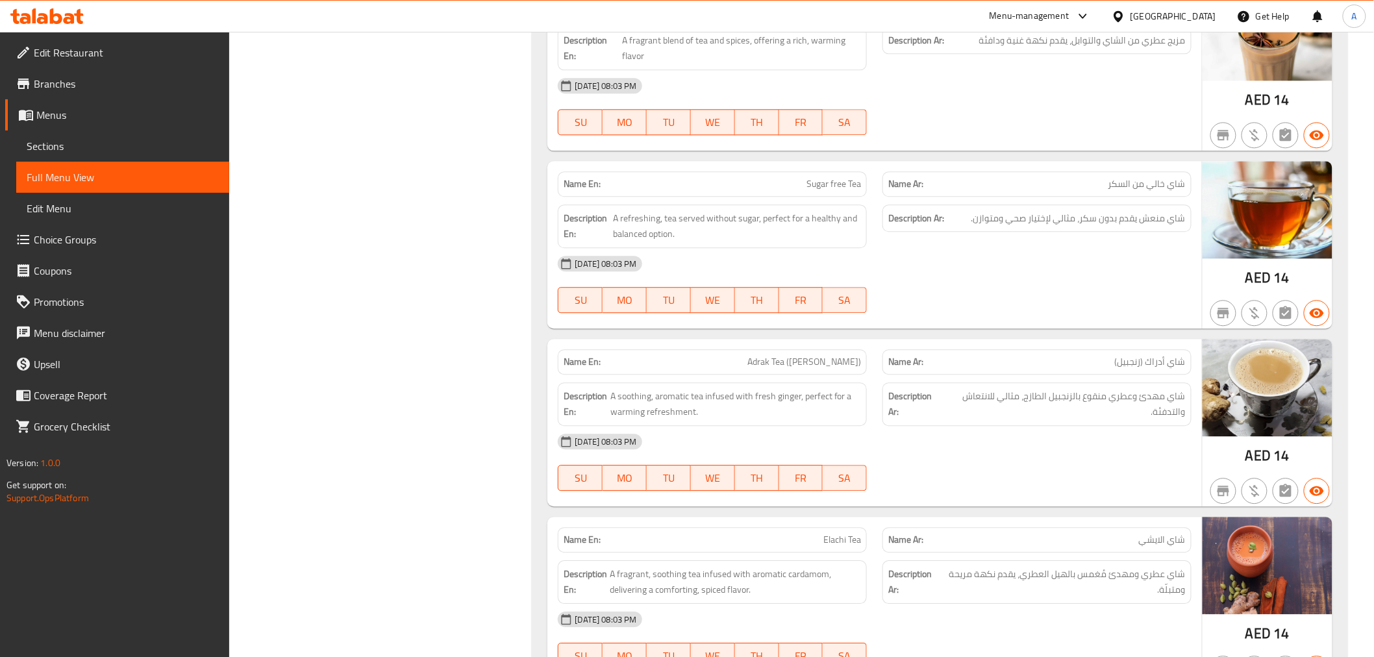
click at [643, 388] on span "A soothing, aromatic tea infused with fresh ginger, perfect for a warming refre…" at bounding box center [735, 404] width 251 height 32
click at [791, 388] on span "A soothing, aromatic tea infused with fresh ginger, perfect for a warming refre…" at bounding box center [735, 404] width 251 height 32
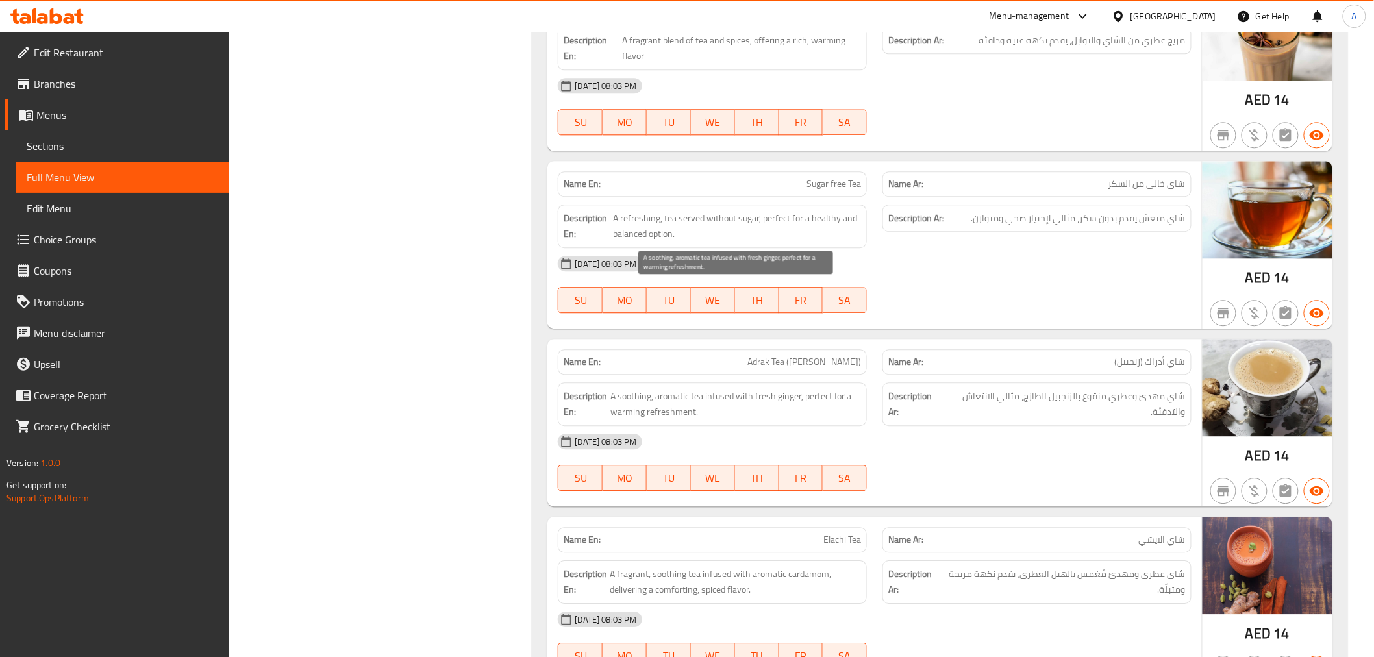
click at [789, 388] on span "A soothing, aromatic tea infused with fresh ginger, perfect for a warming refre…" at bounding box center [735, 404] width 251 height 32
click at [805, 388] on span "A soothing, aromatic tea infused with fresh ginger, perfect for a warming refre…" at bounding box center [735, 404] width 251 height 32
drag, startPoint x: 805, startPoint y: 294, endPoint x: 804, endPoint y: 307, distance: 13.0
click at [804, 388] on span "A soothing, aromatic tea infused with fresh ginger, perfect for a warming refre…" at bounding box center [735, 404] width 251 height 32
click at [818, 349] on div "Name En: Adrak Tea (Ginger)" at bounding box center [712, 361] width 309 height 25
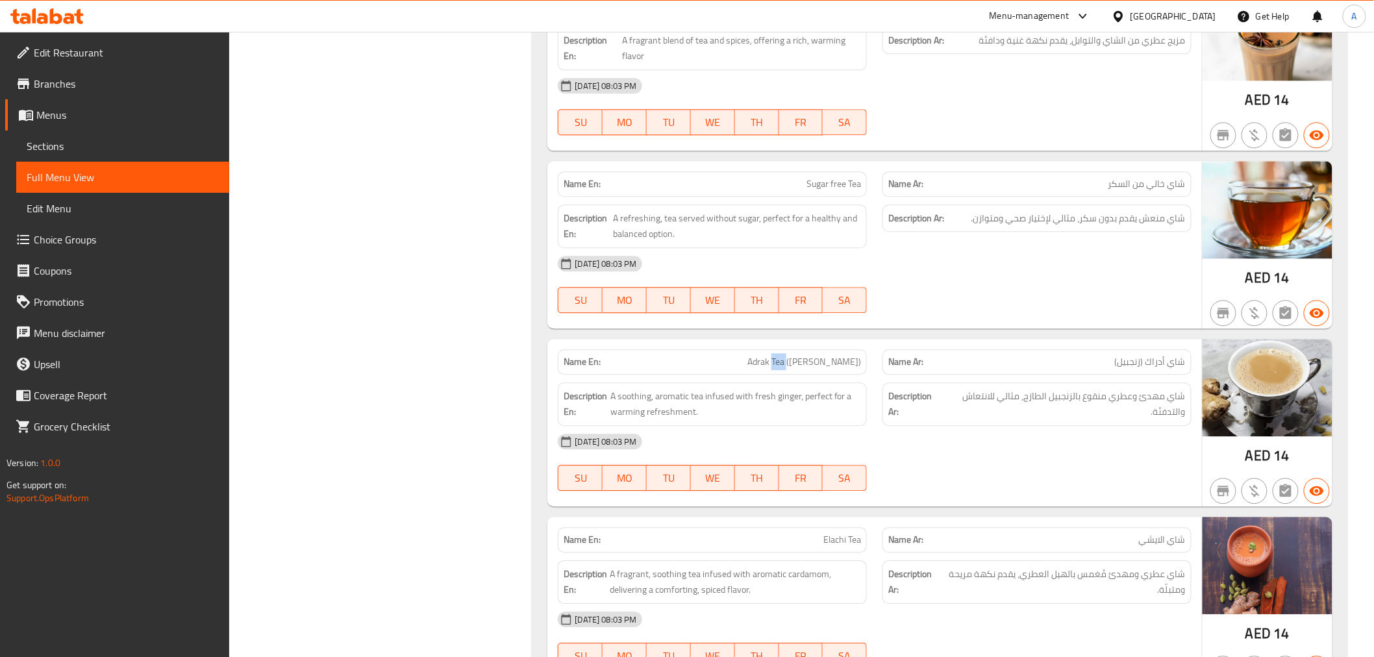
click at [818, 349] on div "Name En: Adrak Tea (Ginger)" at bounding box center [712, 361] width 309 height 25
copy span "Adrak Tea ([PERSON_NAME])"
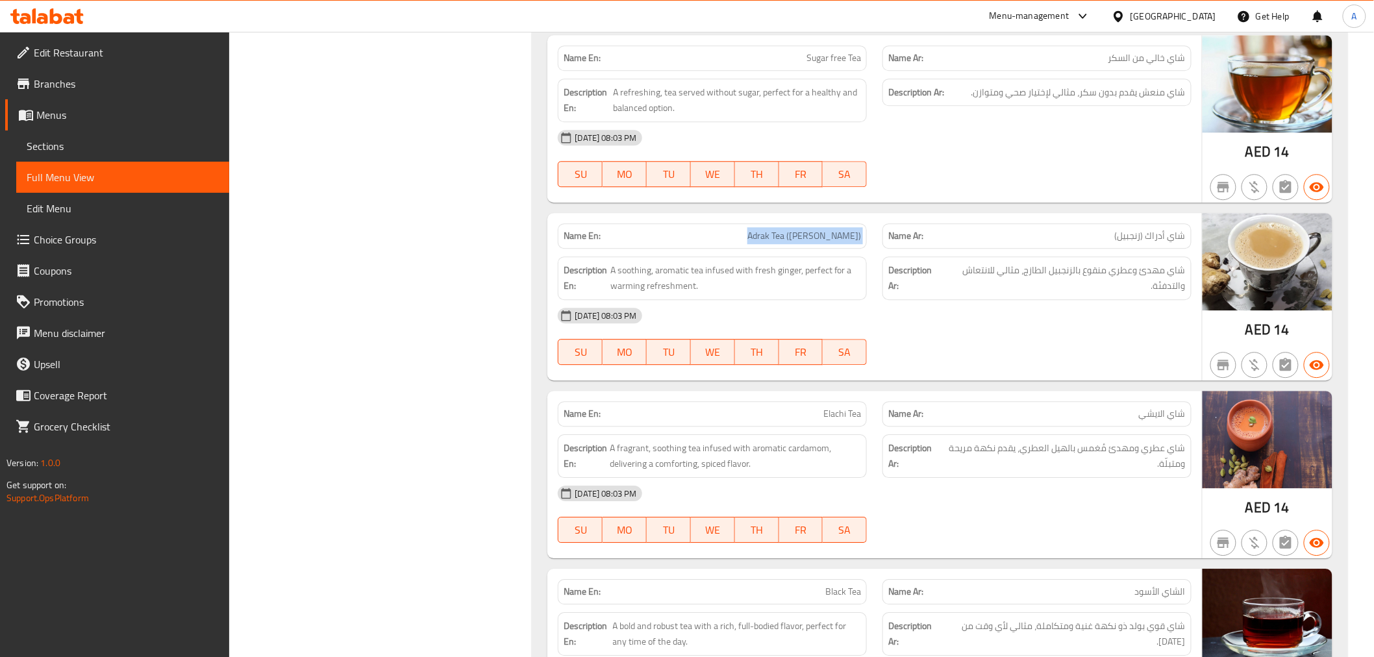
scroll to position [19942, 0]
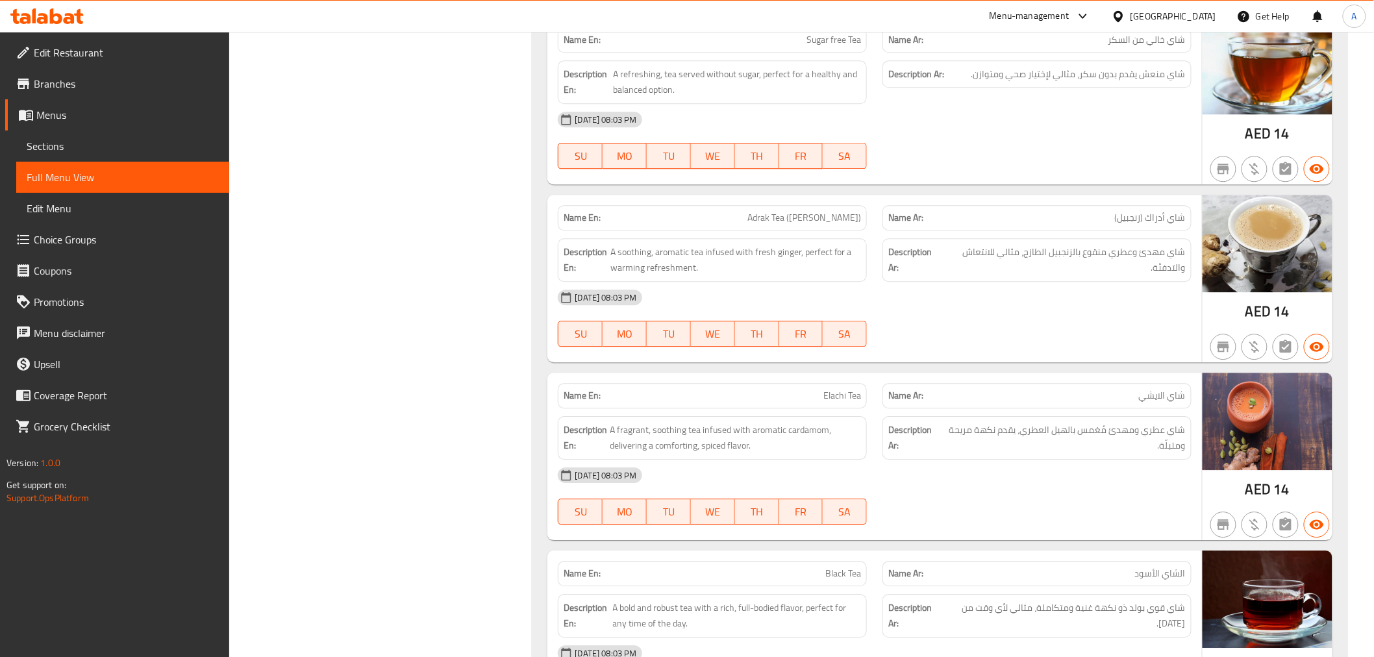
click at [851, 389] on span "Elachi Tea" at bounding box center [842, 396] width 38 height 14
copy span "Elachi Tea"
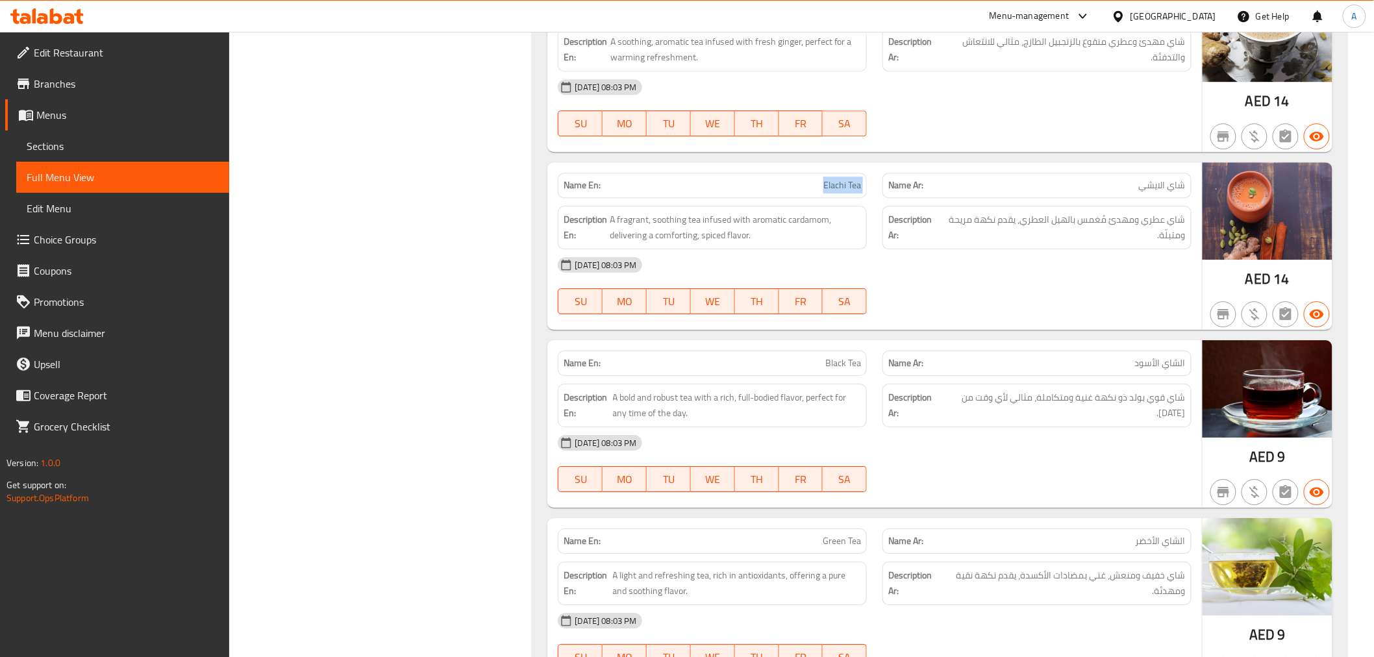
scroll to position [20158, 0]
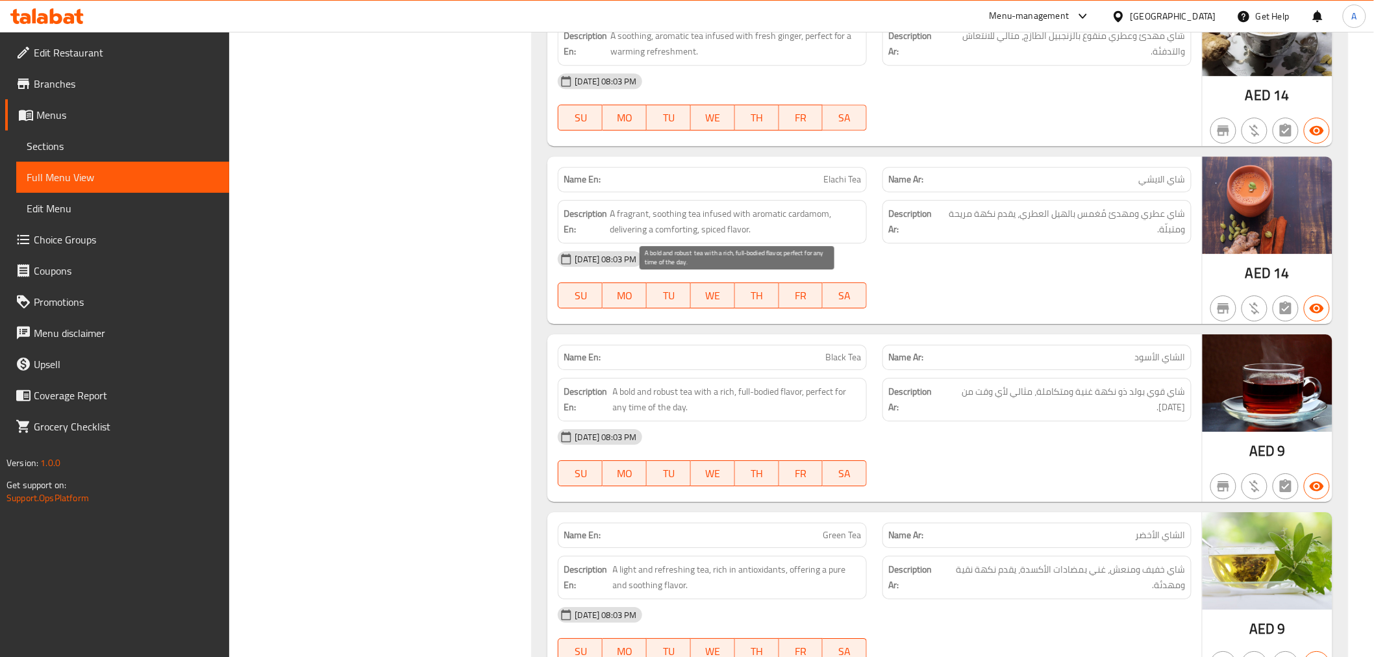
click at [787, 384] on span "A bold and robust tea with a rich, full-bodied flavor, perfect for any time of …" at bounding box center [737, 400] width 249 height 32
click at [671, 384] on span "A bold and robust tea with a rich, full-bodied flavor, perfect for any time of …" at bounding box center [737, 400] width 249 height 32
drag, startPoint x: 671, startPoint y: 287, endPoint x: 687, endPoint y: 287, distance: 15.6
click at [687, 384] on span "A bold and robust tea with a rich, full-bodied flavor, perfect for any time of …" at bounding box center [737, 400] width 249 height 32
click at [660, 384] on span "A bold and robust tea with a rich, full-bodied flavor, perfect for any time of …" at bounding box center [737, 400] width 249 height 32
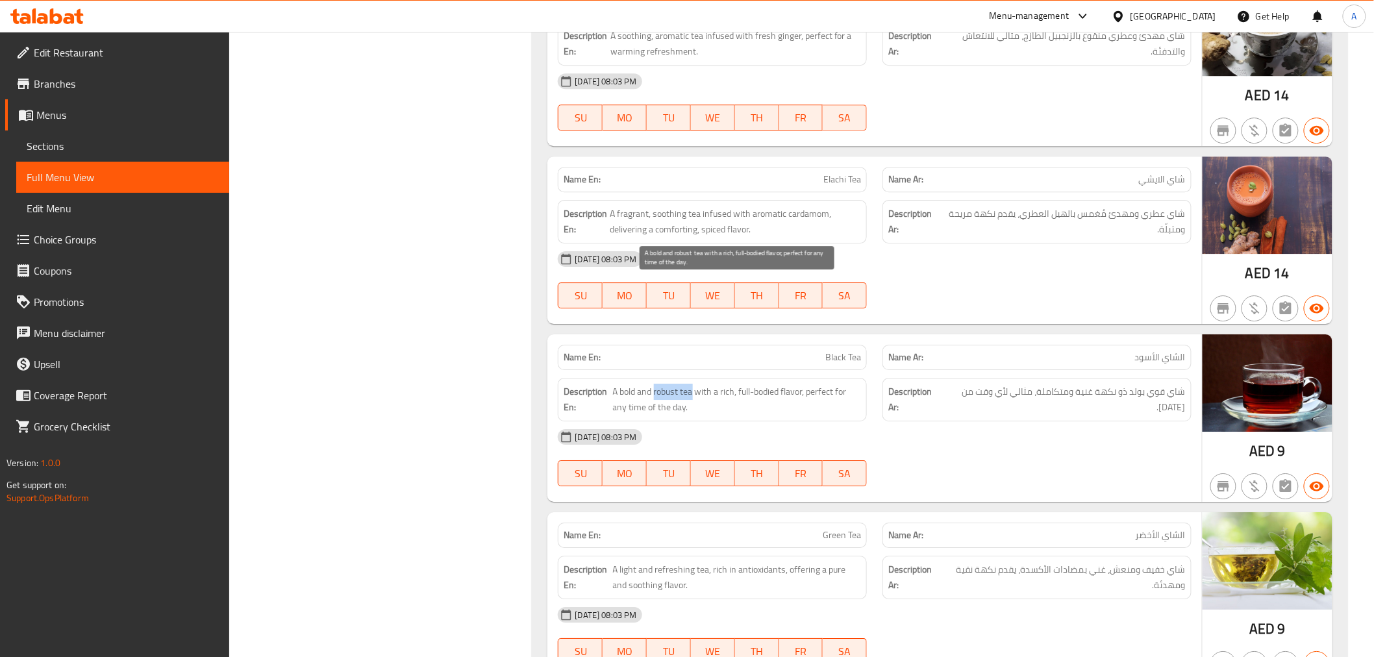
drag, startPoint x: 660, startPoint y: 292, endPoint x: 685, endPoint y: 287, distance: 25.8
click at [685, 384] on span "A bold and robust tea with a rich, full-bodied flavor, perfect for any time of …" at bounding box center [737, 400] width 249 height 32
click at [761, 384] on span "A bold and robust tea with a rich, full-bodied flavor, perfect for any time of …" at bounding box center [737, 400] width 249 height 32
click at [732, 384] on span "A bold and robust tea with a rich, full-bodied flavor, perfect for any time of …" at bounding box center [737, 400] width 249 height 32
drag, startPoint x: 732, startPoint y: 286, endPoint x: 783, endPoint y: 287, distance: 50.6
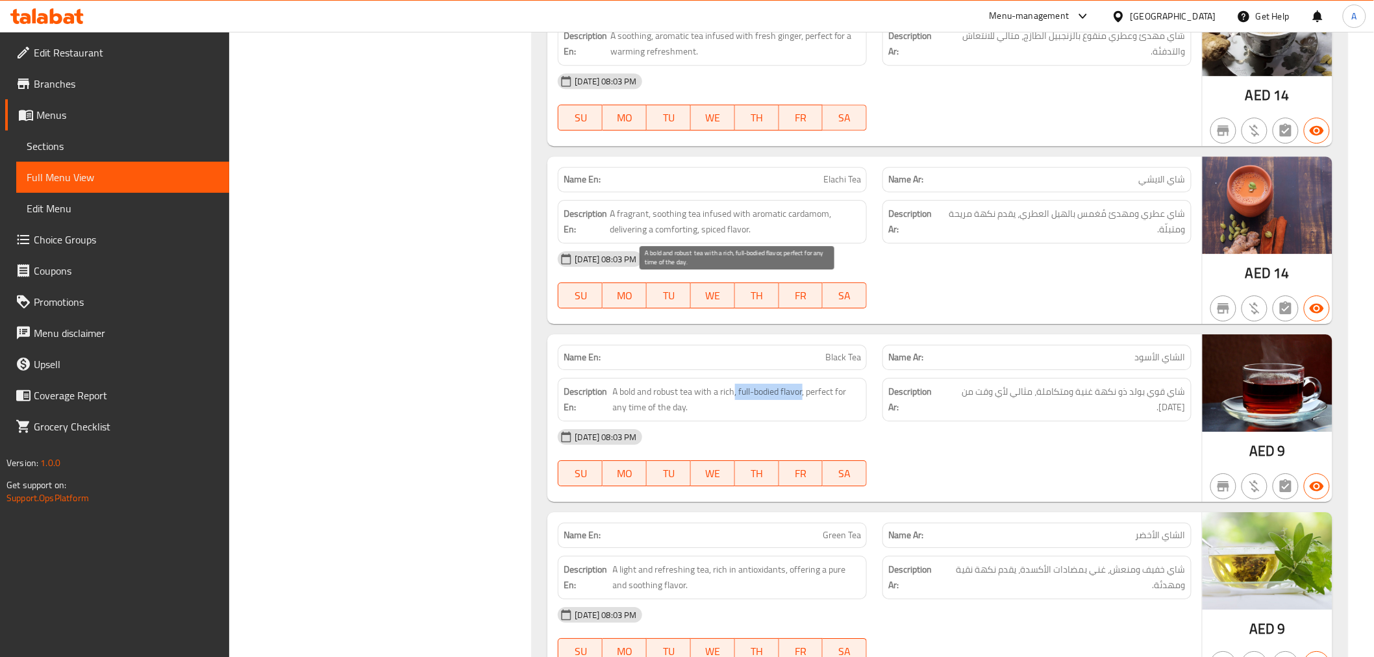
click at [783, 384] on span "A bold and robust tea with a rich, full-bodied flavor, perfect for any time of …" at bounding box center [737, 400] width 249 height 32
click at [727, 384] on span "A bold and robust tea with a rich, full-bodied flavor, perfect for any time of …" at bounding box center [737, 400] width 249 height 32
drag, startPoint x: 727, startPoint y: 287, endPoint x: 763, endPoint y: 287, distance: 35.7
click at [763, 384] on span "A bold and robust tea with a rich, full-bodied flavor, perfect for any time of …" at bounding box center [737, 400] width 249 height 32
click at [730, 384] on span "A bold and robust tea with a rich, full-bodied flavor, perfect for any time of …" at bounding box center [737, 400] width 249 height 32
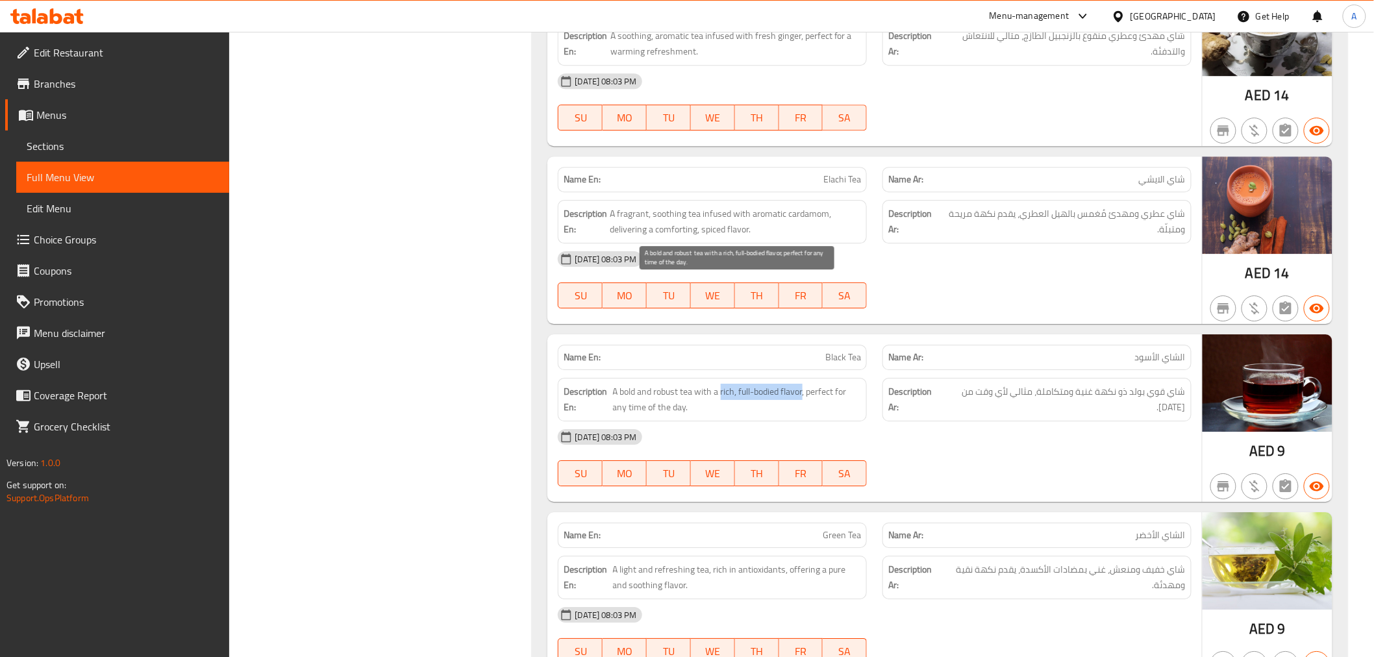
drag, startPoint x: 730, startPoint y: 287, endPoint x: 780, endPoint y: 286, distance: 50.6
click at [784, 384] on span "A bold and robust tea with a rich, full-bodied flavor, perfect for any time of …" at bounding box center [737, 400] width 249 height 32
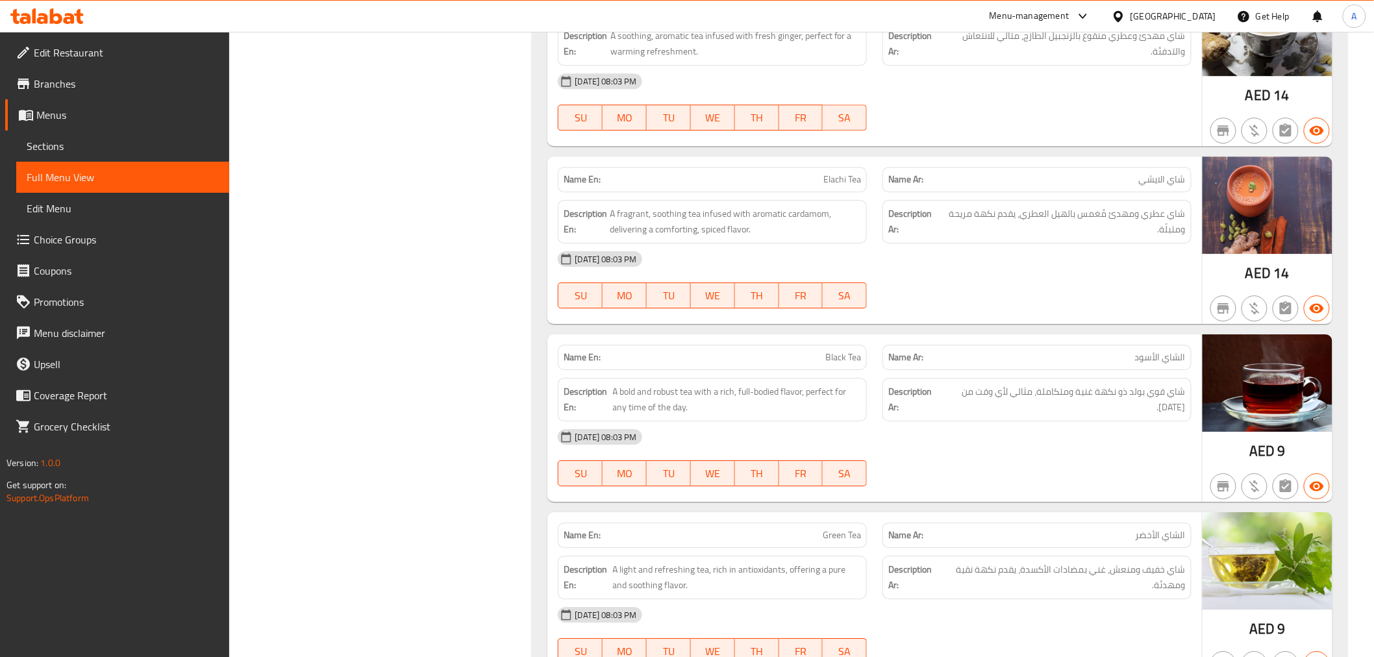
click at [1027, 421] on div "[DATE] 08:03 PM" at bounding box center [874, 436] width 648 height 31
click at [841, 345] on div "Name En: Black Tea" at bounding box center [712, 357] width 309 height 25
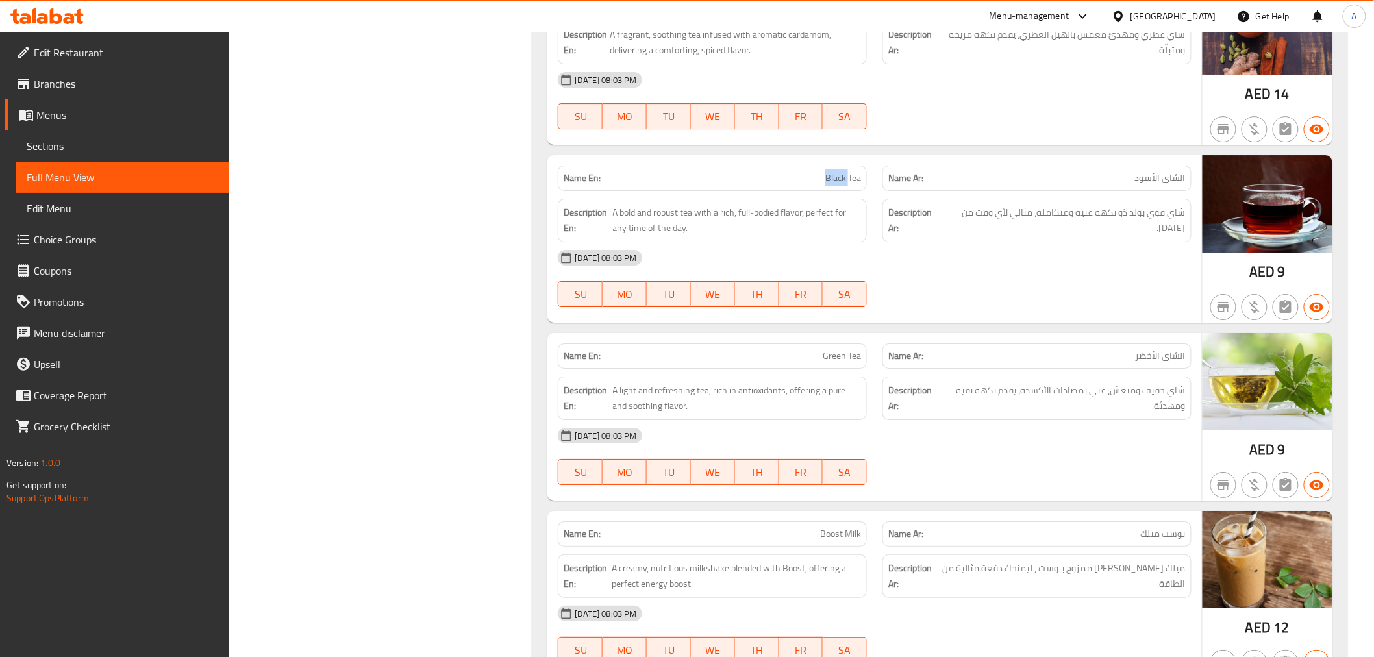
scroll to position [20374, 0]
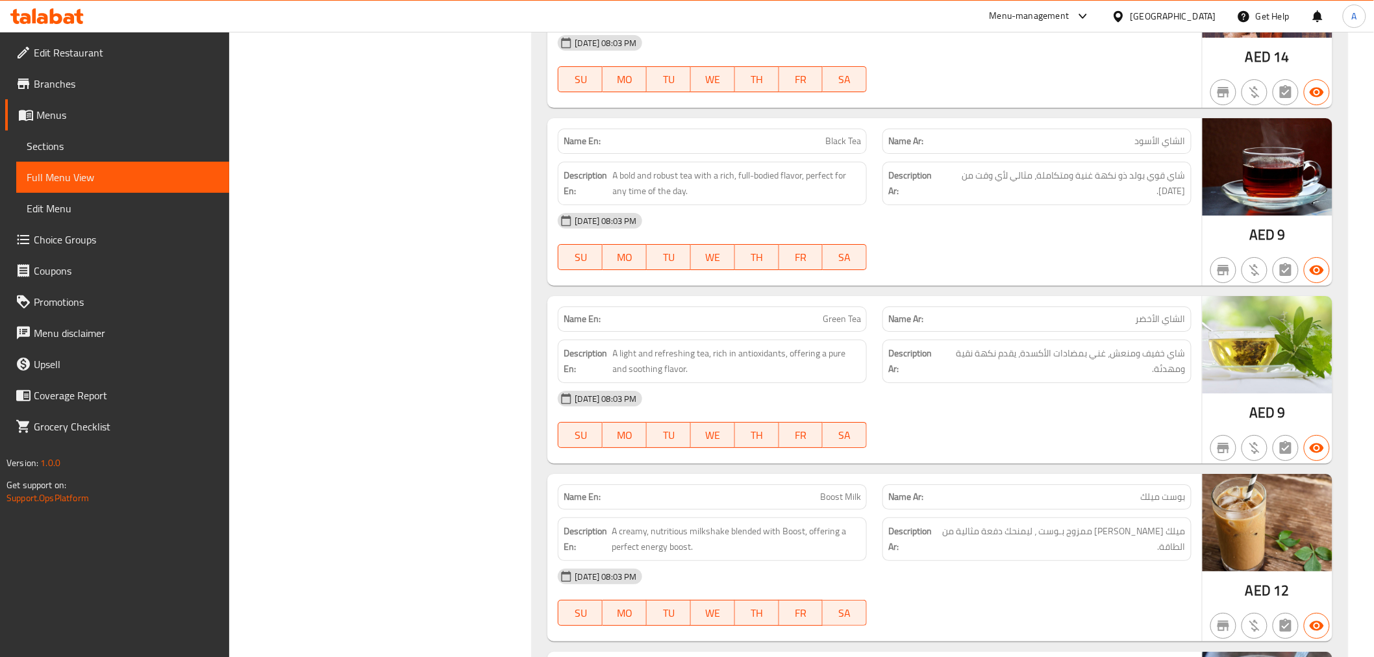
click at [948, 345] on span "شاي خفيف ومنعش، غني بمضادات الأكسدة، يقدم نكهة نقية ومهدئة." at bounding box center [1063, 361] width 243 height 32
click at [976, 383] on div "08-09-2025 08:03 PM SU MO TU WE TH FR SA" at bounding box center [874, 419] width 648 height 73
click at [1004, 345] on span "شاي خفيف ومنعش، غني بمضادات الأكسدة، يقدم نكهة نقية ومهدئة." at bounding box center [1063, 361] width 243 height 32
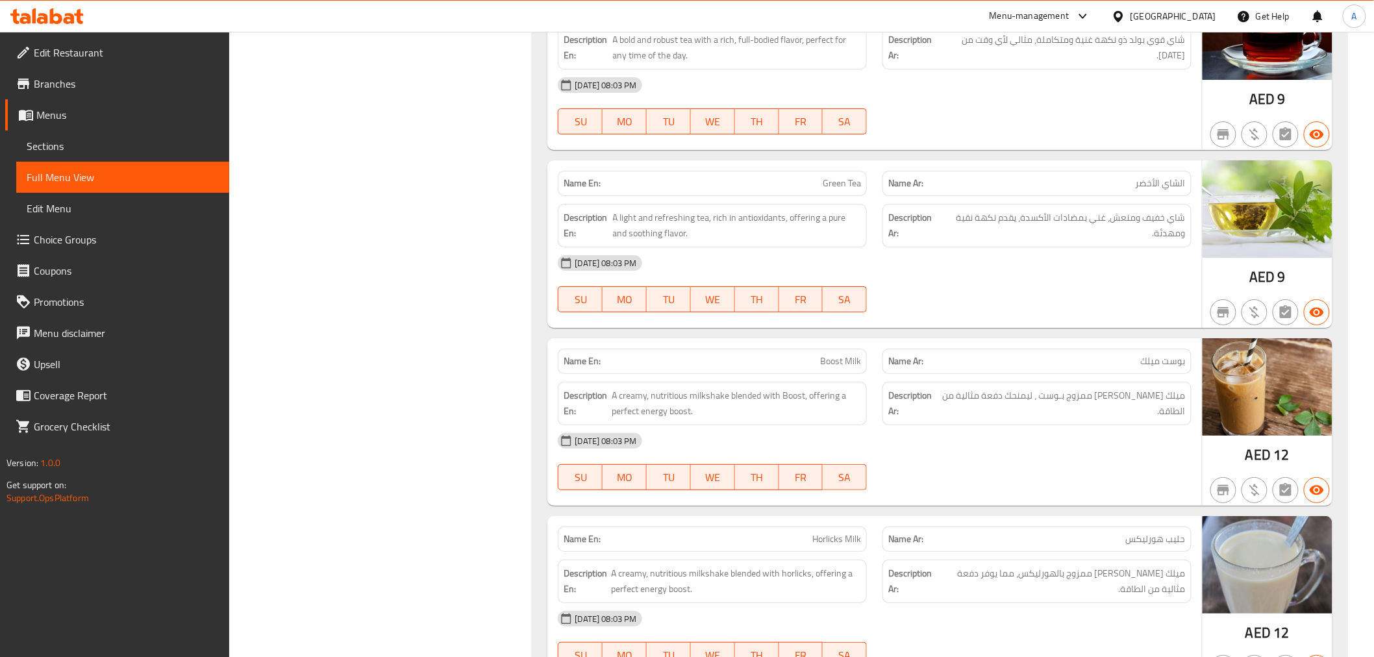
scroll to position [20519, 0]
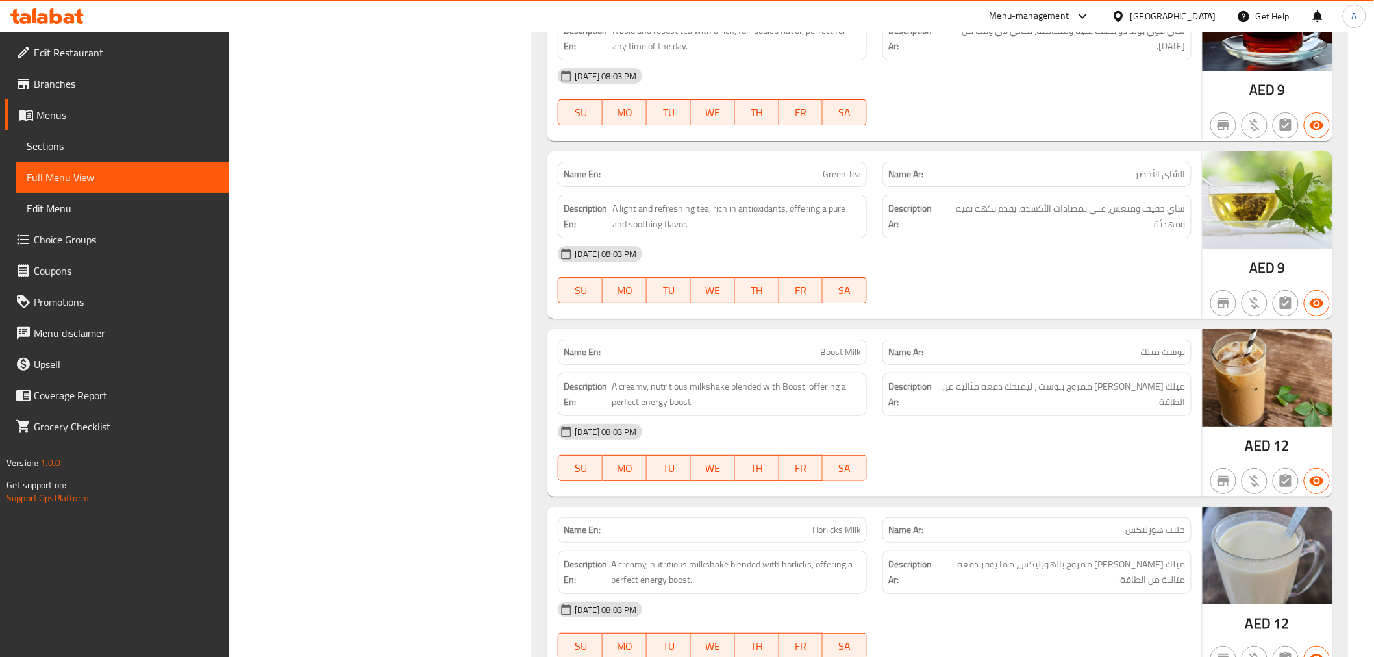
click at [978, 416] on div "[DATE] 08:03 PM" at bounding box center [874, 431] width 648 height 31
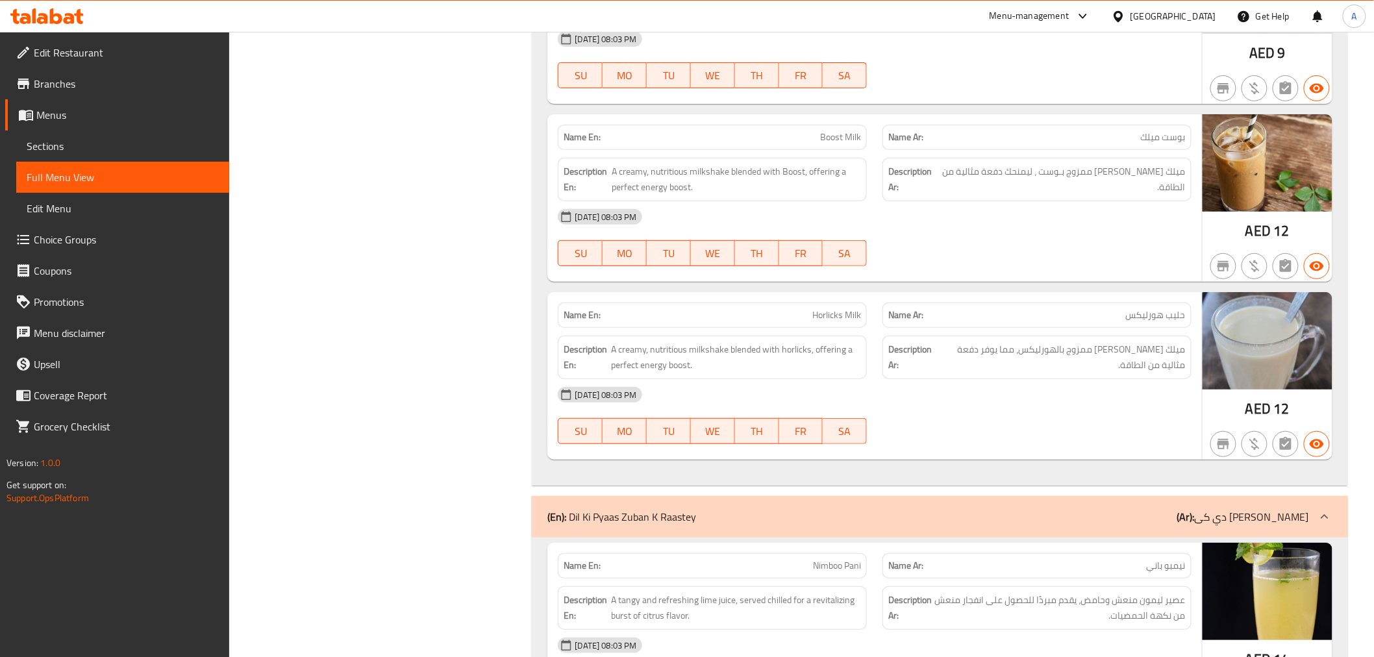
scroll to position [20735, 0]
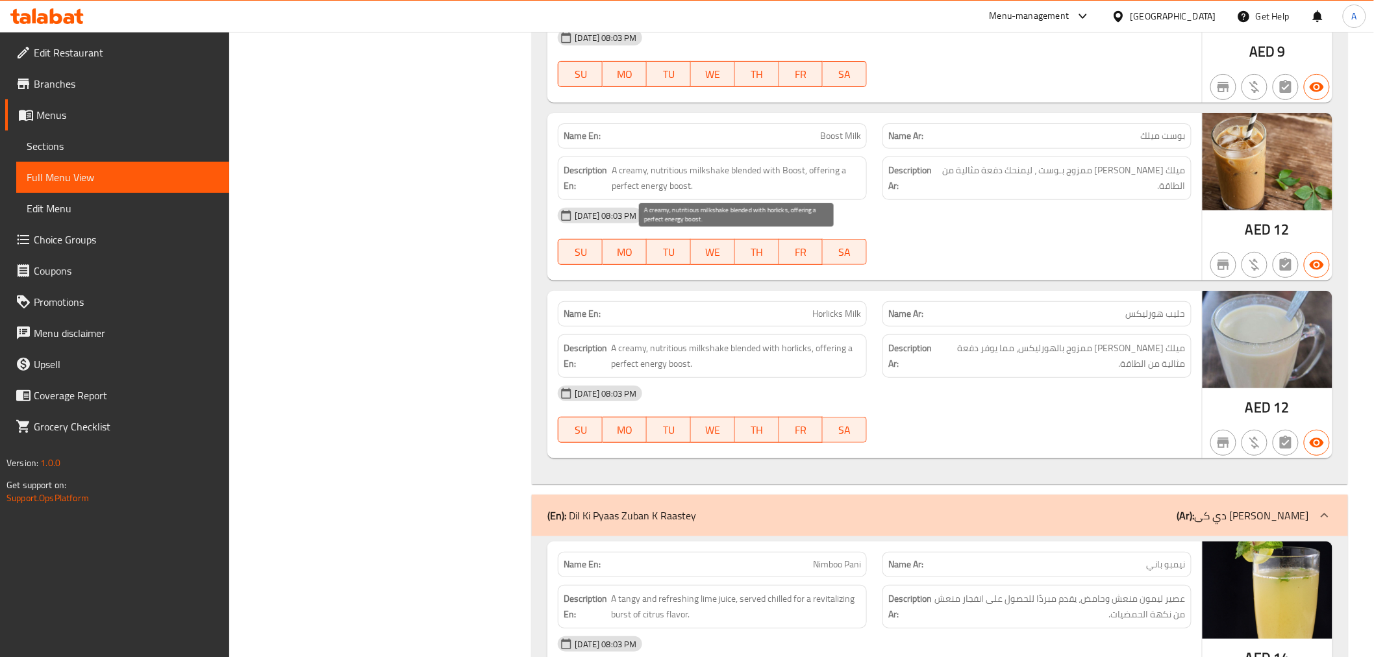
click at [728, 340] on span "A creamy, nutritious milkshake blended with horlicks, offering a perfect energy…" at bounding box center [736, 356] width 250 height 32
copy span "A creamy, nutritious milkshake blended with horlicks, offering a perfect energy…"
click at [972, 378] on div "[DATE] 08:03 PM" at bounding box center [874, 393] width 648 height 31
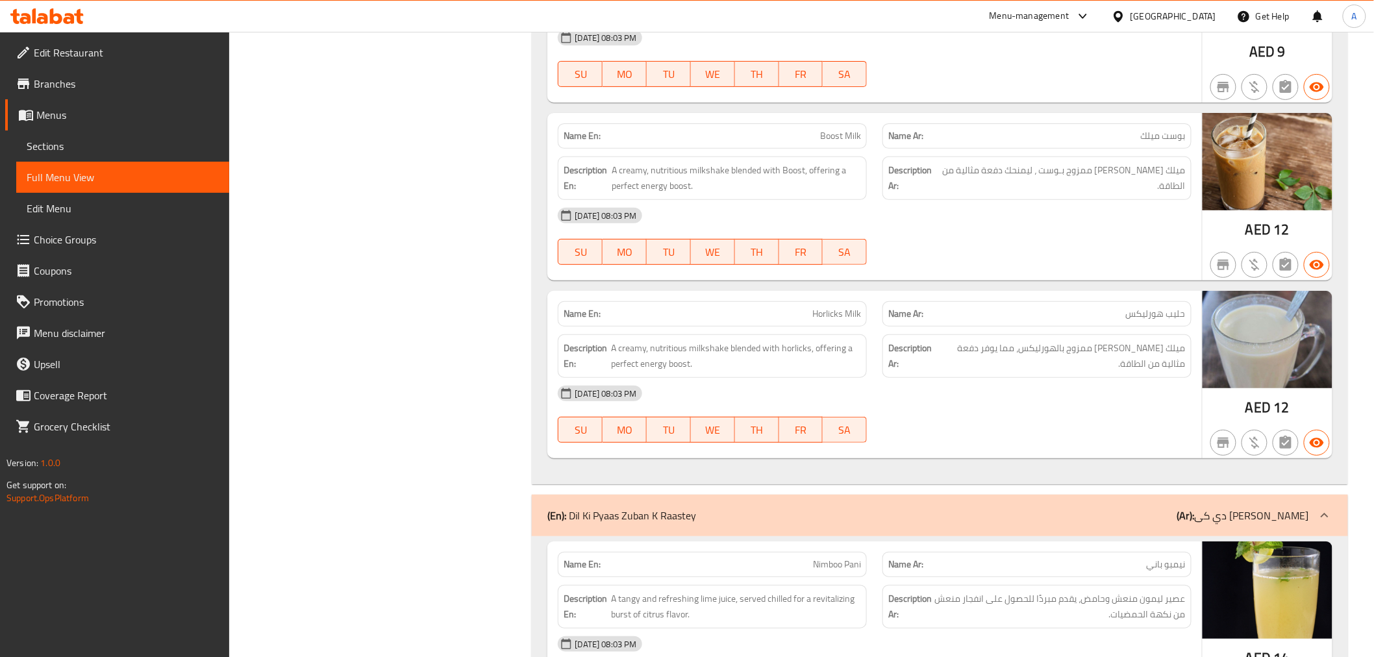
click at [924, 378] on div "[DATE] 08:03 PM" at bounding box center [874, 393] width 648 height 31
click at [832, 558] on span "Nimboo Pani" at bounding box center [837, 565] width 48 height 14
copy span "Nimboo Pani"
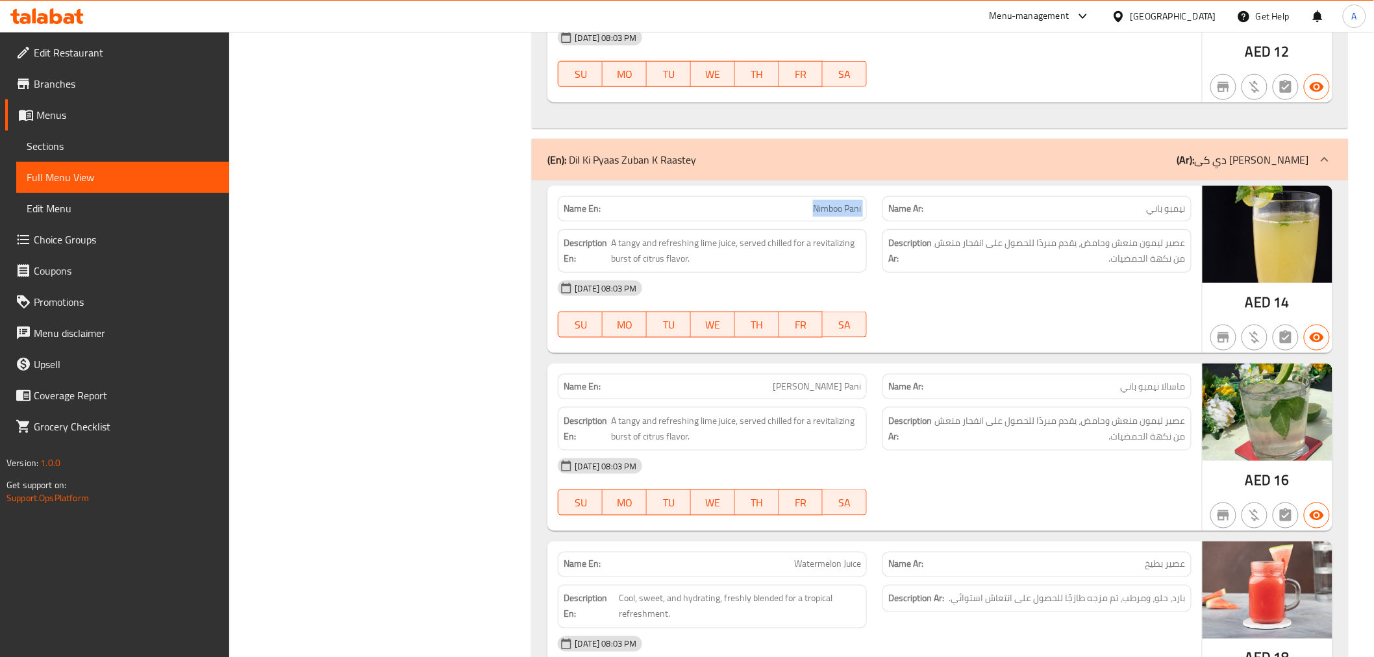
scroll to position [21096, 0]
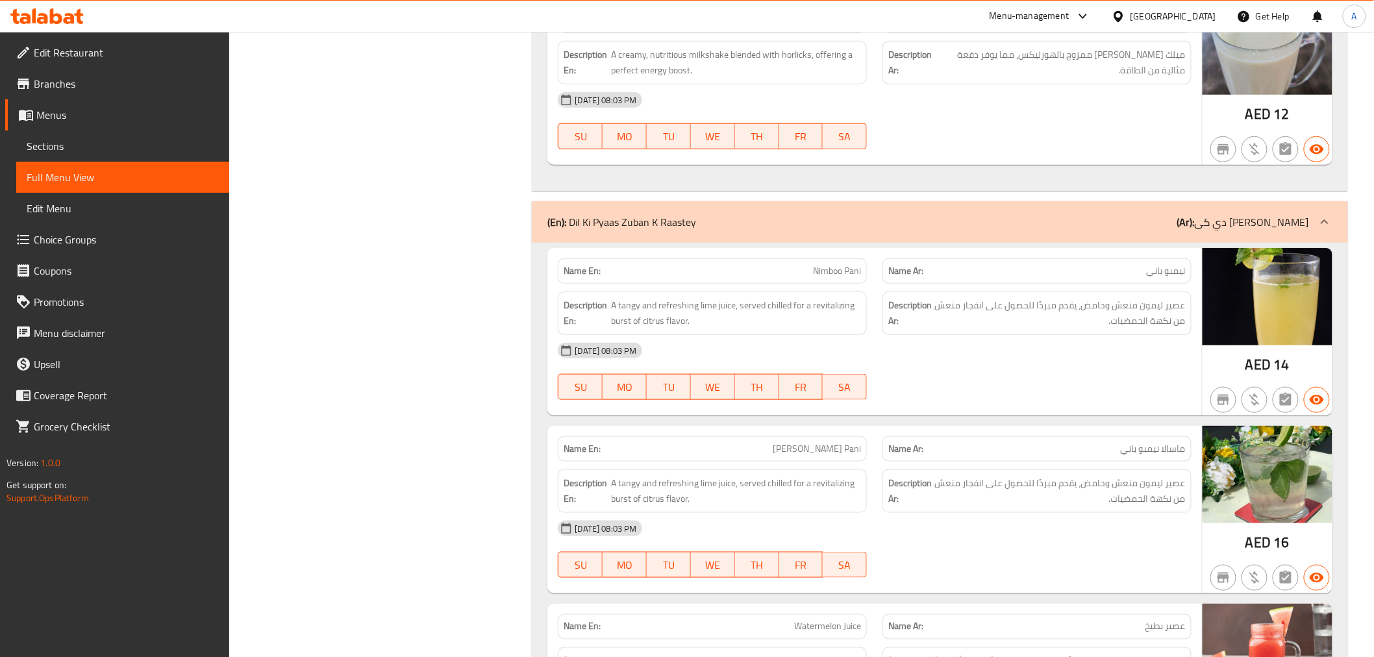
scroll to position [21024, 0]
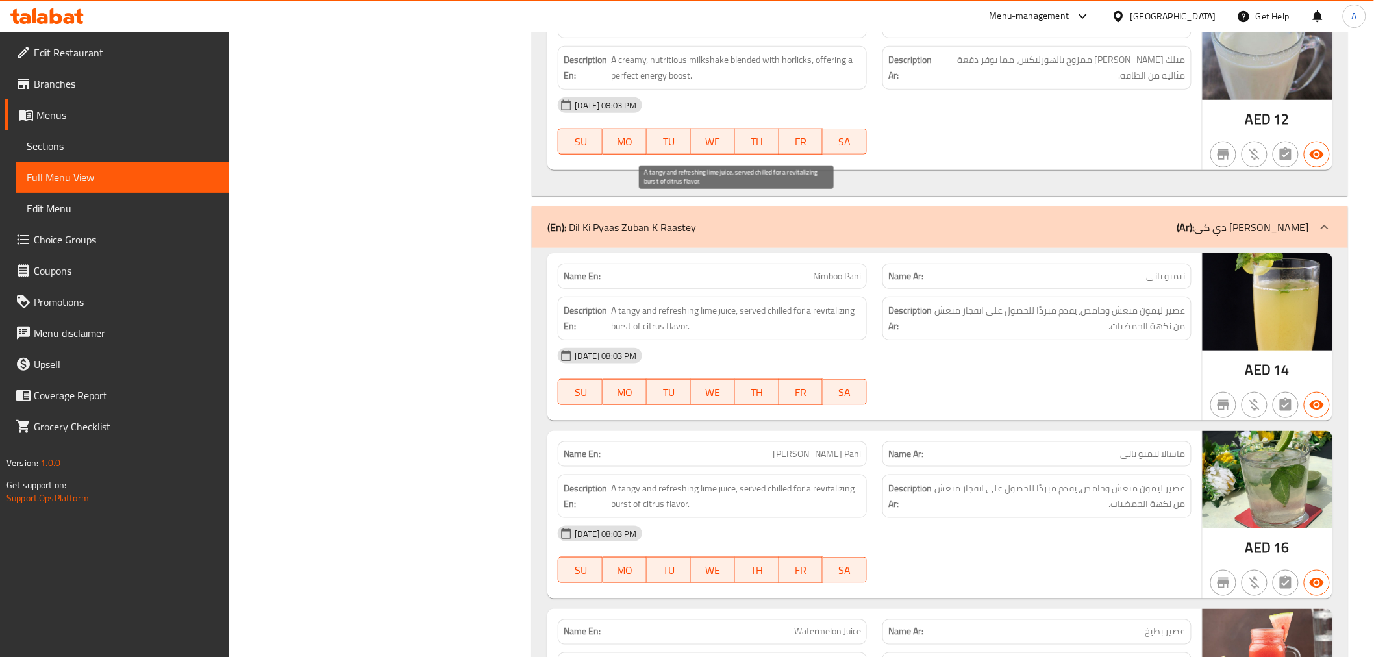
click at [673, 302] on span "A tangy and refreshing lime juice, served chilled for a revitalizing burst of c…" at bounding box center [736, 318] width 250 height 32
copy span "A tangy and refreshing lime juice, served chilled for a revitalizing burst of c…"
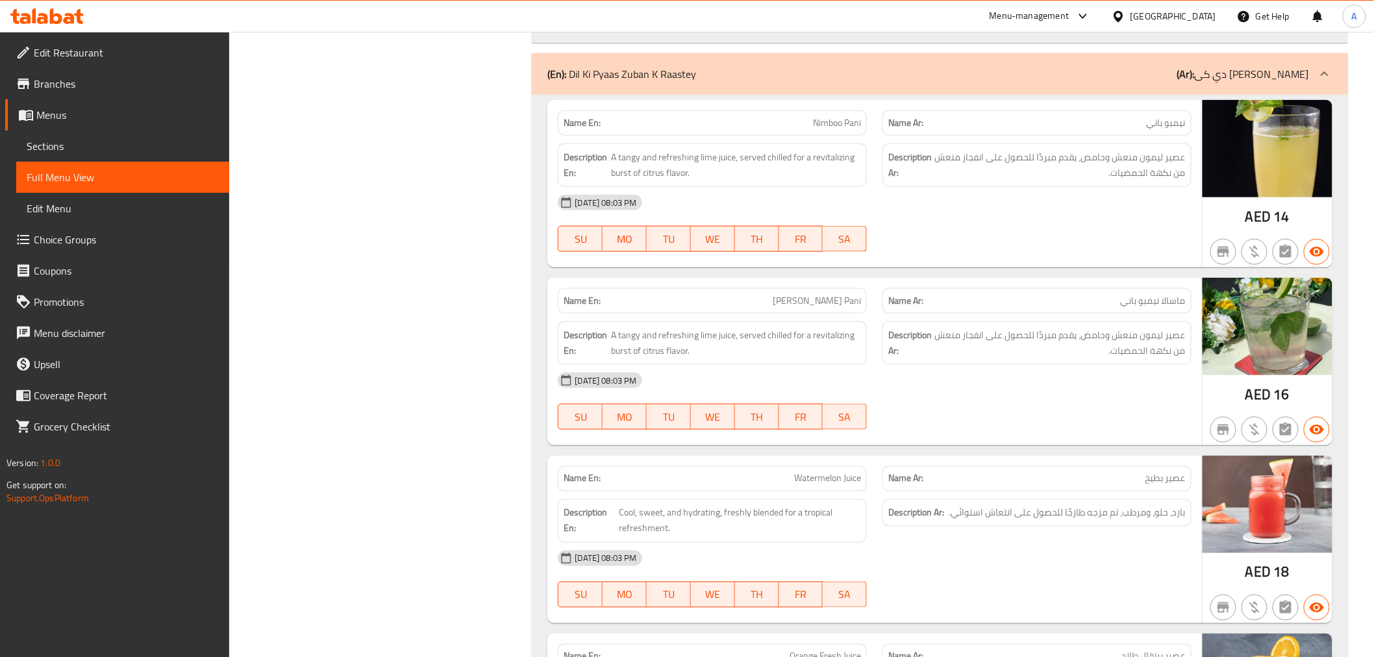
scroll to position [21168, 0]
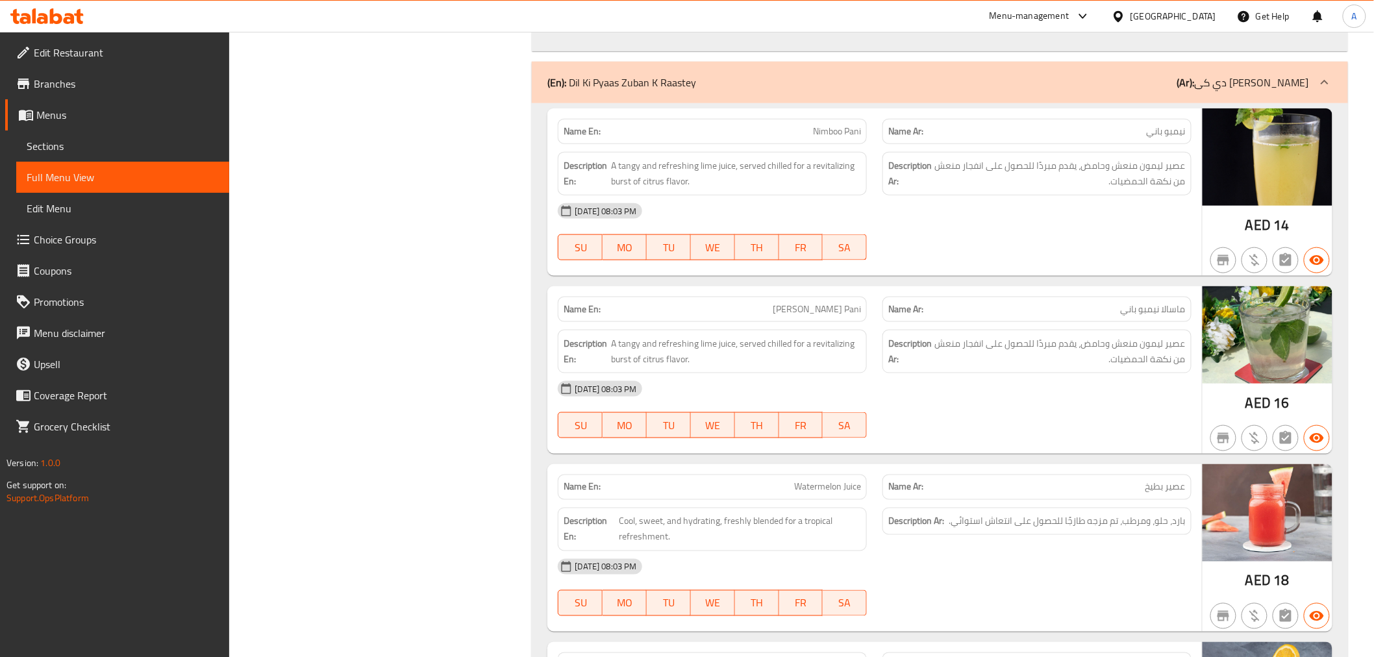
click at [792, 297] on div "Name En: Masala Nimboo Pani" at bounding box center [712, 309] width 309 height 25
copy span "[PERSON_NAME] Pani"
drag, startPoint x: 288, startPoint y: 256, endPoint x: 293, endPoint y: 248, distance: 9.9
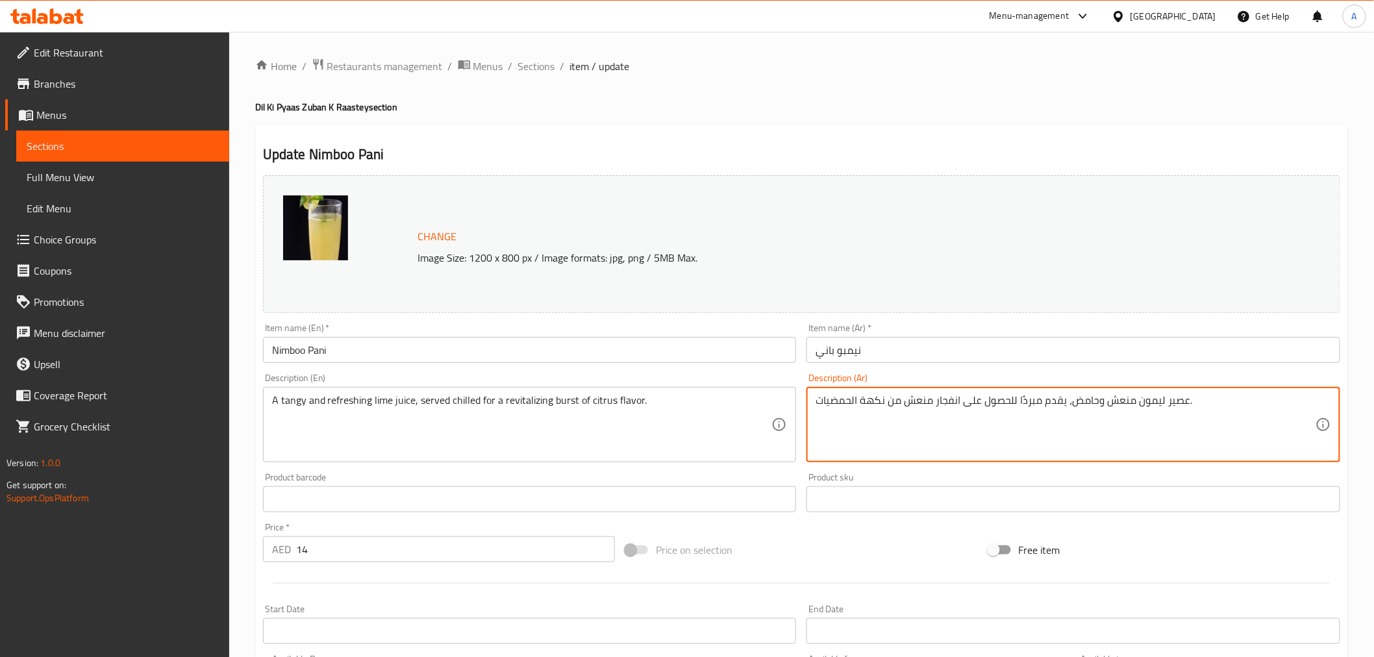
click at [1122, 406] on textarea "عصير ليمون منعش وحامض، يقدم مبردًا للحصول على انفجار منعش من نكهة الحمضيات." at bounding box center [1065, 425] width 500 height 62
drag, startPoint x: 1096, startPoint y: 402, endPoint x: 1069, endPoint y: 401, distance: 26.6
click at [1069, 401] on textarea "عصير ليمون منتعش وحامض، يقدم مبردًا للحصول على انفجار منعش من نكهة الحمضيات." at bounding box center [1065, 425] width 500 height 62
type textarea "عصير ليمون منتعش ومنعش، يقدم مبردًا للحصول على انفجار منعش من نكهة الحمضيات."
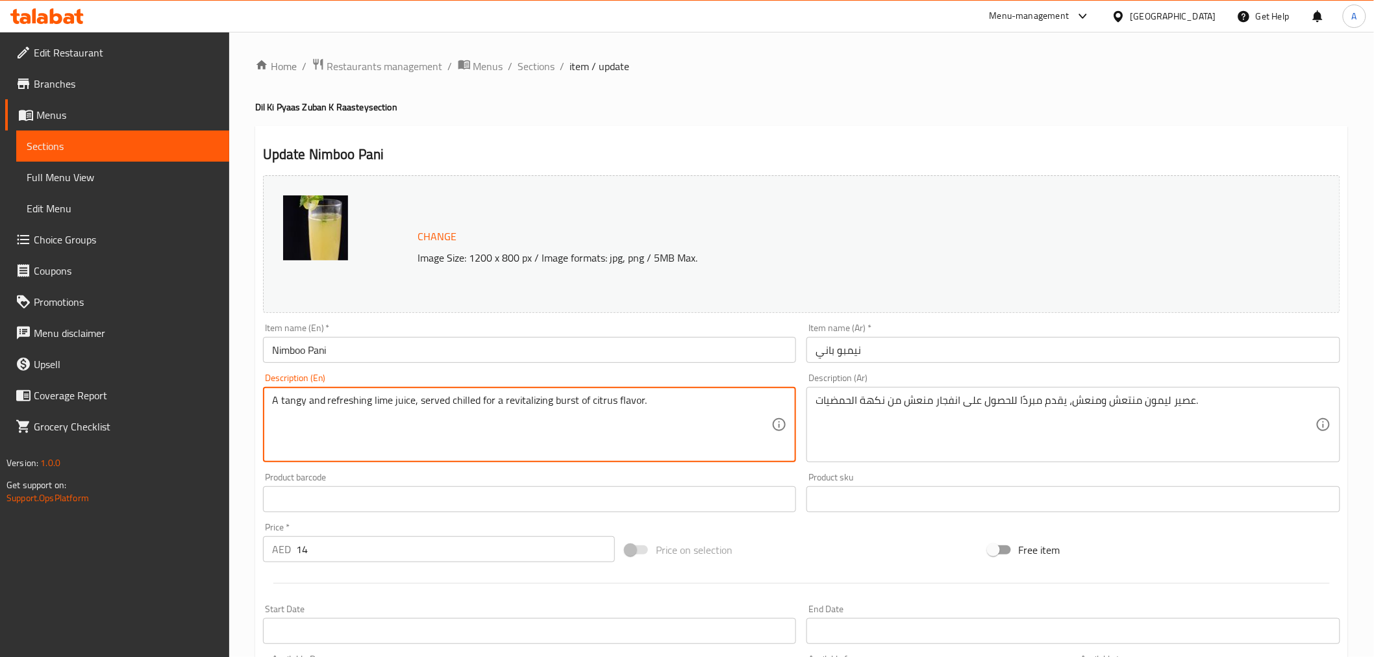
drag, startPoint x: 505, startPoint y: 401, endPoint x: 661, endPoint y: 401, distance: 155.8
click at [661, 401] on textarea "A tangy and refreshing lime juice, served chilled for a revitalizing burst of c…" at bounding box center [522, 425] width 500 height 62
click at [567, 400] on textarea "A tangy and refreshing lime juice, served chilled for a revitalizing burst of c…" at bounding box center [522, 425] width 500 height 62
click at [438, 399] on textarea "A tangy and refreshing lime juice, served chilled for a revitalizing of citrus …" at bounding box center [522, 425] width 500 height 62
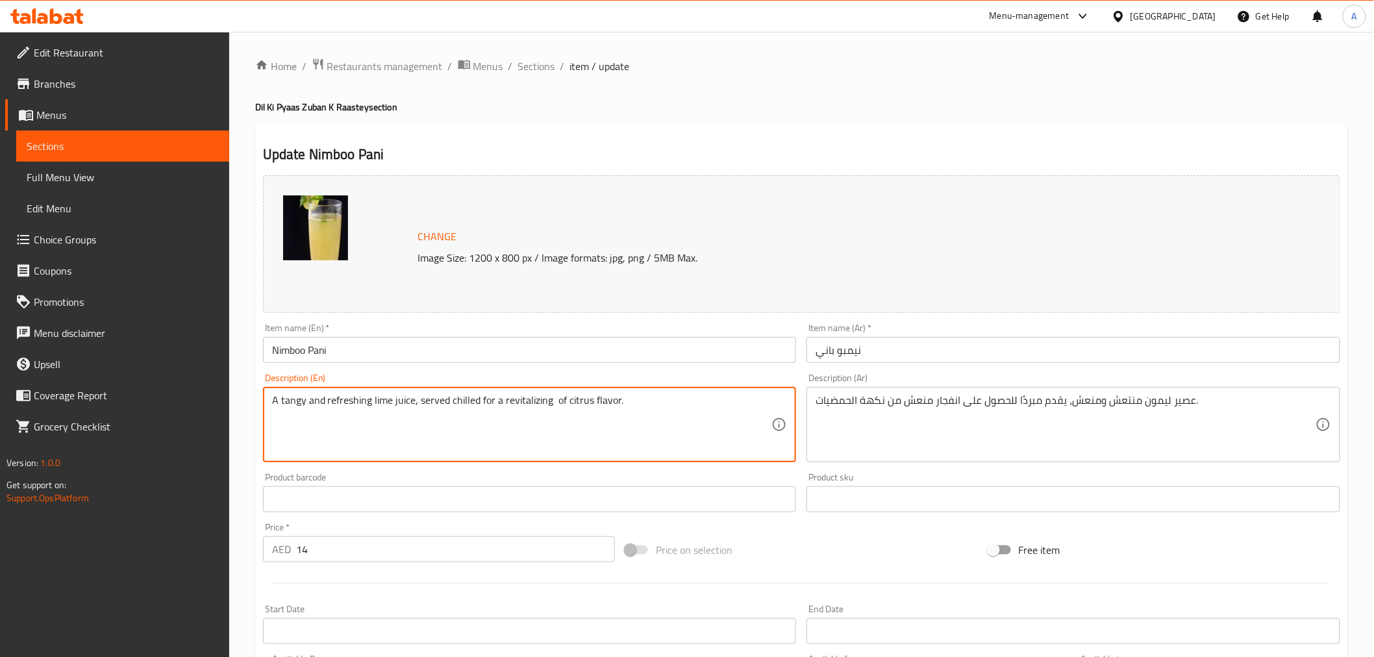
drag, startPoint x: 438, startPoint y: 399, endPoint x: 714, endPoint y: 399, distance: 275.9
click at [714, 399] on textarea "A tangy and refreshing lime juice, served chilled for a revitalizing of citrus …" at bounding box center [522, 425] width 500 height 62
type textarea "A tangy and refreshing lime juice, served chilled for a revitalizing of citrus …"
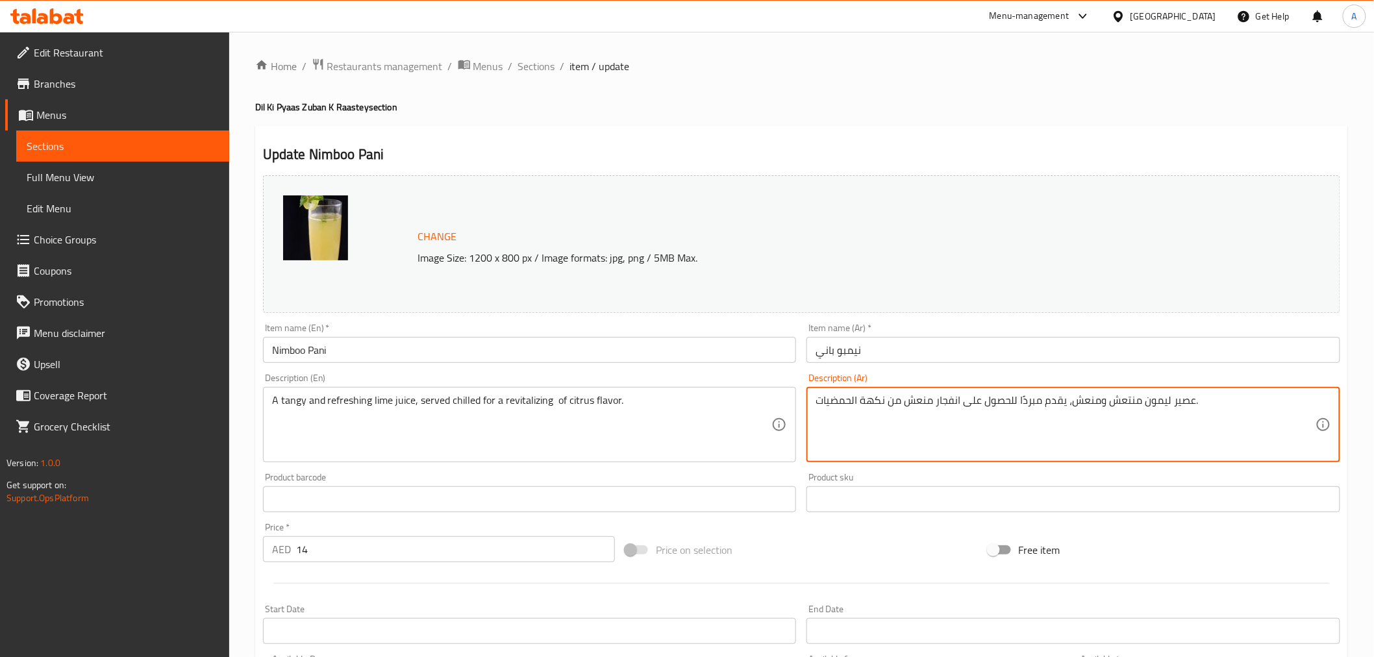
drag, startPoint x: 1000, startPoint y: 405, endPoint x: 730, endPoint y: 401, distance: 269.4
click at [730, 401] on div "Change Image Size: 1200 x 800 px / Image formats: jpg, png / 5MB Max. Item name…" at bounding box center [801, 459] width 1087 height 578
paste textarea "تم تقديمه باردًا للحصول على نكهة الحمضيات المنعشة."
click at [1007, 404] on textarea "عصير ليمون منتعش ومنعش، يقدم مبردًا للحصول على انفجار منعش من نكهة الحمضيات." at bounding box center [1065, 425] width 500 height 62
drag, startPoint x: 1007, startPoint y: 404, endPoint x: 810, endPoint y: 403, distance: 197.3
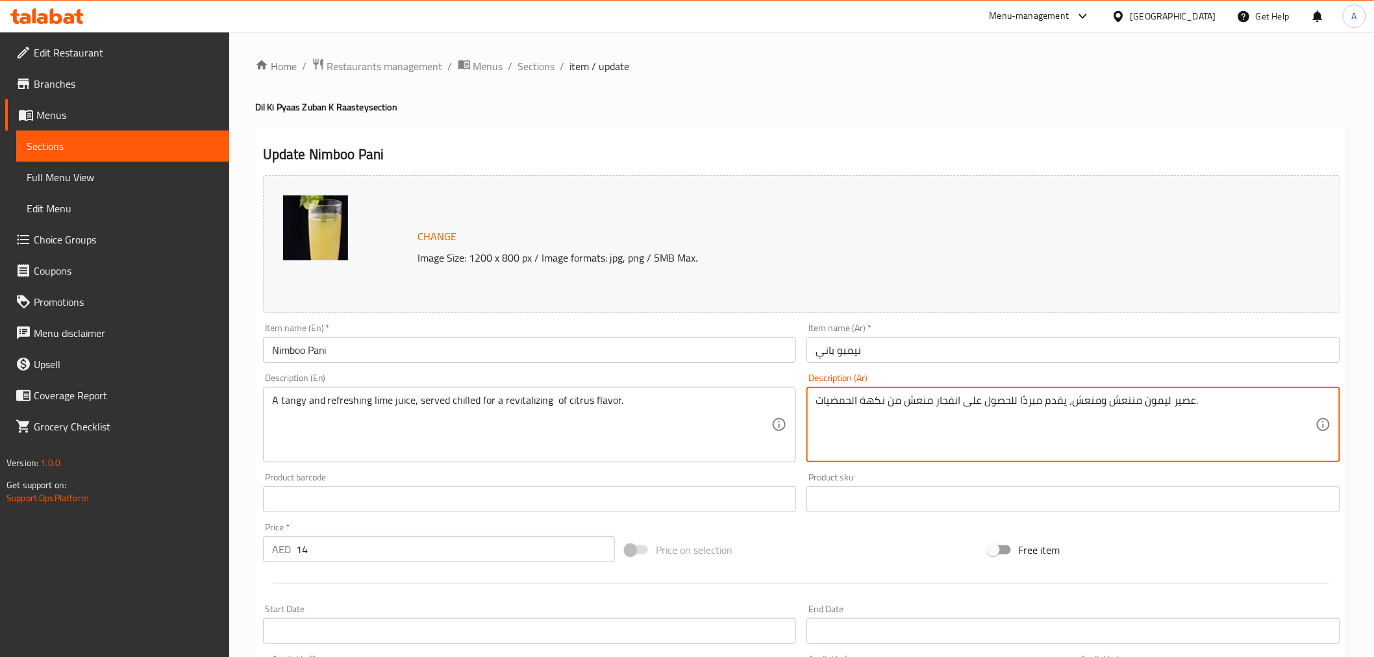
click at [810, 403] on div "عصير ليمون منتعش ومنعش، يقدم مبردًا للحصول على انفجار منعش من نكهة الحمضيات. De…" at bounding box center [1073, 424] width 534 height 75
paste textarea "تم تقديمه باردًا للحصول على نكهة الحمضيات المنعشة."
click at [514, 401] on textarea "A tangy and refreshing lime juice, served chilled for a revitalizing of citrus …" at bounding box center [522, 425] width 500 height 62
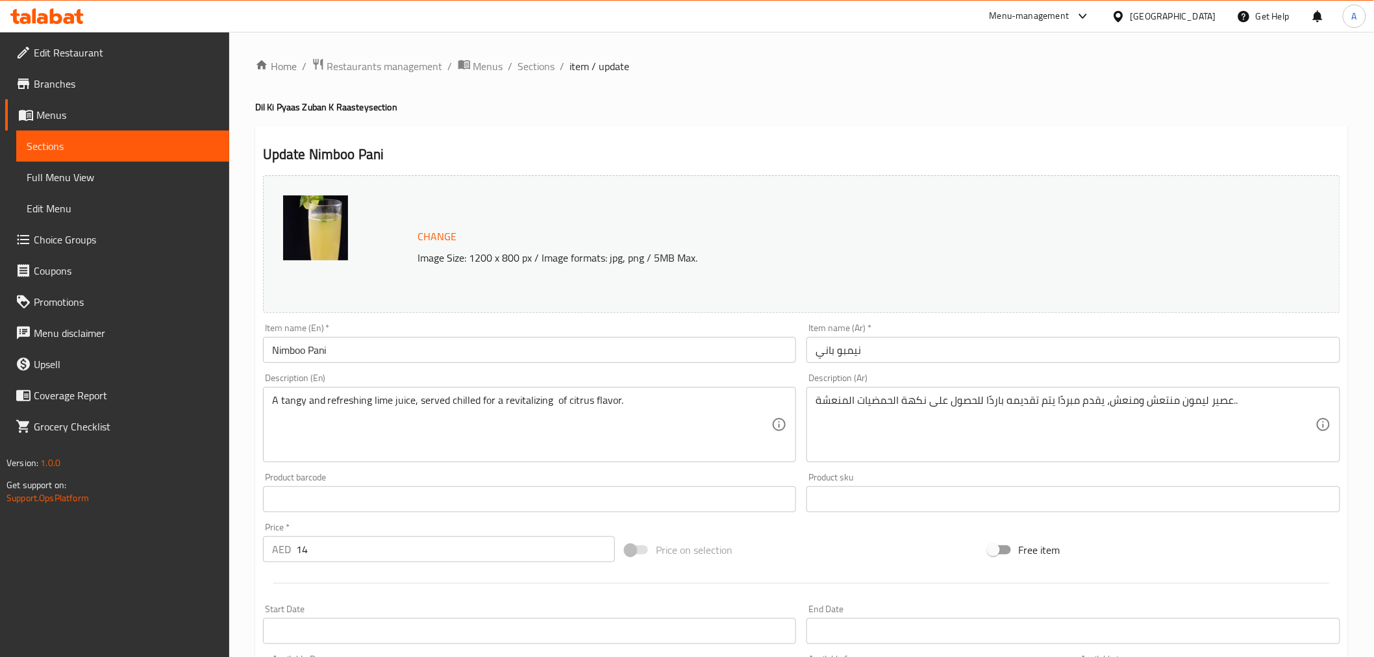
drag, startPoint x: 692, startPoint y: 113, endPoint x: 674, endPoint y: 180, distance: 69.9
click at [692, 113] on h4 "Dil Ki Pyaas Zuban K Raastey section" at bounding box center [801, 107] width 1092 height 13
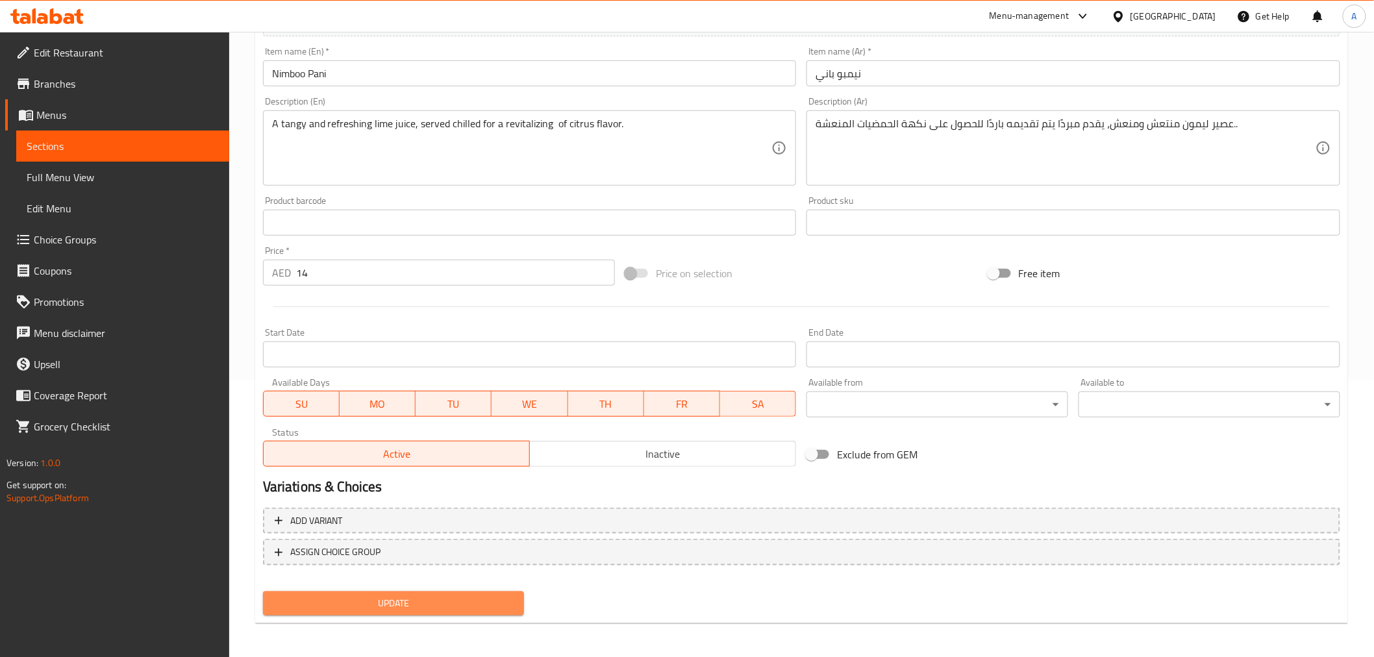
click at [482, 597] on span "Update" at bounding box center [393, 603] width 241 height 16
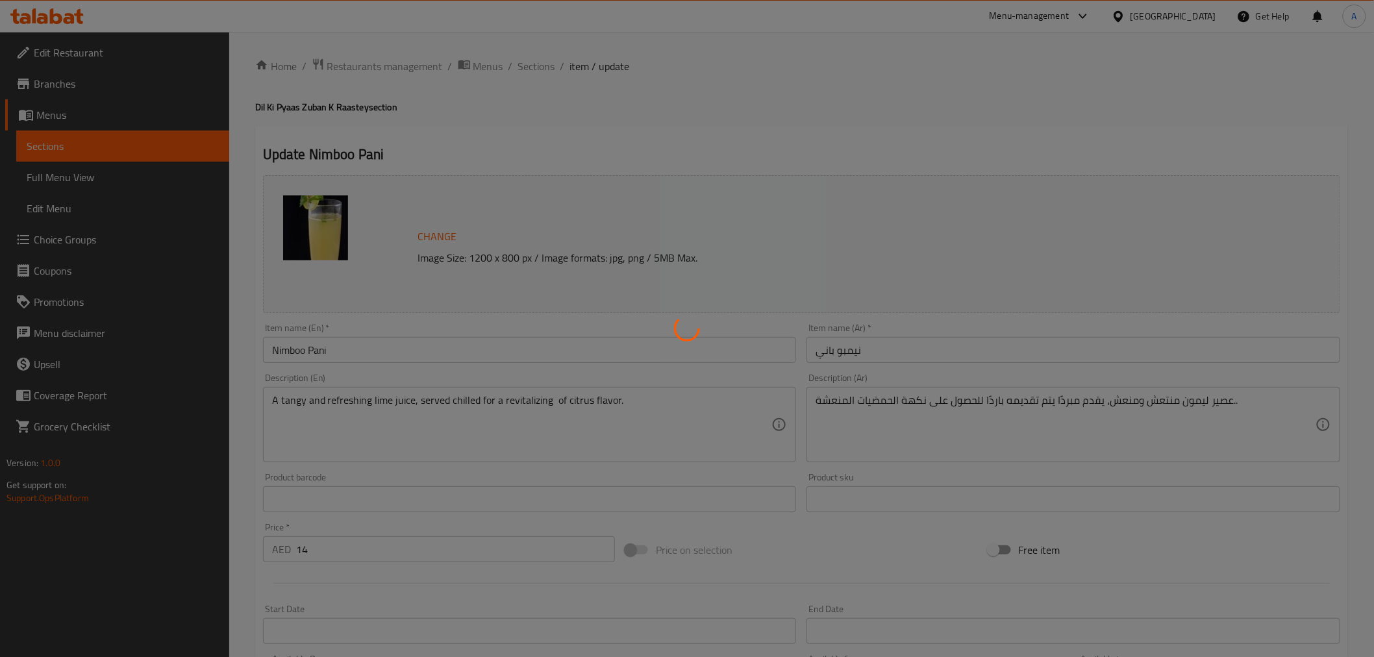
click at [714, 119] on div at bounding box center [687, 328] width 1374 height 657
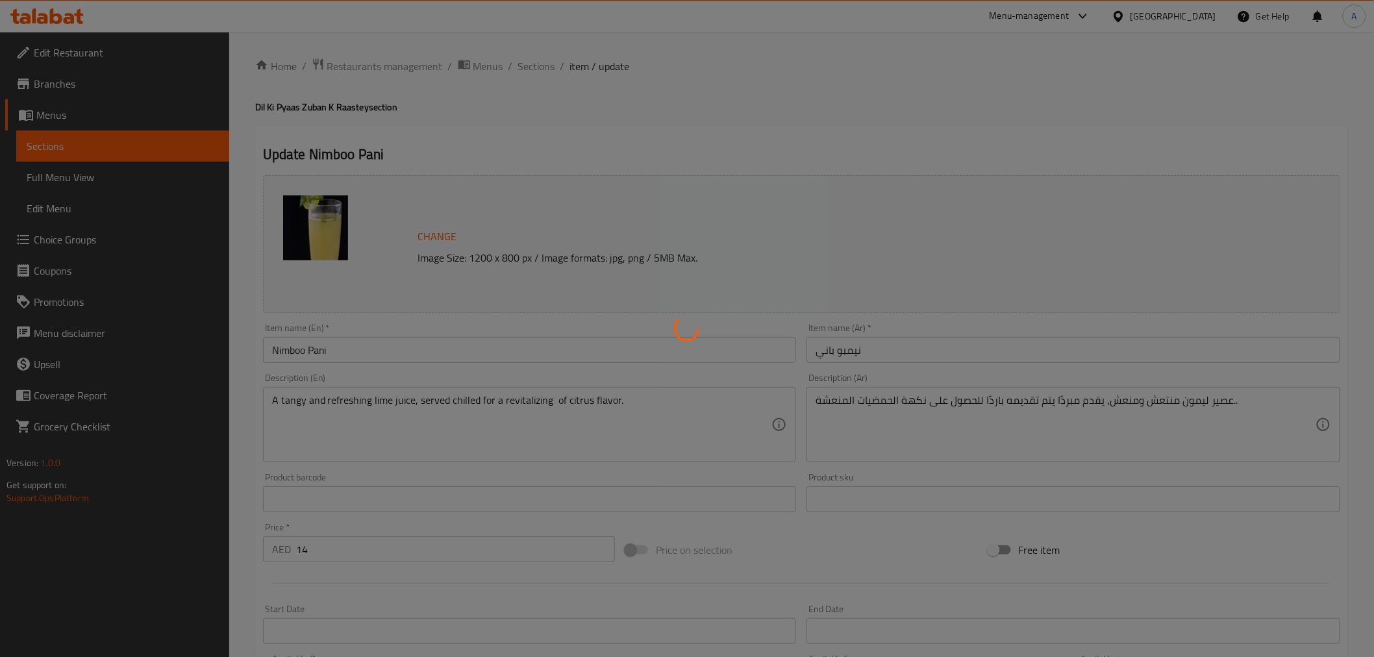
click at [714, 119] on div at bounding box center [687, 328] width 1374 height 657
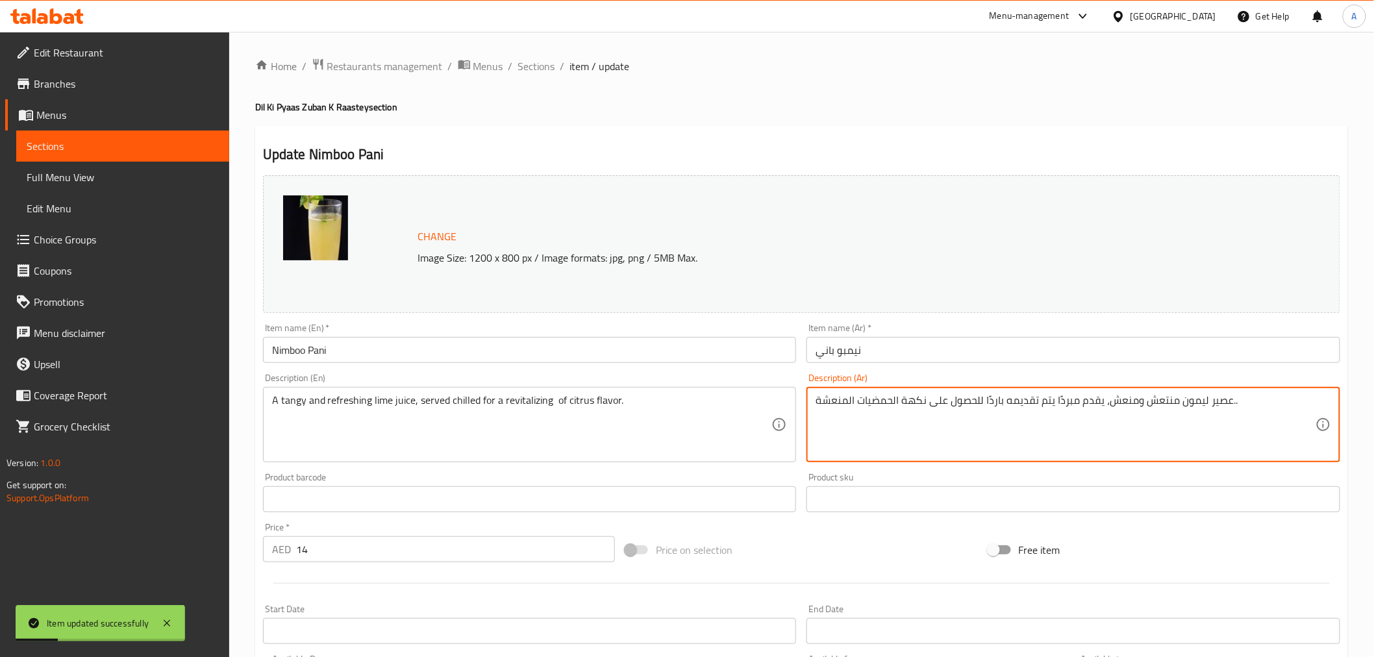
click at [1195, 412] on textarea "عصير ليمون منتعش ومنعش، يقدم مبردًا يتم تقديمه باردًا للحصول على نكهة الحمضيات …" at bounding box center [1065, 425] width 500 height 62
type textarea "عصير حامض منتعش ومنعش، يقدم مبردًا يتم تقديمه باردًا للحصول على نكهة الحمضيات ا…"
click at [948, 106] on h4 "Dil Ki Pyaas Zuban K Raastey section" at bounding box center [801, 107] width 1092 height 13
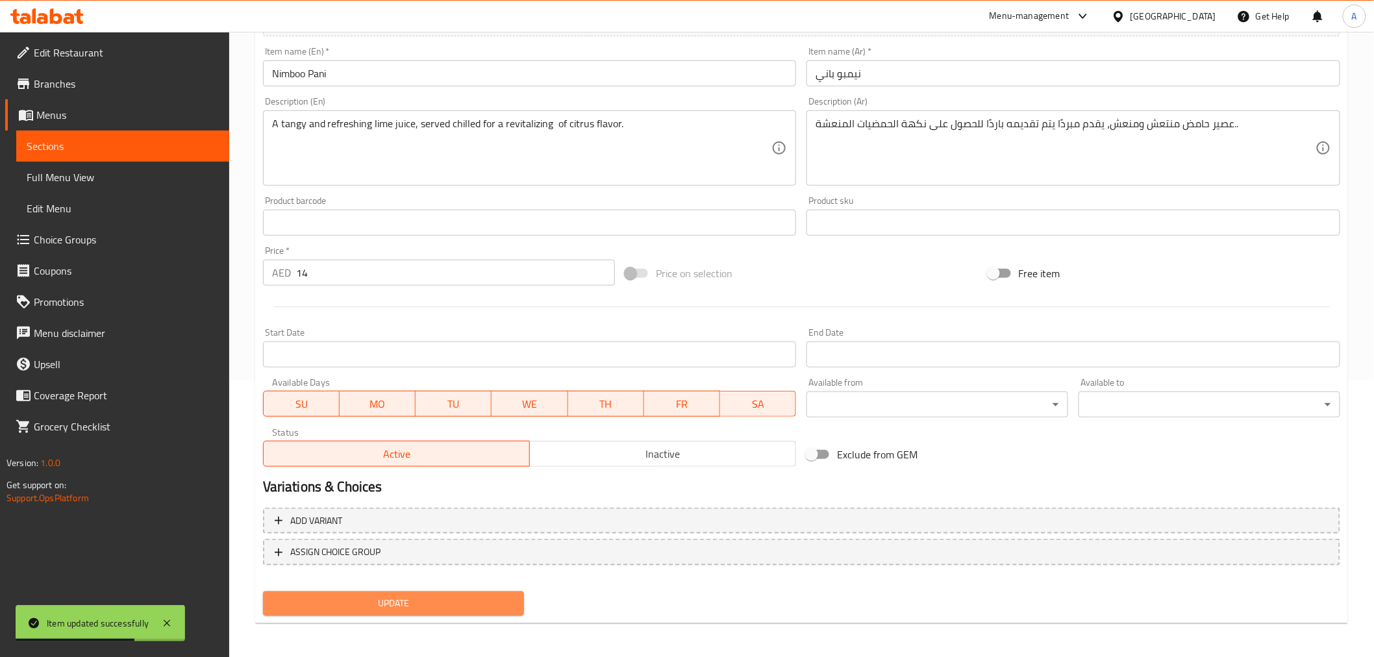
drag, startPoint x: 458, startPoint y: 605, endPoint x: 515, endPoint y: 510, distance: 110.7
click at [458, 604] on span "Update" at bounding box center [393, 603] width 241 height 16
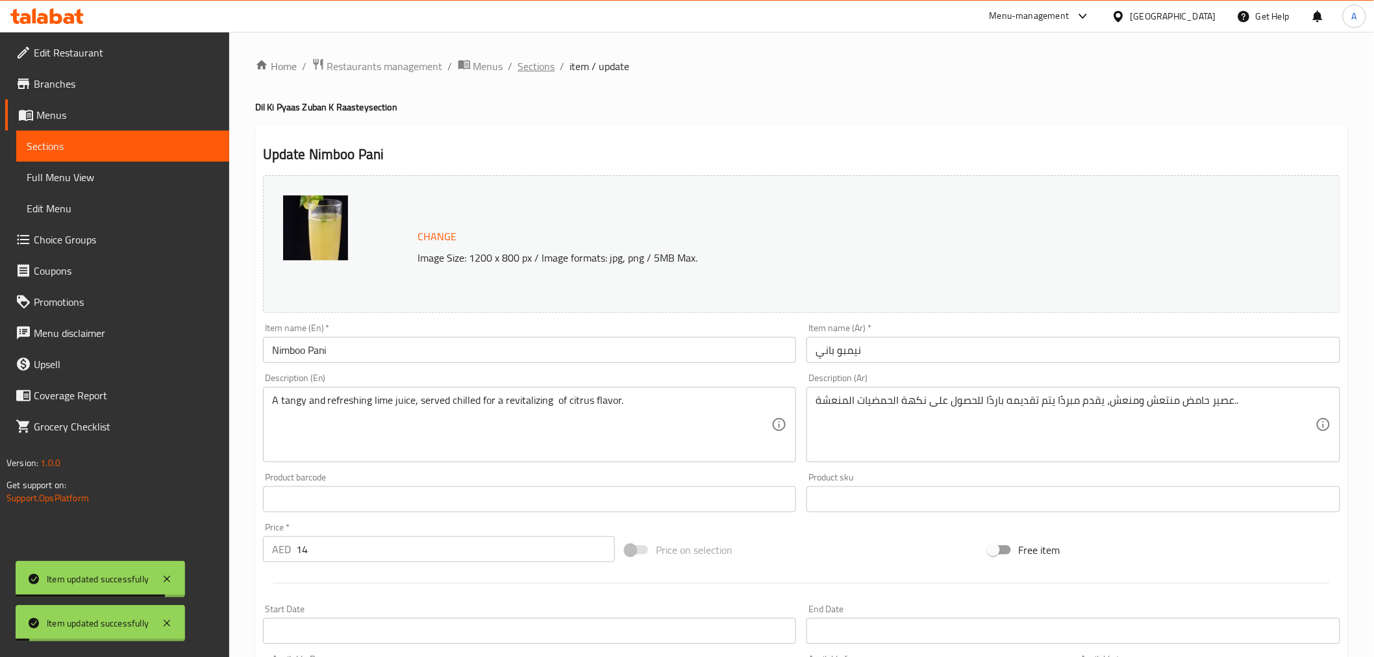
click at [543, 62] on span "Sections" at bounding box center [536, 66] width 37 height 16
click at [866, 406] on textarea "عصير حامض منتعش ومنعش، يقدم مبردًا يتم تقديمه باردًا للحصول على نكهة الحمضيات ا…" at bounding box center [1065, 425] width 500 height 62
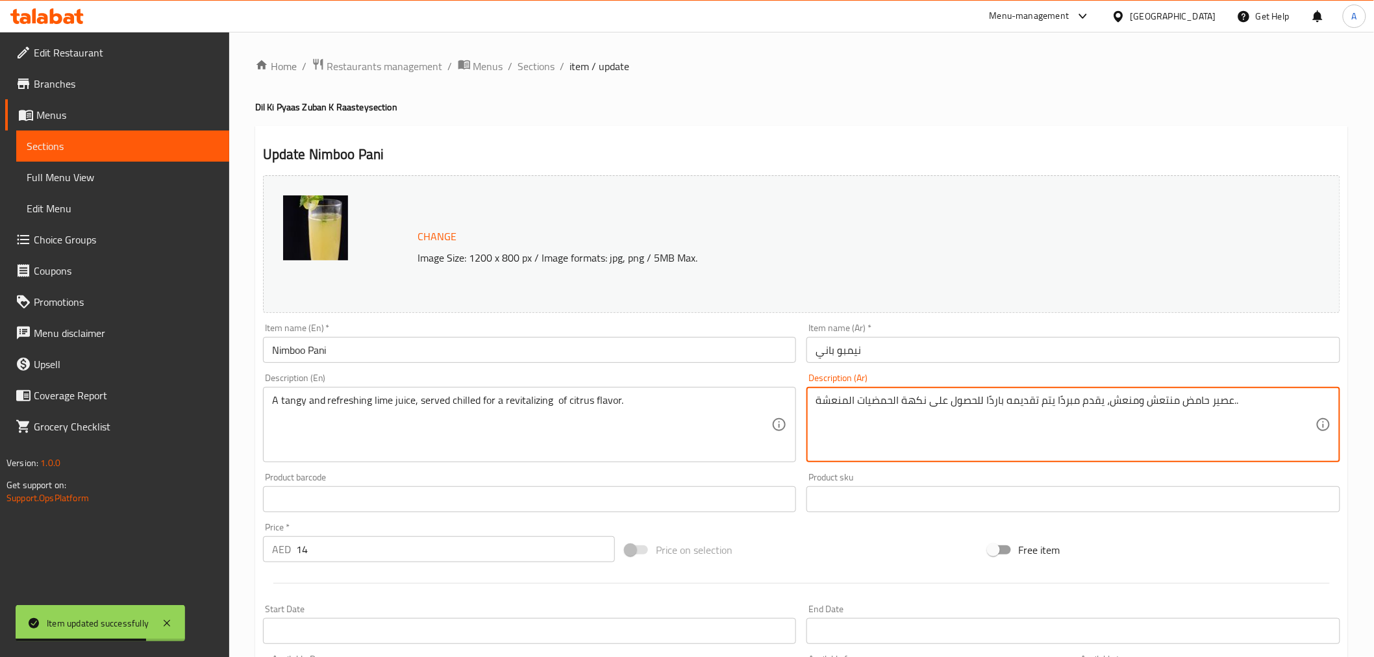
click at [866, 406] on textarea "عصير حامض منتعش ومنعش، يقدم مبردًا يتم تقديمه باردًا للحصول على نكهة الحمضيات ا…" at bounding box center [1065, 425] width 500 height 62
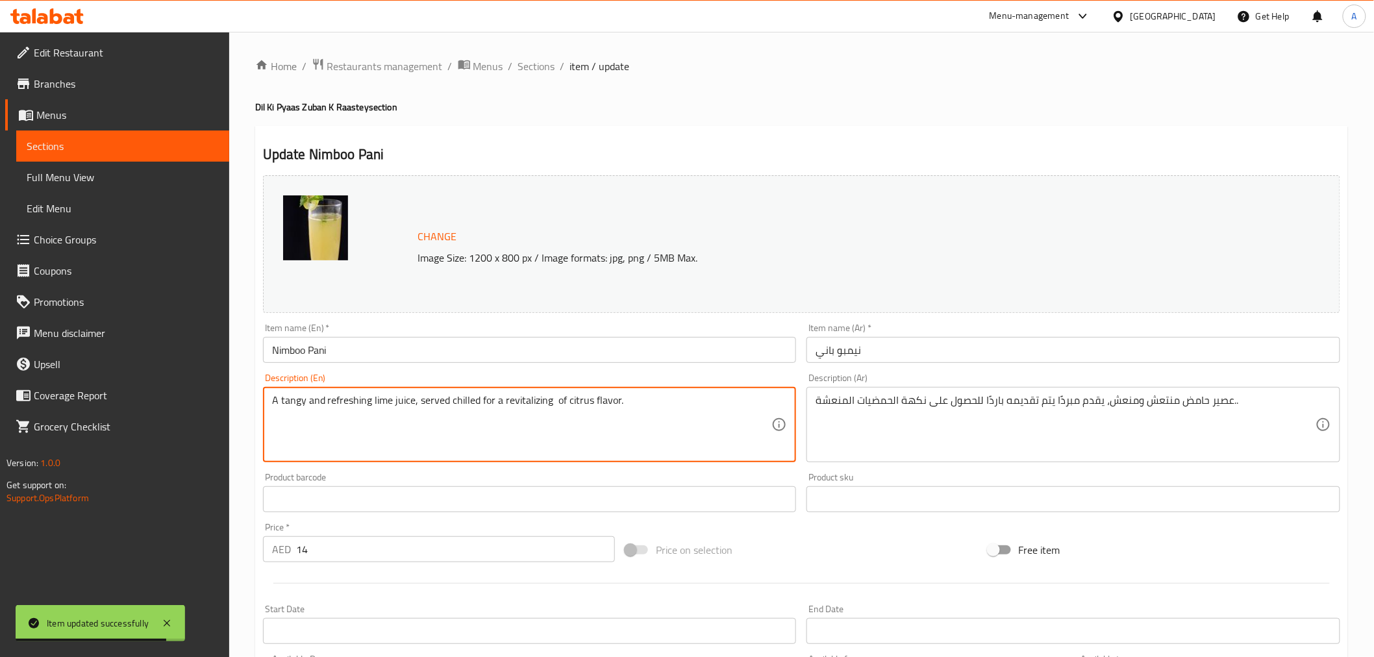
click at [524, 397] on textarea "A tangy and refreshing lime juice, served chilled for a revitalizing of citrus …" at bounding box center [522, 425] width 500 height 62
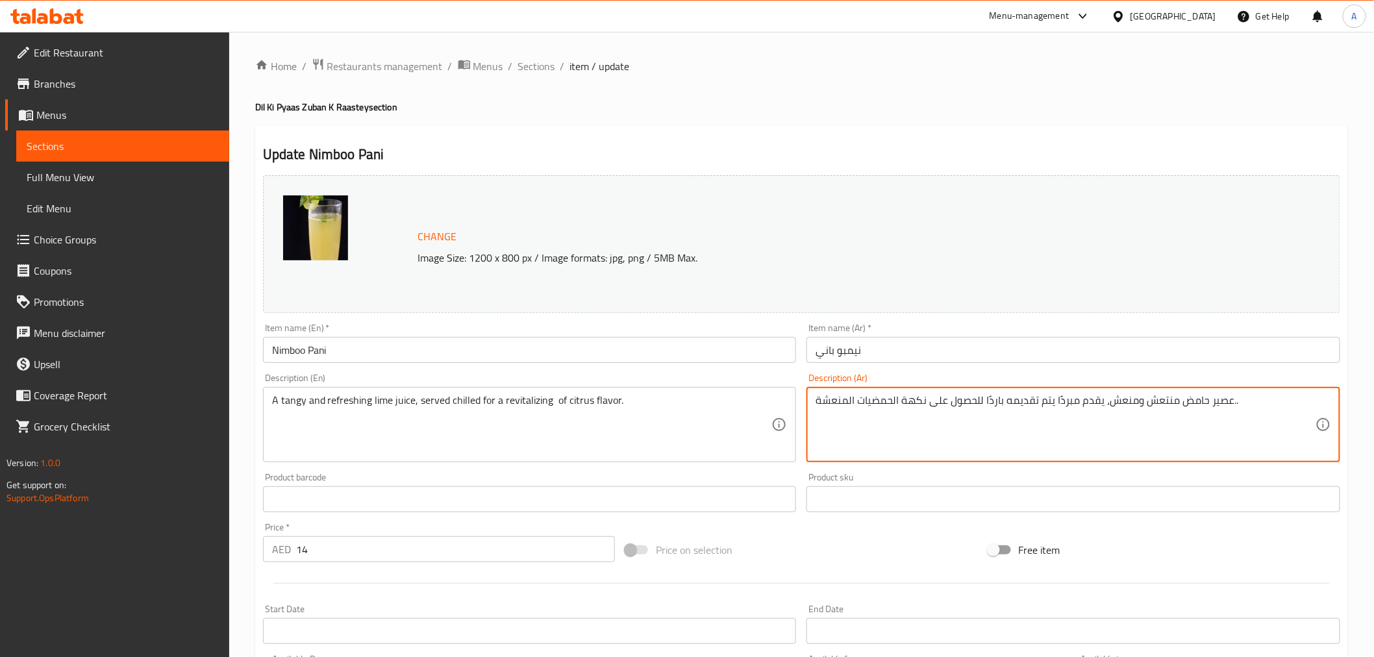
click at [872, 399] on textarea "عصير حامض منتعش ومنعش، يقدم مبردًا يتم تقديمه باردًا للحصول على نكهة الحمضيات ا…" at bounding box center [1065, 425] width 500 height 62
click at [537, 66] on span "Sections" at bounding box center [536, 66] width 37 height 16
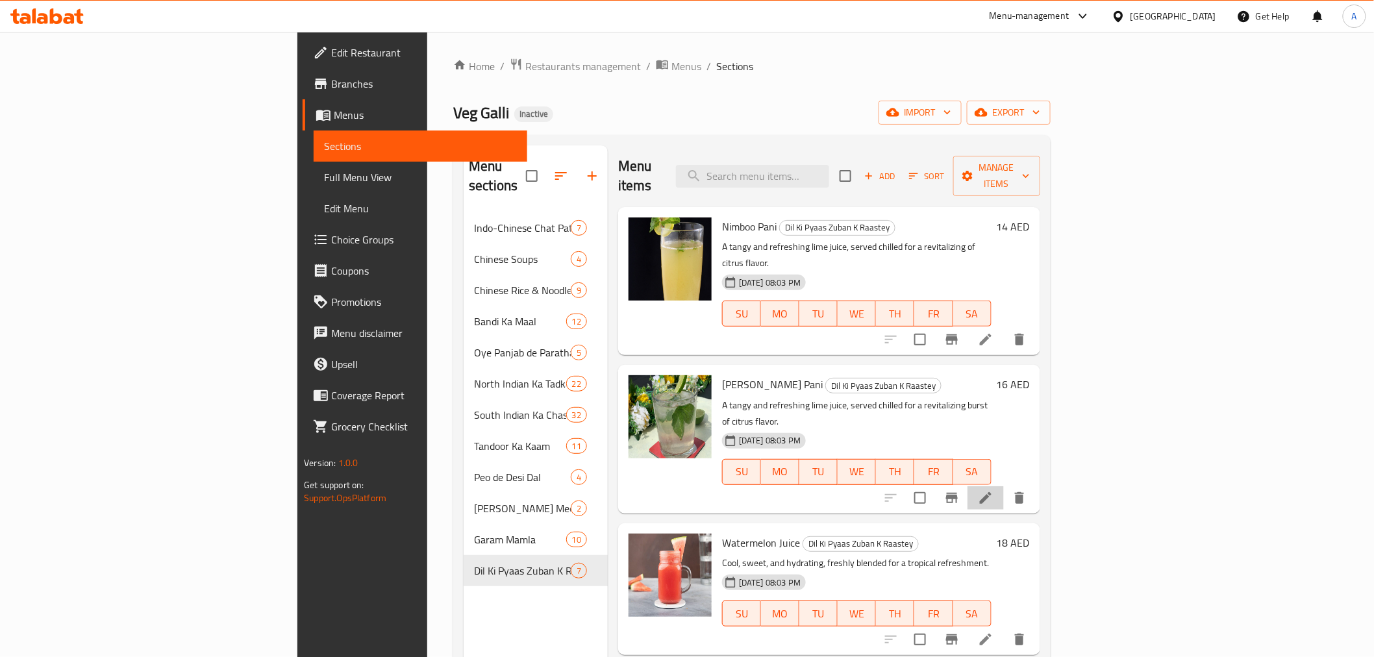
click at [1004, 486] on li at bounding box center [985, 497] width 36 height 23
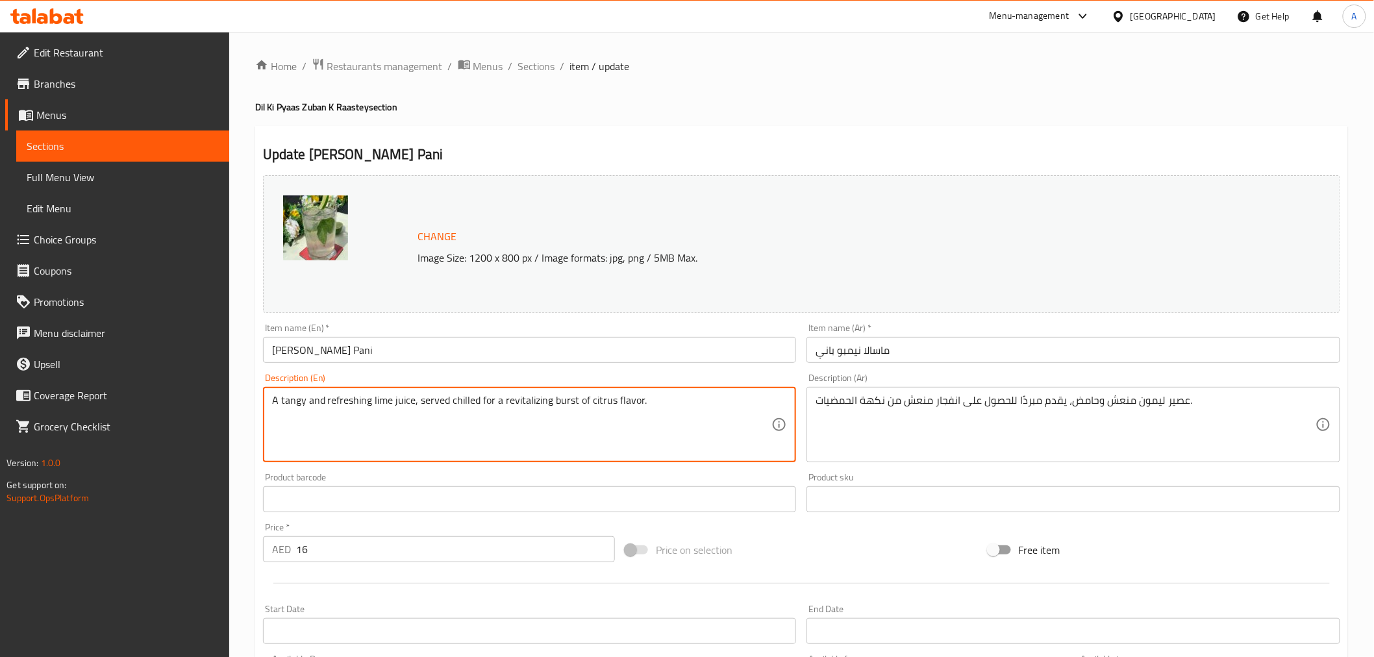
click at [438, 401] on textarea "A tangy and refreshing lime juice, served chilled for a revitalizing burst of c…" at bounding box center [522, 425] width 500 height 62
paste textarea "عصير حامض منتعش ومنعش، يقدم مبردًا يتم تقديمه باردًا للحصول على نكهة الحمضيات ا…"
type textarea "A tangy and refreshing lime juice, served chilled for a revitalizing burst of c…"
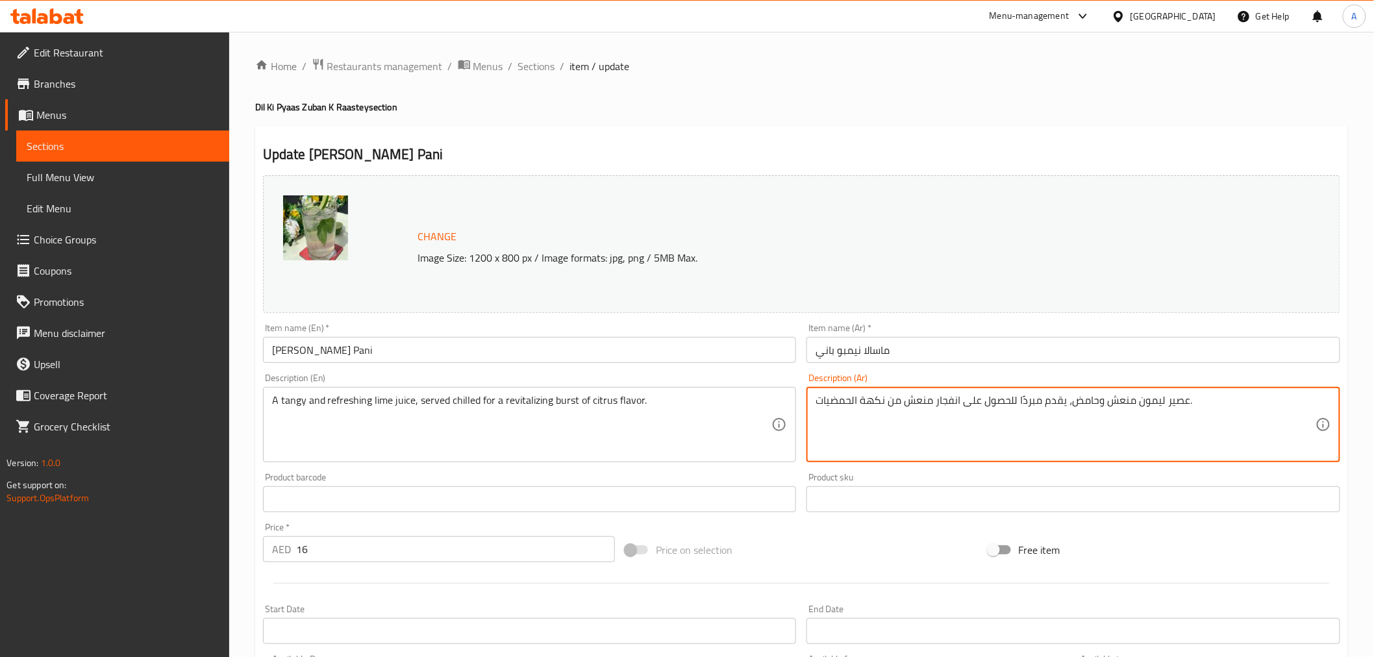
click at [970, 416] on textarea "عصير ليمون منعش وحامض، يقدم مبردًا للحصول على انفجار منعش من نكهة الحمضيات." at bounding box center [1065, 425] width 500 height 62
paste textarea "حامض منتعش ومنعش، يقدم مبردًا يتم تقديمه باردًا للحصول على نكهة الحمضيات المنعش…"
type textarea "عصير حامض منتعش ومنعش، يقدم مبردًا يتم تقديمه باردًا للحصول على نكهة الحمضيات ا…"
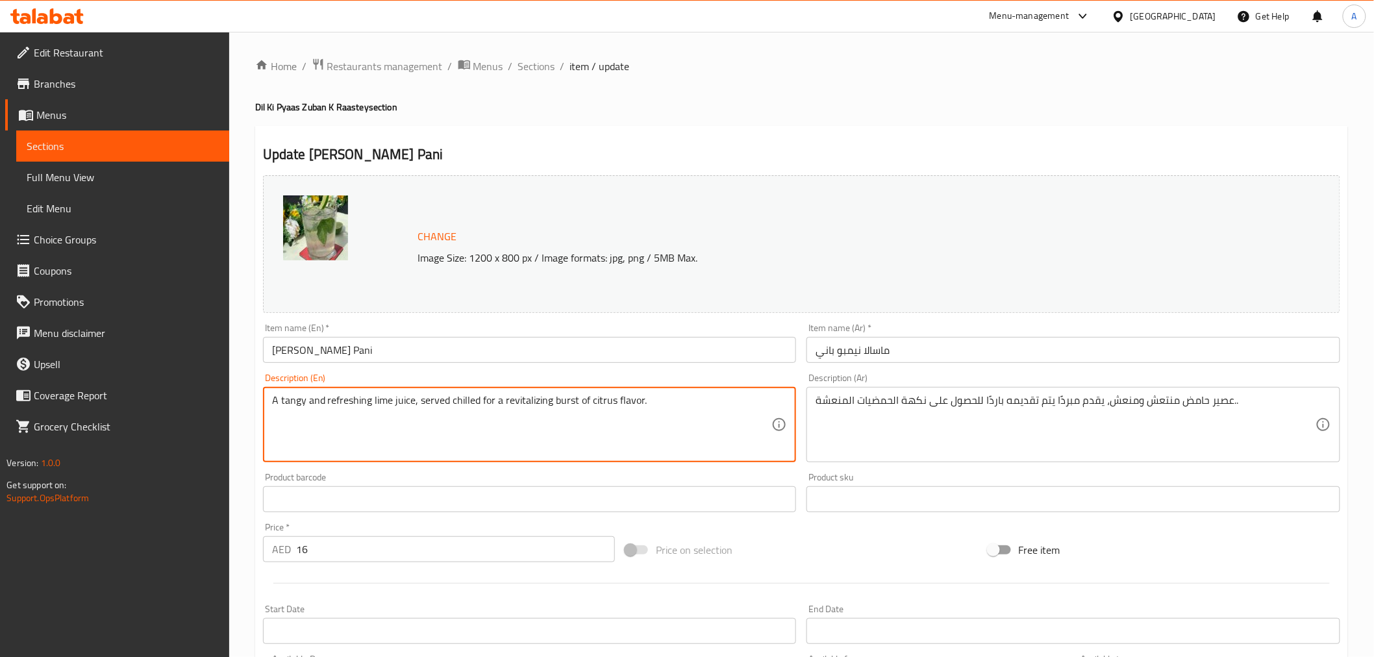
click at [479, 409] on textarea "A tangy and refreshing lime juice, served chilled for a revitalizing burst of c…" at bounding box center [522, 425] width 500 height 62
paste textarea
type textarea "A tangy and refreshing lime juice, served chilled for a revitalizing of citrus …"
click at [704, 109] on h4 "Dil Ki Pyaas Zuban K Raastey section" at bounding box center [801, 107] width 1092 height 13
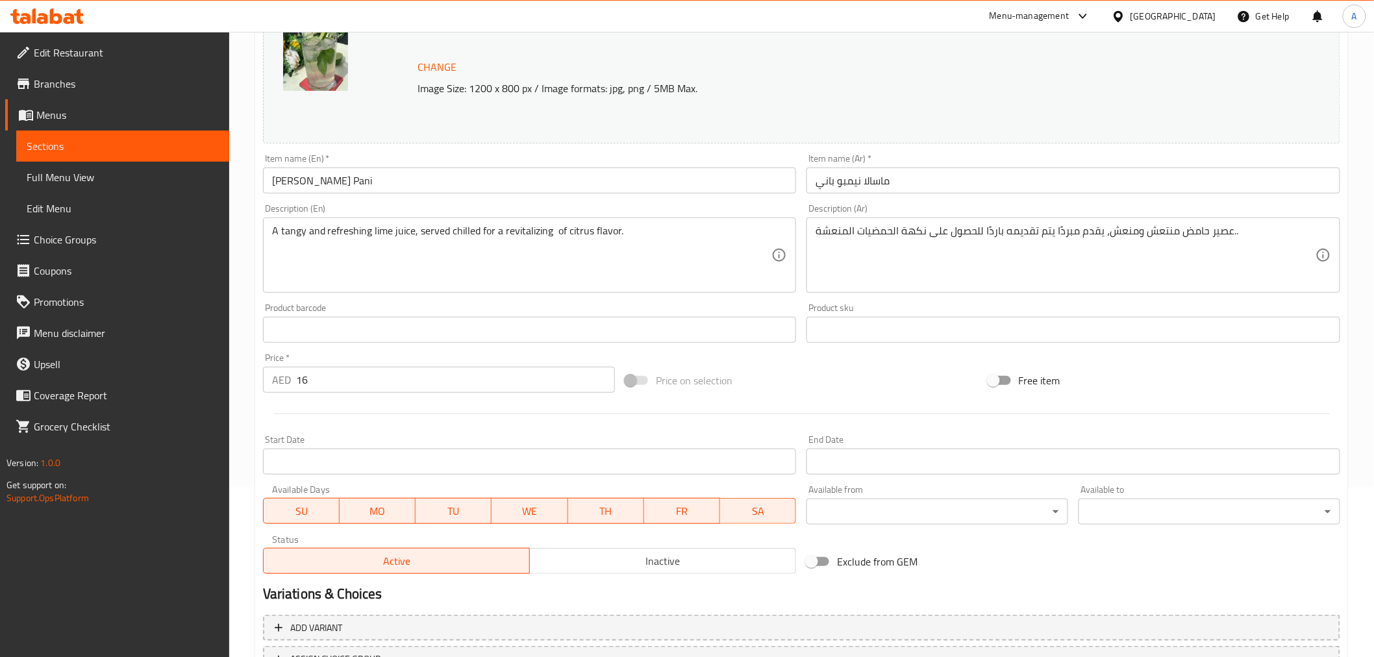
scroll to position [277, 0]
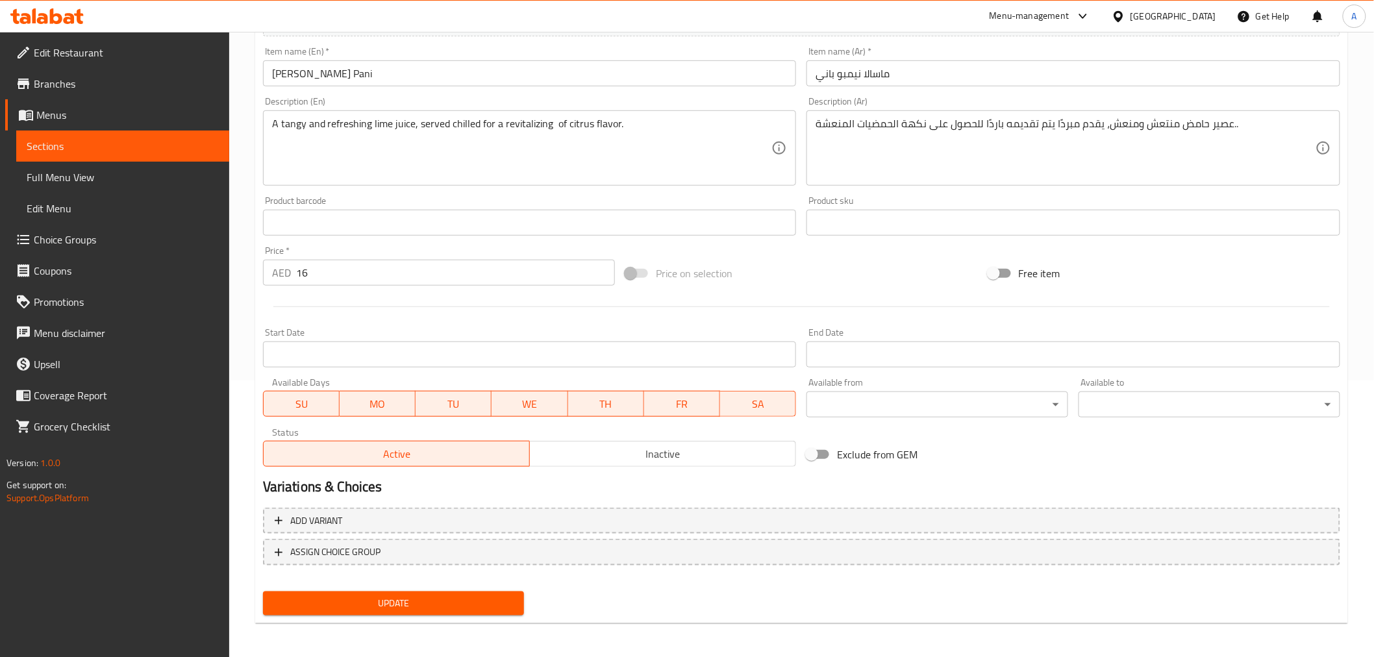
click at [431, 614] on div "Update" at bounding box center [394, 603] width 272 height 34
click at [433, 608] on span "Update" at bounding box center [393, 603] width 241 height 16
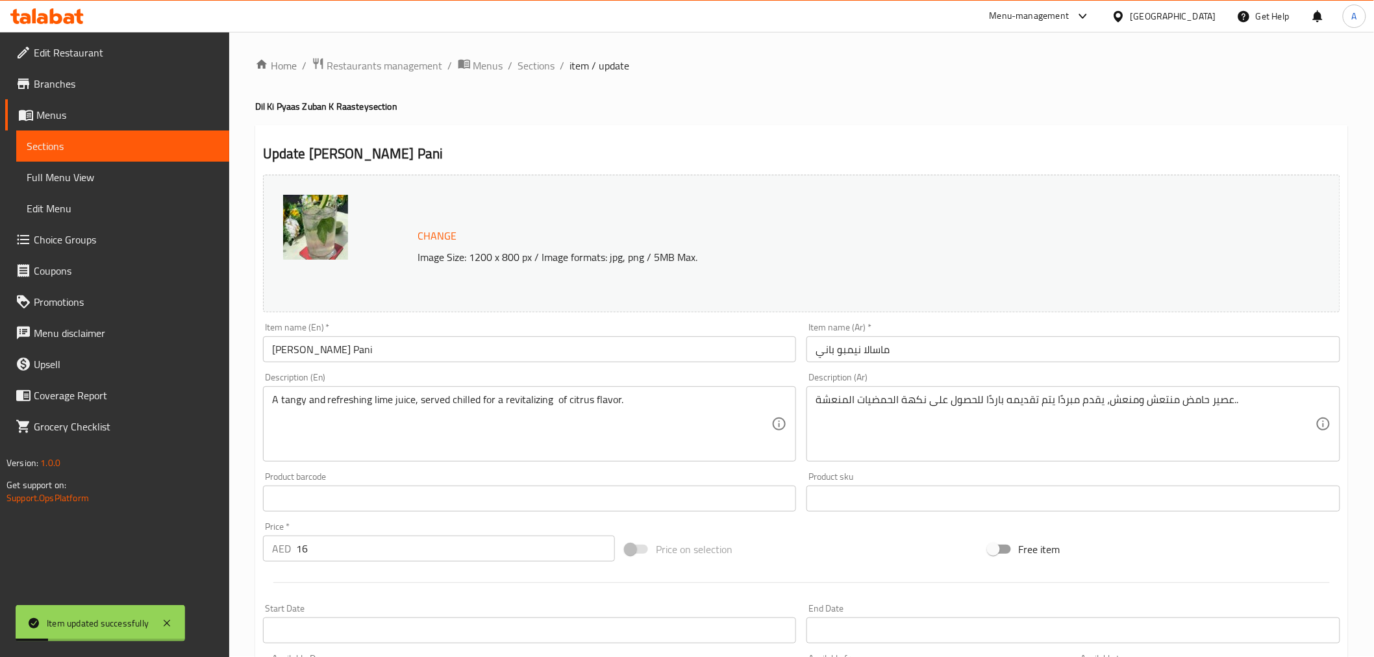
scroll to position [0, 0]
click at [545, 63] on span "Sections" at bounding box center [536, 66] width 37 height 16
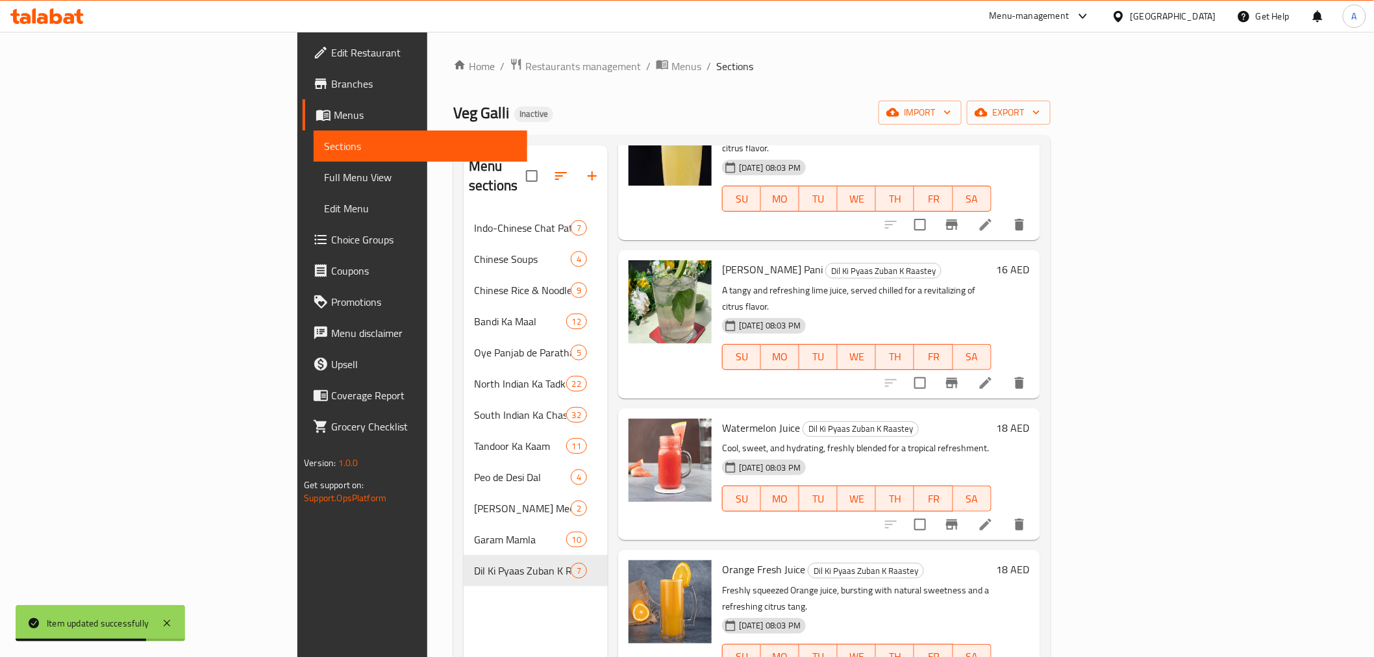
scroll to position [367, 0]
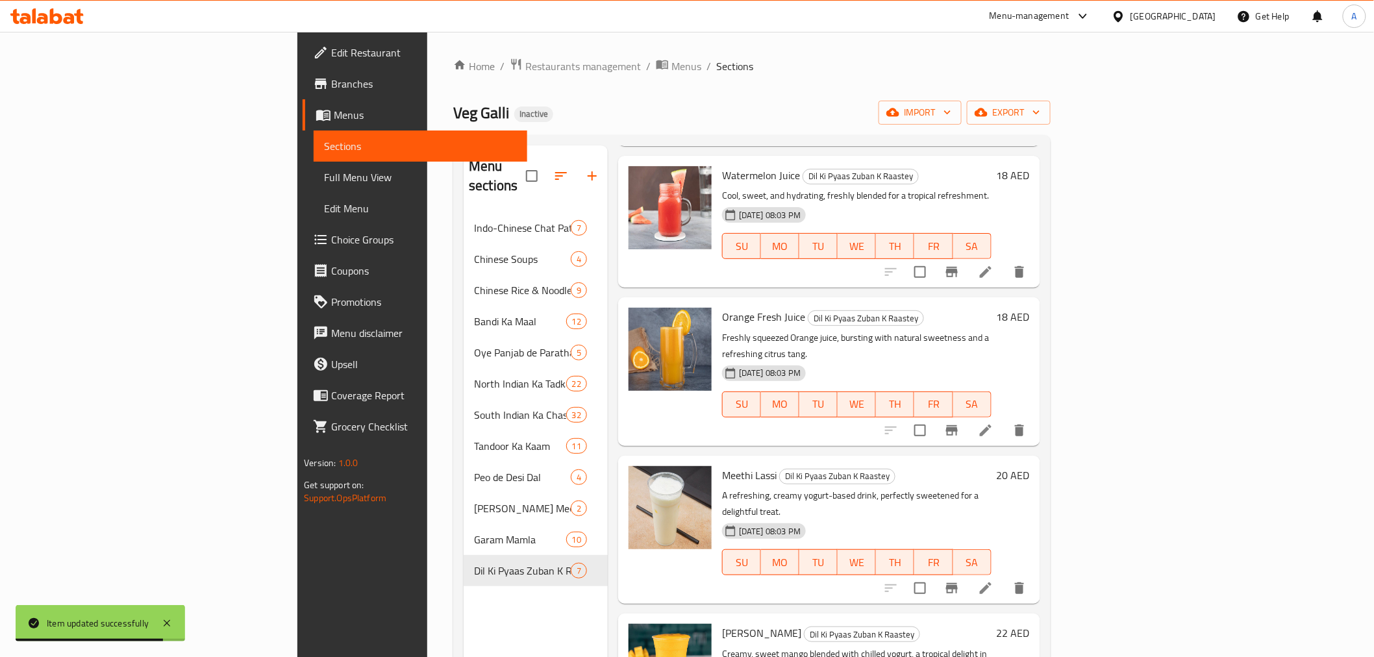
click at [1004, 419] on li at bounding box center [985, 430] width 36 height 23
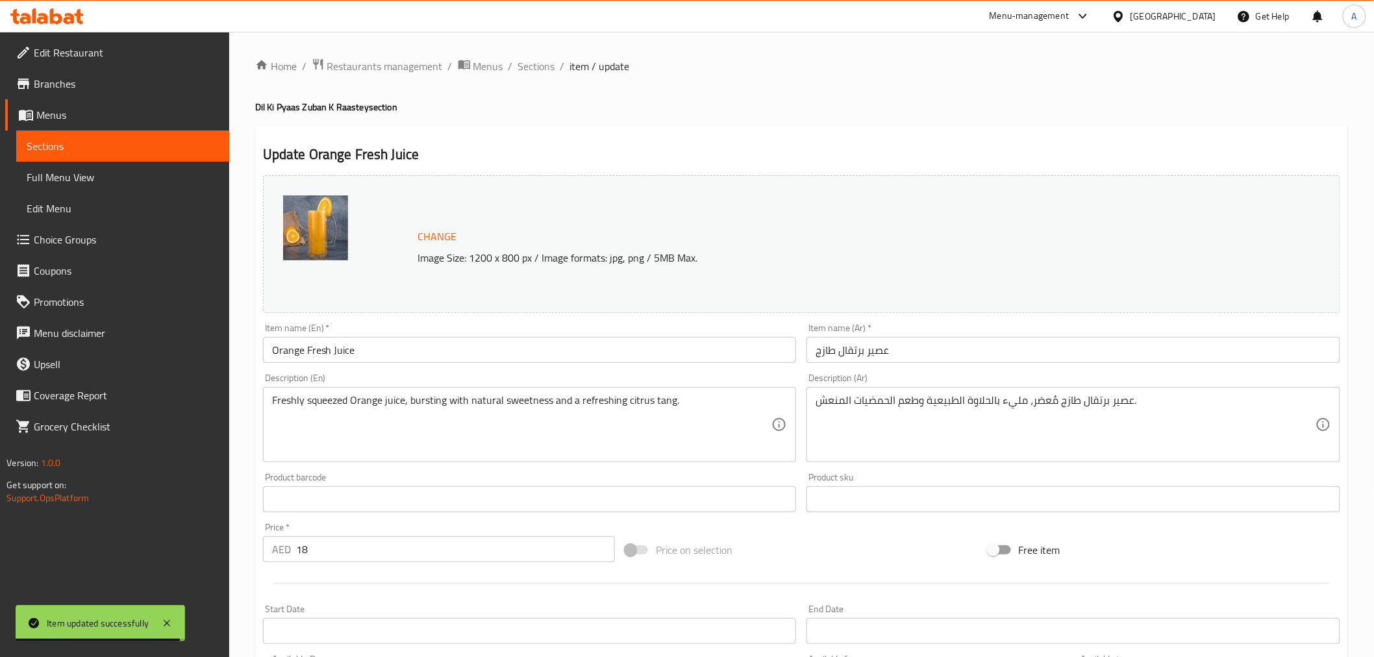
click at [468, 393] on div "Freshly squeezed Orange juice, bursting with natural sweetness and a refreshing…" at bounding box center [530, 424] width 534 height 75
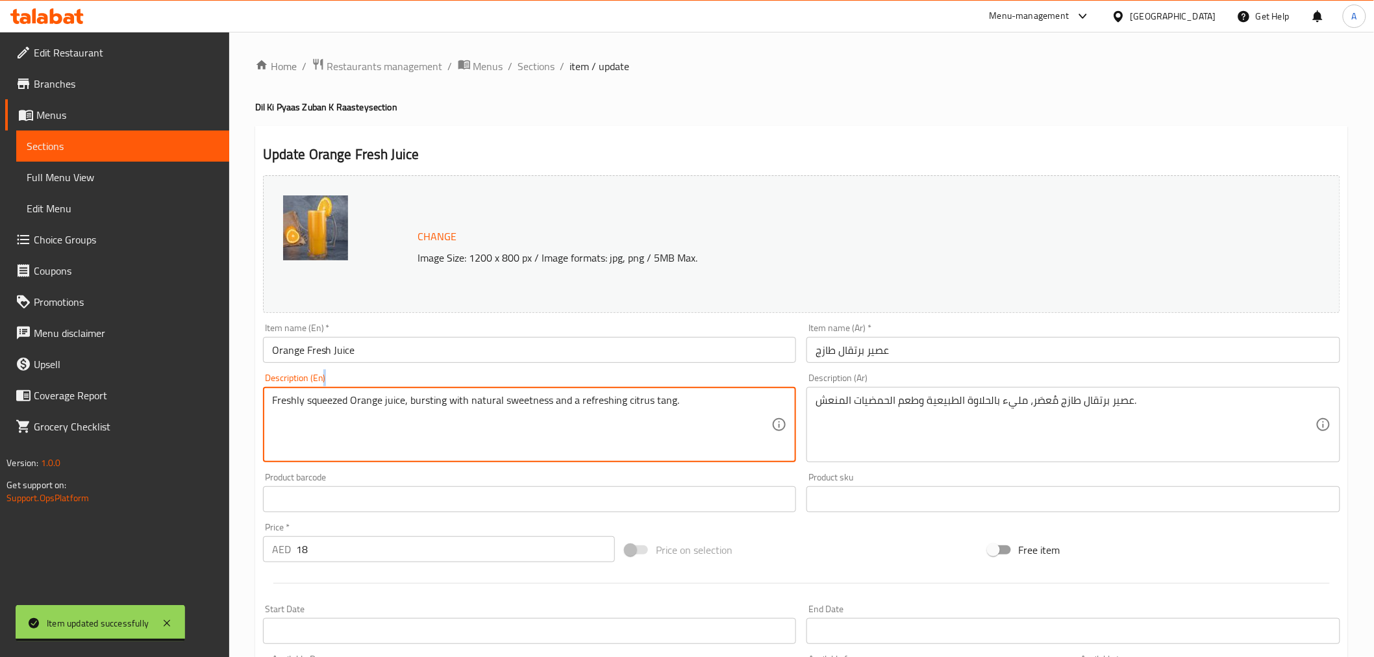
click at [468, 393] on div "Freshly squeezed Orange juice, bursting with natural sweetness and a refreshing…" at bounding box center [530, 424] width 534 height 75
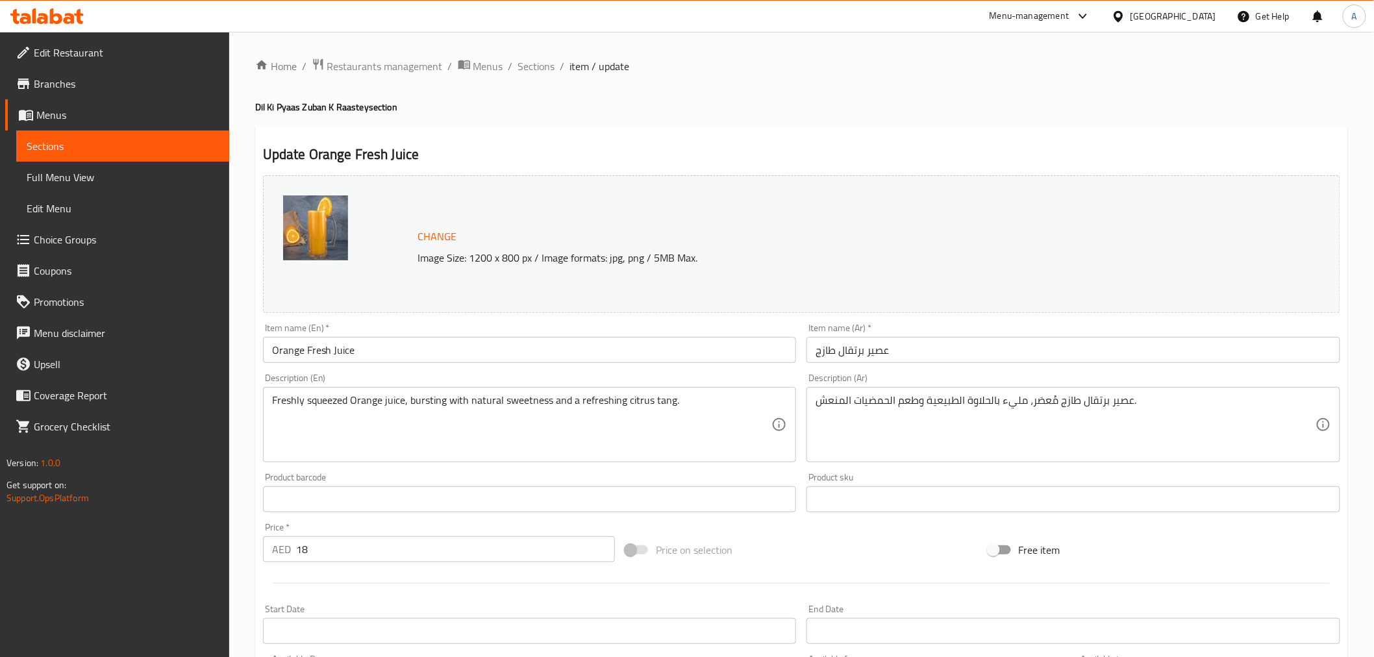
click at [426, 400] on textarea "Freshly squeezed Orange juice, bursting with natural sweetness and a refreshing…" at bounding box center [522, 425] width 500 height 62
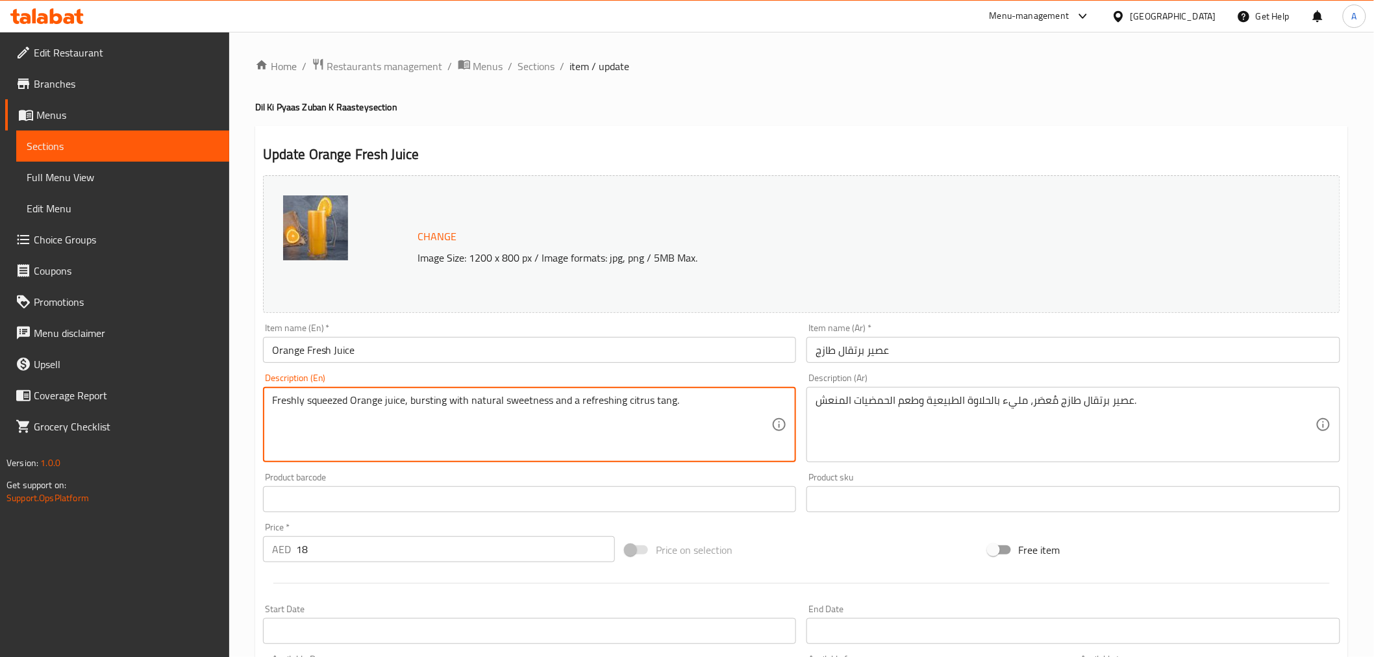
click at [426, 400] on textarea "Freshly squeezed Orange juice, bursting with natural sweetness and a refreshing…" at bounding box center [522, 425] width 500 height 62
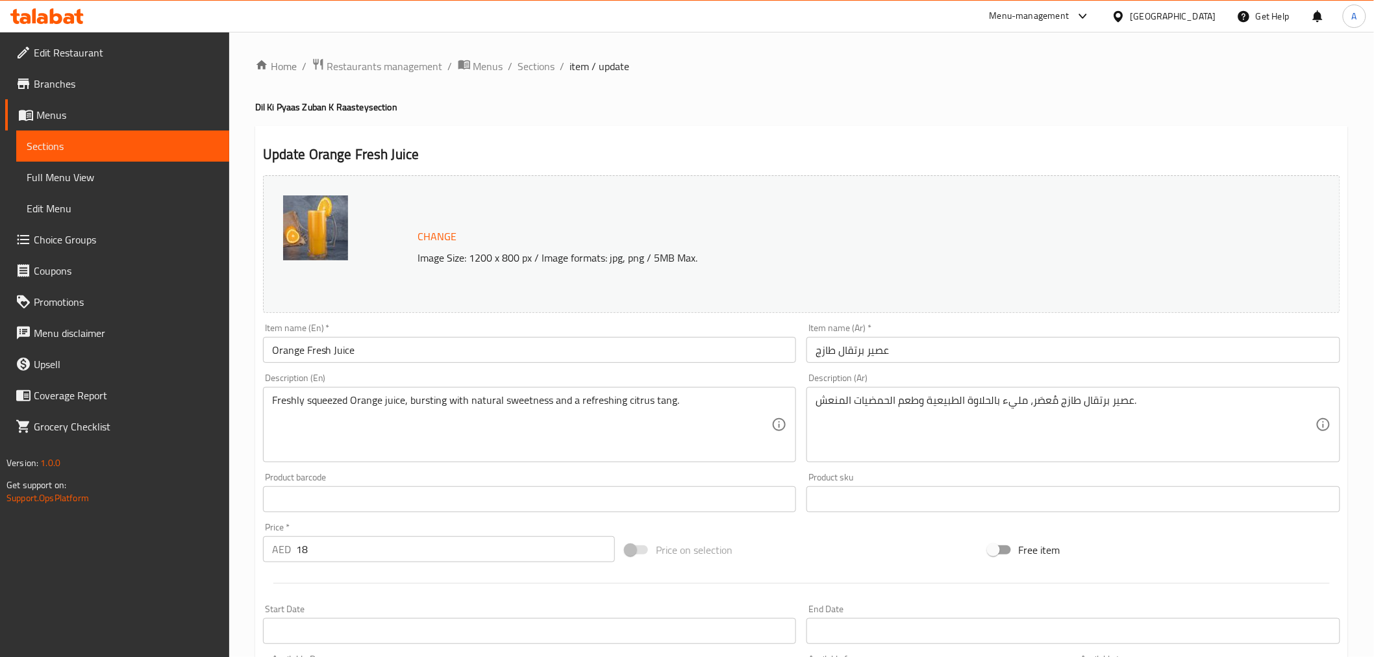
click at [922, 393] on div "عصير برتقال طازج مُعصَر، مليء بالحلاوة الطبيعية وطعم الحمضيات المنعش. Descripti…" at bounding box center [1073, 424] width 534 height 75
paste textarea "عصير برتقال طازج، مليء بالحلاوة الطبيعية ونكهة الحمضيات المنعشة."
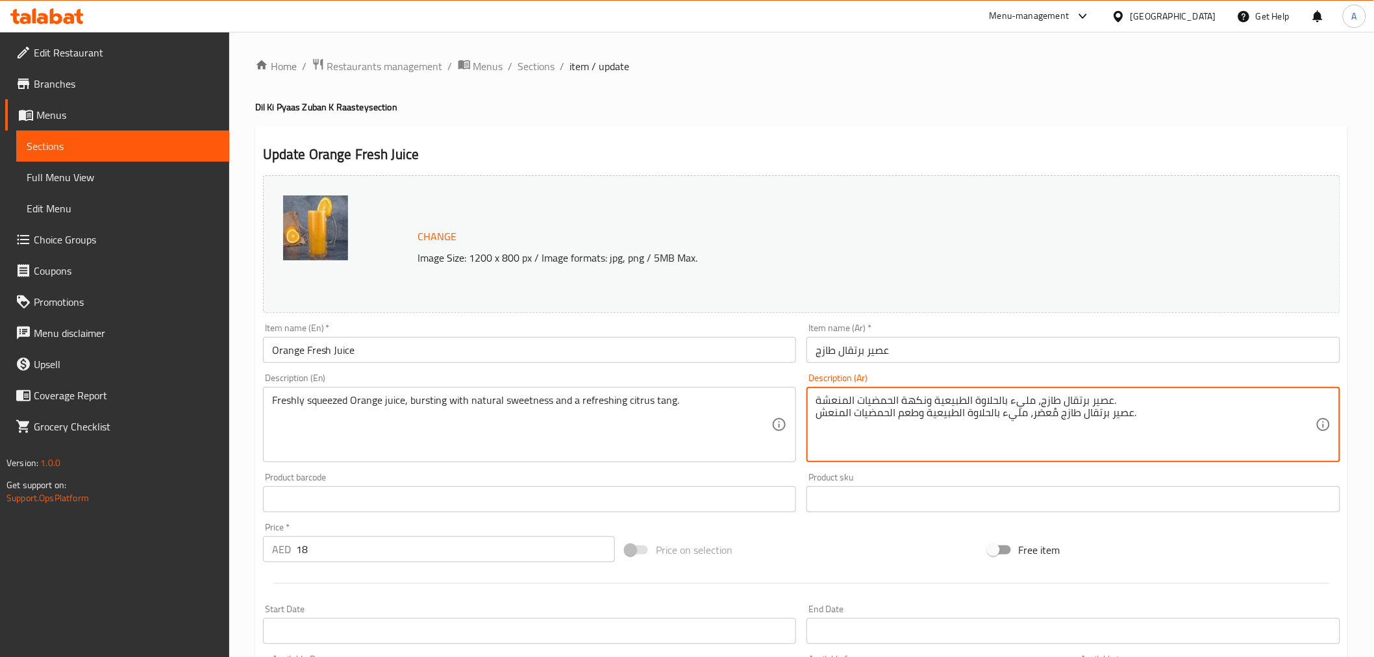
click at [896, 404] on textarea "عصير برتقال طازج، مليء بالحلاوة الطبيعية ونكهة الحمضيات المنعشة. عصير برتقال طا…" at bounding box center [1065, 425] width 500 height 62
paste textarea
click at [1061, 406] on textarea "عصير برتقال طازج، مليء بالحلاوة الطبيعية ونكهة الحمضيات المنعشة." at bounding box center [1065, 425] width 500 height 62
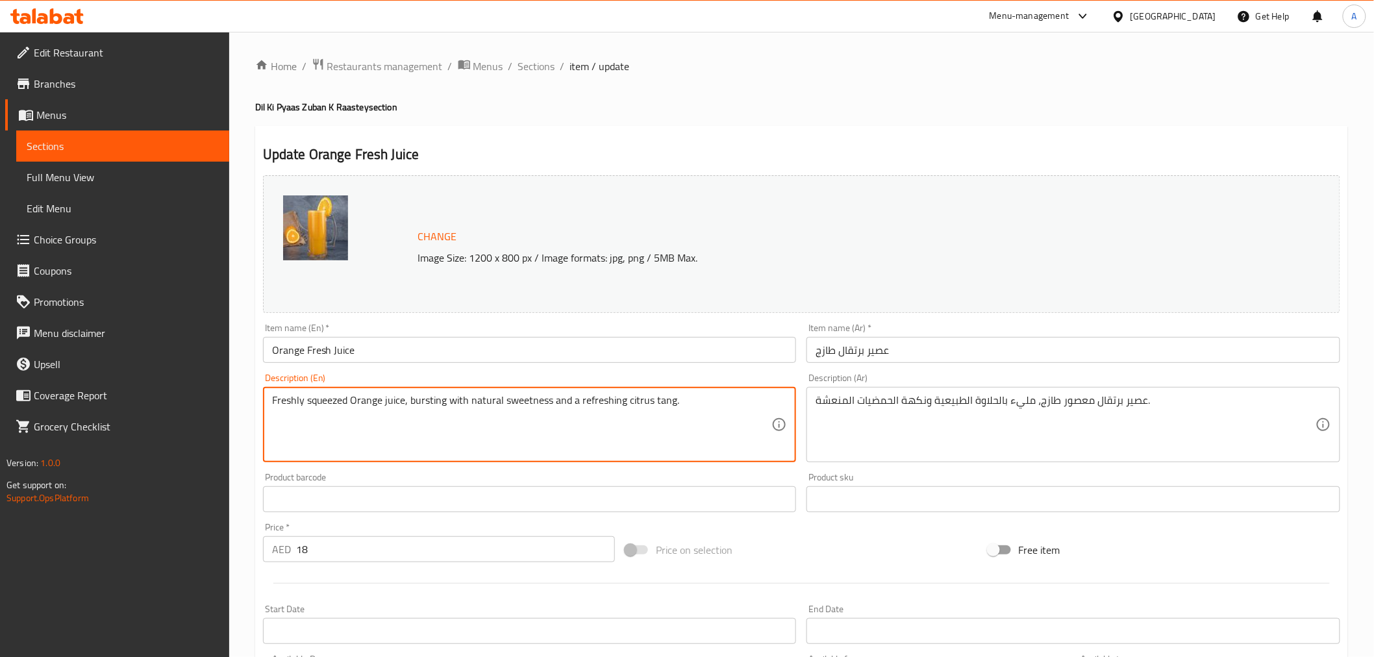
drag, startPoint x: 421, startPoint y: 404, endPoint x: 511, endPoint y: 397, distance: 90.5
click at [511, 397] on textarea "Freshly squeezed Orange juice, bursting with natural sweetness and a refreshing…" at bounding box center [522, 425] width 500 height 62
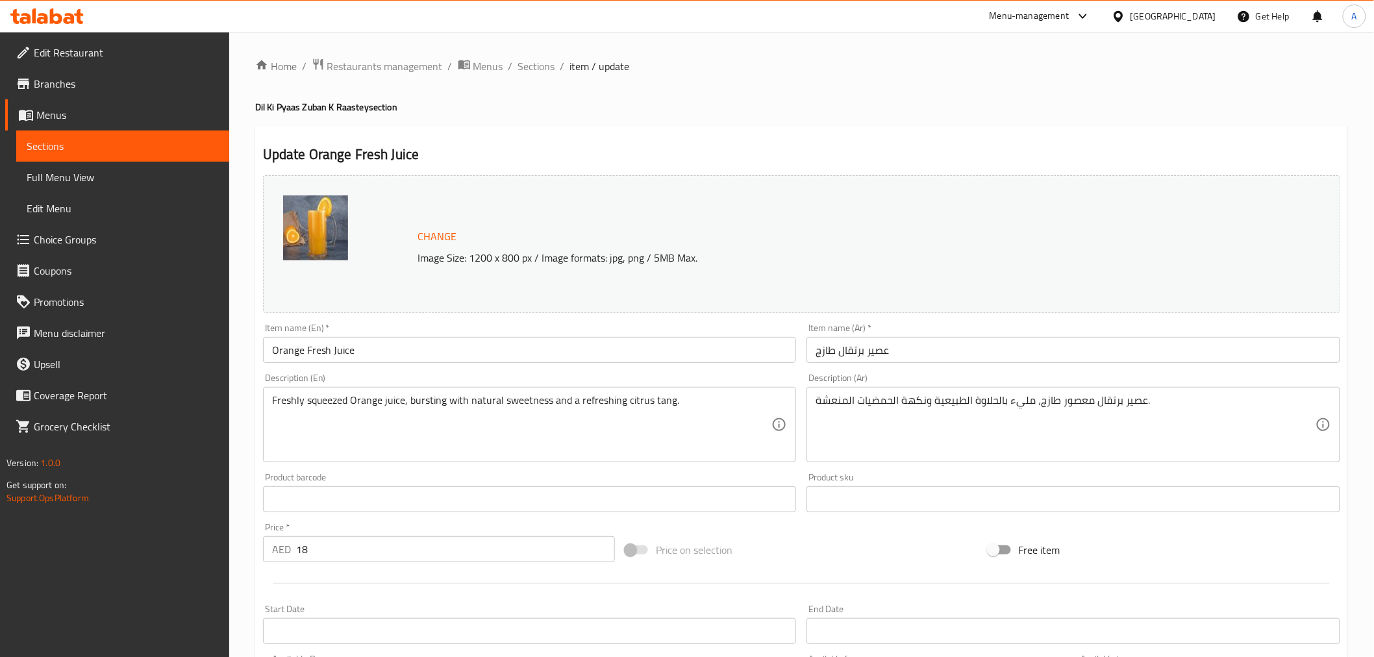
click at [754, 117] on div "Home / Restaurants management / Menus / Sections / item / update Dil Ki Pyaas Z…" at bounding box center [801, 484] width 1092 height 852
click at [814, 60] on ol "Home / Restaurants management / Menus / Sections / item / update" at bounding box center [801, 66] width 1092 height 17
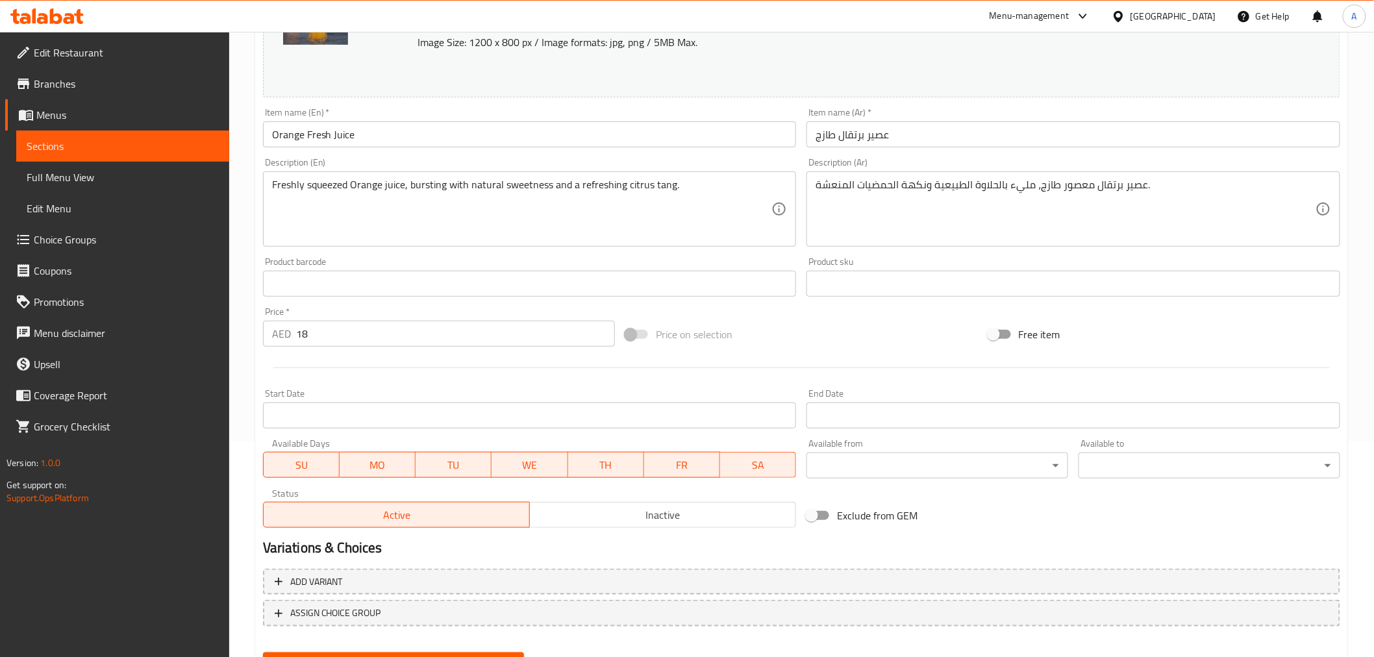
scroll to position [277, 0]
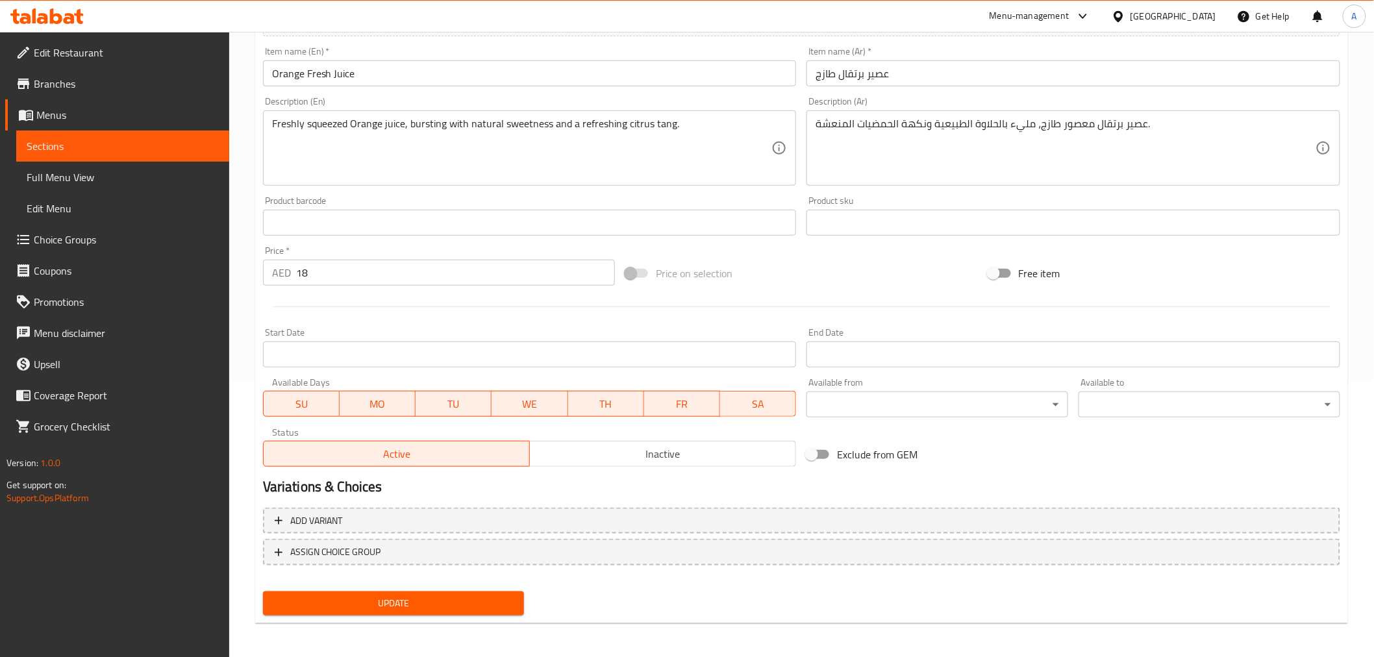
click at [431, 608] on span "Update" at bounding box center [393, 603] width 241 height 16
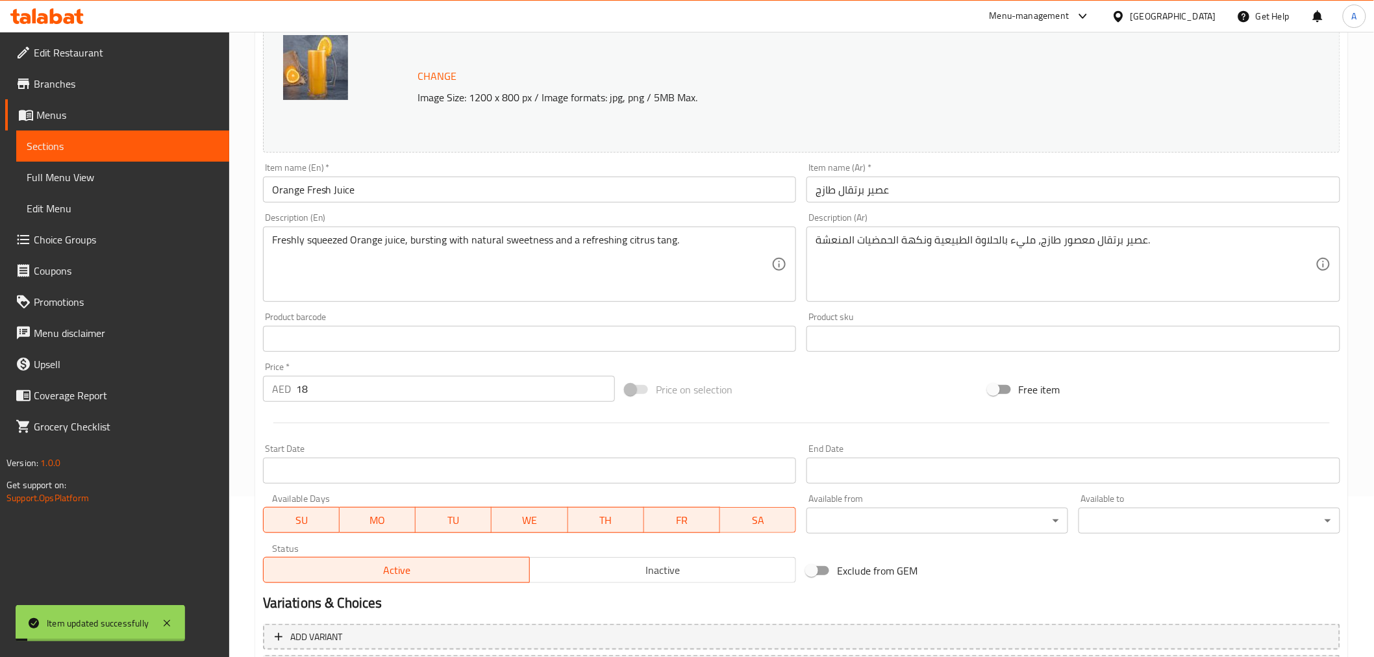
scroll to position [132, 0]
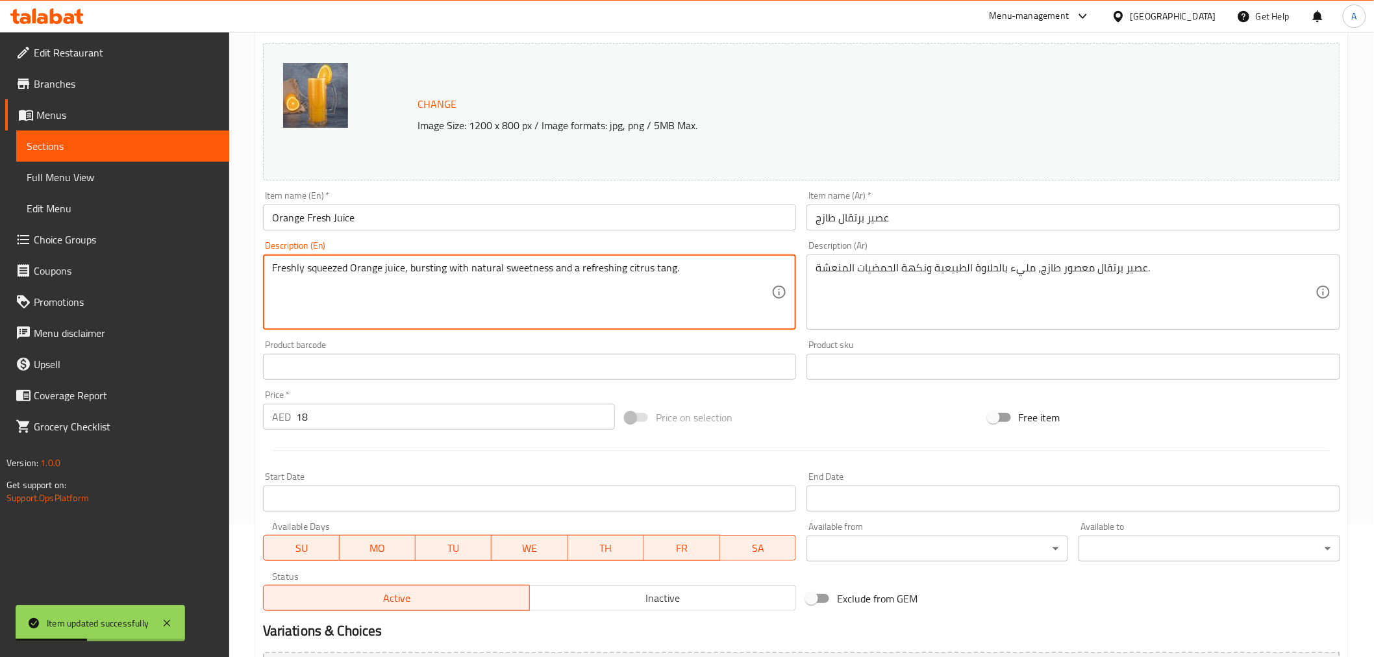
click at [654, 267] on textarea "Freshly squeezed Orange juice, bursting with natural sweetness and a refreshing…" at bounding box center [522, 293] width 500 height 62
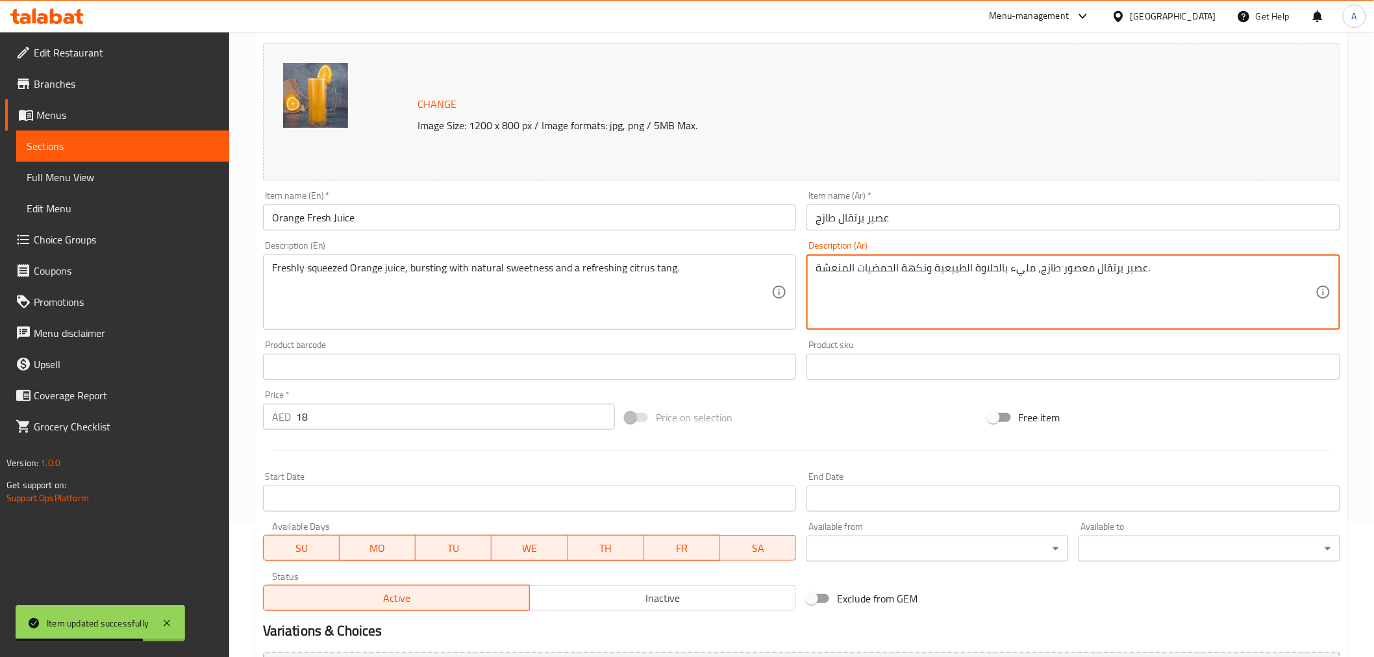
click at [883, 271] on textarea "عصير برتقال معصور طازج، مليء بالحلاوة الطبيعية ونكهة الحمضيات المنعشة." at bounding box center [1065, 293] width 500 height 62
type textarea "عصير برتقال معصور طازج، مليء بالحلاوة الطبيعية ونكهة تانج المنعشة."
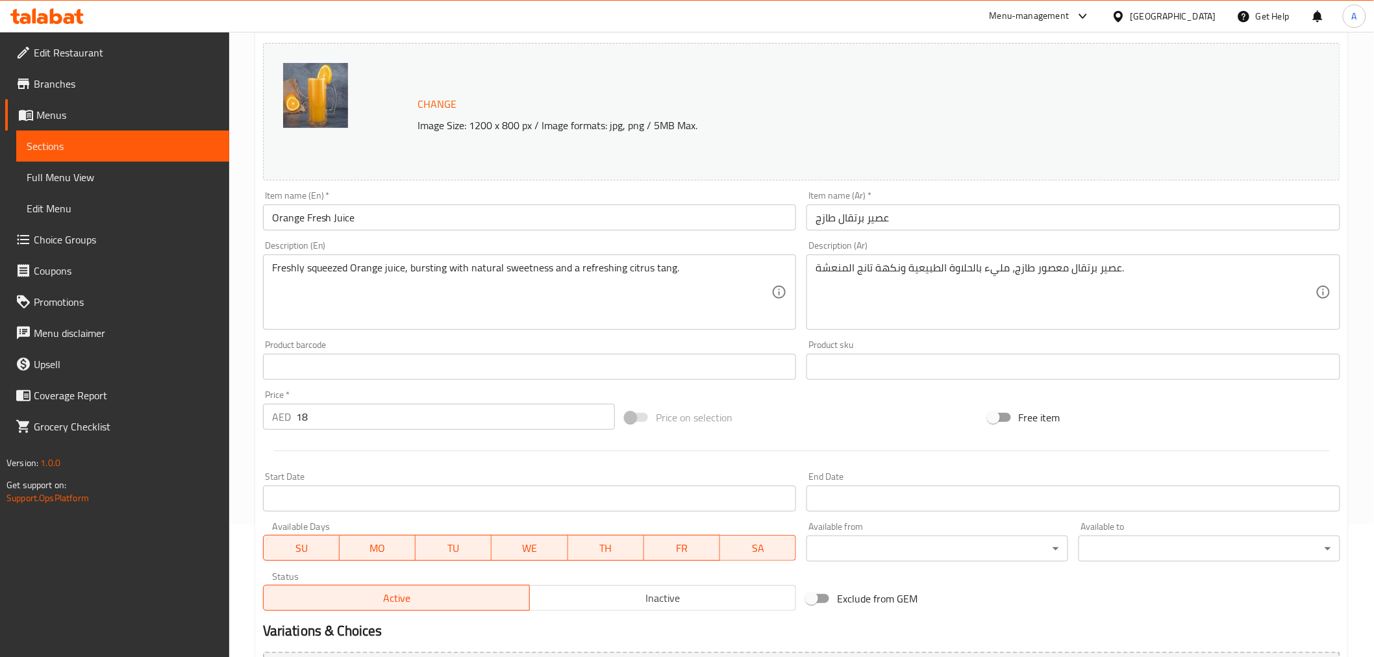
click at [789, 103] on div "Change Image Size: 1200 x 800 px / Image formats: jpg, png / 5MB Max." at bounding box center [802, 112] width 778 height 42
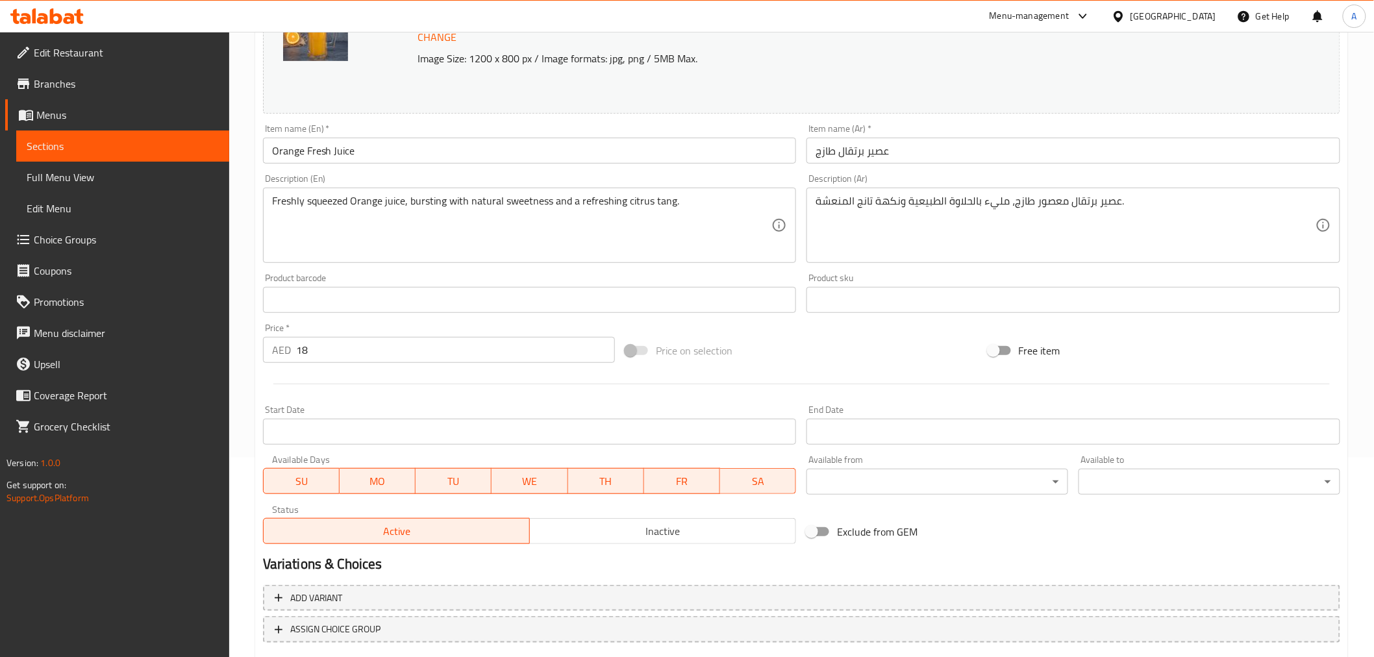
scroll to position [277, 0]
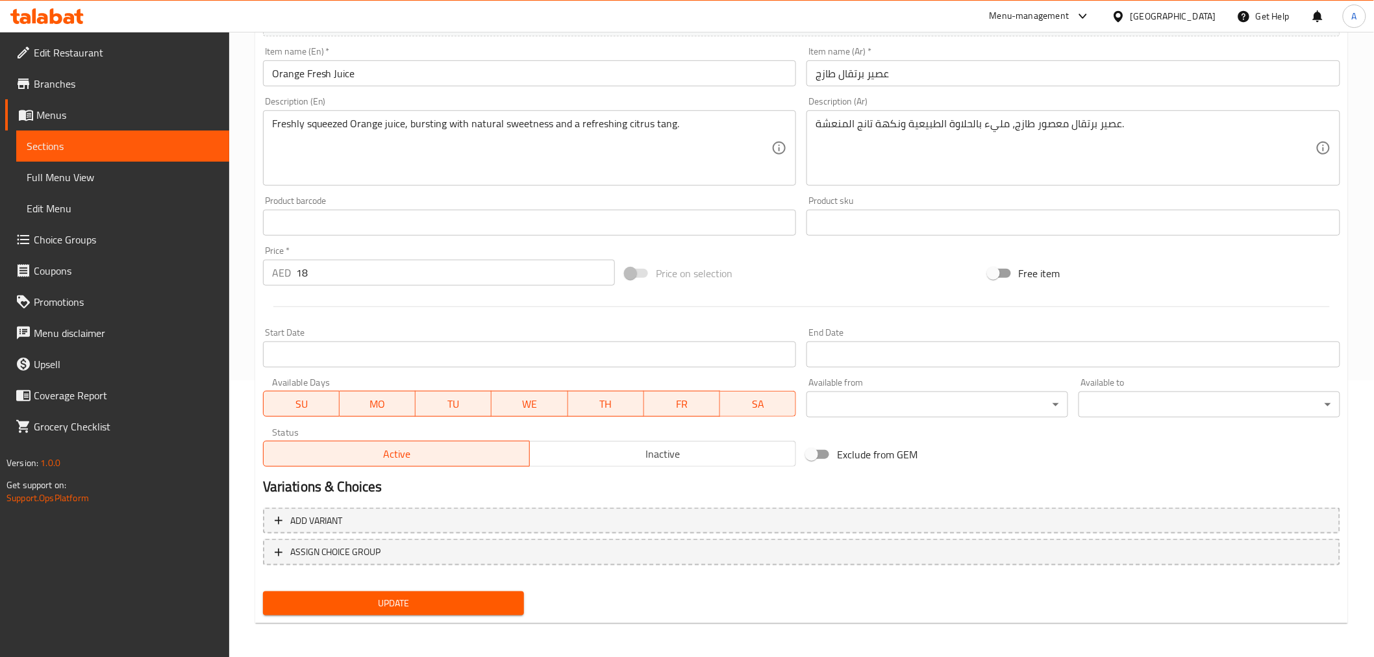
click at [416, 613] on div "Update" at bounding box center [394, 603] width 272 height 34
click at [421, 595] on span "Update" at bounding box center [393, 603] width 241 height 16
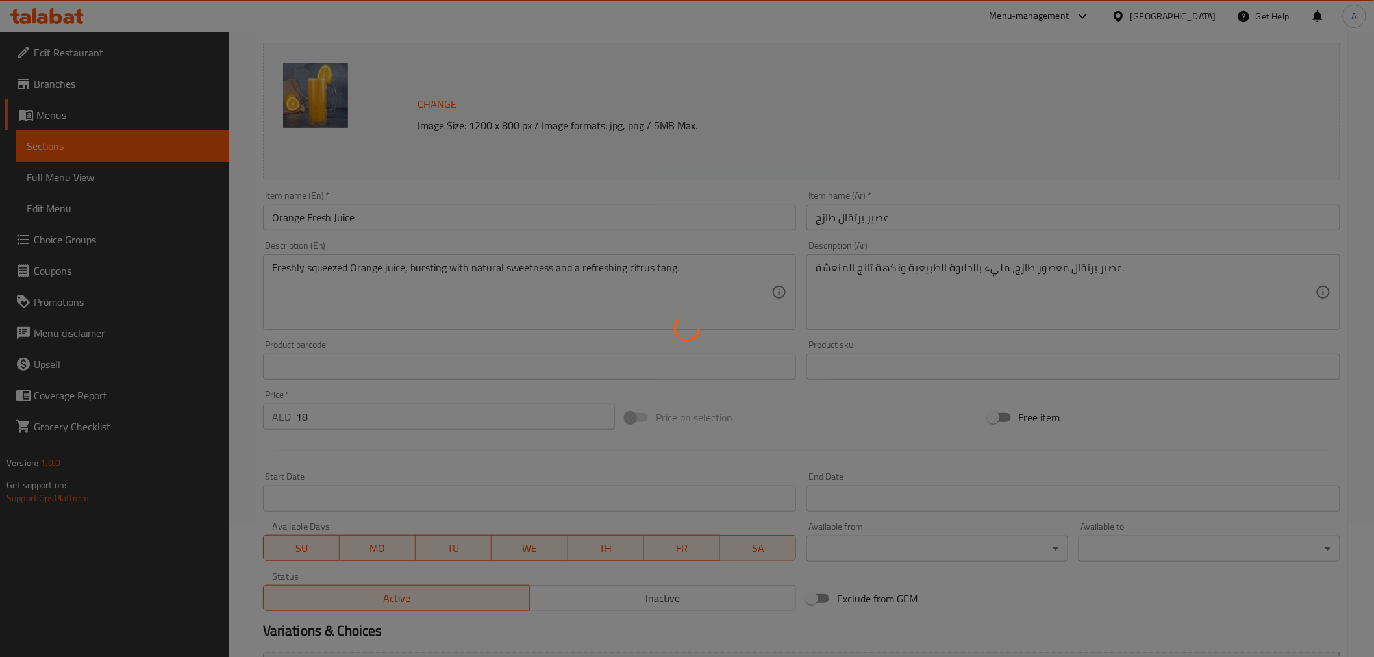
scroll to position [0, 0]
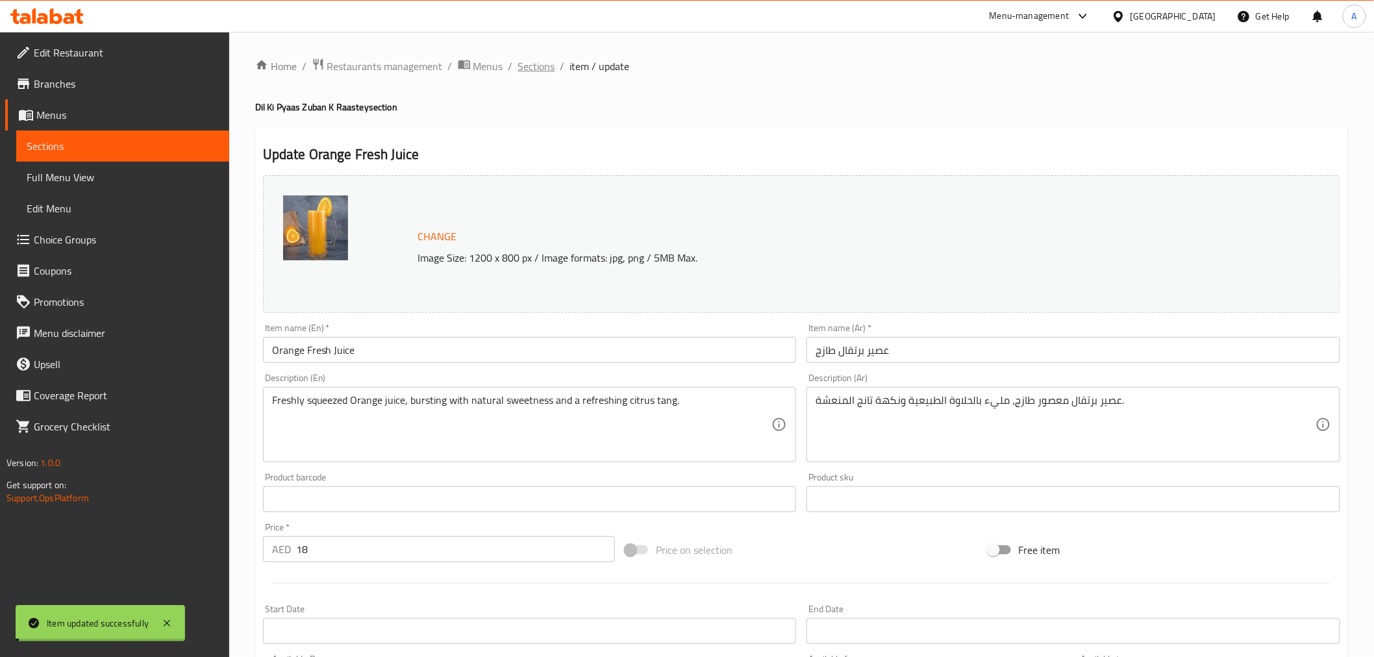
click at [536, 67] on span "Sections" at bounding box center [536, 66] width 37 height 16
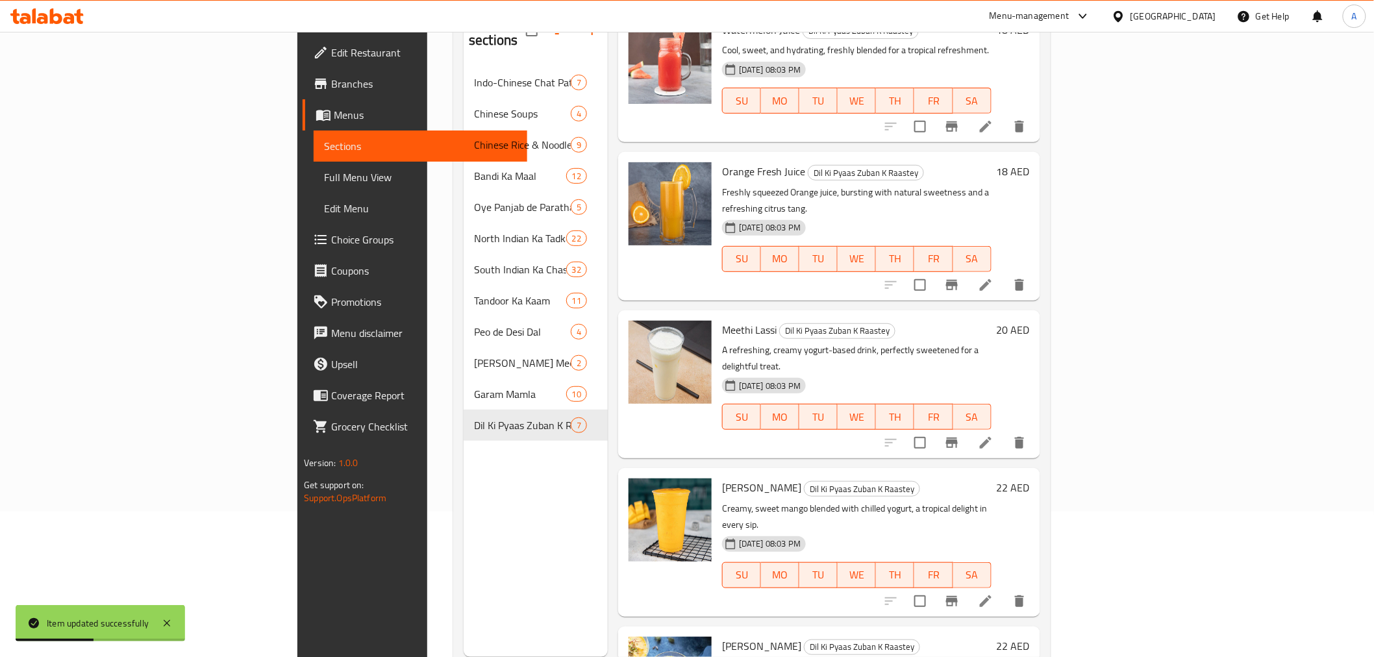
scroll to position [182, 0]
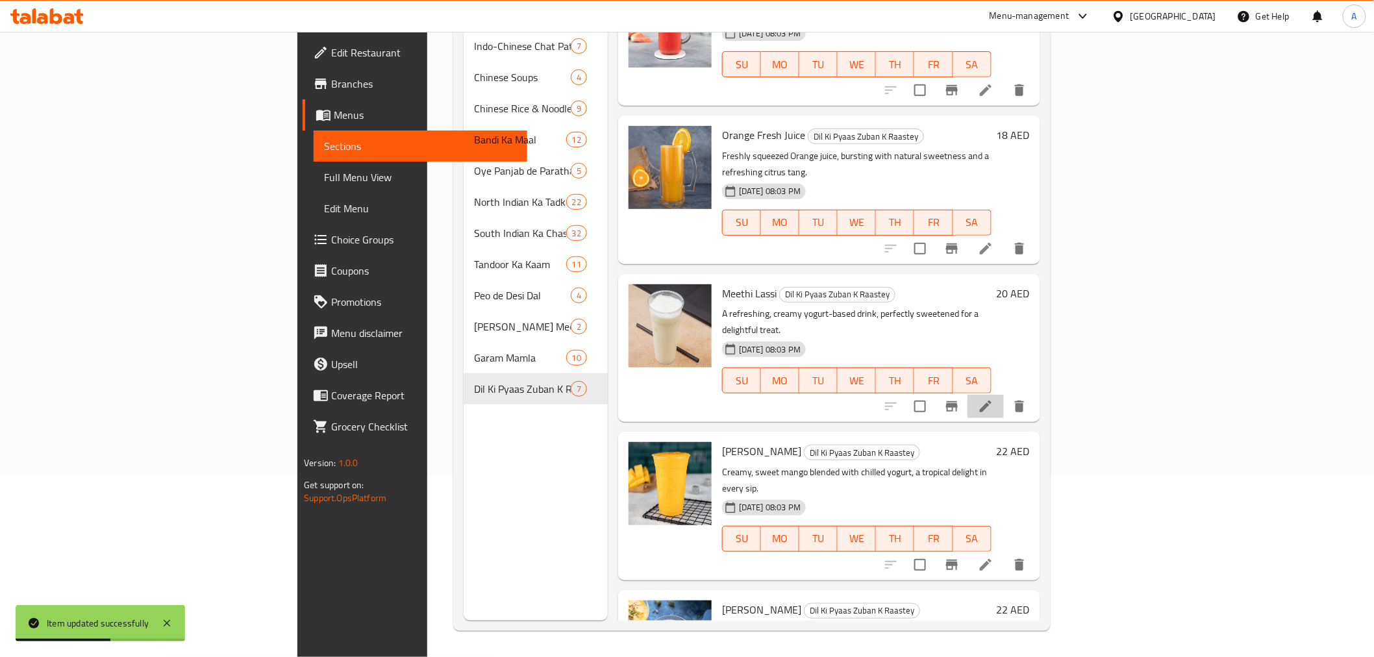
click at [991, 401] on icon at bounding box center [986, 407] width 12 height 12
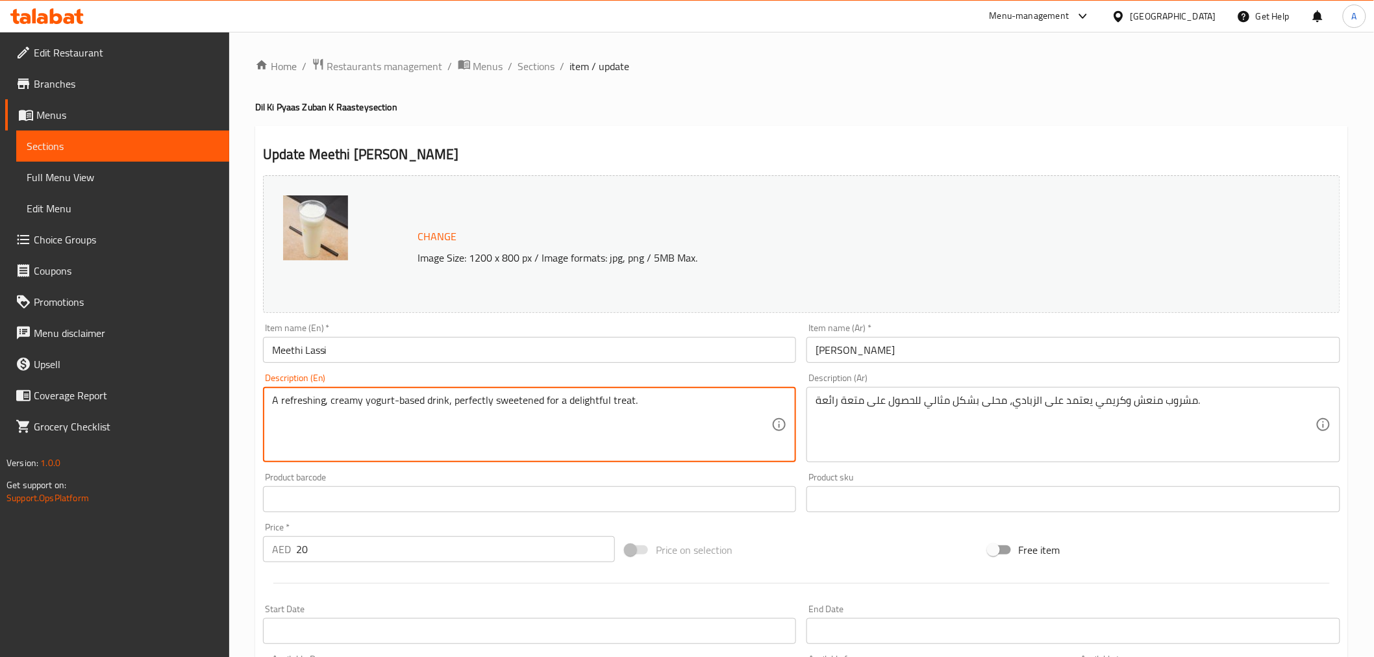
click at [574, 404] on textarea "A refreshing, creamy yogurt-based drink, perfectly sweetened for a delightful t…" at bounding box center [522, 425] width 500 height 62
type textarea "A refreshing, creamy yogurt-based drink, perfectly sweetened for a treat."
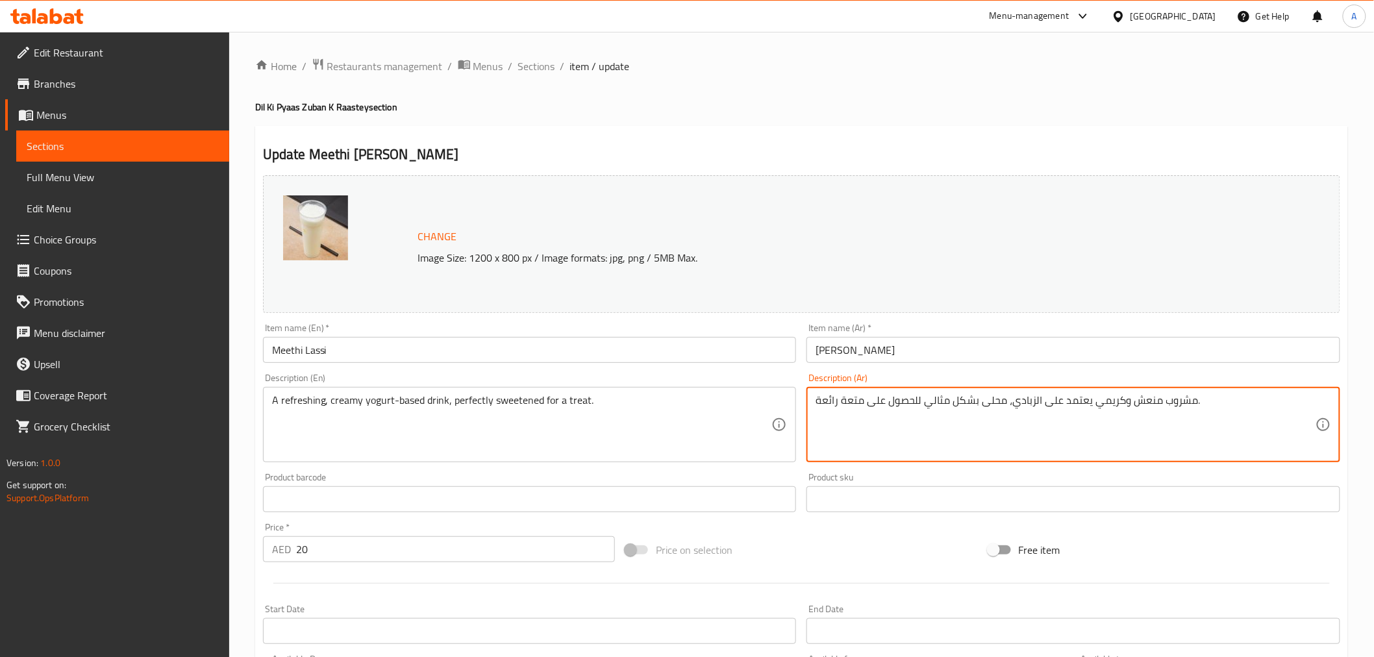
drag, startPoint x: 859, startPoint y: 401, endPoint x: 797, endPoint y: 401, distance: 62.3
click at [797, 401] on div "Change Image Size: 1200 x 800 px / Image formats: jpg, png / 5MB Max. Item name…" at bounding box center [801, 459] width 1087 height 578
type textarea "مشروب منعش وكريمي يعتمد على الزبادي، محلى بشكل مثالي للحصول على تريت."
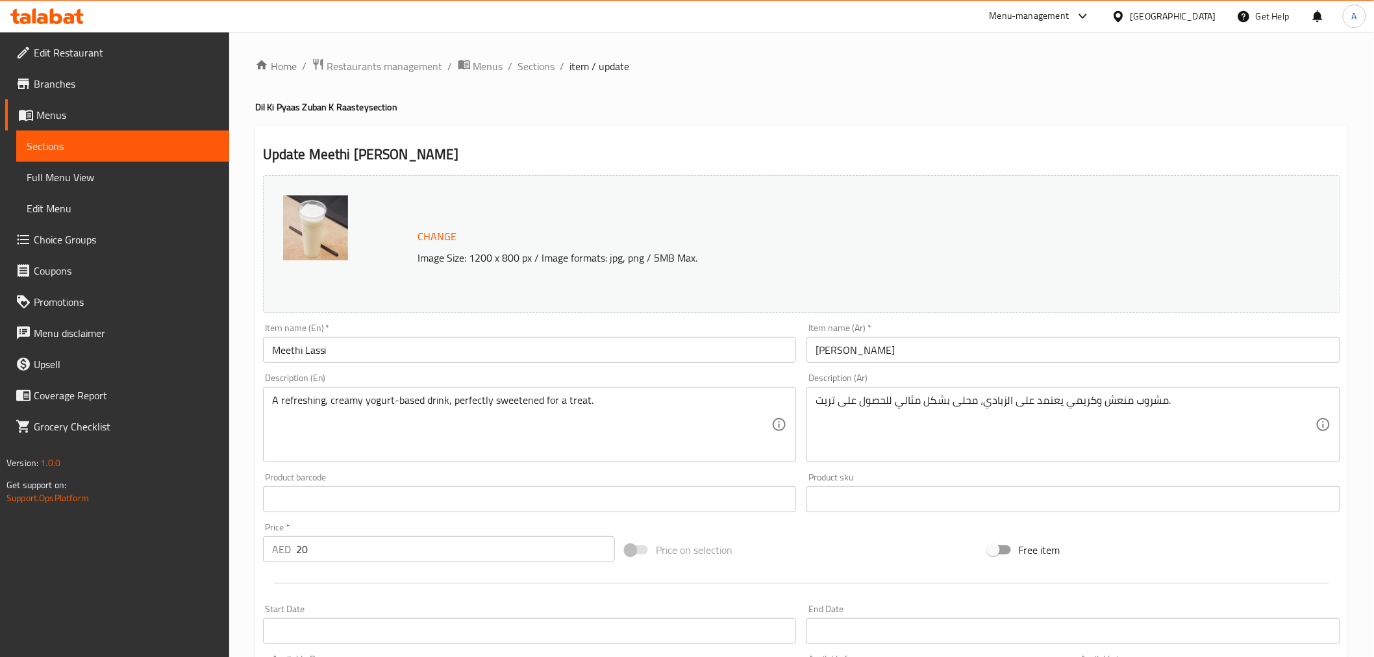
click at [721, 145] on h2 "Update Meethi [PERSON_NAME]" at bounding box center [801, 154] width 1077 height 19
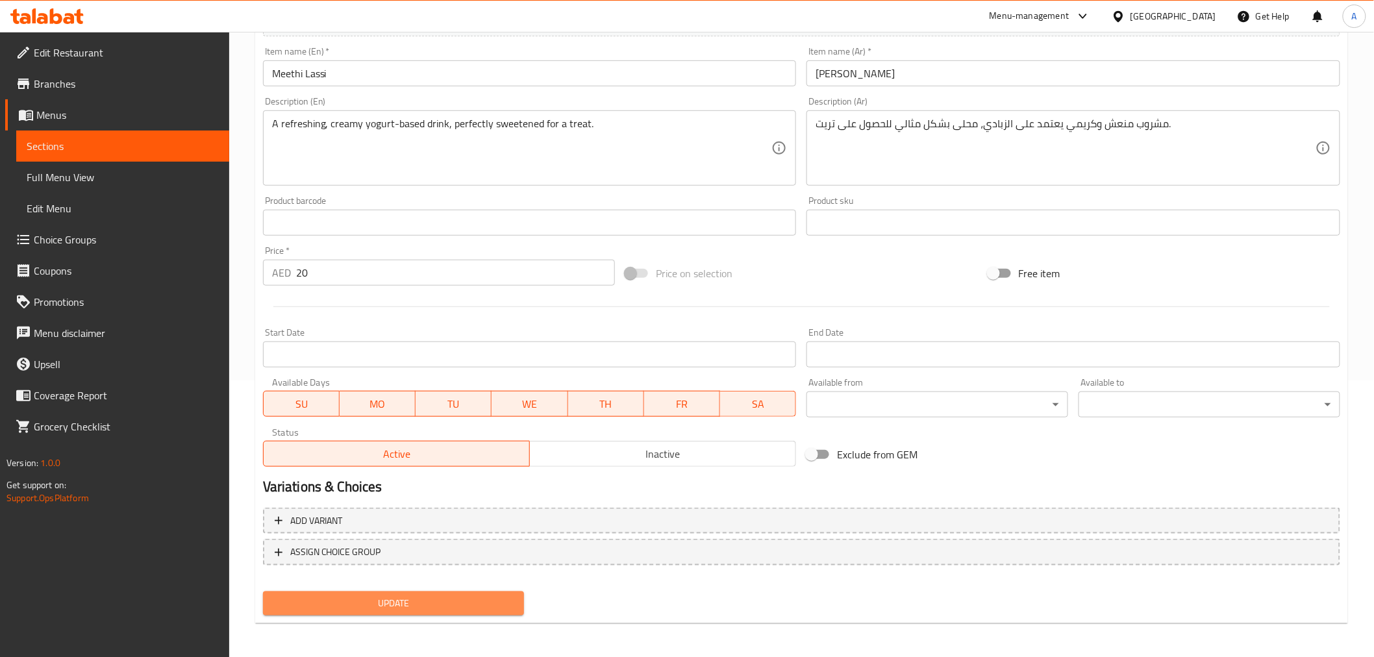
click at [471, 595] on span "Update" at bounding box center [393, 603] width 241 height 16
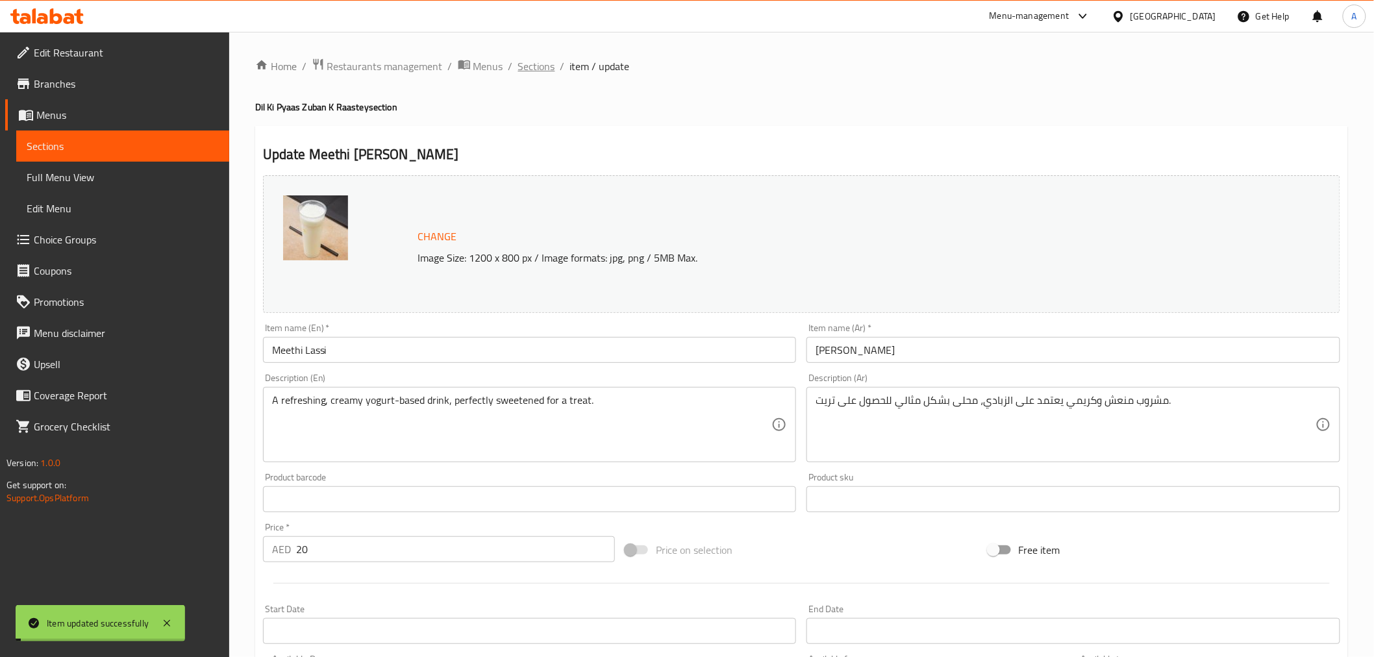
click at [531, 65] on span "Sections" at bounding box center [536, 66] width 37 height 16
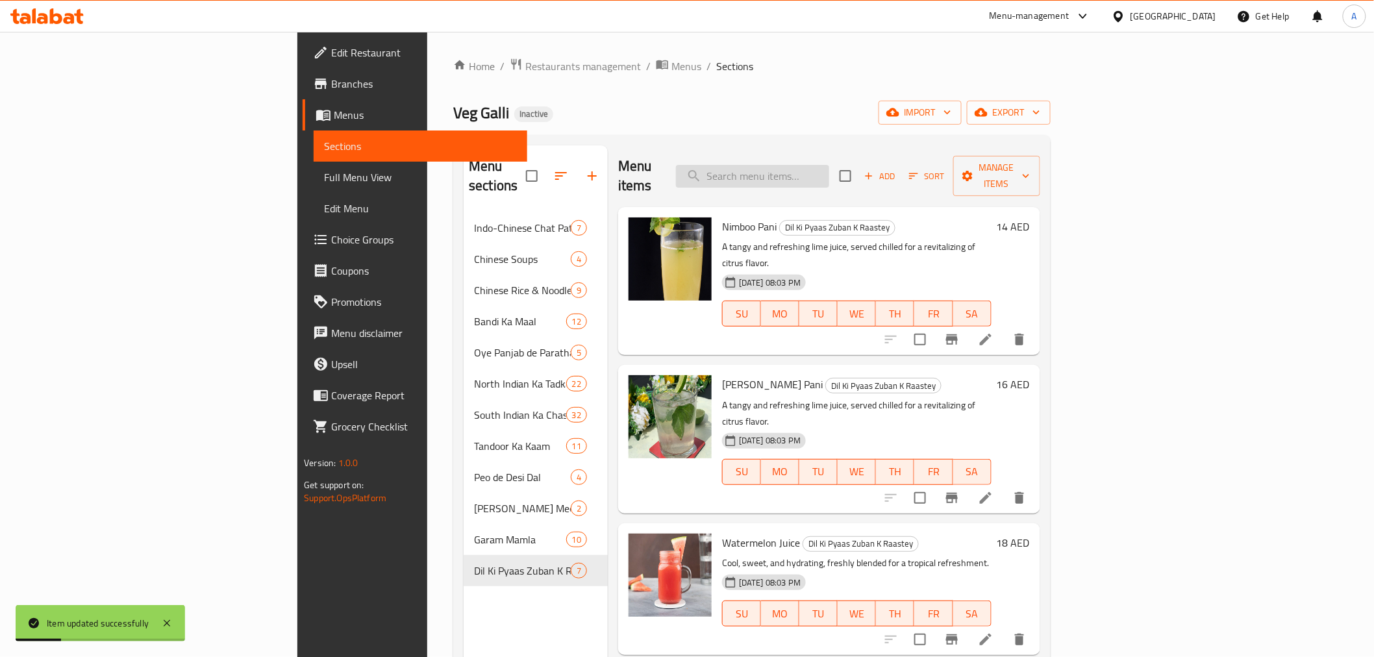
click at [829, 176] on input "search" at bounding box center [752, 176] width 153 height 23
paste input "[PERSON_NAME]"
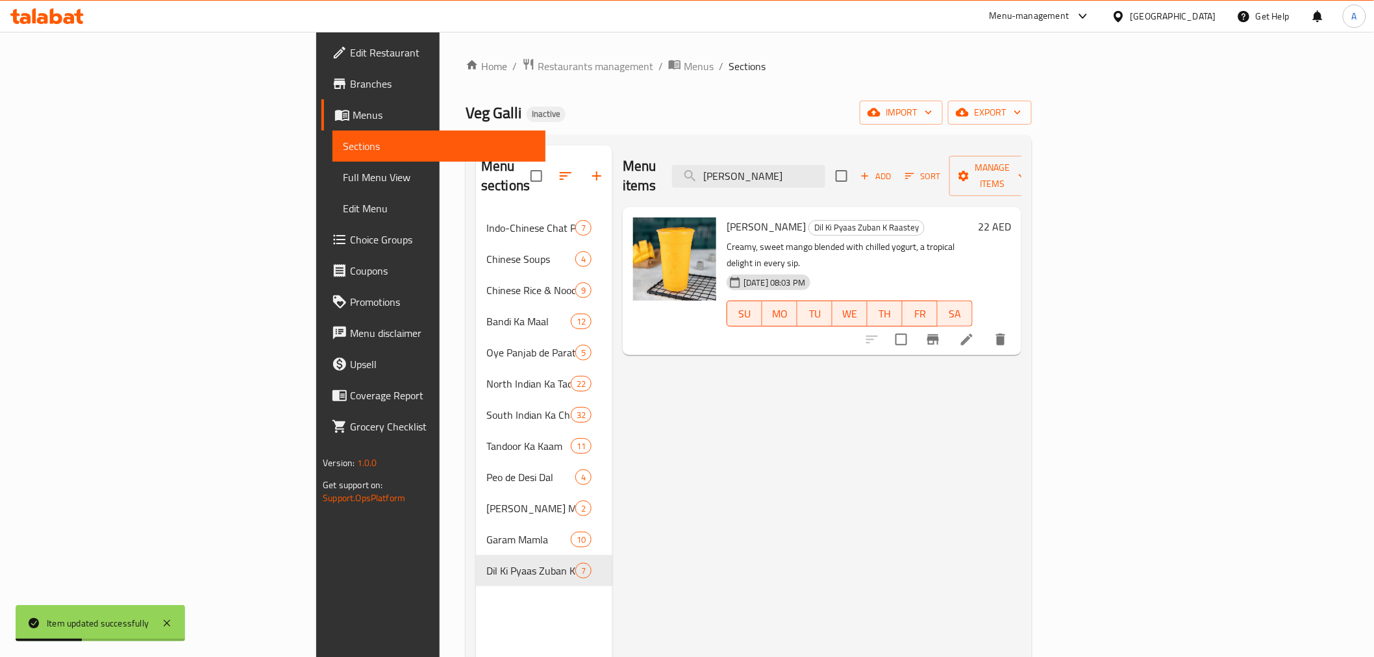
type input "[PERSON_NAME]"
click at [974, 332] on icon at bounding box center [967, 340] width 16 height 16
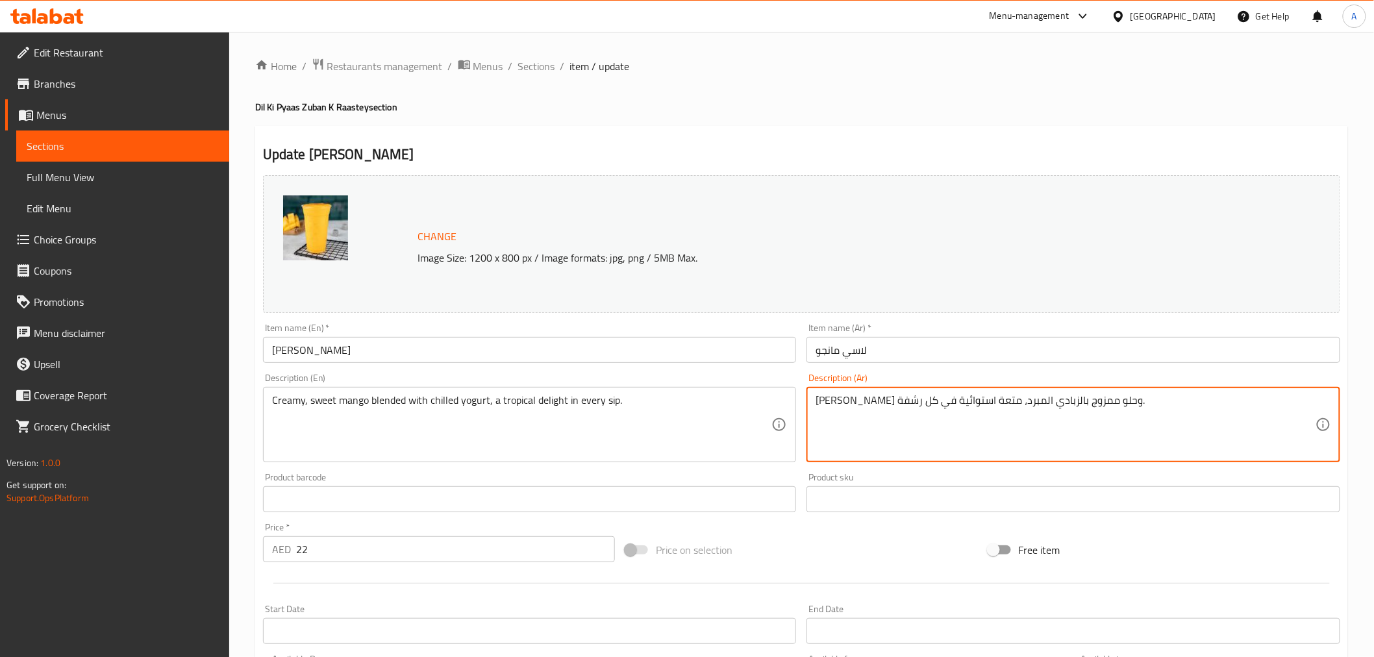
click at [923, 403] on textarea "[PERSON_NAME] وحلو ممزوج بالزبادي المبرد، متعة استوائية في كل رشفة." at bounding box center [1065, 425] width 500 height 62
type textarea "[PERSON_NAME] وحلو ممزوج بالزبادي المبرد، استوائية في كل رشفة."
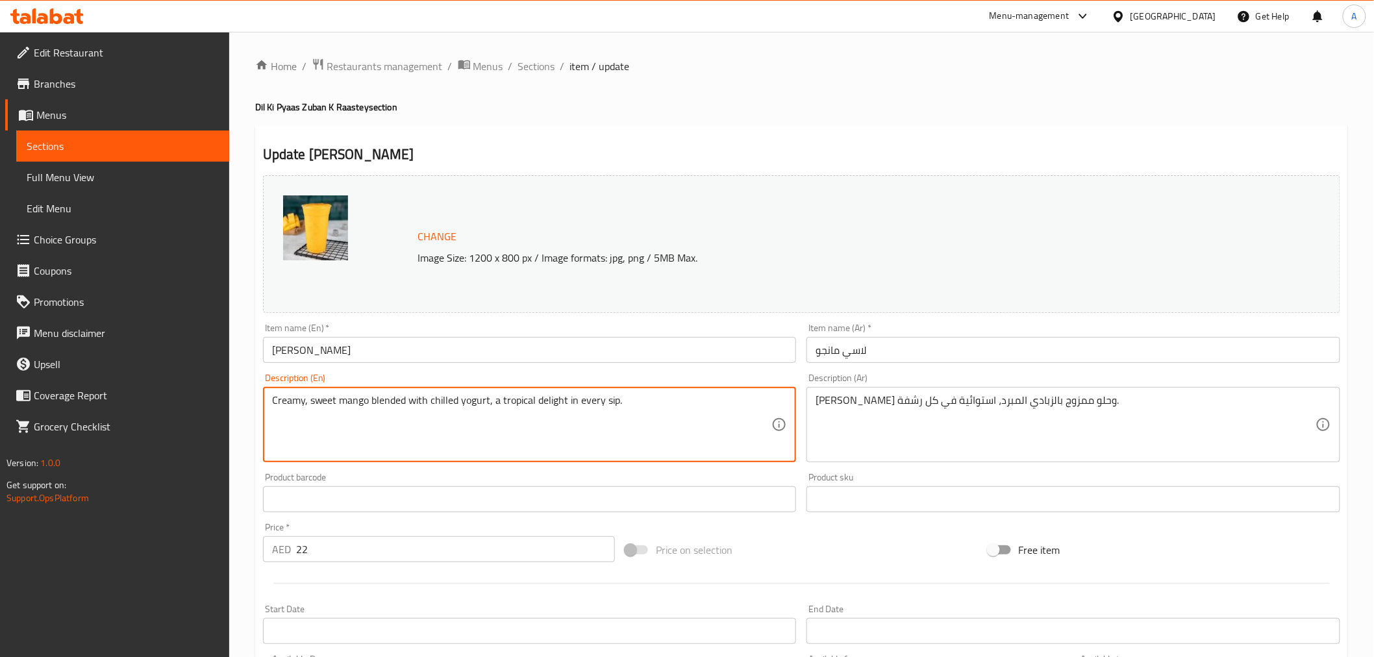
click at [543, 405] on textarea "Creamy, sweet mango blended with chilled yogurt, a tropical delight in every si…" at bounding box center [522, 425] width 500 height 62
type textarea "Creamy, sweet mango blended with chilled yogurt, a tropical in every sip."
click at [754, 156] on h2 "Update [PERSON_NAME]" at bounding box center [801, 154] width 1077 height 19
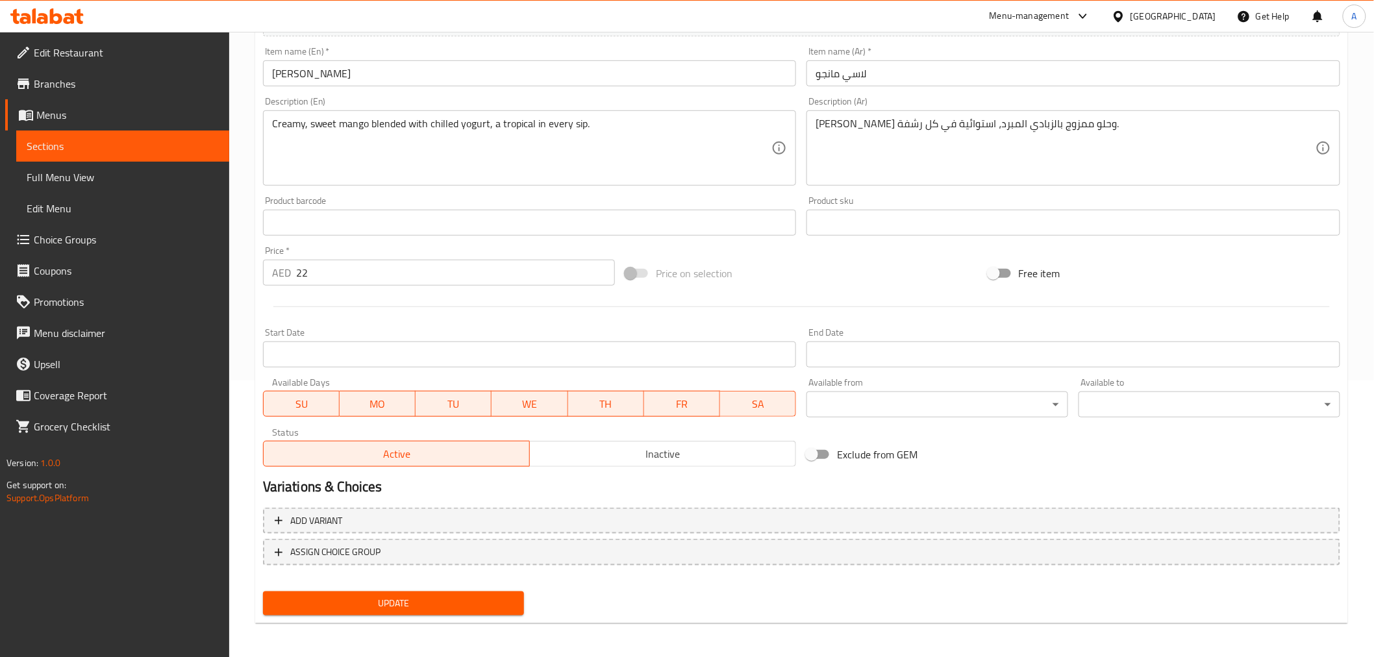
click at [479, 595] on span "Update" at bounding box center [393, 603] width 241 height 16
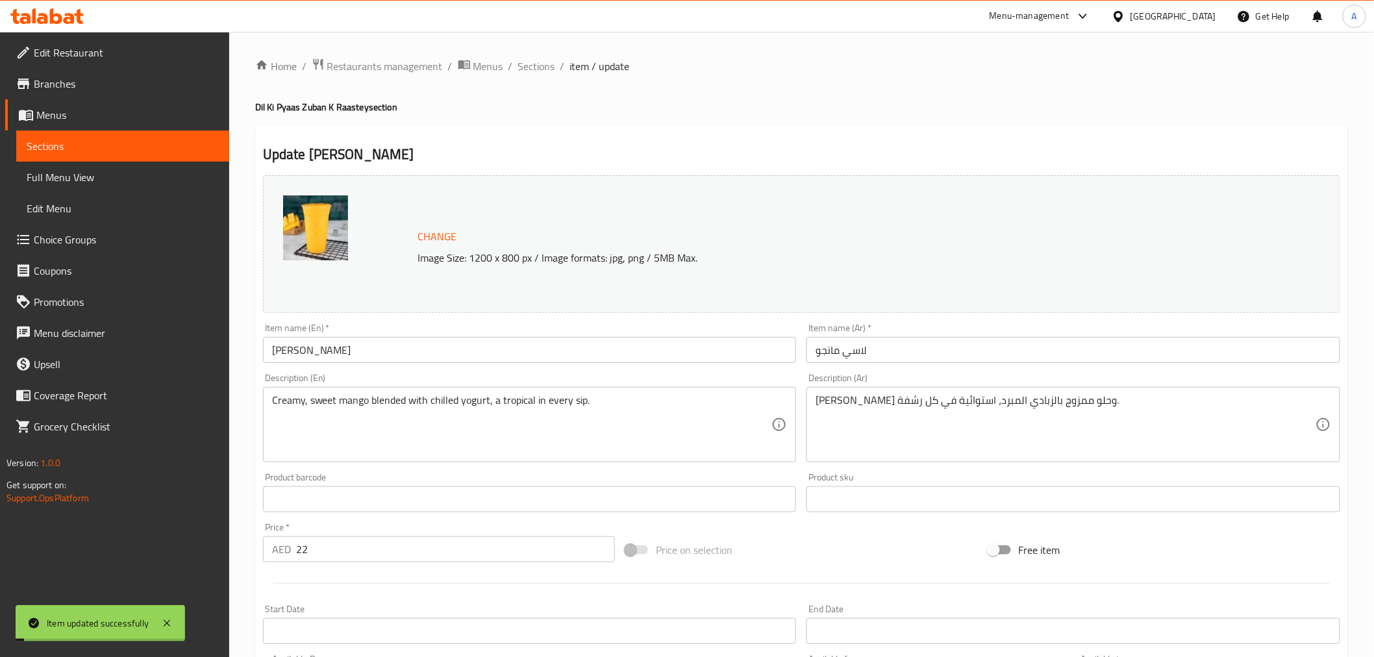
click at [617, 228] on div "Change Image Size: 1200 x 800 px / Image formats: jpg, png / 5MB Max." at bounding box center [802, 244] width 778 height 42
click at [546, 64] on span "Sections" at bounding box center [536, 66] width 37 height 16
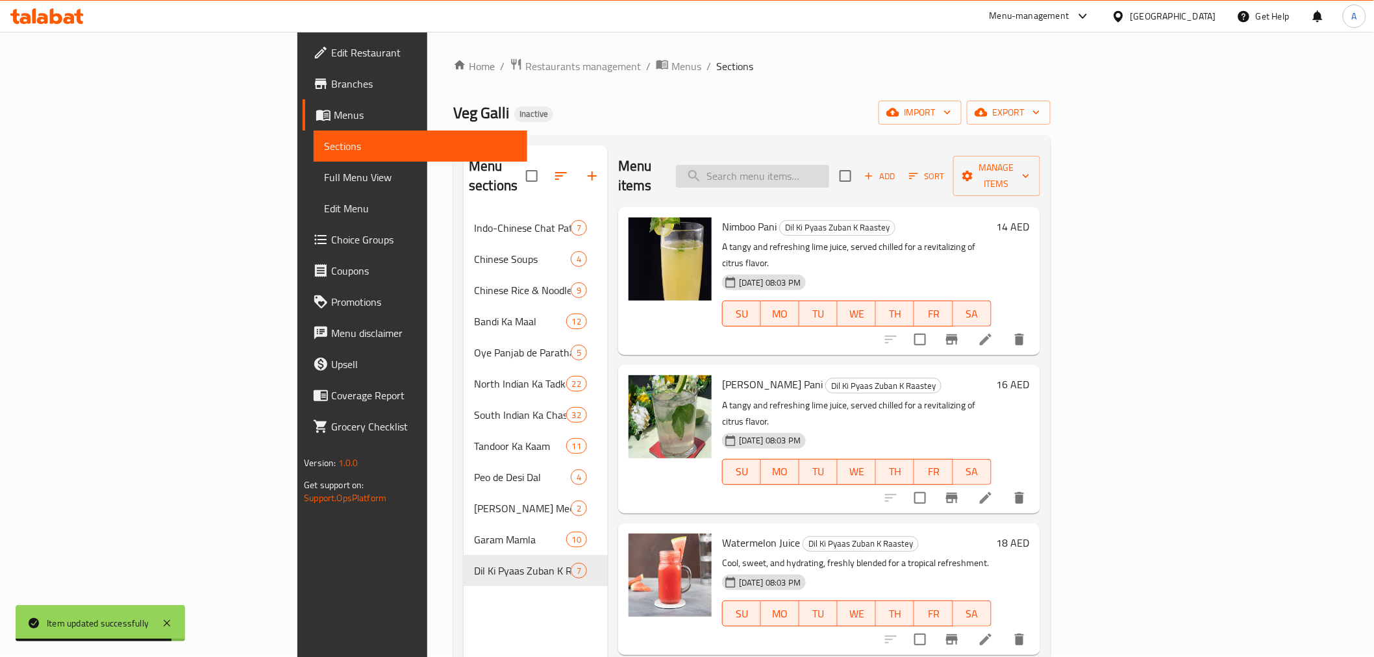
click at [829, 171] on input "search" at bounding box center [752, 176] width 153 height 23
paste input "[PERSON_NAME]"
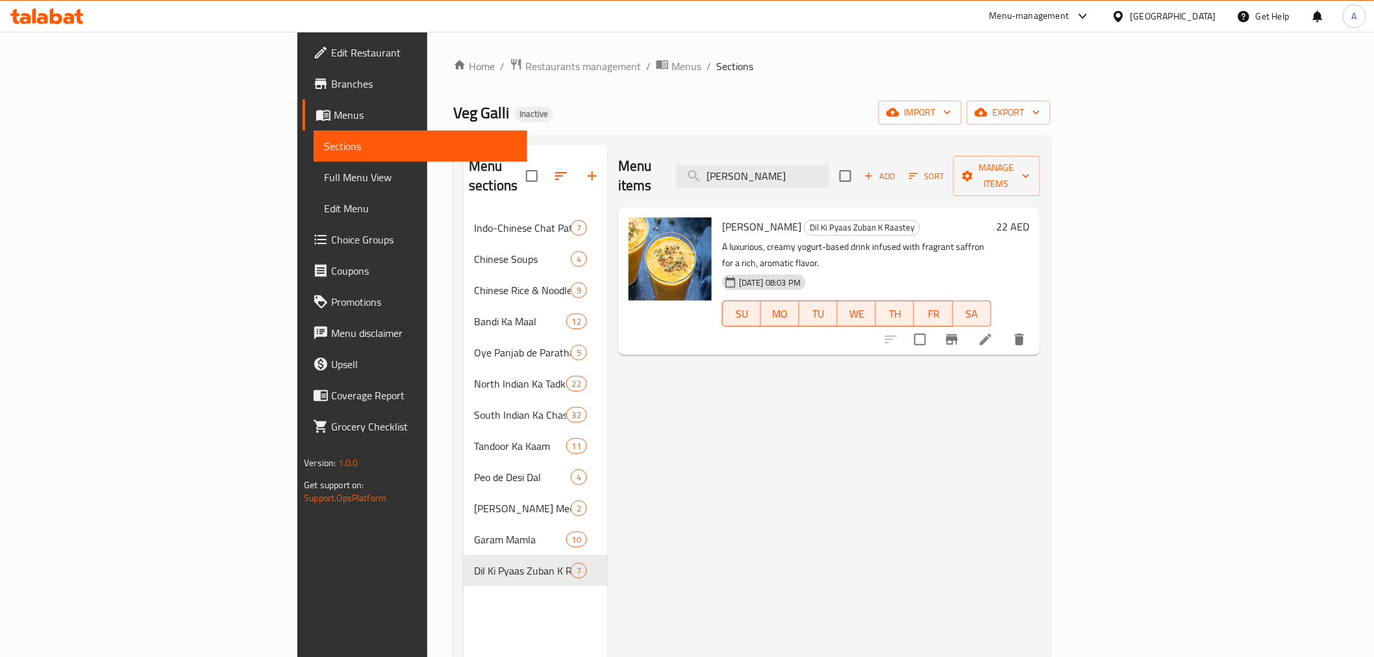
type input "[PERSON_NAME]"
click at [1004, 328] on li at bounding box center [985, 339] width 36 height 23
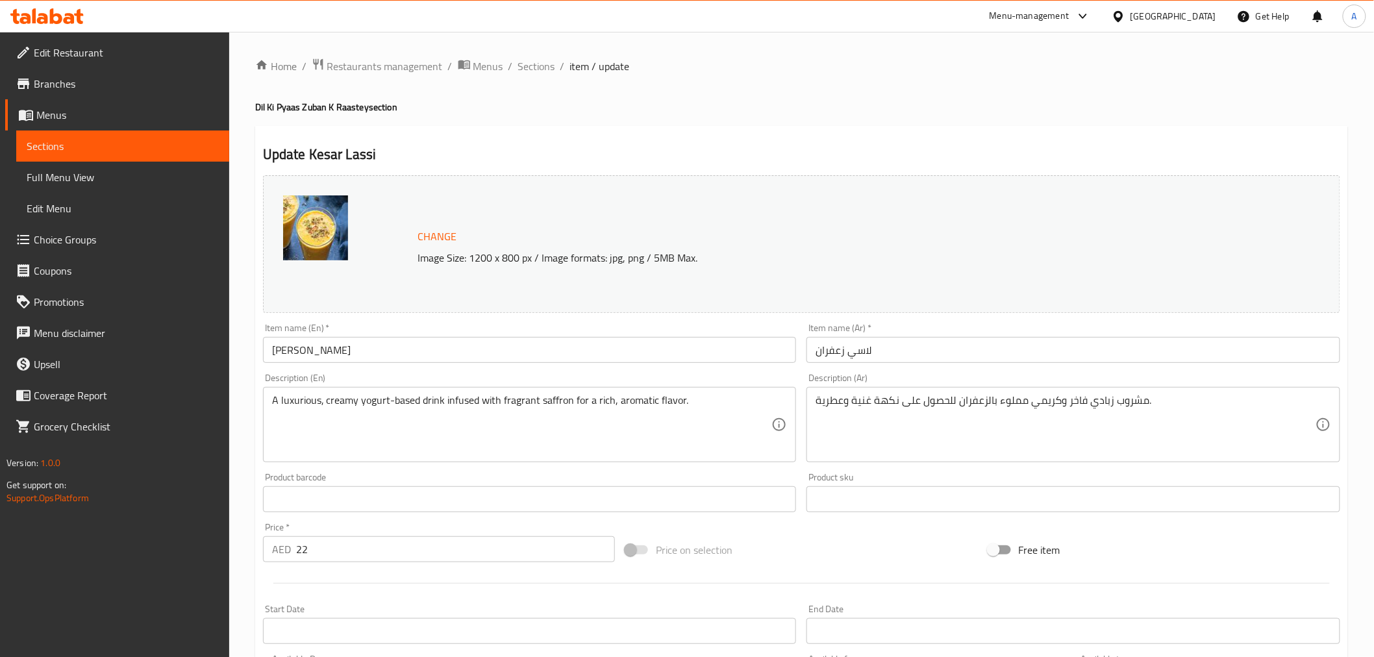
click at [300, 399] on textarea "A luxurious, creamy yogurt-based drink infused with fragrant saffron for a rich…" at bounding box center [522, 425] width 500 height 62
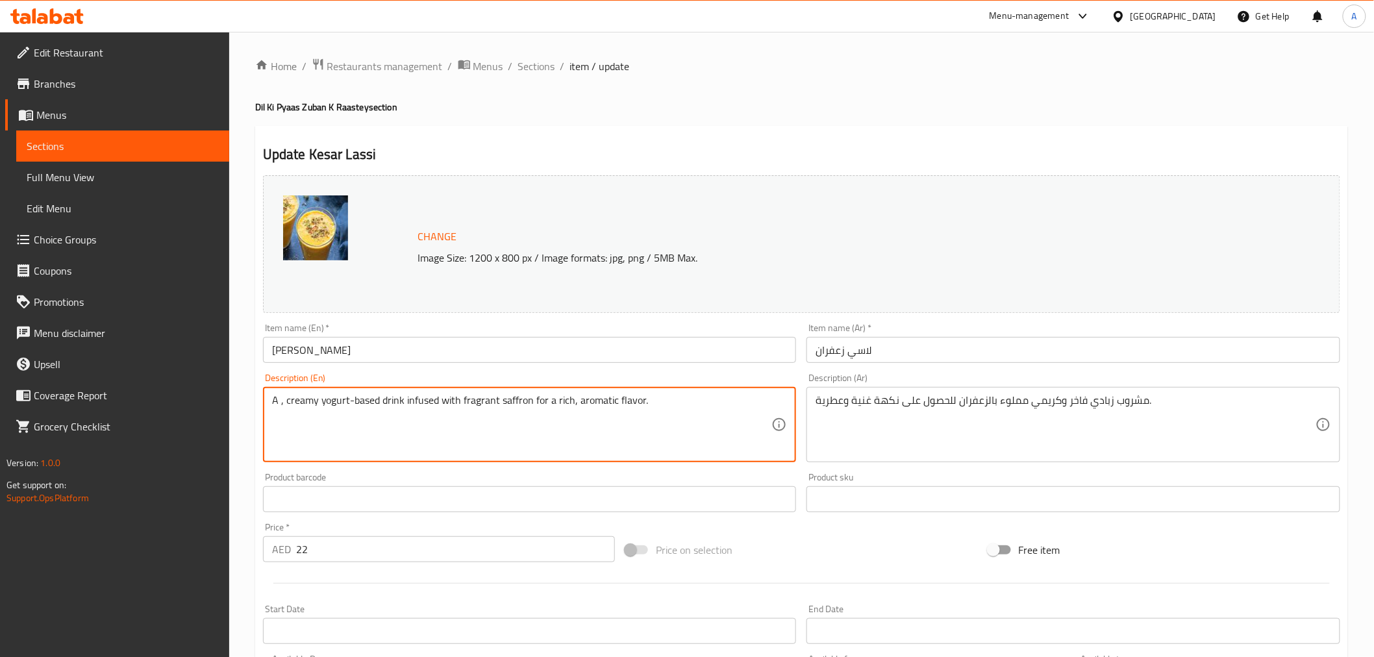
click at [283, 410] on textarea "A , creamy yogurt-based drink infused with fragrant saffron for a rich, aromati…" at bounding box center [522, 425] width 500 height 62
type textarea "A creamy yogurt-based drink infused with fragrant saffron for a rich, aromatic …"
click at [1076, 400] on textarea "مشروب زبادي فاخر وكريمي مملوء بالزعفران للحصول على نكهة غنية وعطرية." at bounding box center [1065, 425] width 500 height 62
drag, startPoint x: 365, startPoint y: 406, endPoint x: 325, endPoint y: 406, distance: 39.6
click at [325, 406] on textarea "A creamy yogurt-based drink infused with fragrant saffron for a rich, aromatic …" at bounding box center [522, 425] width 500 height 62
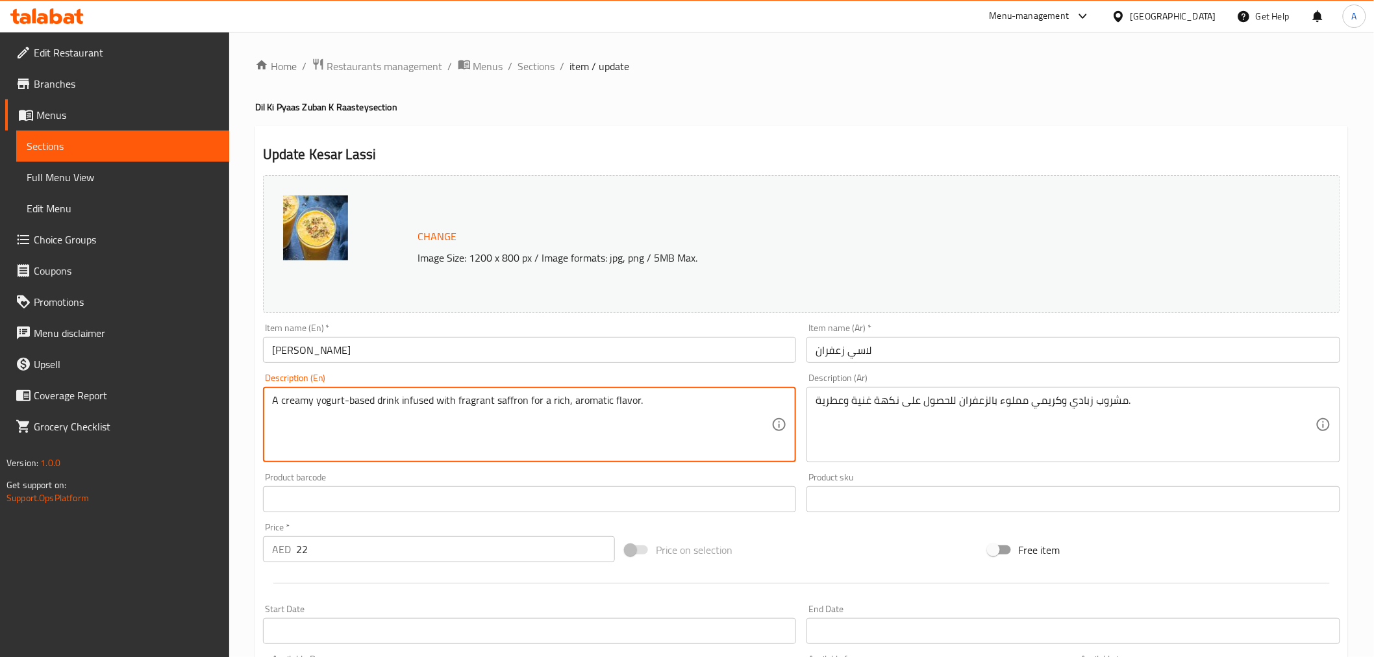
click at [389, 401] on textarea "A creamy yogurt-based drink infused with fragrant saffron for a rich, aromatic …" at bounding box center [522, 425] width 500 height 62
drag, startPoint x: 389, startPoint y: 401, endPoint x: 199, endPoint y: 397, distance: 190.2
click at [199, 397] on div "Edit Restaurant Branches Menus Sections Full Menu View Edit Menu Choice Groups …" at bounding box center [687, 484] width 1374 height 904
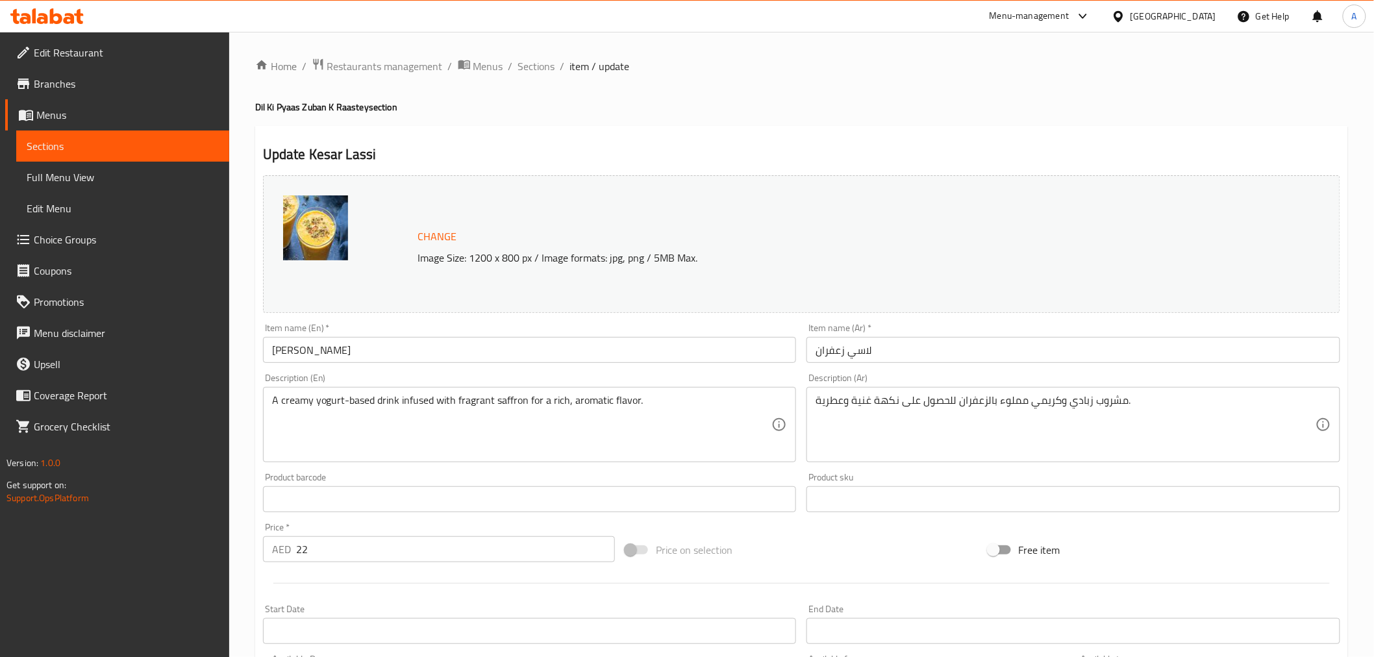
drag, startPoint x: 1079, startPoint y: 402, endPoint x: 1110, endPoint y: 471, distance: 74.9
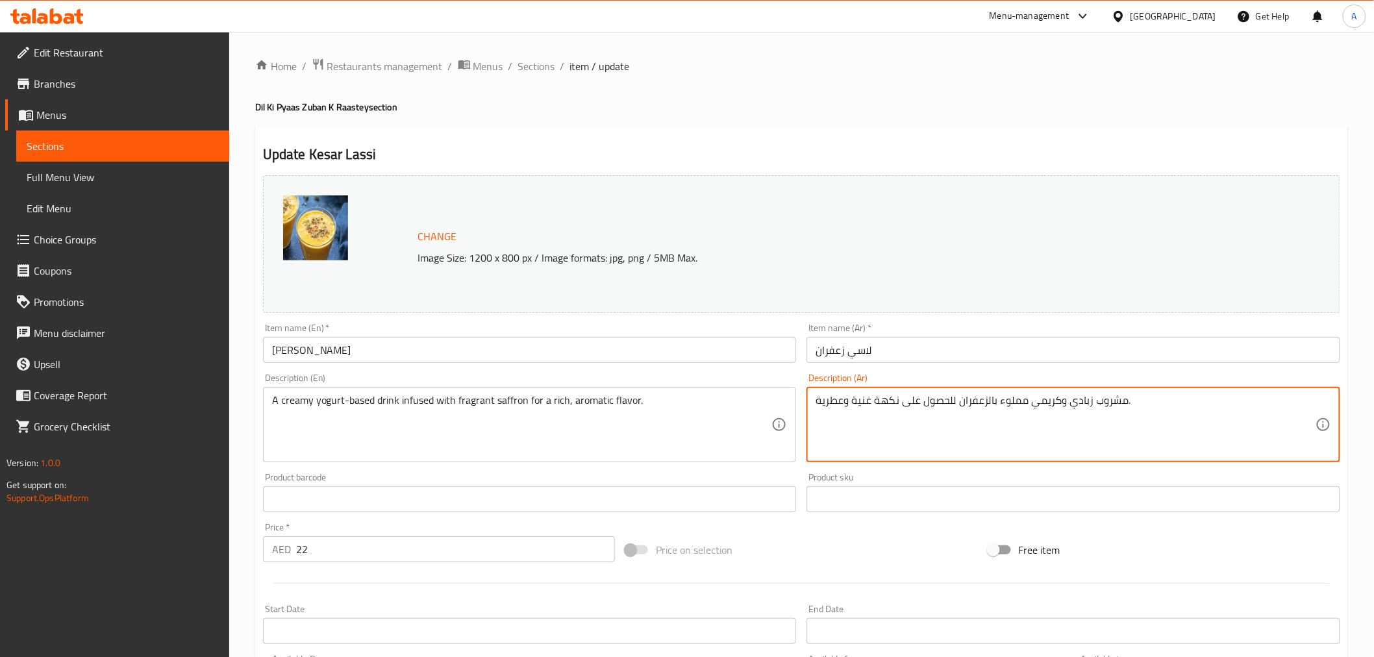
click at [1094, 403] on textarea "مشروب زبادي وكريمي مملوء بالزعفران للحصول على نكهة غنية وعطرية." at bounding box center [1065, 425] width 500 height 62
drag, startPoint x: 1060, startPoint y: 401, endPoint x: 1031, endPoint y: 402, distance: 29.2
click at [1031, 402] on textarea "مشروب أساسه زبادي وكريمي مملوء بالزعفران للحصول على نكهة غنية وعطرية." at bounding box center [1065, 425] width 500 height 62
click at [1097, 402] on textarea "مشروب أساسه زبادي و مملوء بالزعفران للحصول على نكهة غنية وعطرية." at bounding box center [1065, 425] width 500 height 62
paste textarea "كريمي"
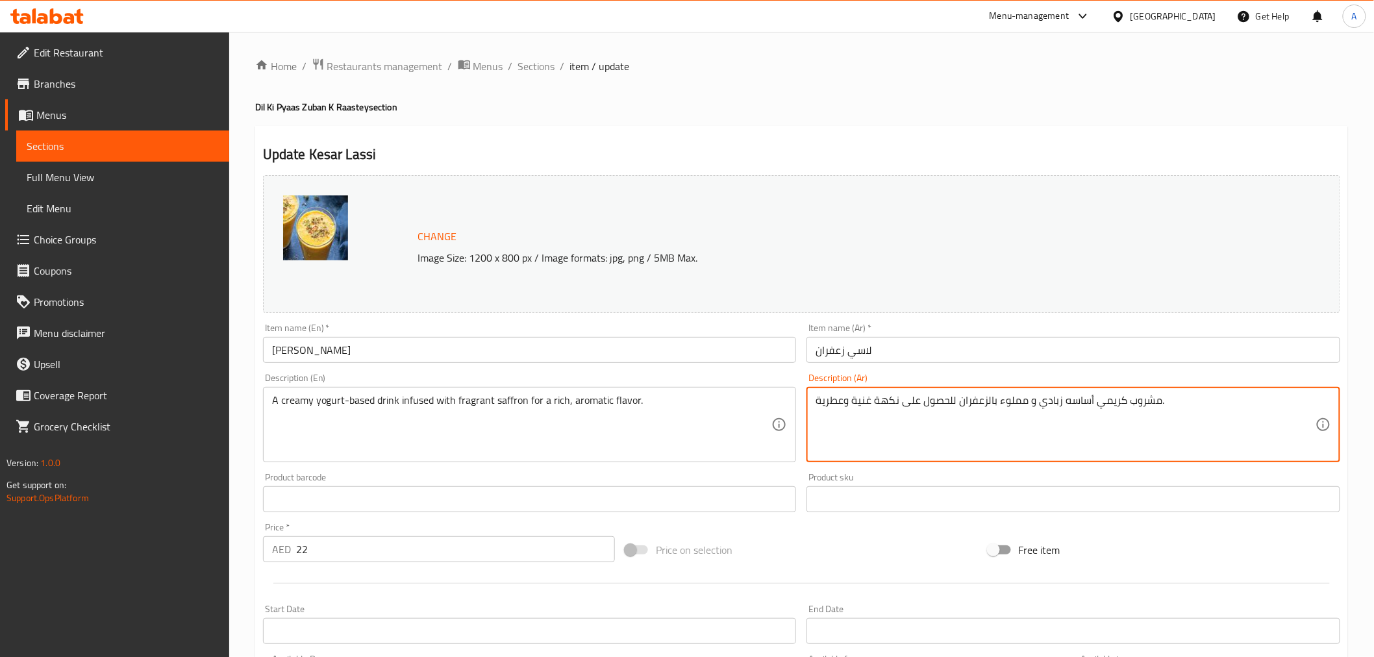
click at [1030, 401] on textarea "مشروب كريمي أساسه زبادي و مملوء بالزعفران للحصول على نكهة غنية وعطرية." at bounding box center [1065, 425] width 500 height 62
click at [1015, 403] on textarea "مشروب كريمي أساسه زبادي و مملوء بالزعفران للحصول على نكهة غنية وعطرية." at bounding box center [1065, 425] width 500 height 62
click at [957, 404] on textarea "مشروب كريمي أساسه زبادي و ممزوج بالزعفران للحصول على نكهة غنية وعطرية." at bounding box center [1065, 425] width 500 height 62
type textarea "مشروب كريمي أساسه زبادي و ممزوج بالزعفران العطري للحصول على نكهة غنية وعطرية."
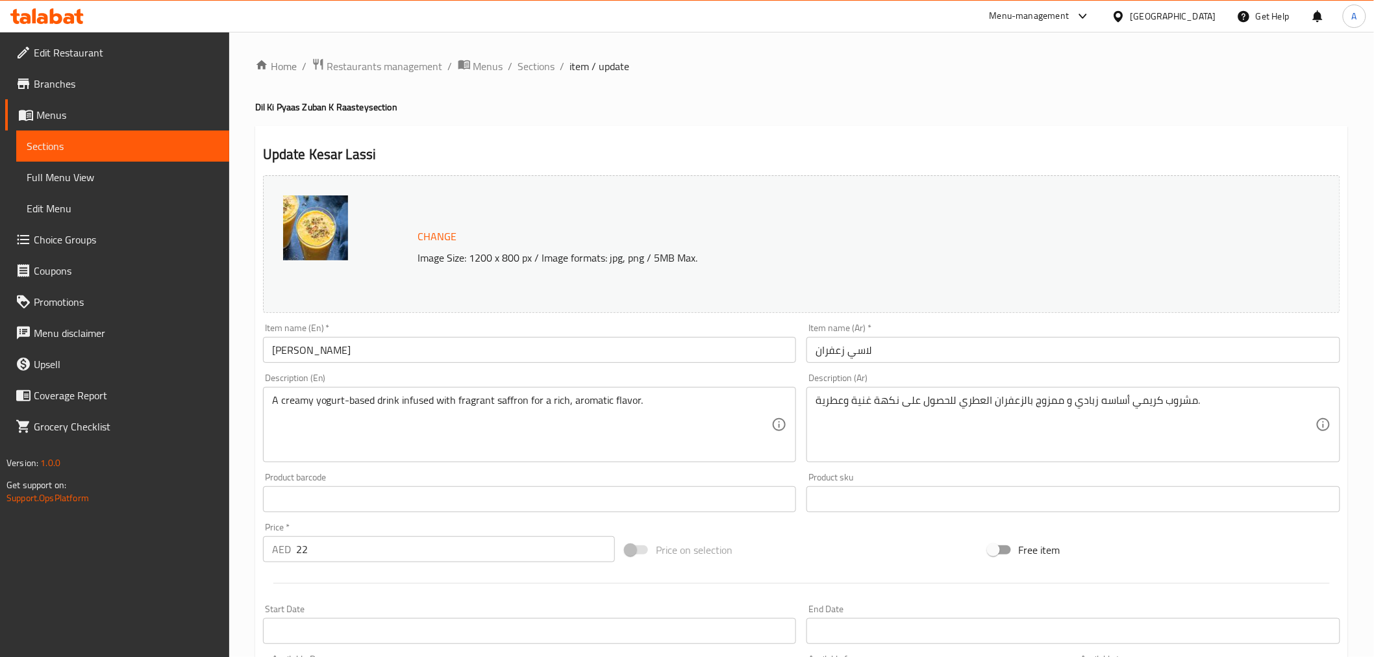
click at [820, 114] on div "Home / Restaurants management / Menus / Sections / item / update Dil Ki Pyaas Z…" at bounding box center [801, 484] width 1092 height 852
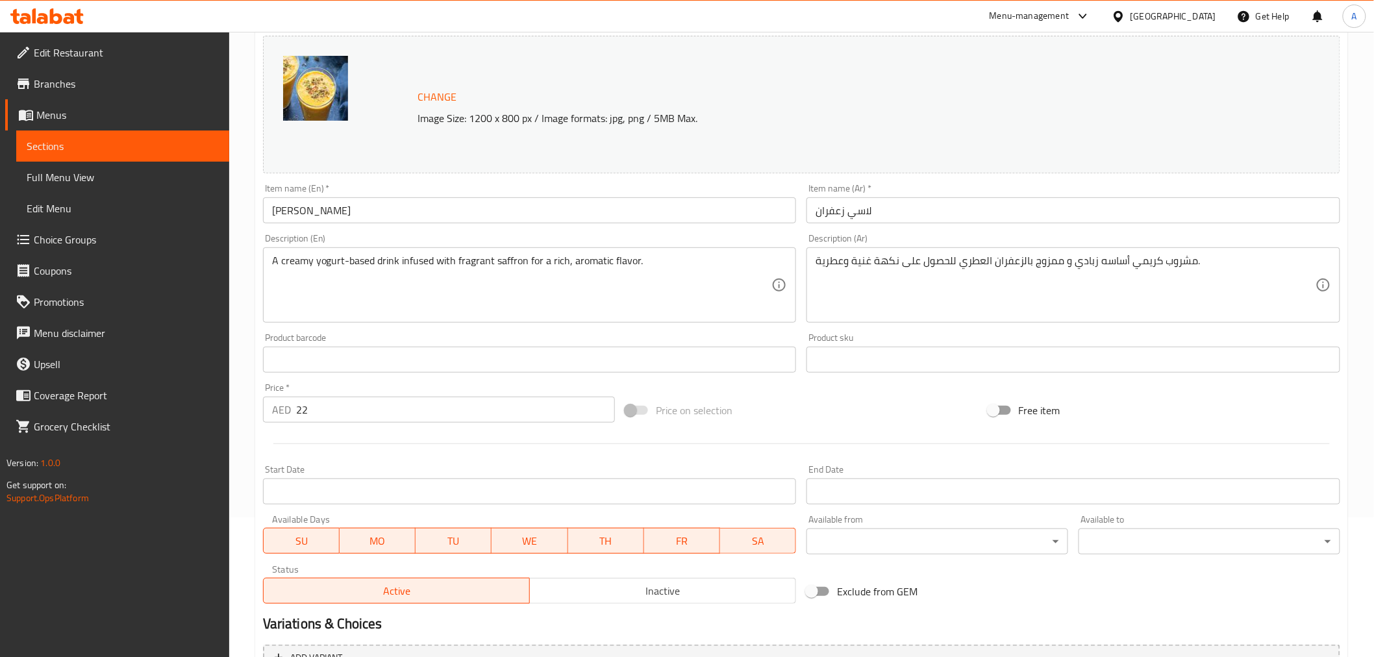
scroll to position [277, 0]
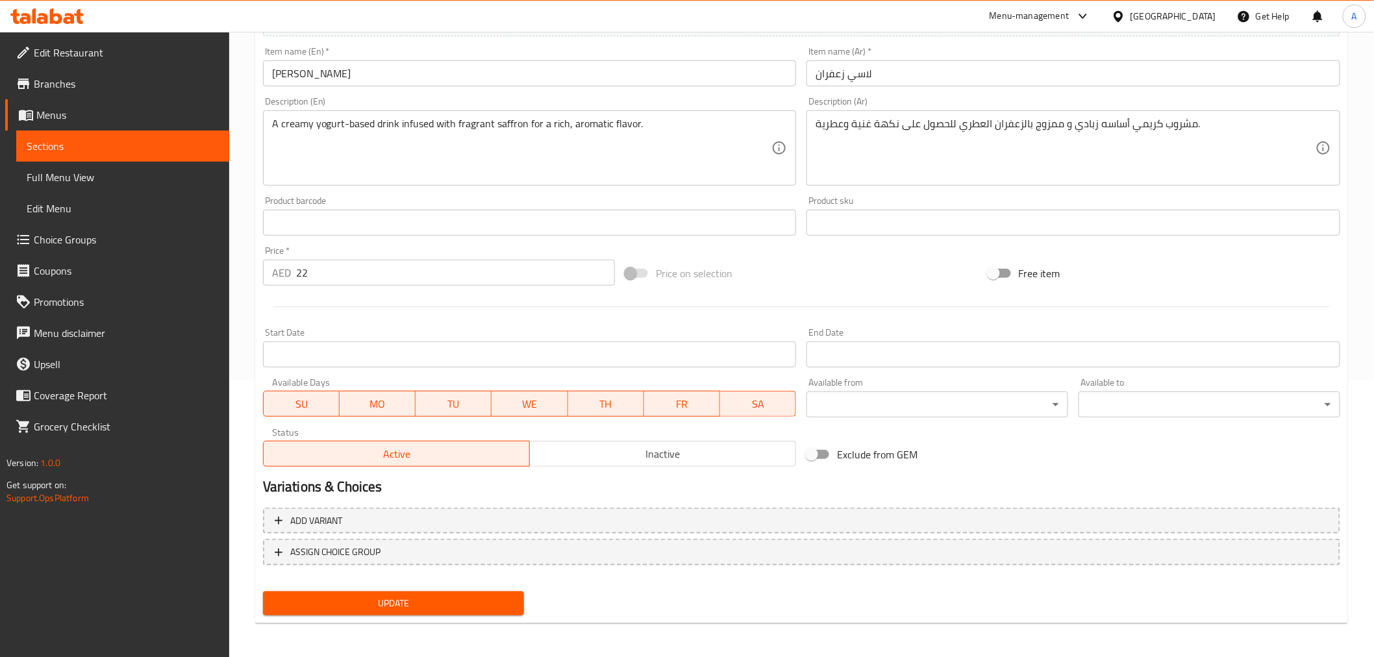
click at [500, 619] on div "Update Kesar Lassi Change Image Size: 1200 x 800 px / Image formats: jpg, png /…" at bounding box center [801, 236] width 1092 height 774
click at [500, 607] on span "Update" at bounding box center [393, 603] width 241 height 16
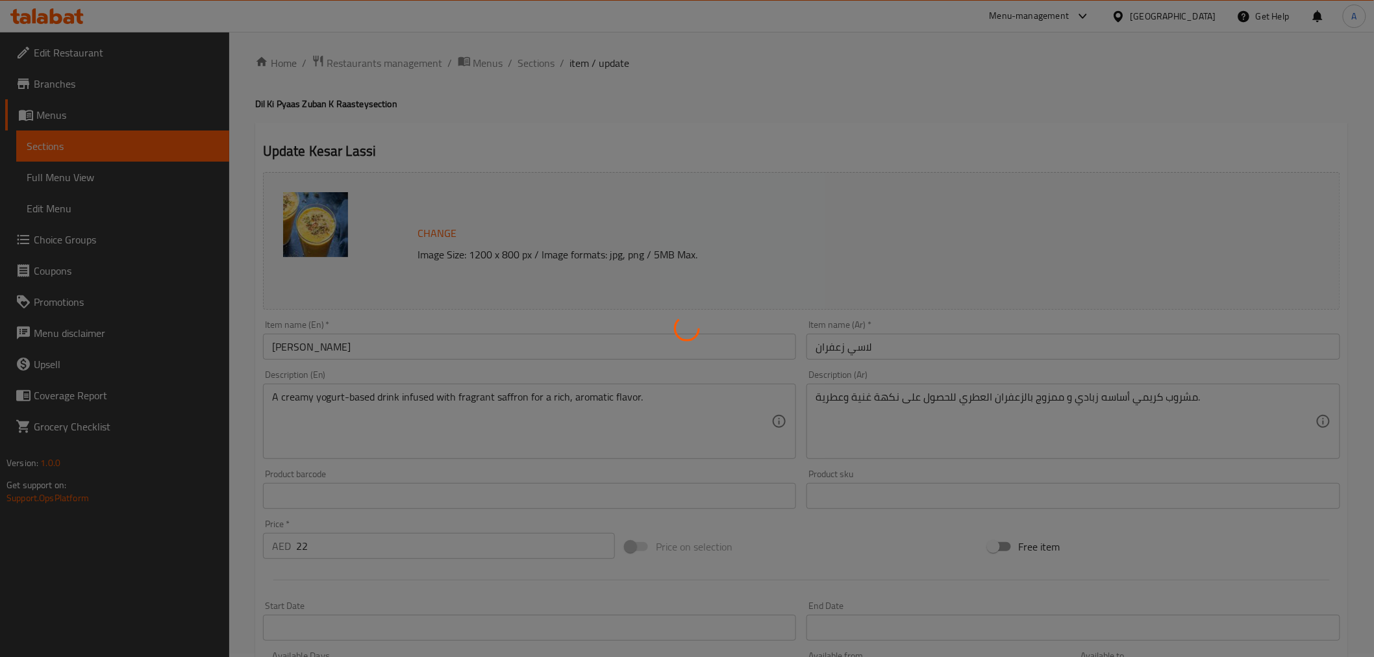
scroll to position [0, 0]
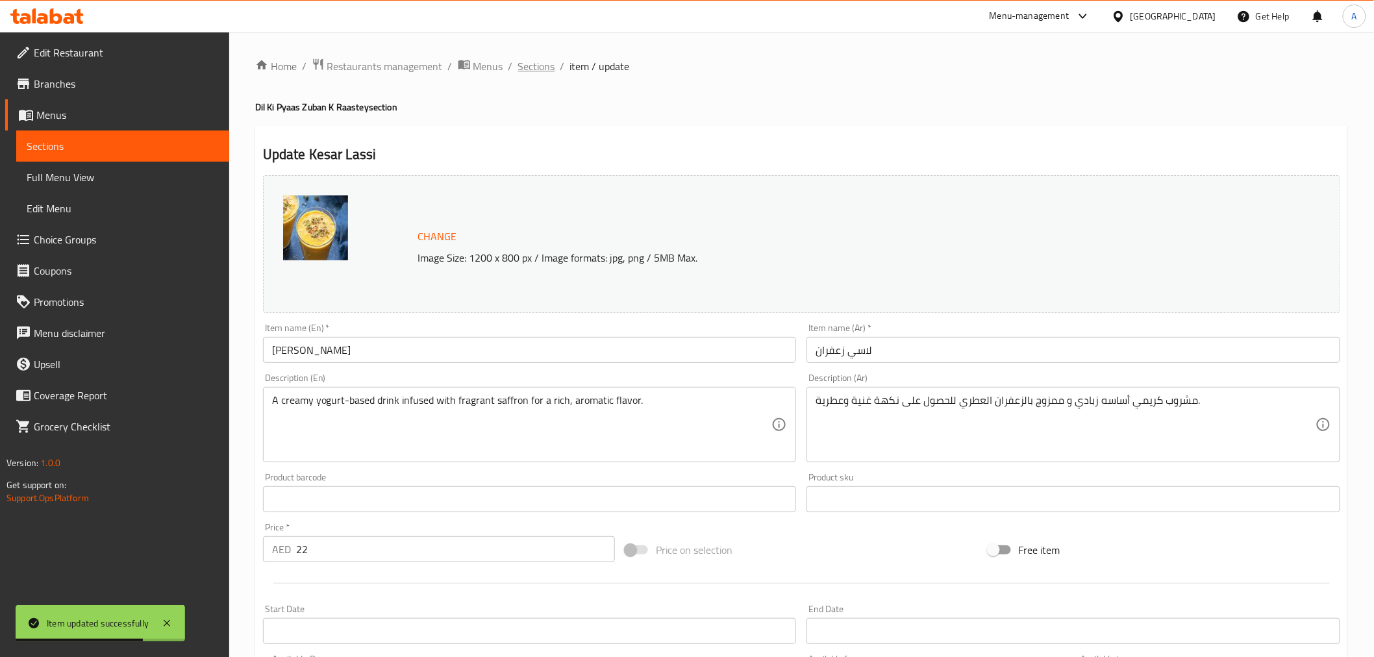
click at [533, 73] on span "Sections" at bounding box center [536, 66] width 37 height 16
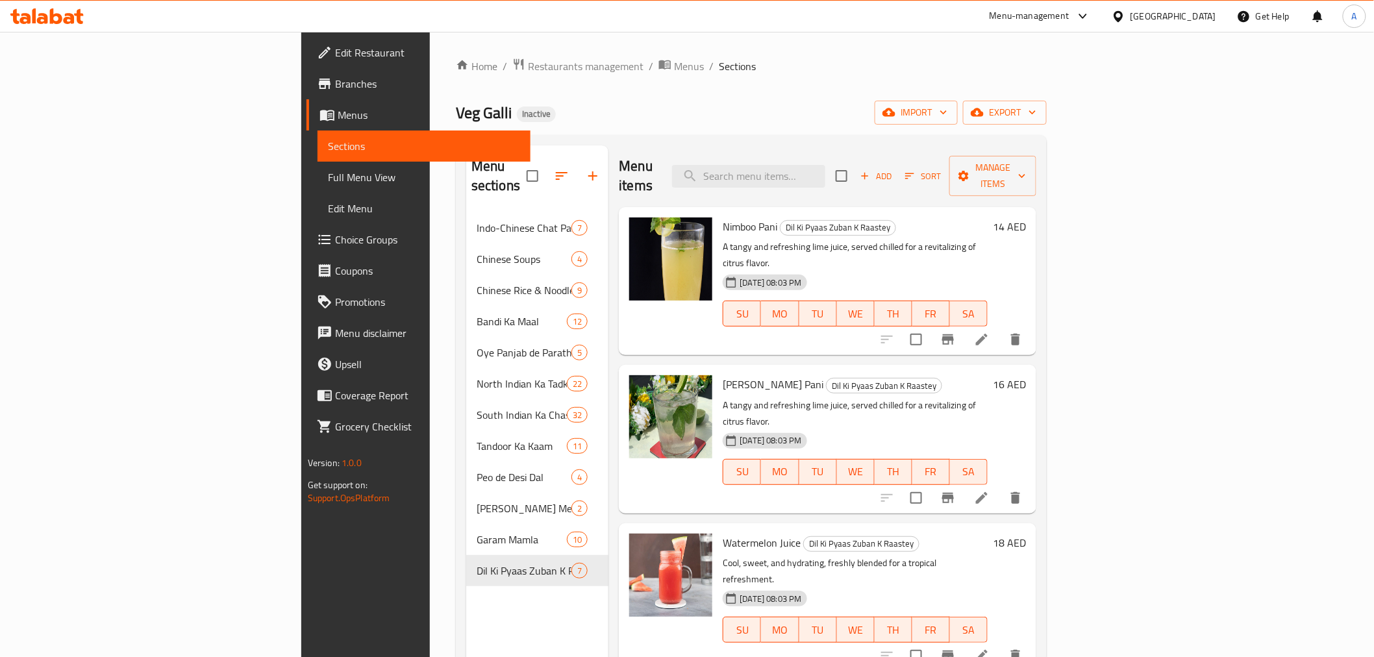
click at [328, 177] on span "Full Menu View" at bounding box center [424, 177] width 192 height 16
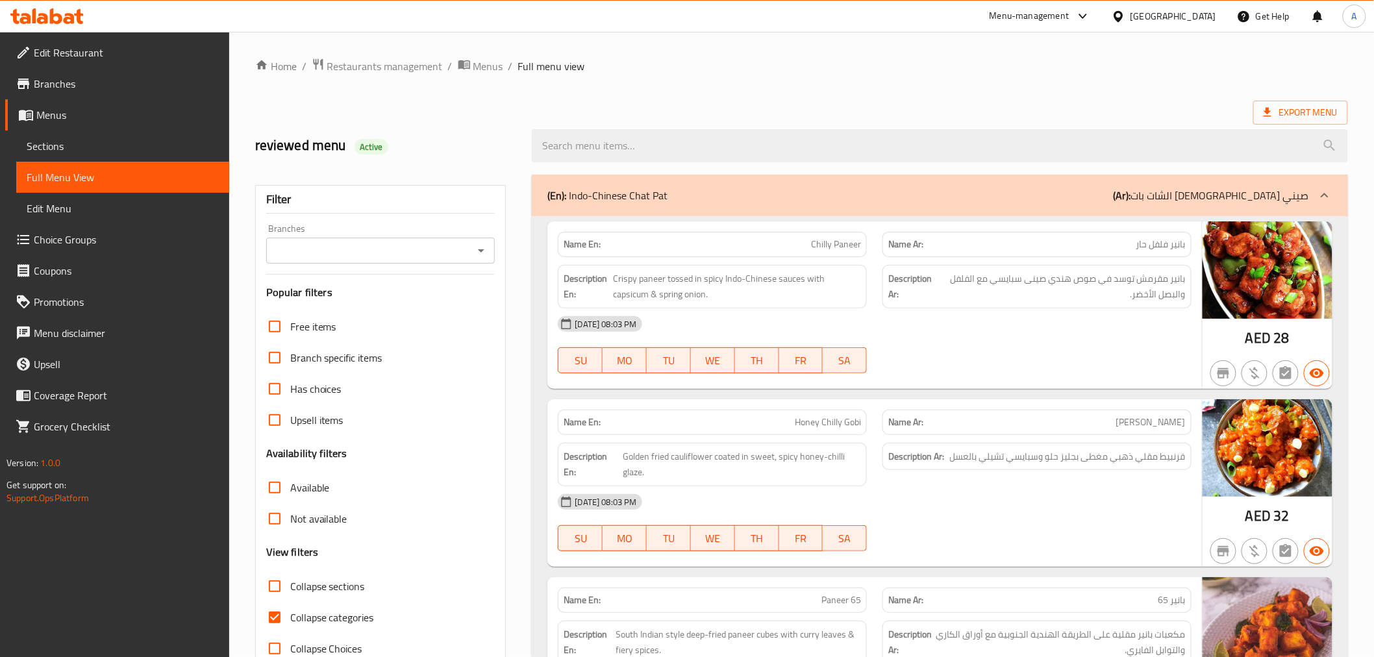
click at [310, 630] on label "Collapse categories" at bounding box center [316, 617] width 115 height 31
click at [290, 630] on input "Collapse categories" at bounding box center [274, 617] width 31 height 31
checkbox input "false"
drag, startPoint x: 276, startPoint y: 626, endPoint x: 458, endPoint y: 482, distance: 231.9
click at [276, 626] on input "Collapse categories" at bounding box center [274, 617] width 31 height 31
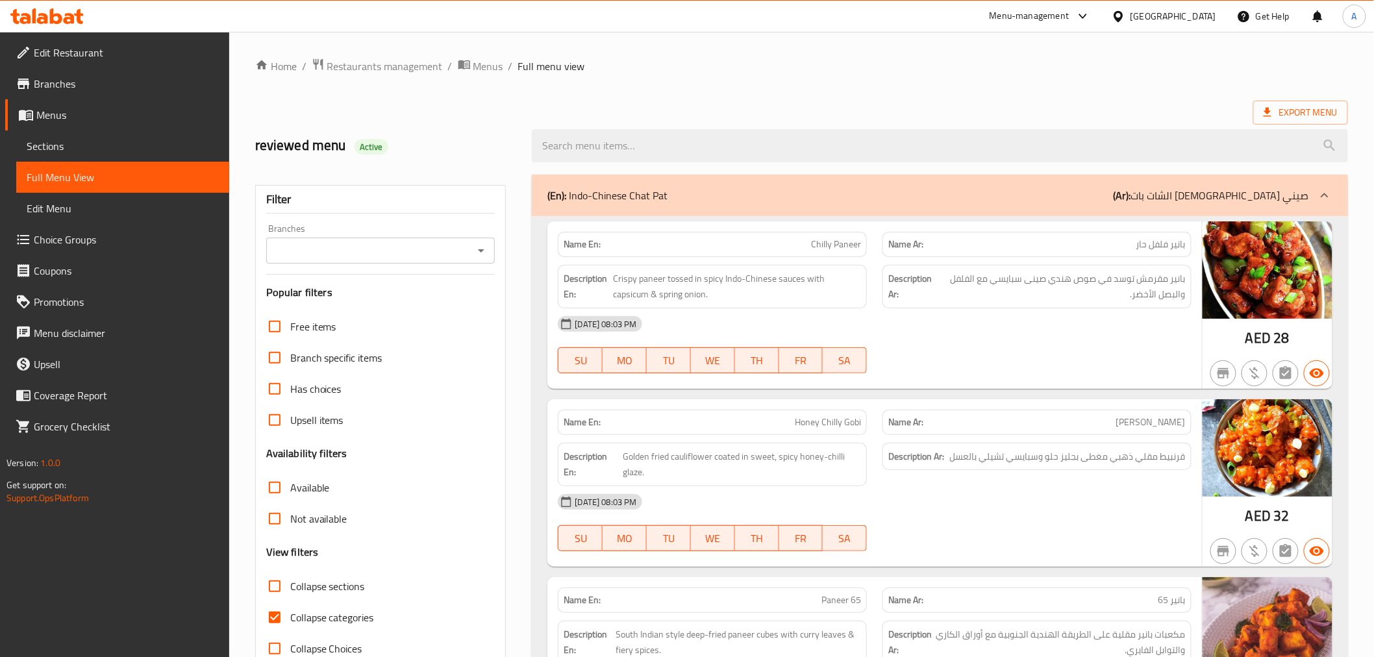
checkbox input "false"
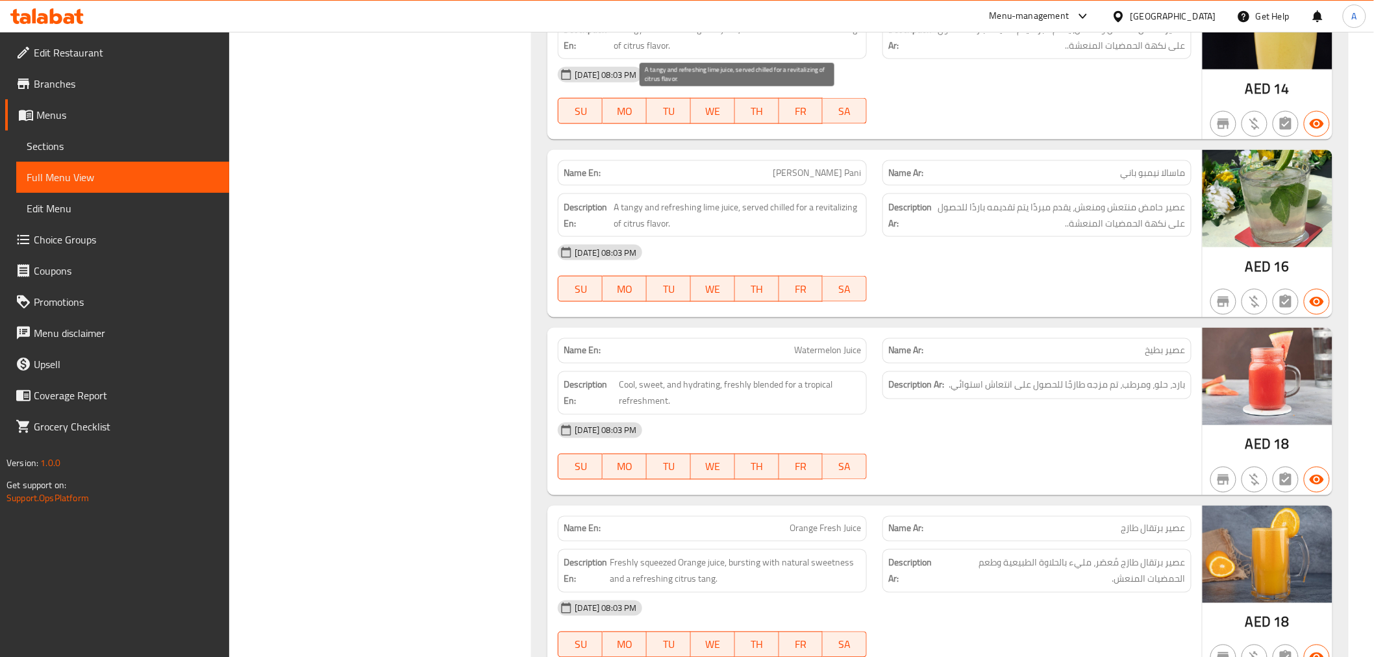
scroll to position [21317, 0]
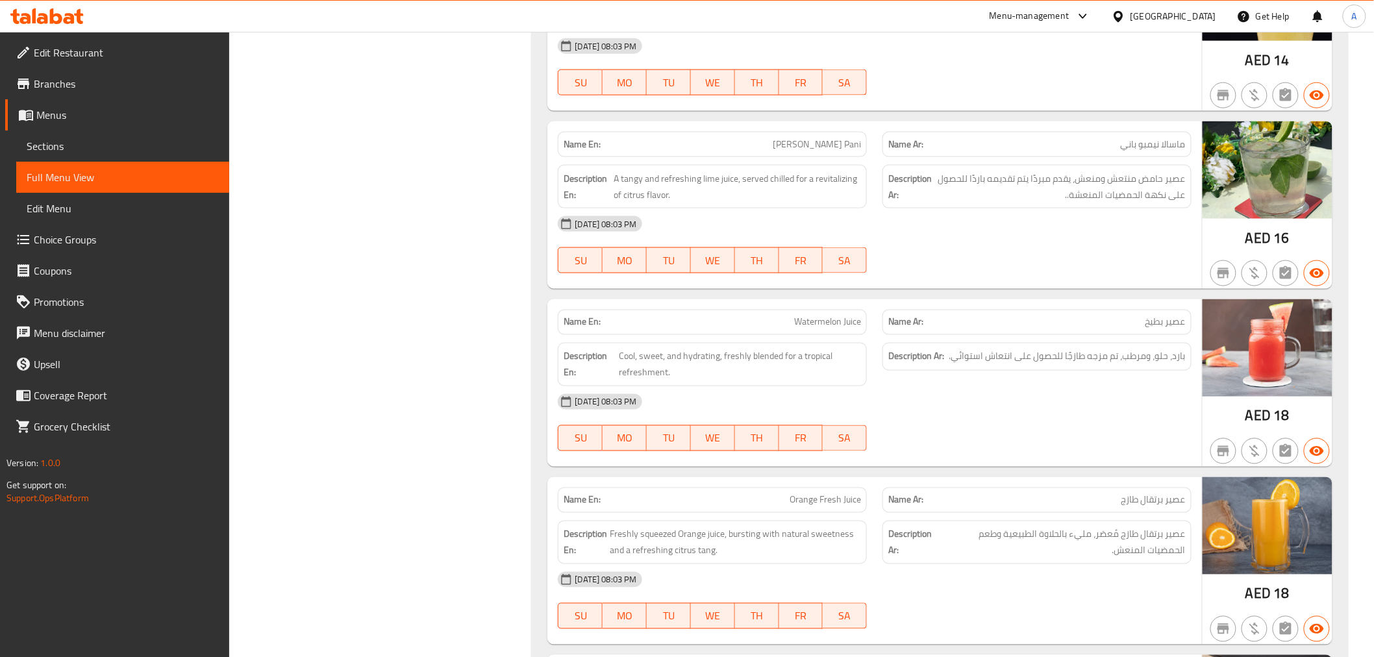
click at [917, 349] on strong "Description Ar:" at bounding box center [916, 357] width 56 height 16
click at [1022, 386] on div "[DATE] 08:03 PM" at bounding box center [874, 401] width 648 height 31
click at [1124, 386] on div "[DATE] 08:03 PM" at bounding box center [874, 401] width 648 height 31
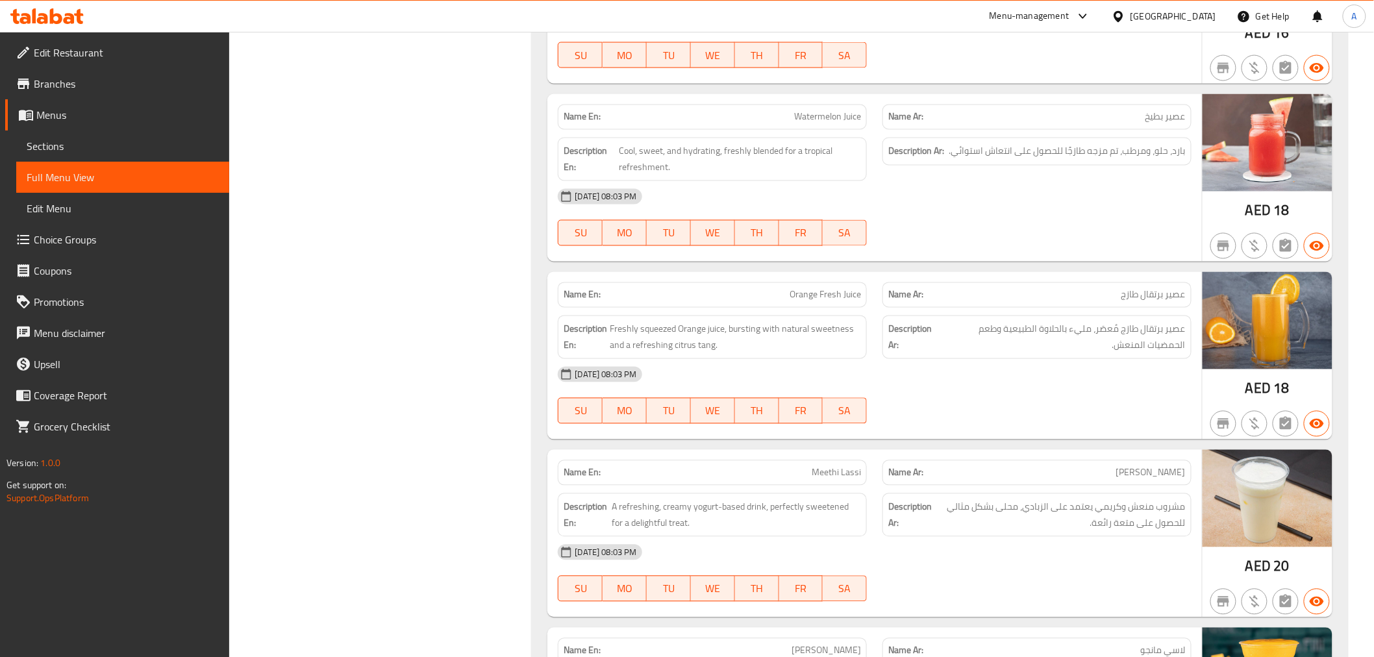
scroll to position [21533, 0]
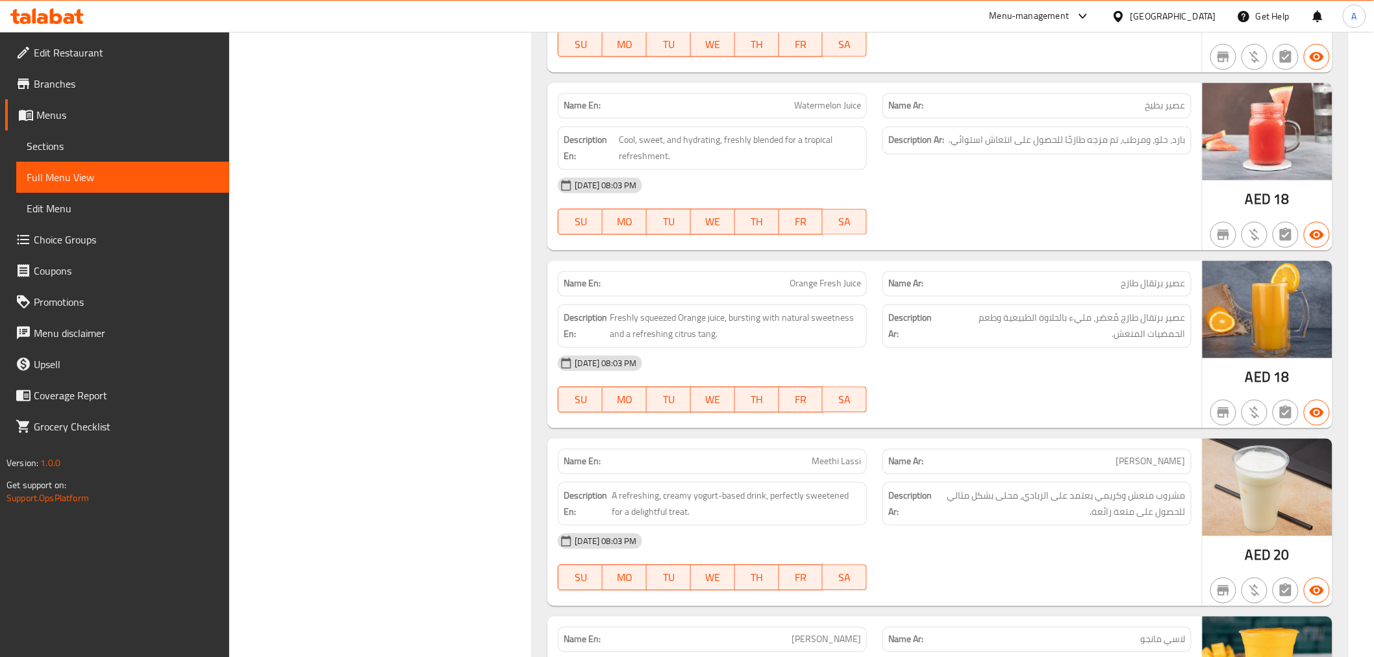
click at [992, 348] on div "[DATE] 08:03 PM" at bounding box center [874, 363] width 648 height 31
click at [690, 310] on span "Freshly squeezed Orange juice, bursting with natural sweetness and a refreshing…" at bounding box center [735, 326] width 251 height 32
click at [811, 277] on span "Orange Fresh Juice" at bounding box center [824, 284] width 71 height 14
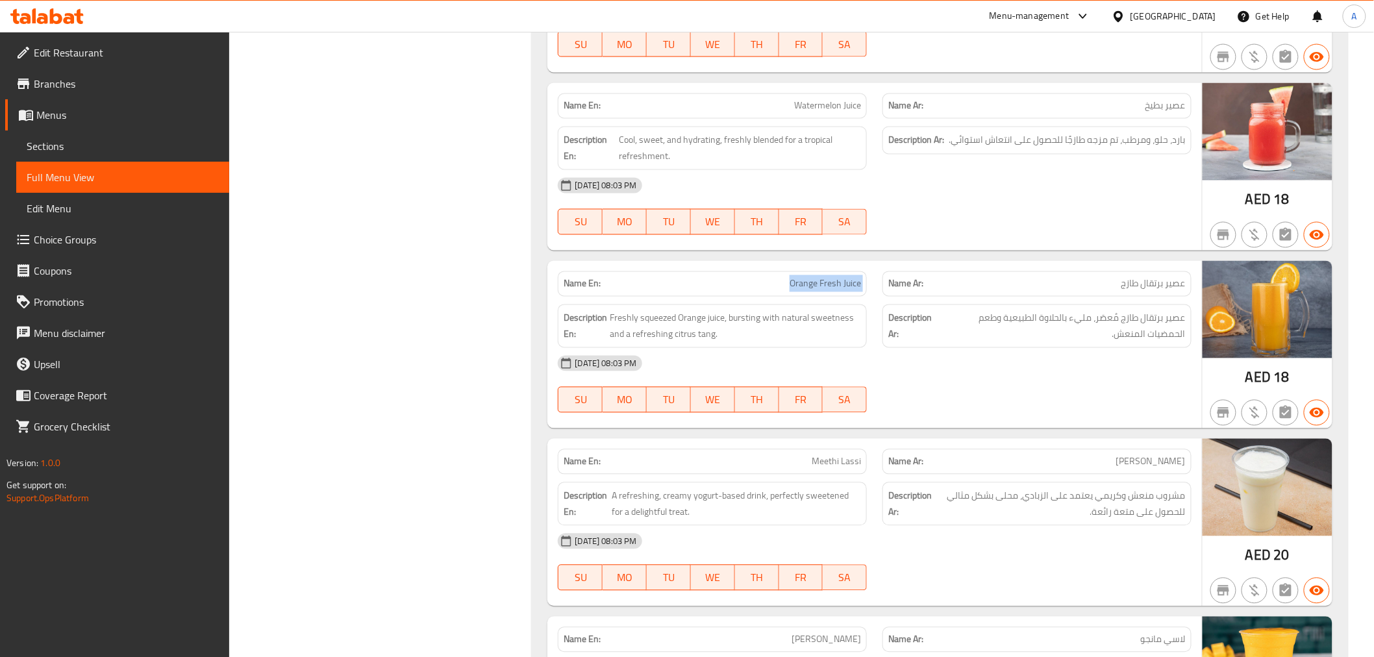
click at [811, 277] on span "Orange Fresh Juice" at bounding box center [824, 284] width 71 height 14
copy span "Orange Fresh Juice"
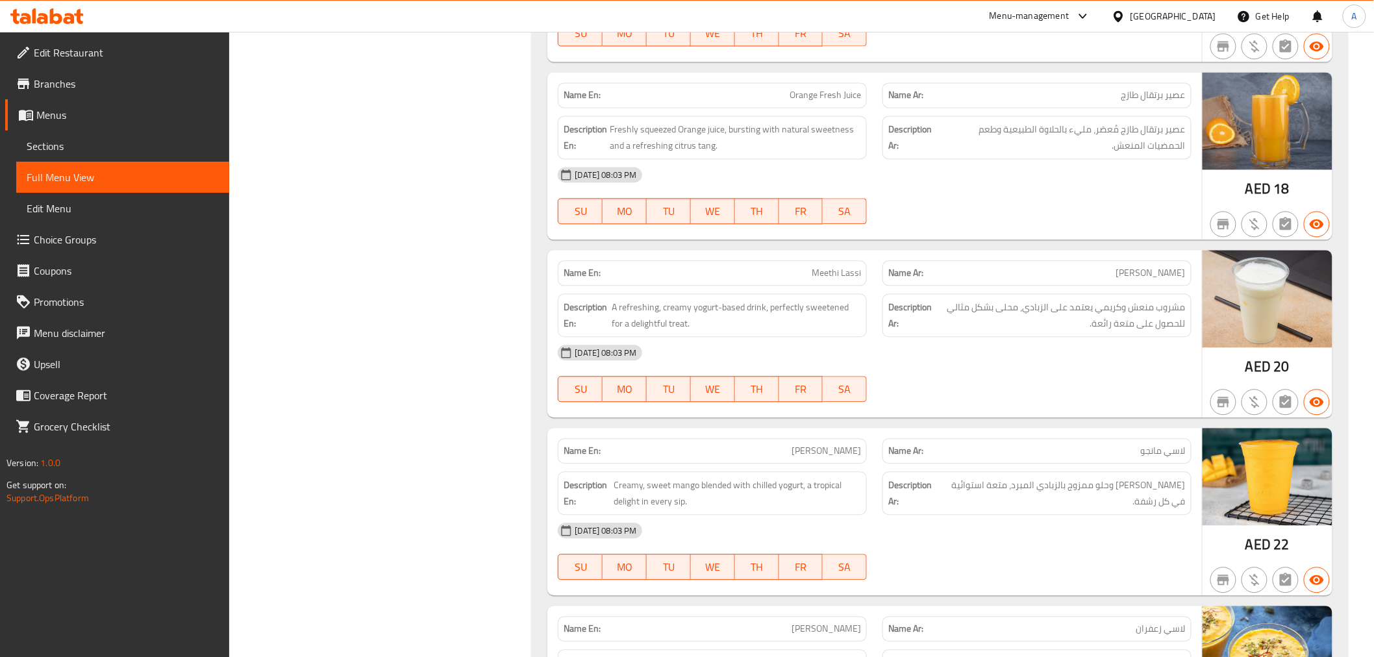
scroll to position [21715, 0]
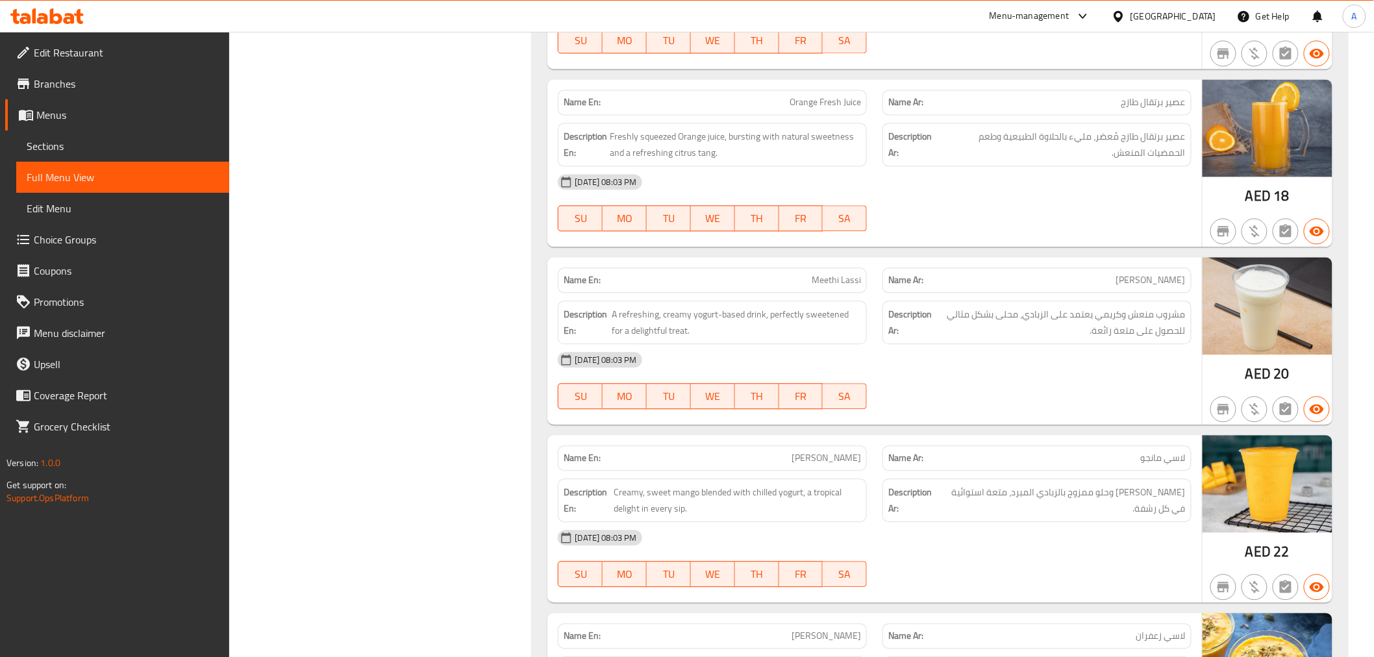
click at [875, 344] on div "[DATE] 08:03 PM" at bounding box center [874, 359] width 648 height 31
click at [823, 273] on span "Meethi Lassi" at bounding box center [835, 280] width 49 height 14
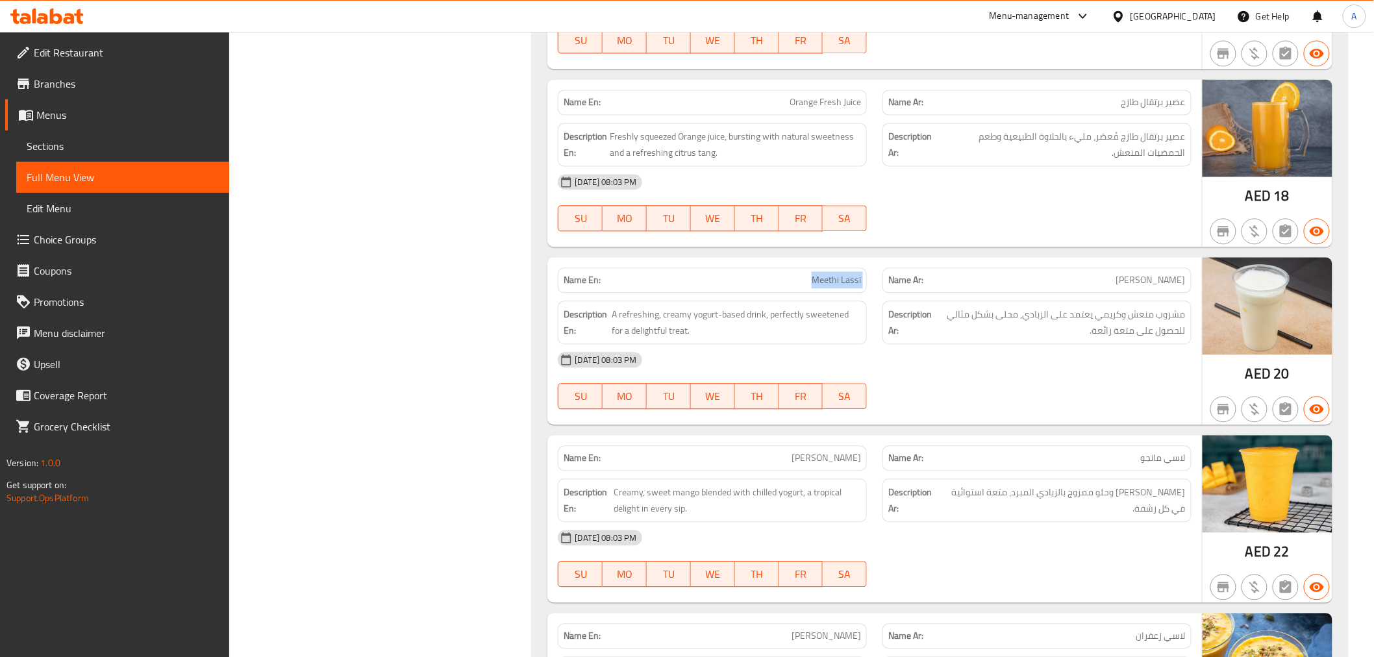
copy span "Meethi Lassi"
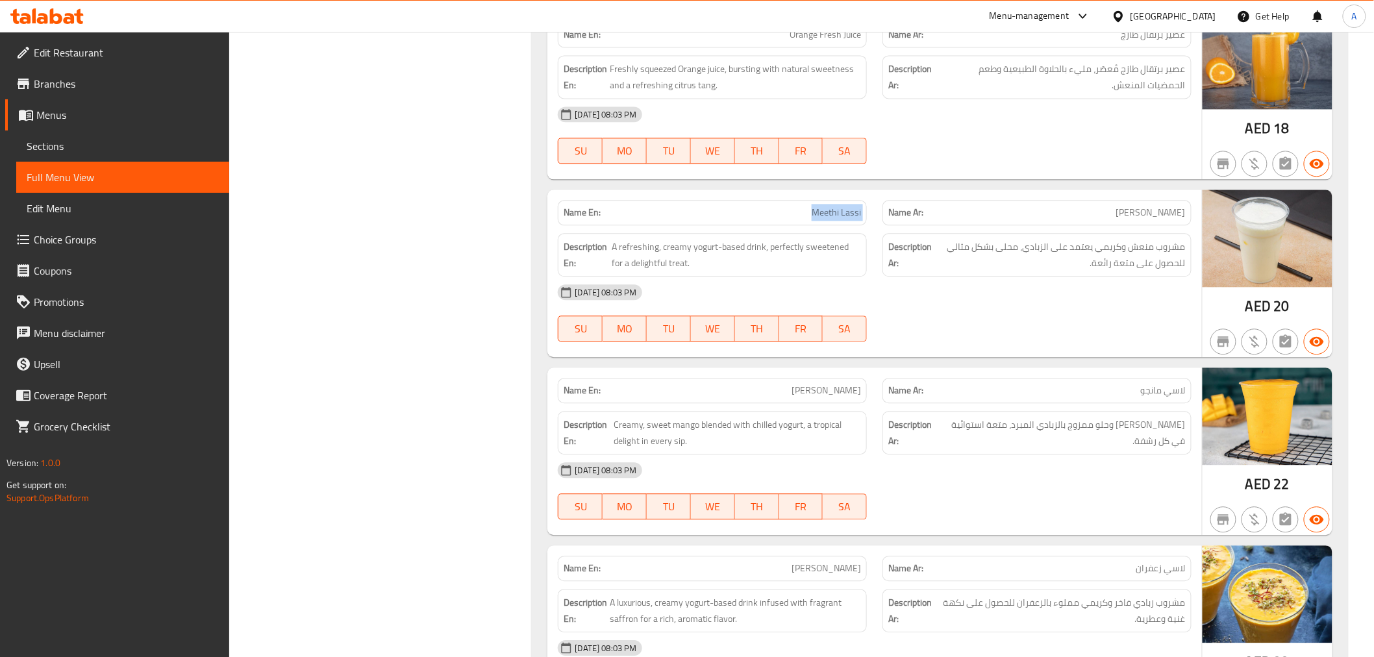
scroll to position [21787, 0]
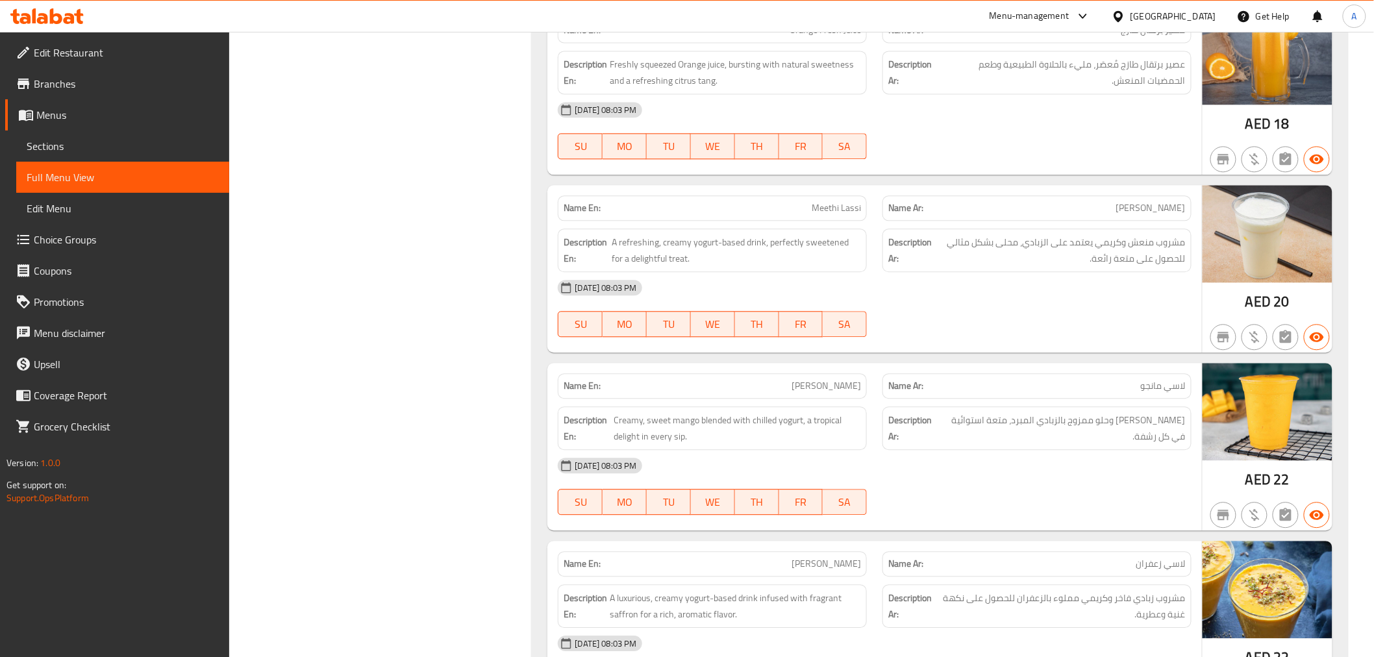
click at [997, 450] on div "[DATE] 08:03 PM" at bounding box center [874, 465] width 648 height 31
click at [815, 373] on div "Name En: Mango Lassi" at bounding box center [712, 385] width 309 height 25
copy span "[PERSON_NAME]"
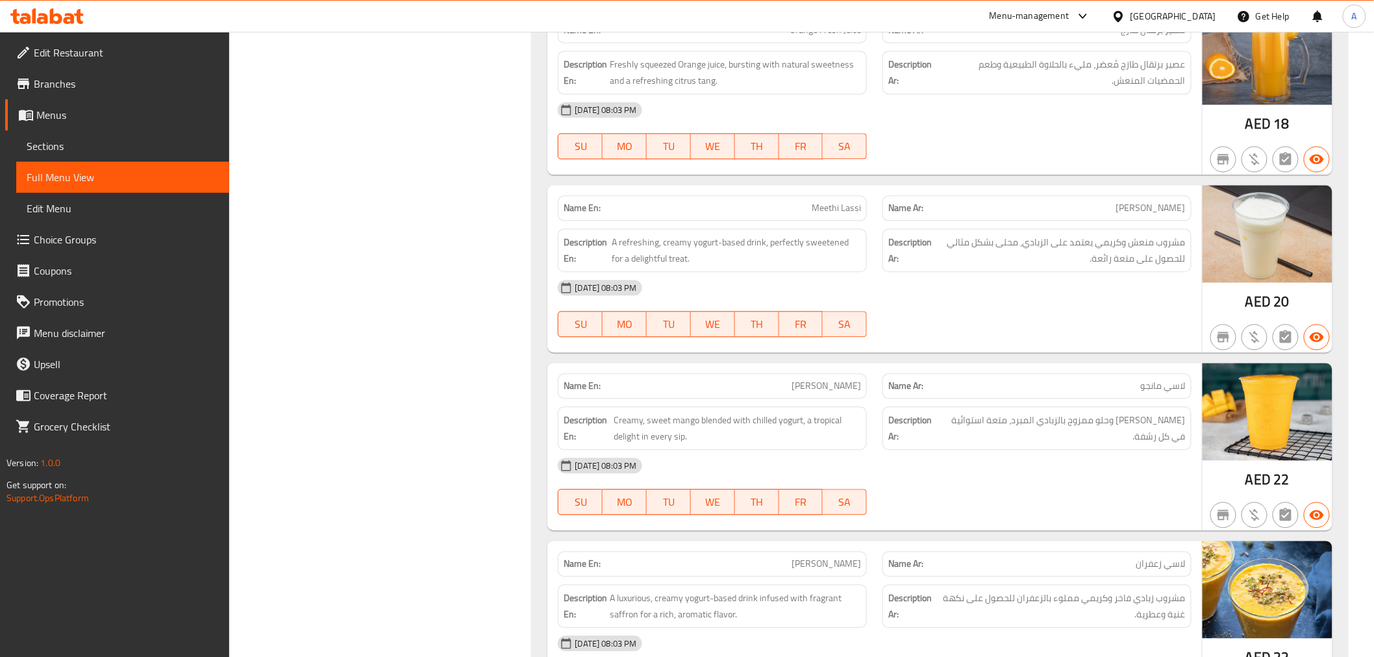
click at [814, 557] on p "Name En: Kesar Lassi" at bounding box center [711, 564] width 297 height 14
copy span "[PERSON_NAME]"
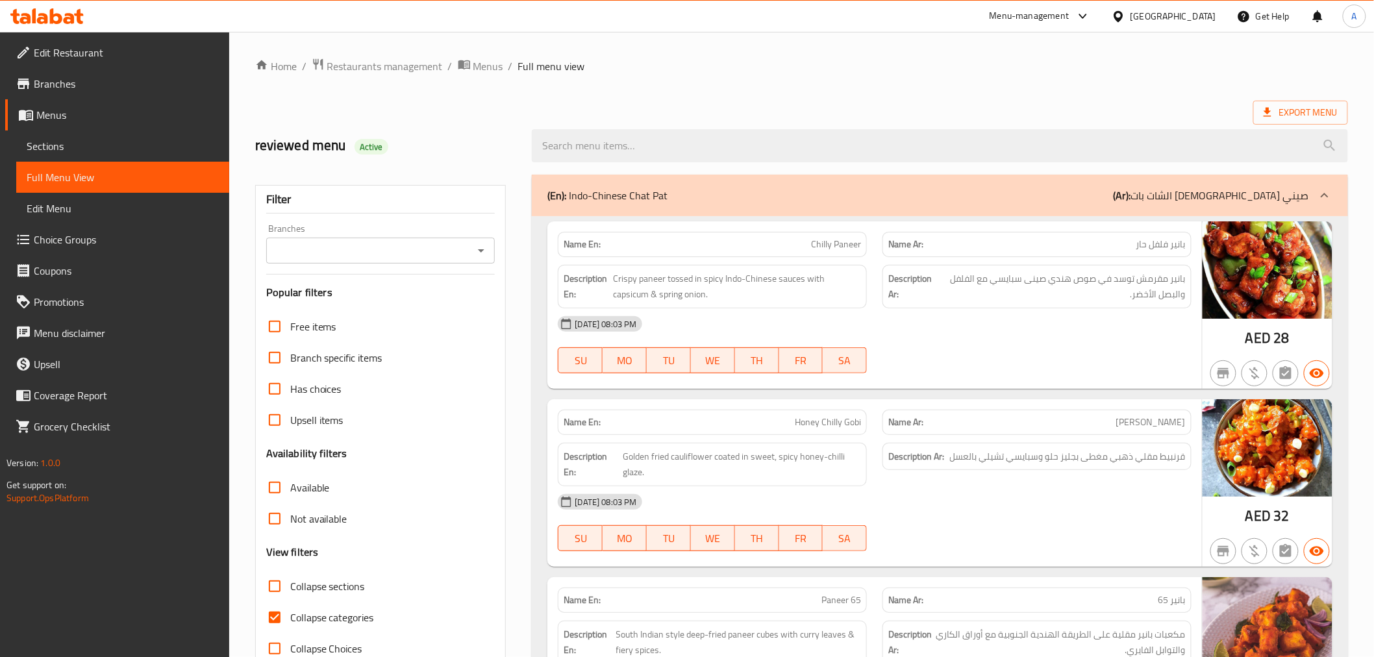
click at [275, 614] on input "Collapse categories" at bounding box center [274, 617] width 31 height 31
checkbox input "false"
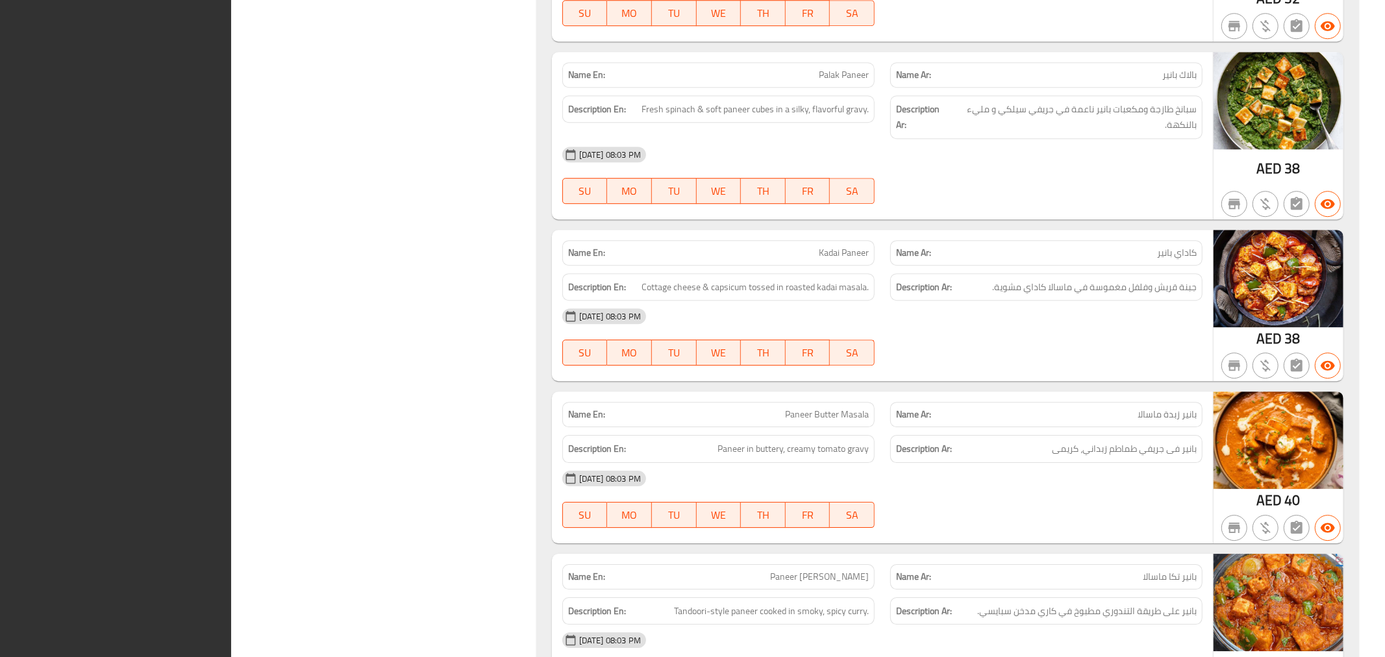
scroll to position [7887, 0]
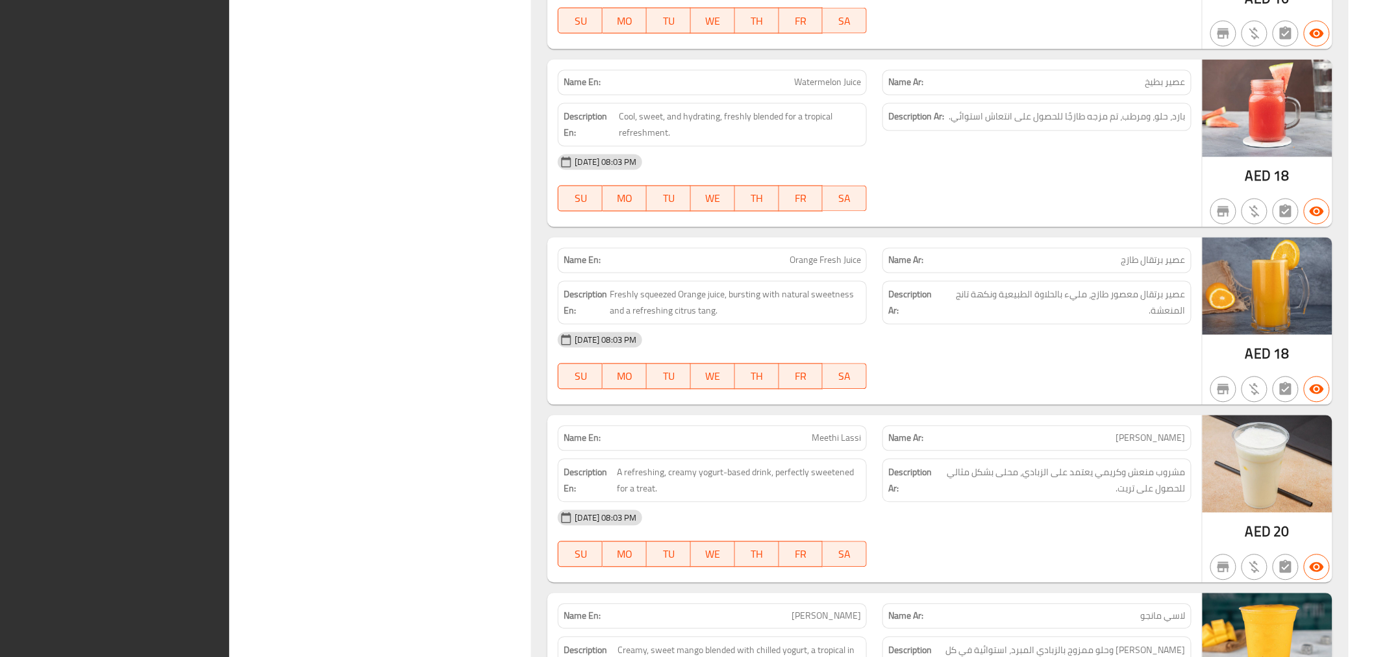
scroll to position [21788, 0]
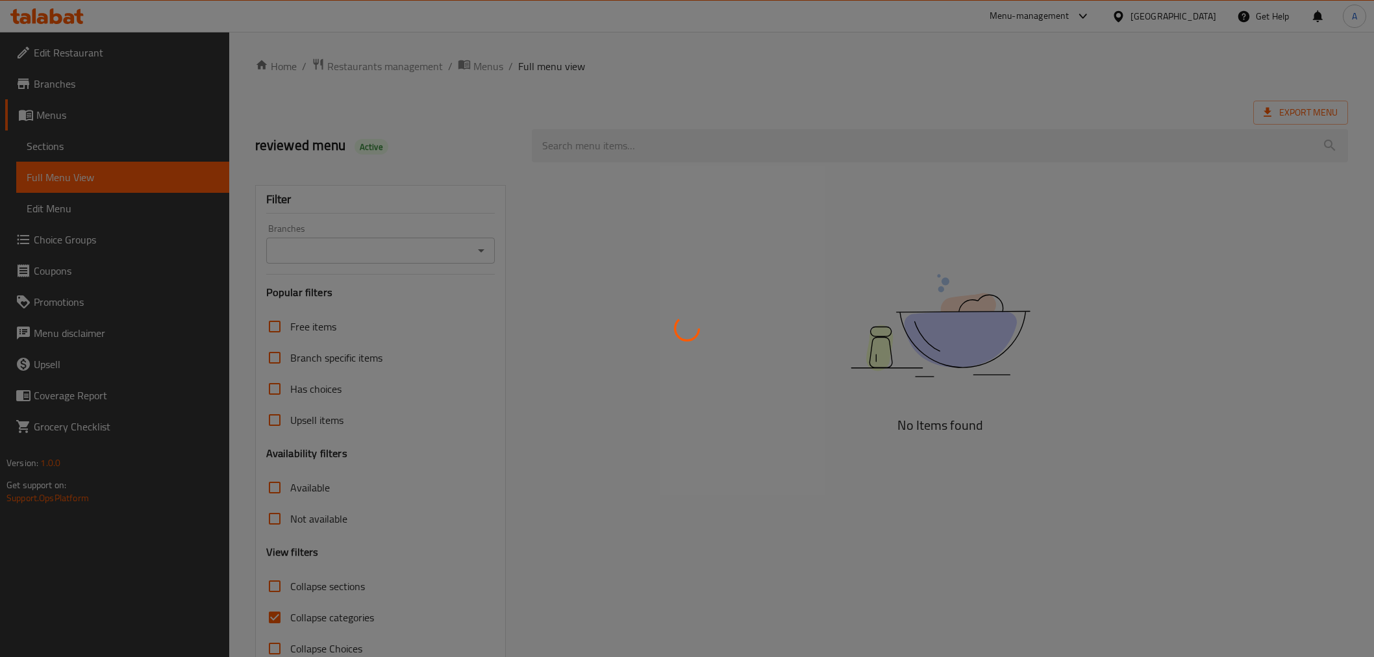
scroll to position [34, 0]
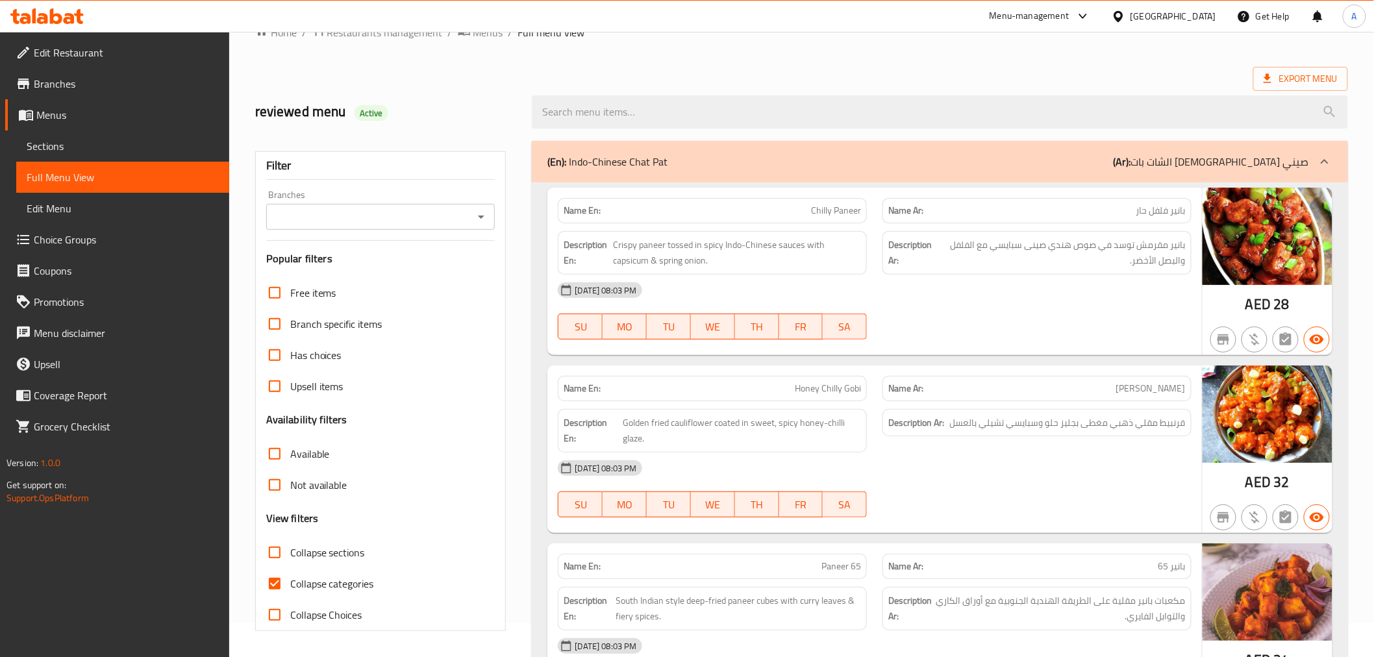
click at [280, 580] on input "Collapse categories" at bounding box center [274, 583] width 31 height 31
checkbox input "false"
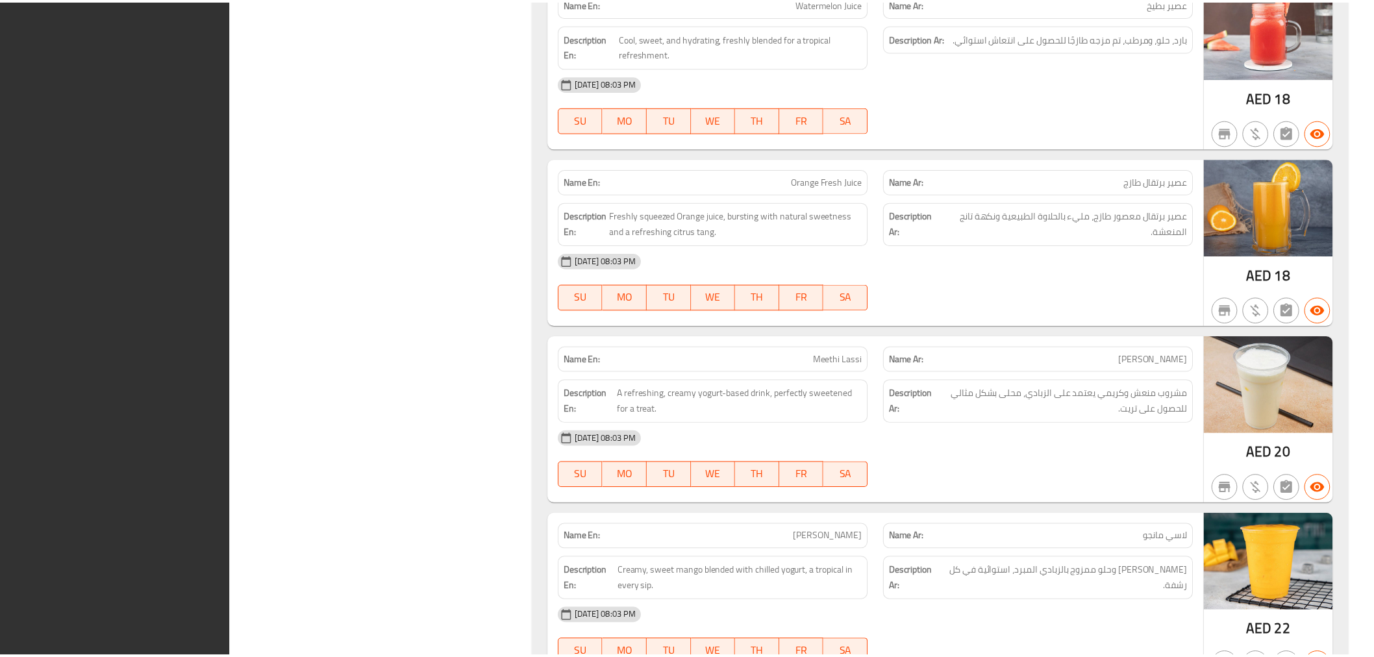
scroll to position [21724, 0]
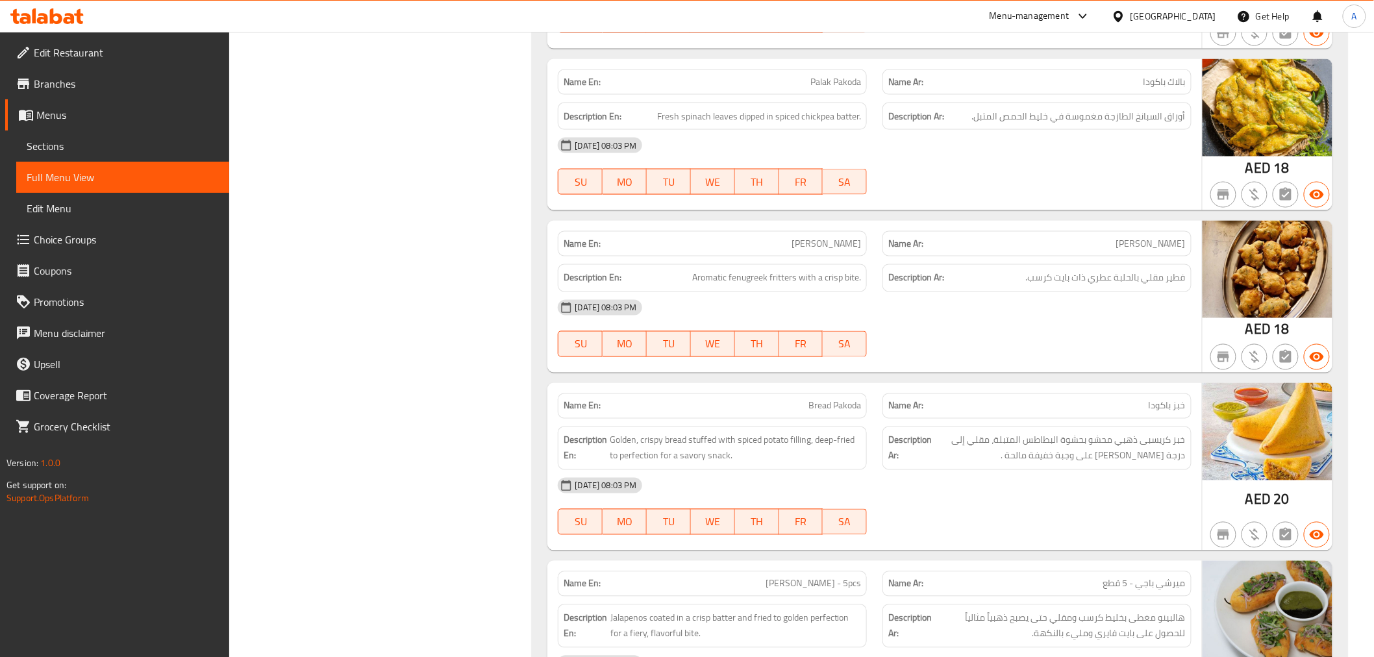
scroll to position [0, 0]
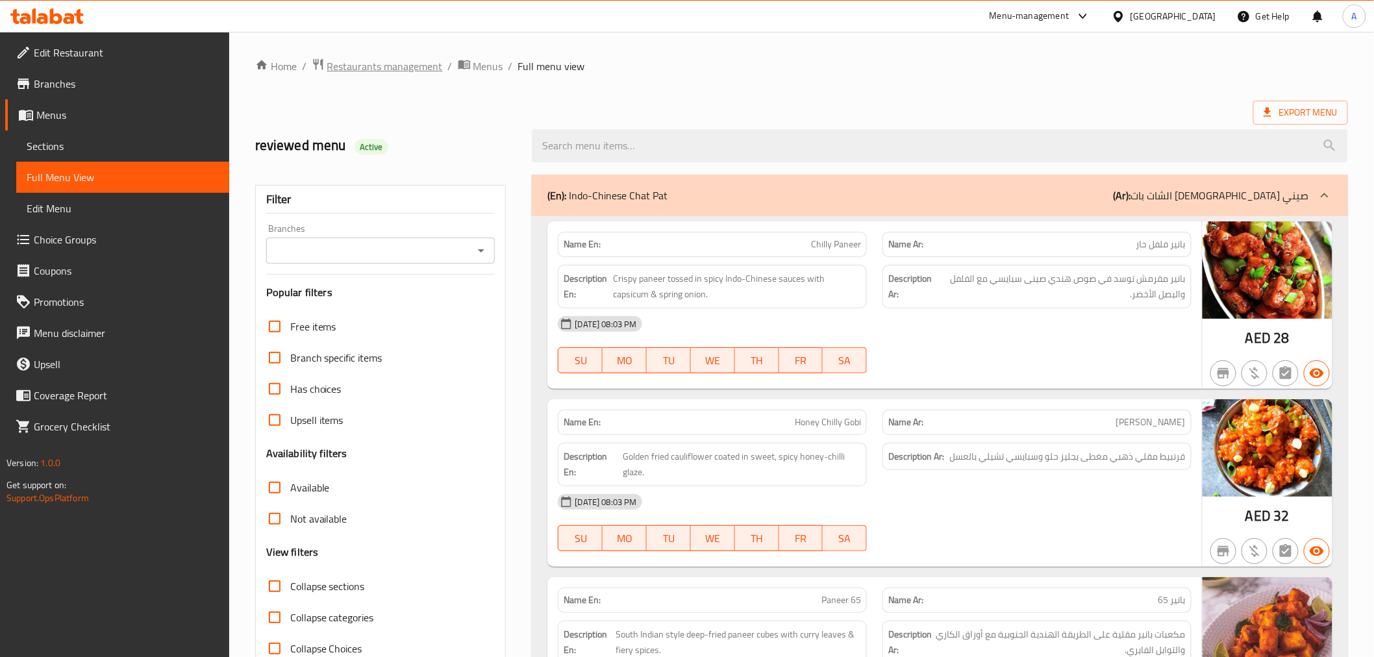
drag, startPoint x: 387, startPoint y: 51, endPoint x: 385, endPoint y: 62, distance: 11.8
click at [385, 66] on span "Restaurants management" at bounding box center [385, 66] width 116 height 16
